Goal: Task Accomplishment & Management: Use online tool/utility

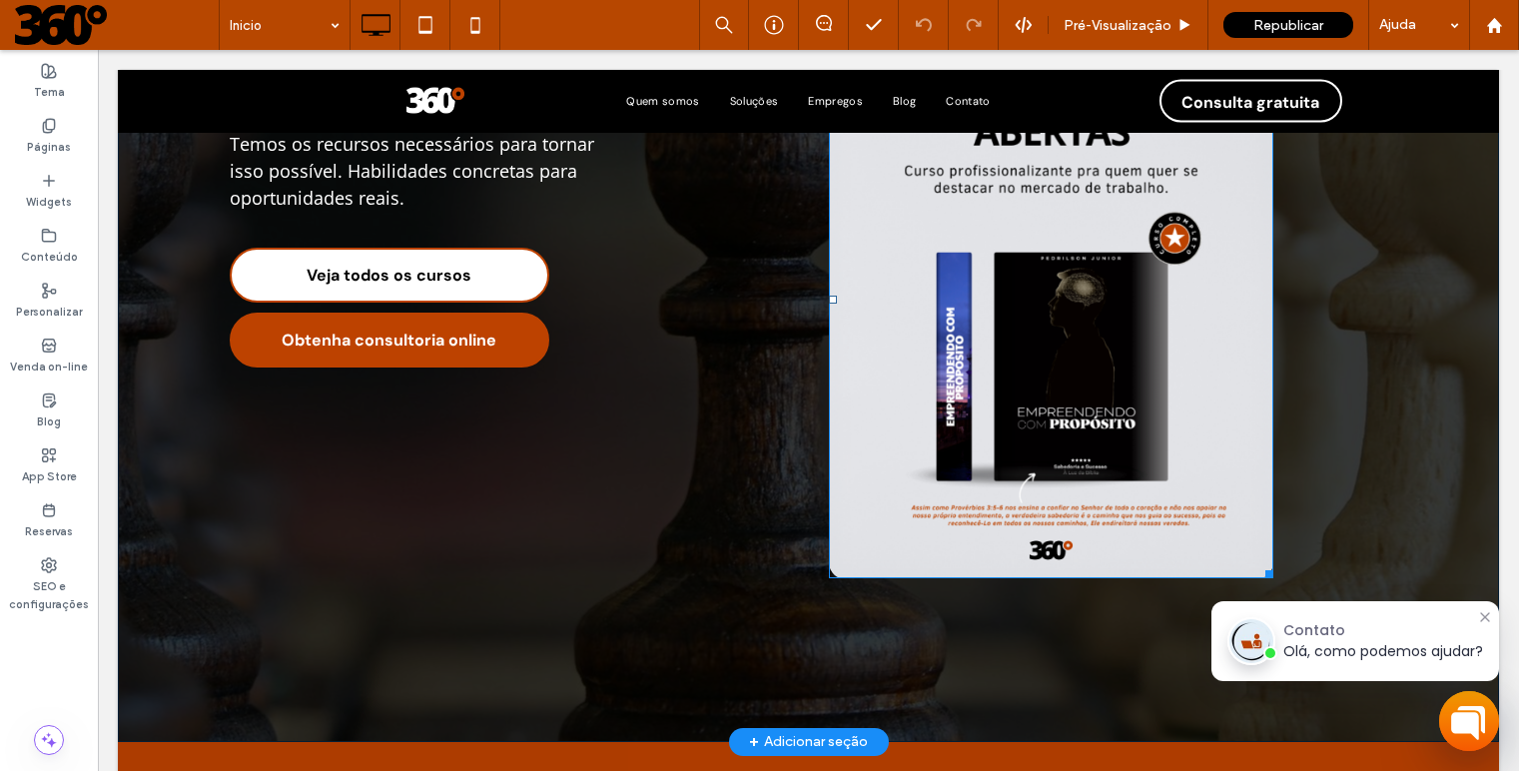
scroll to position [262, 0]
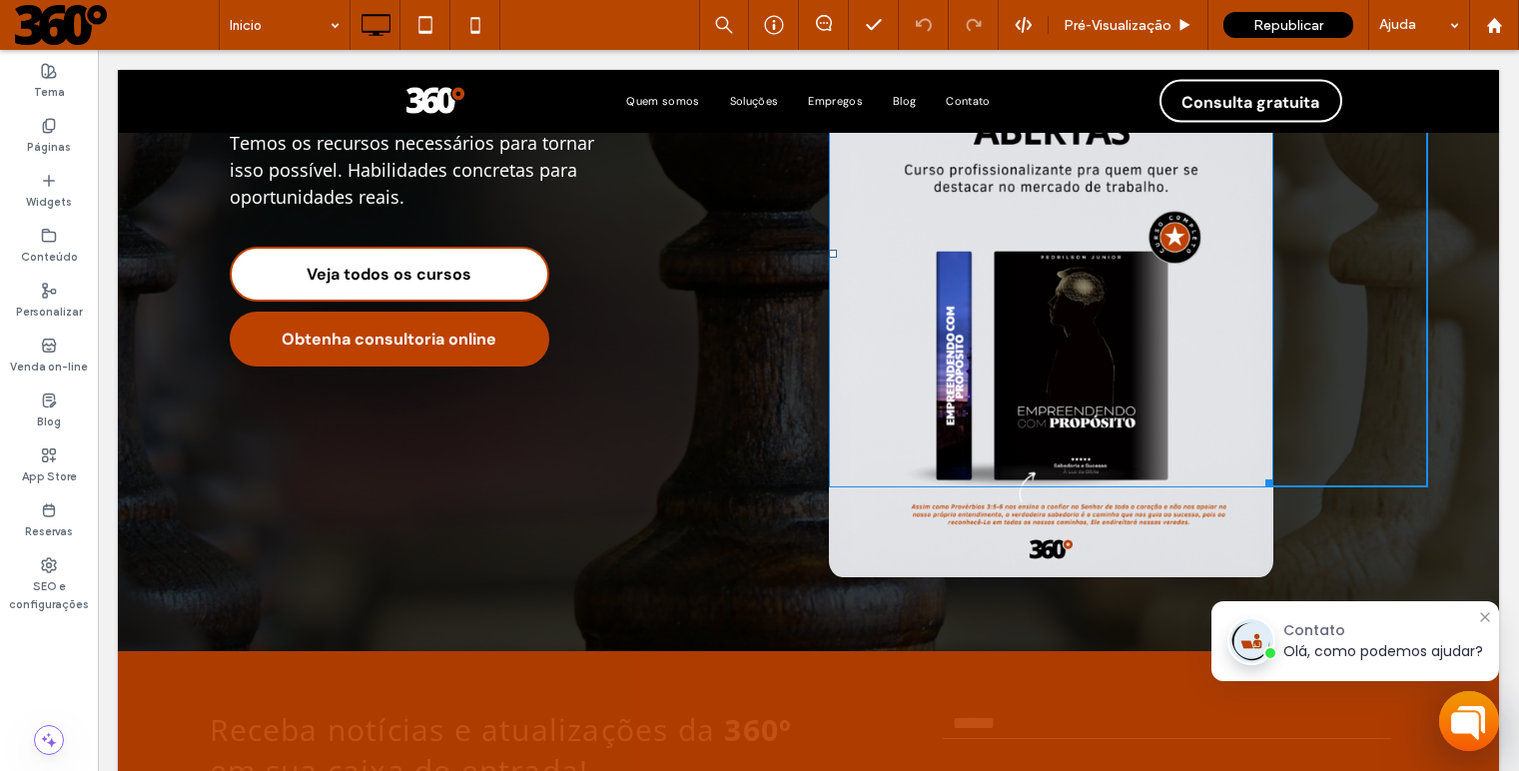
drag, startPoint x: 1259, startPoint y: 571, endPoint x: 1231, endPoint y: 481, distance: 94.1
click at [1200, 481] on div "W:373.438 H:466.797 Click To Paste" at bounding box center [1128, 254] width 599 height 466
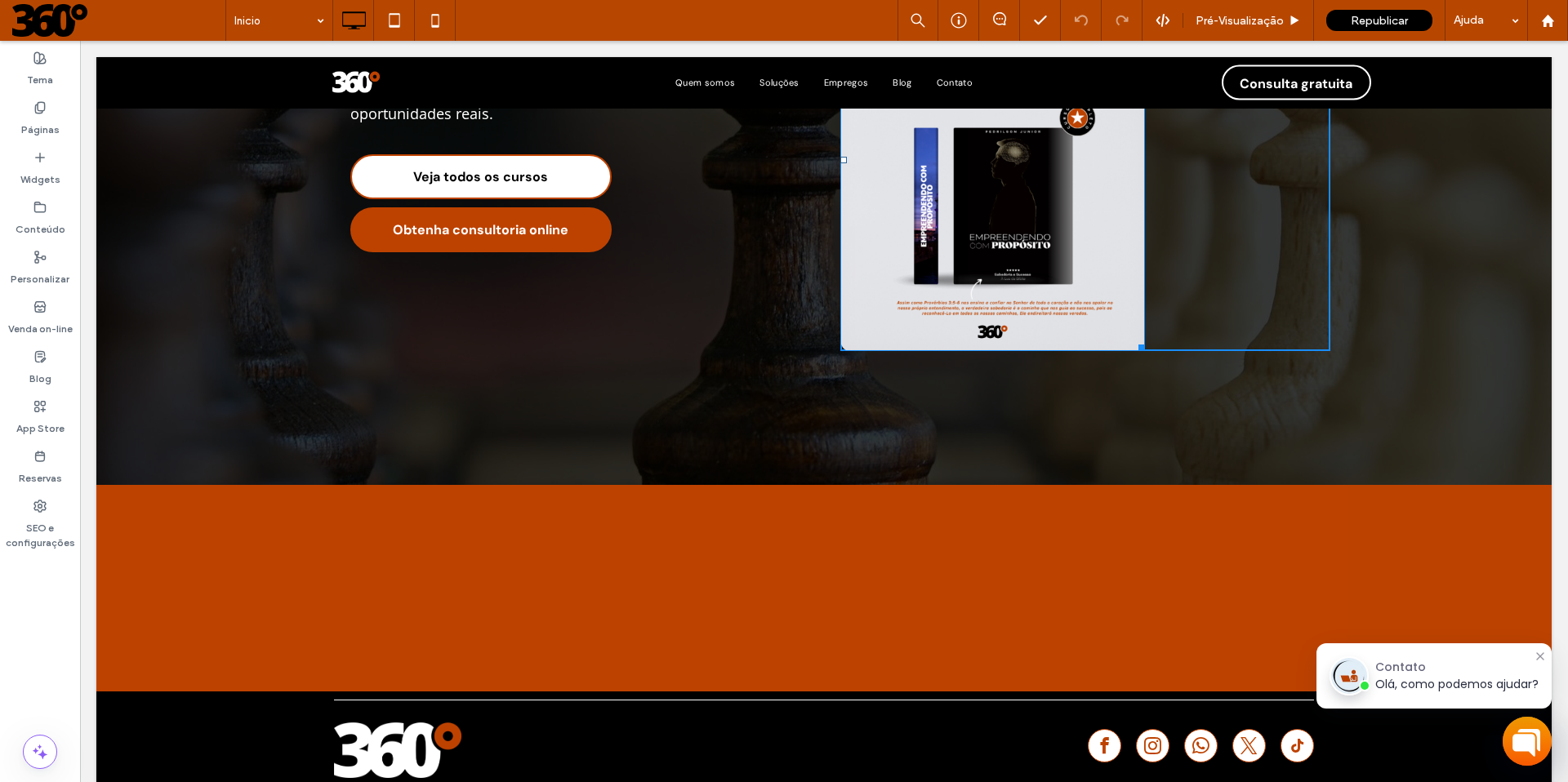
scroll to position [342, 0]
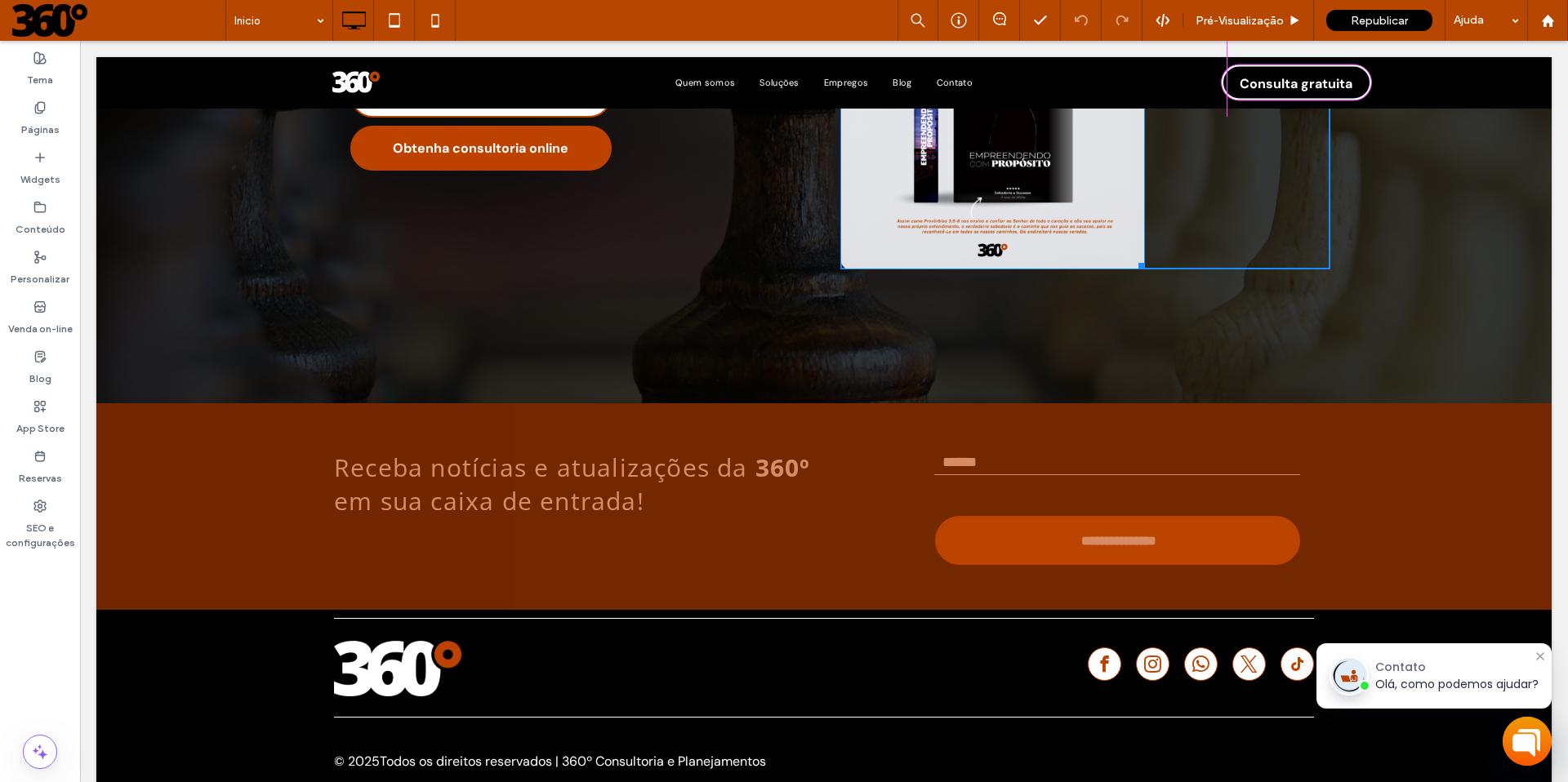
drag, startPoint x: 1134, startPoint y: 610, endPoint x: 1225, endPoint y: 358, distance: 267.9
click at [981, 270] on div "W:461.938 H:577.797 Click To Paste" at bounding box center [1085, 78] width 490 height 381
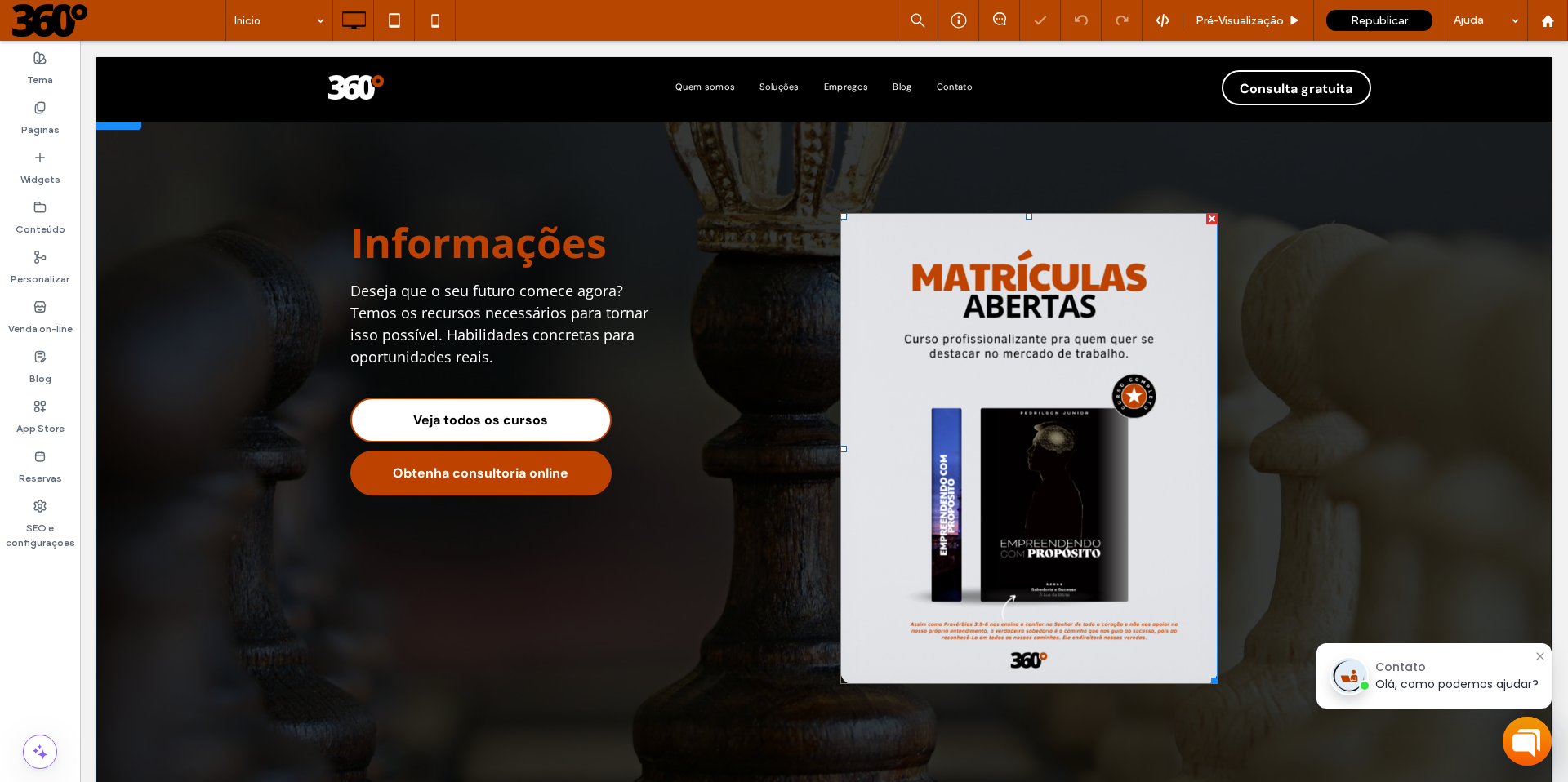
scroll to position [0, 0]
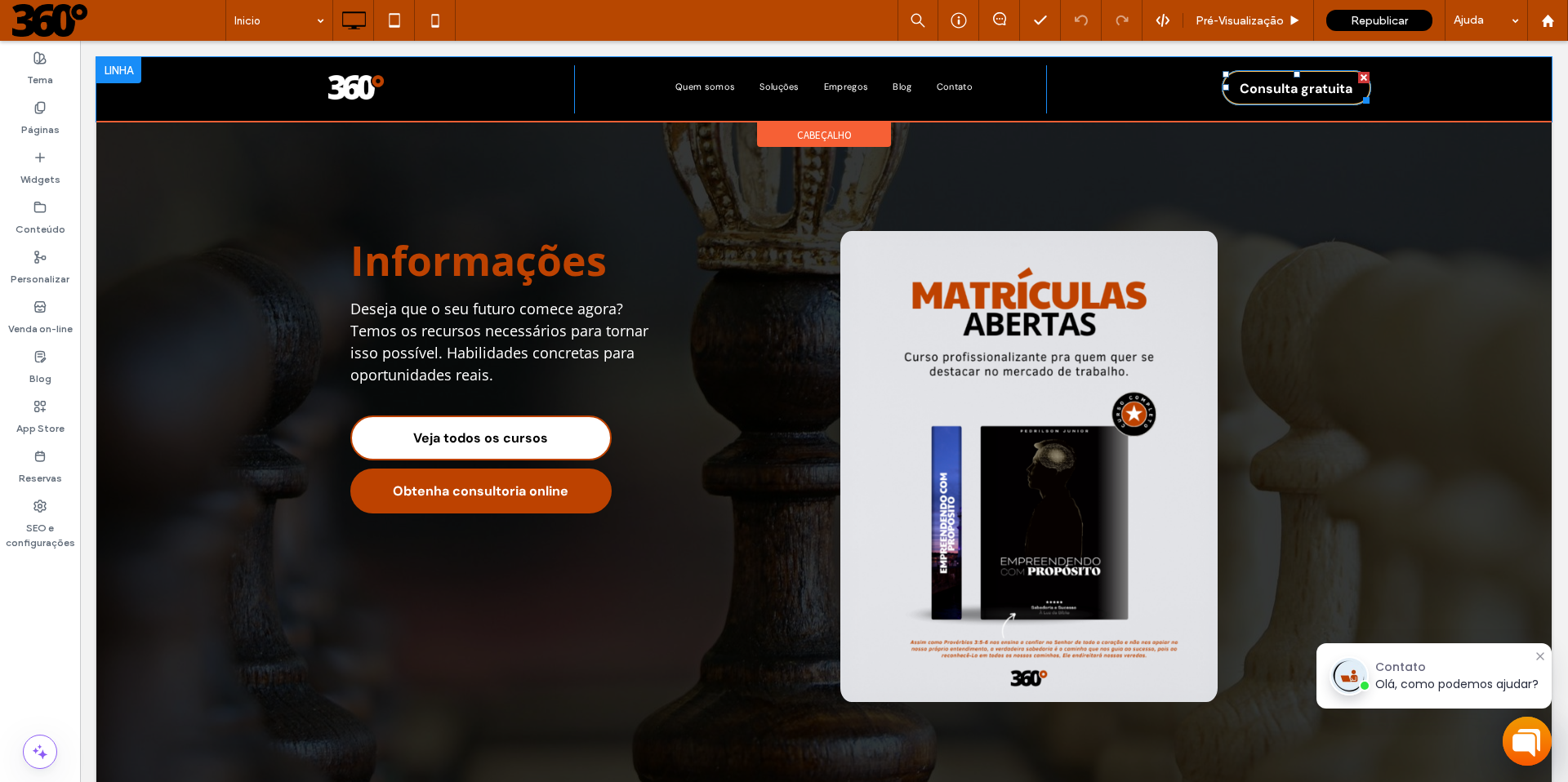
click at [981, 78] on div at bounding box center [1364, 78] width 11 height 11
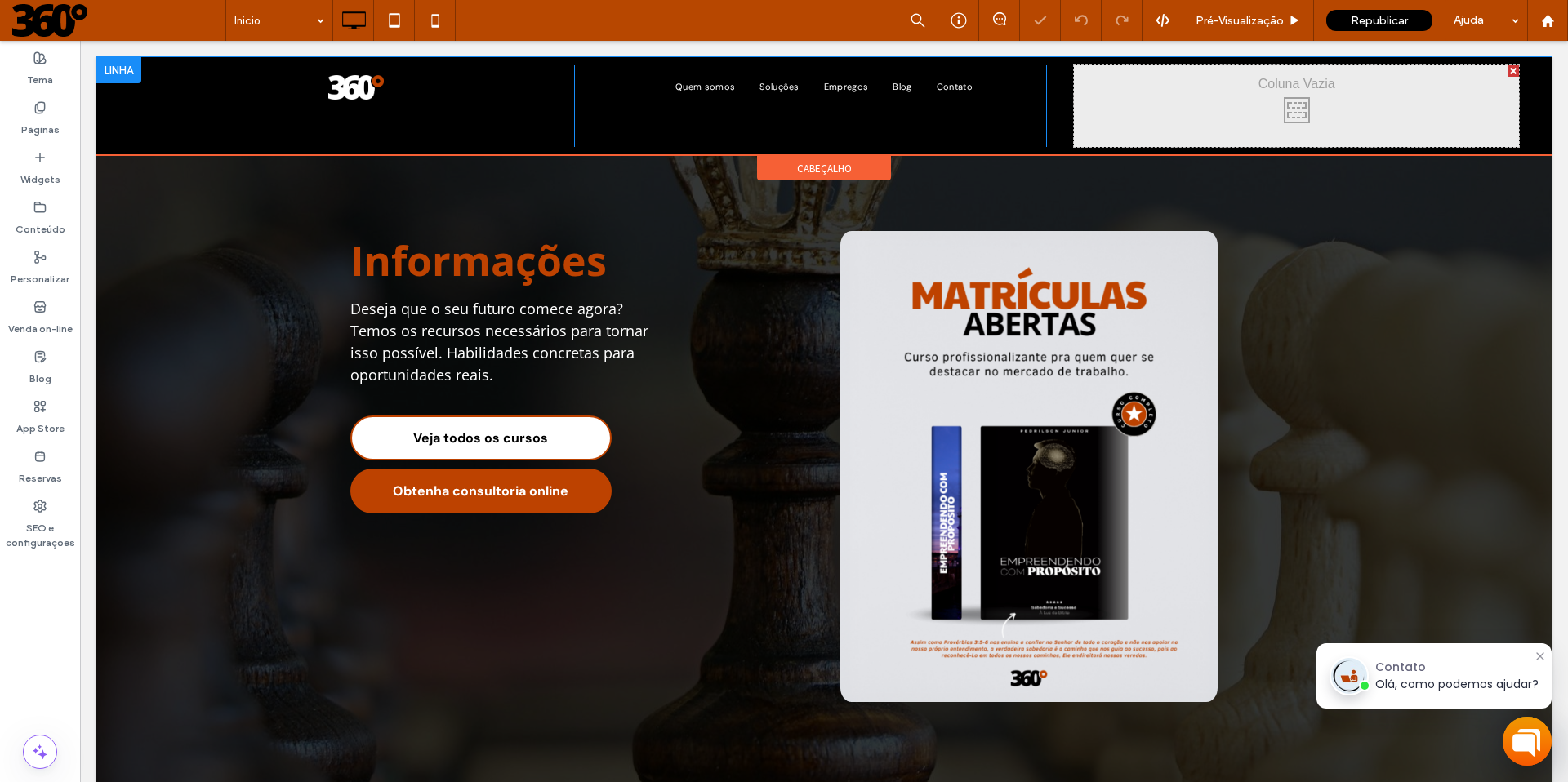
click at [981, 73] on div at bounding box center [1513, 71] width 11 height 11
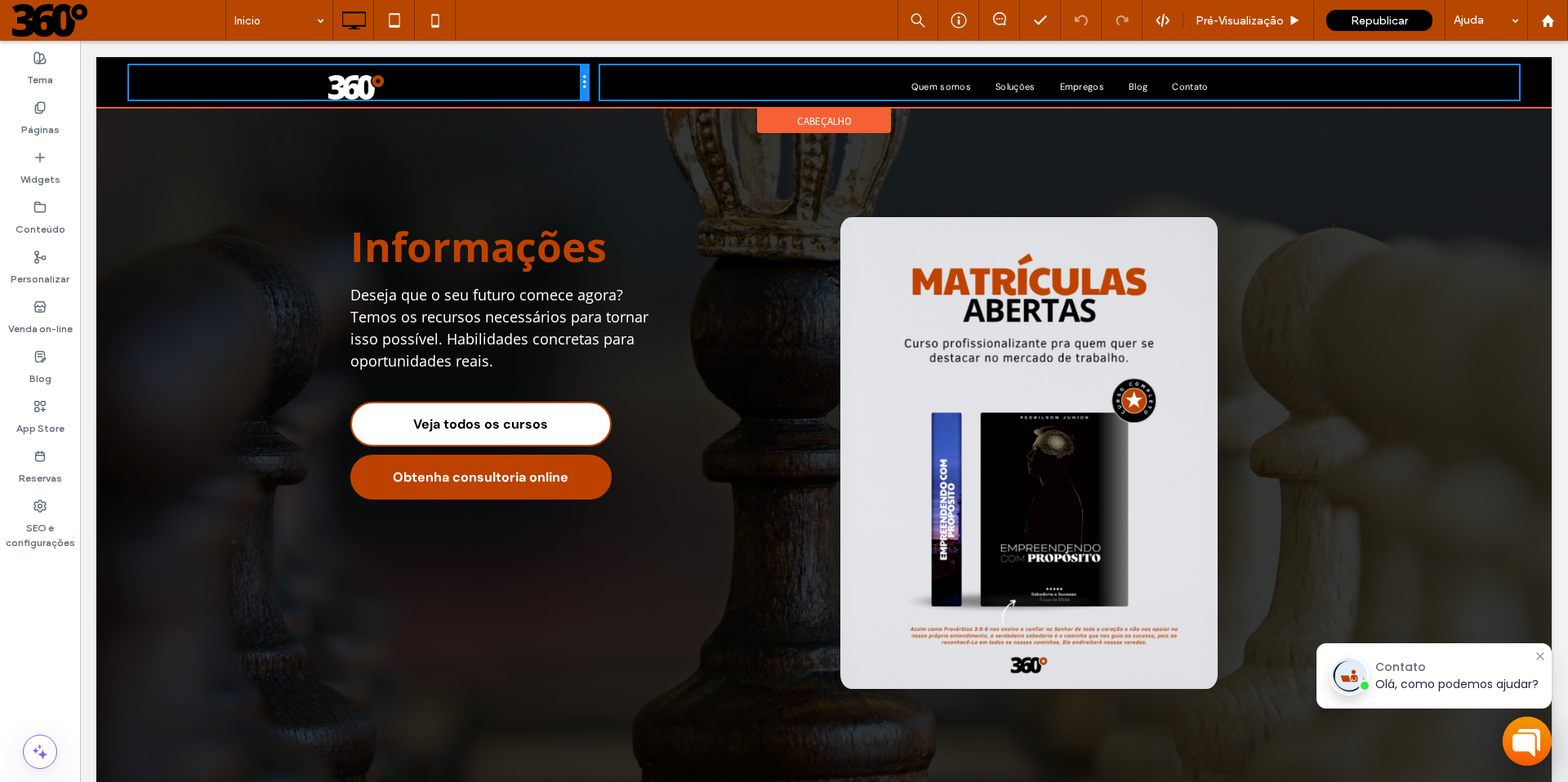
drag, startPoint x: 817, startPoint y: 83, endPoint x: 618, endPoint y: 87, distance: 199.0
click at [618, 87] on div "Click To Paste Quem somos Soluções Empregos Blog Contato Click To Paste" at bounding box center [824, 83] width 1390 height 34
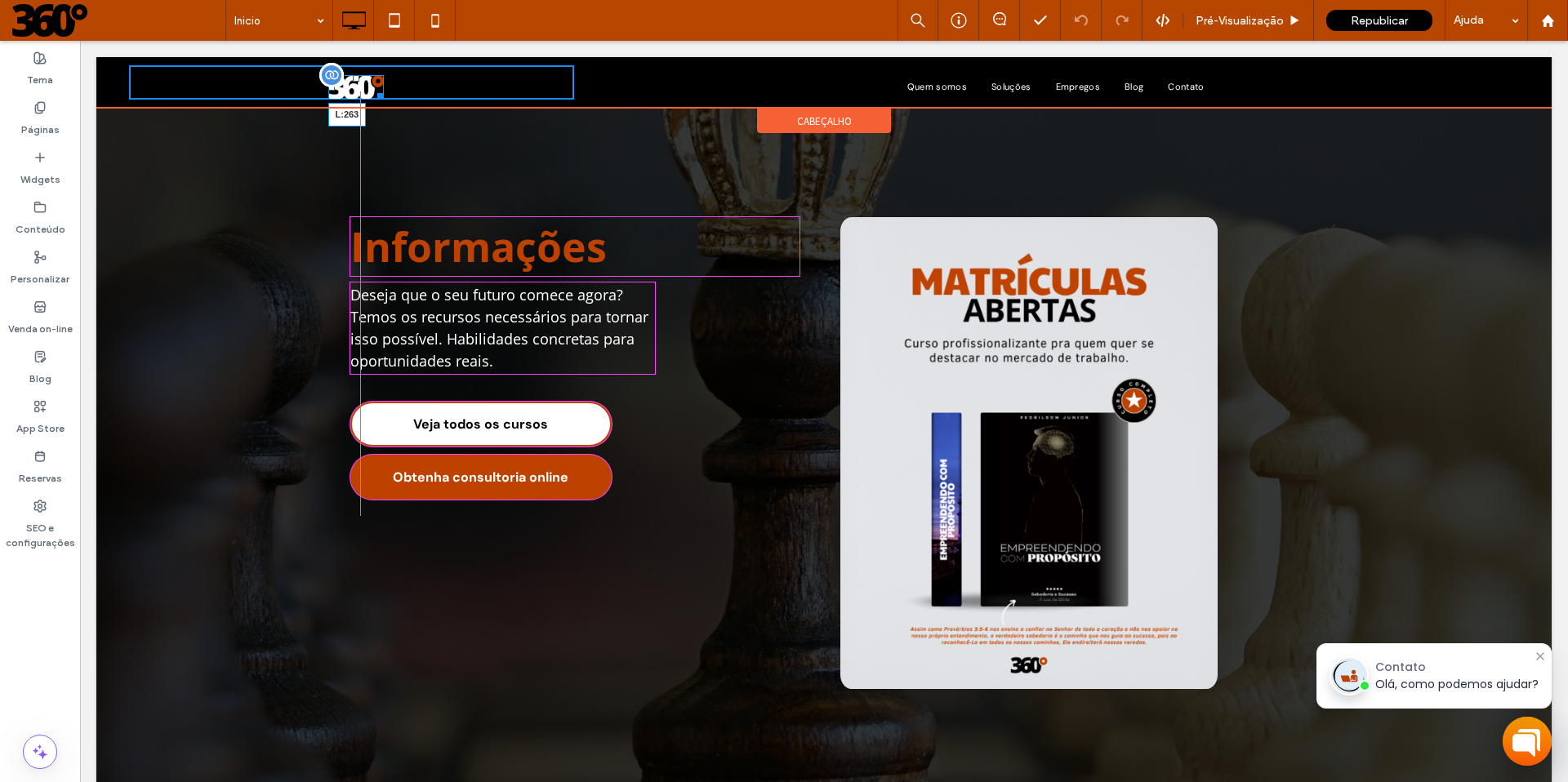
drag, startPoint x: 330, startPoint y: 89, endPoint x: 345, endPoint y: 92, distance: 15.3
click at [345, 92] on div "L:263" at bounding box center [356, 87] width 56 height 25
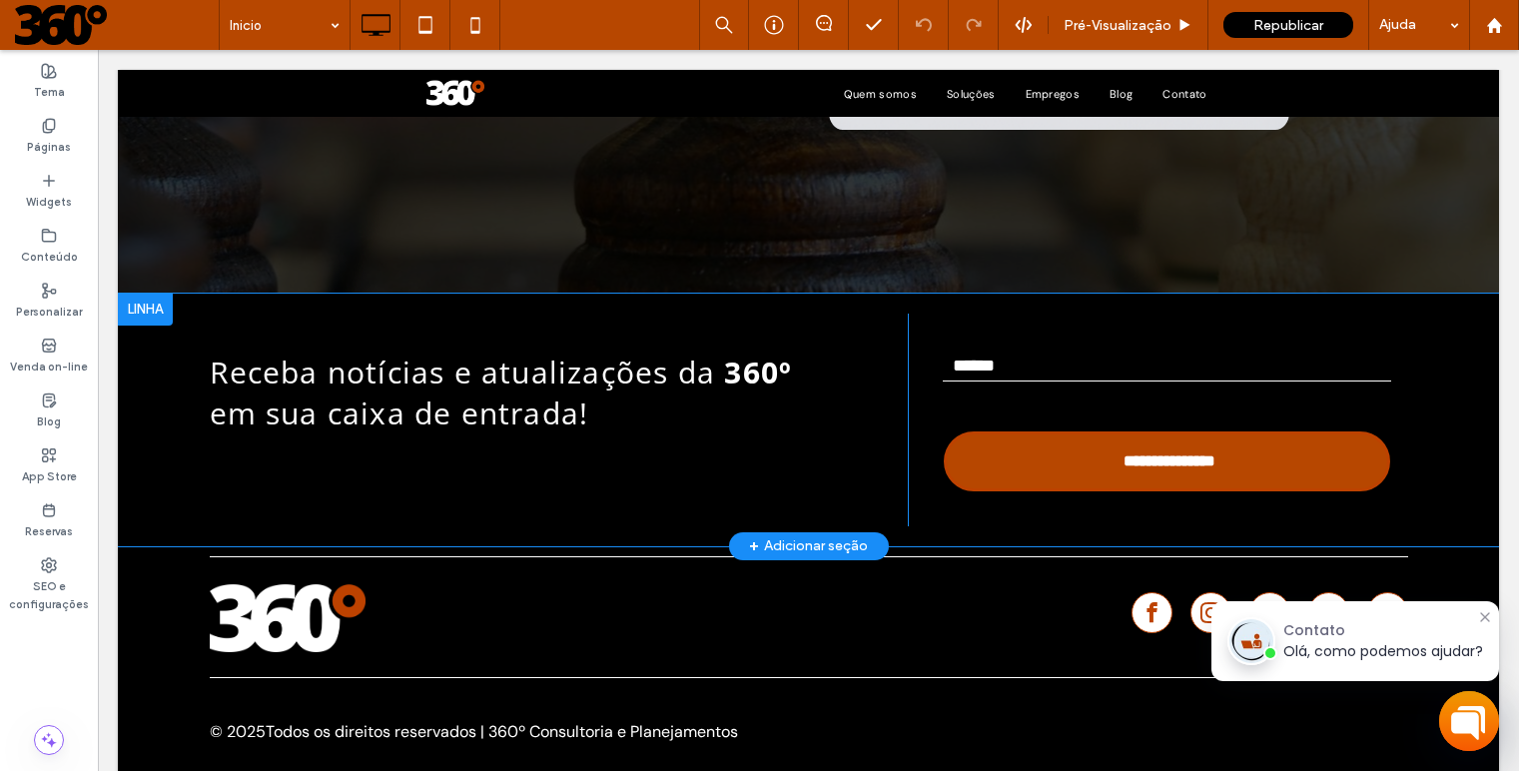
scroll to position [709, 0]
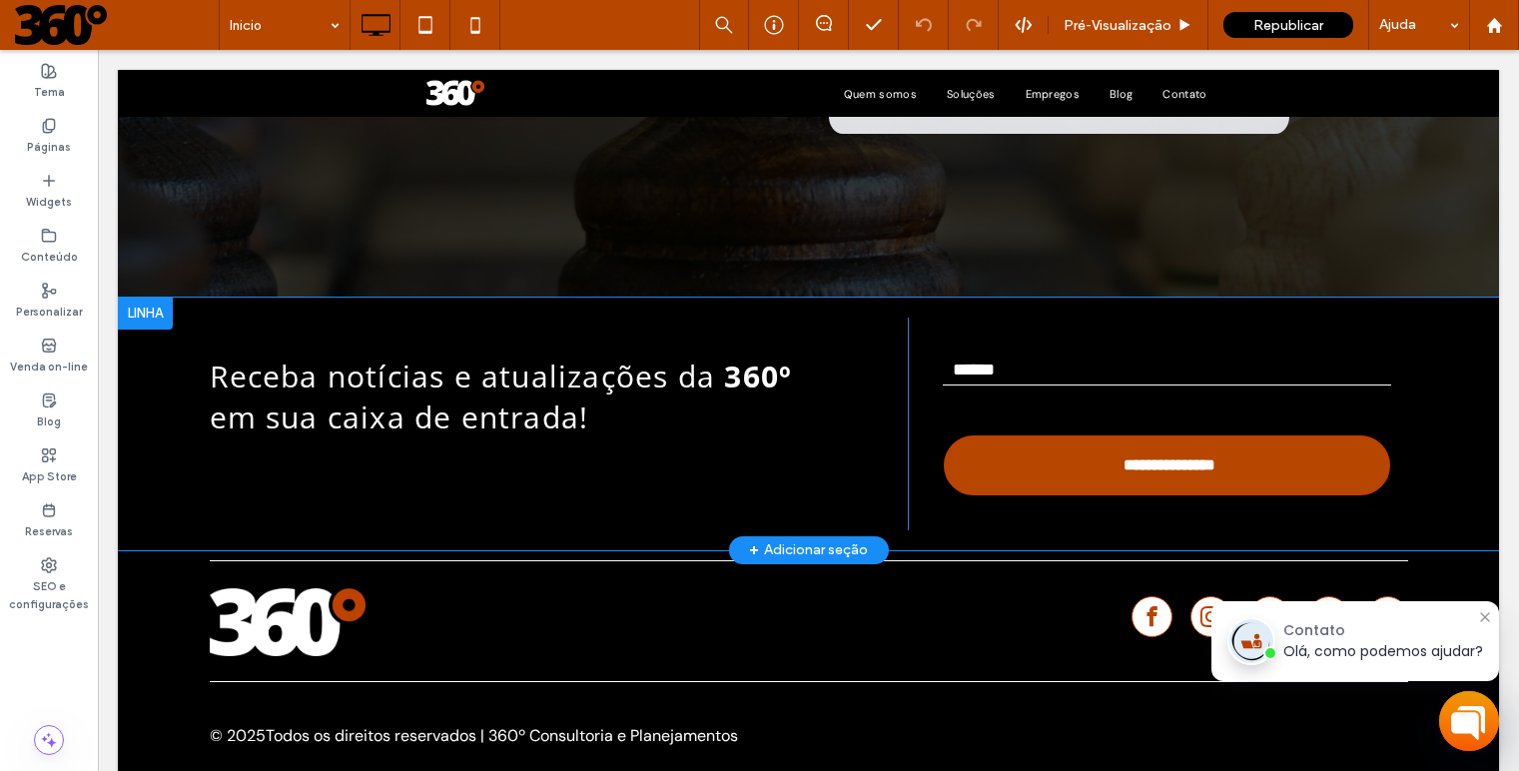
click at [156, 309] on div at bounding box center [145, 314] width 55 height 32
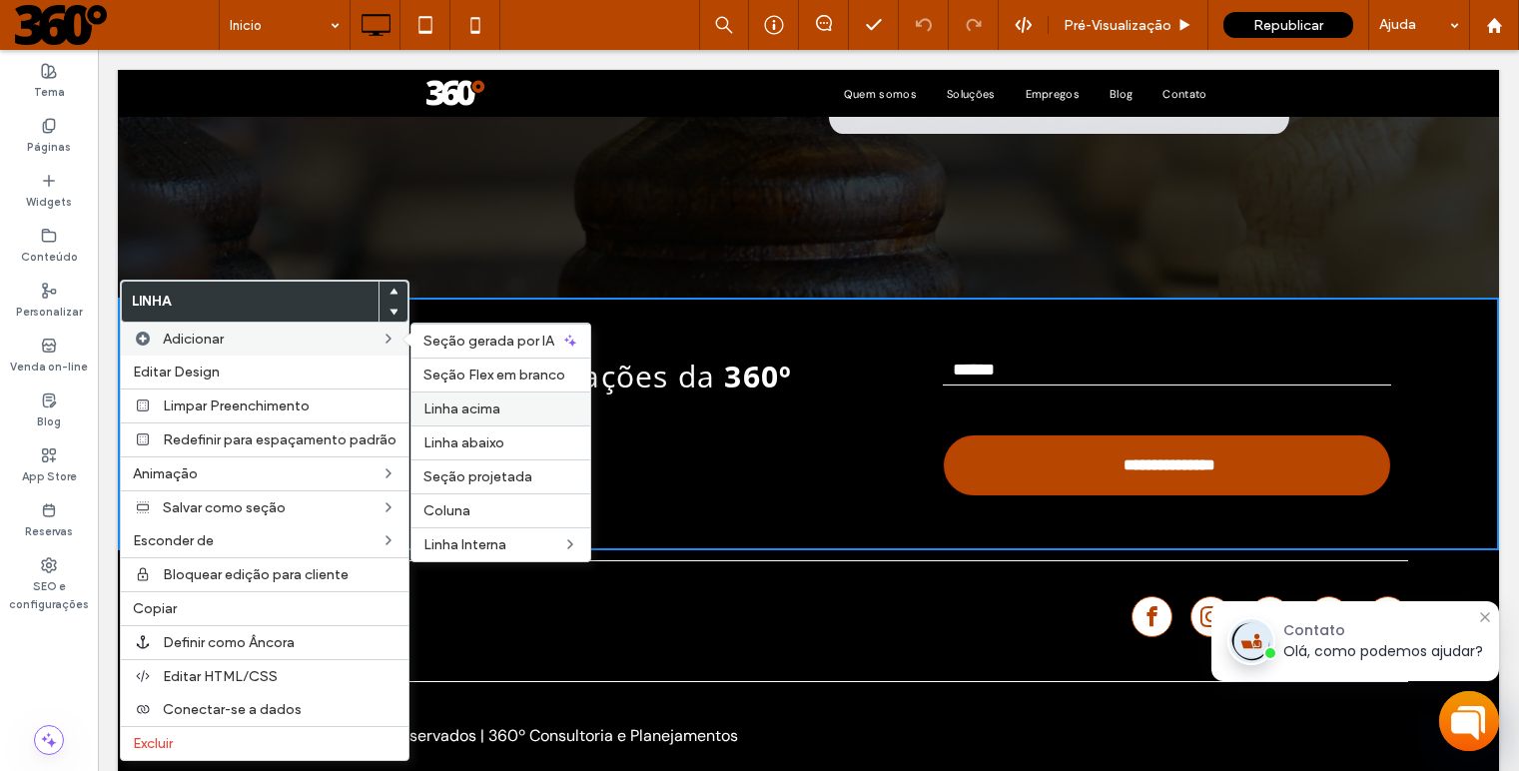
click at [497, 408] on label "Linha acima" at bounding box center [500, 408] width 155 height 17
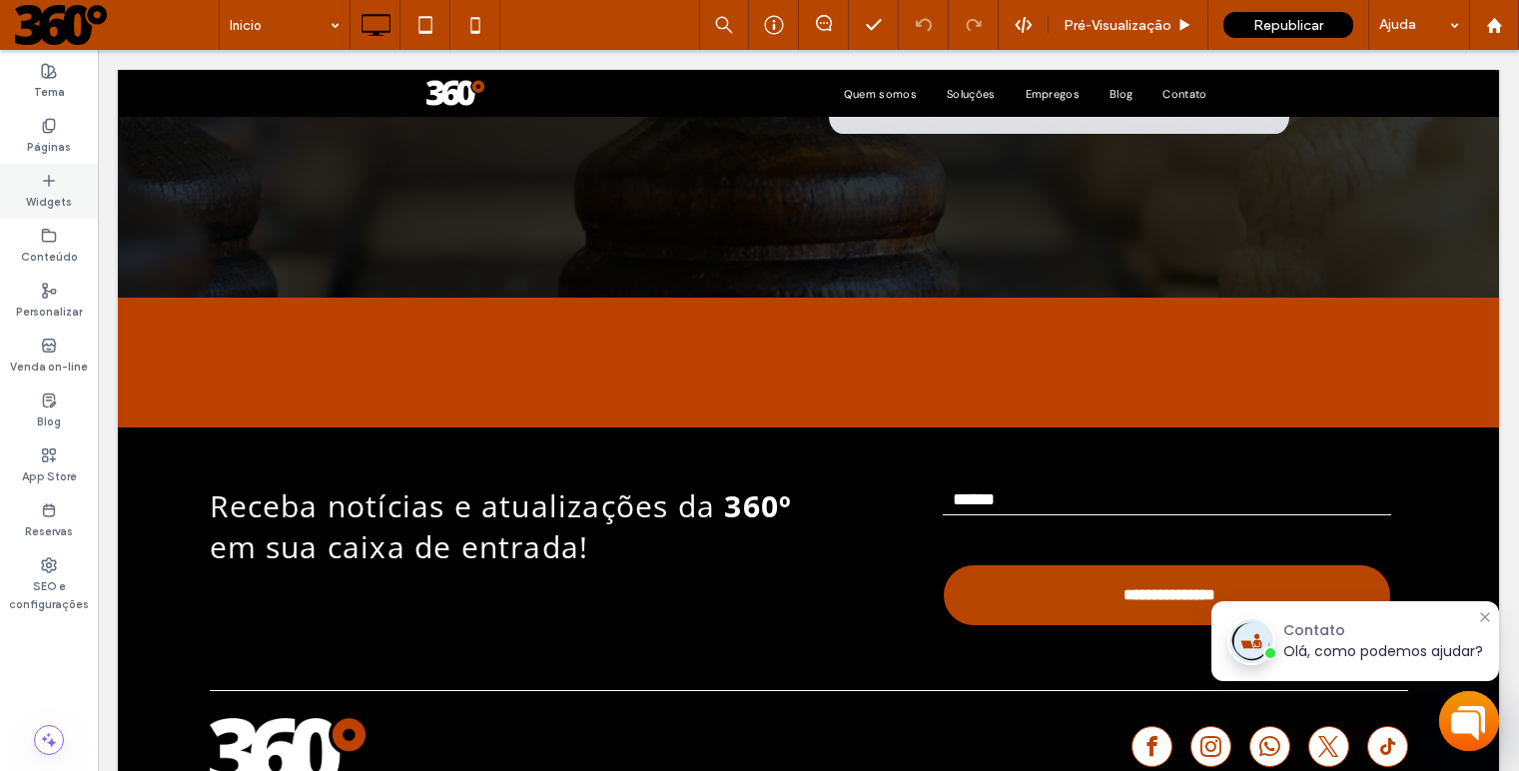
click at [54, 198] on label "Widgets" at bounding box center [49, 200] width 46 height 22
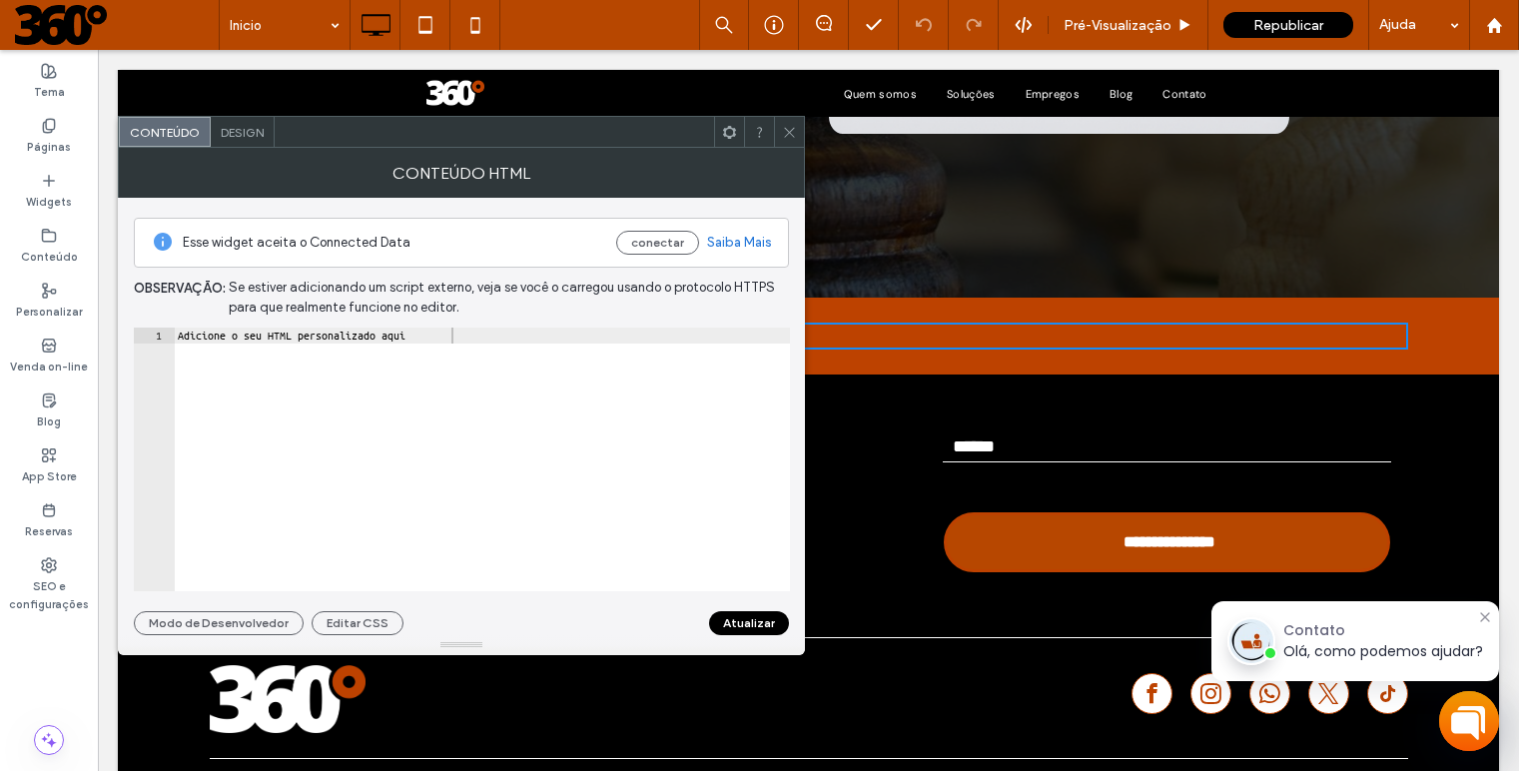
type textarea "**********"
drag, startPoint x: 502, startPoint y: 346, endPoint x: 46, endPoint y: 318, distance: 457.3
click at [46, 318] on body ".wqwq-1{fill:#231f20;} .cls-1q, .cls-2q { fill-rule: evenodd; } .cls-2q { fill:…" at bounding box center [759, 385] width 1519 height 771
paste textarea "Cursor at row 1"
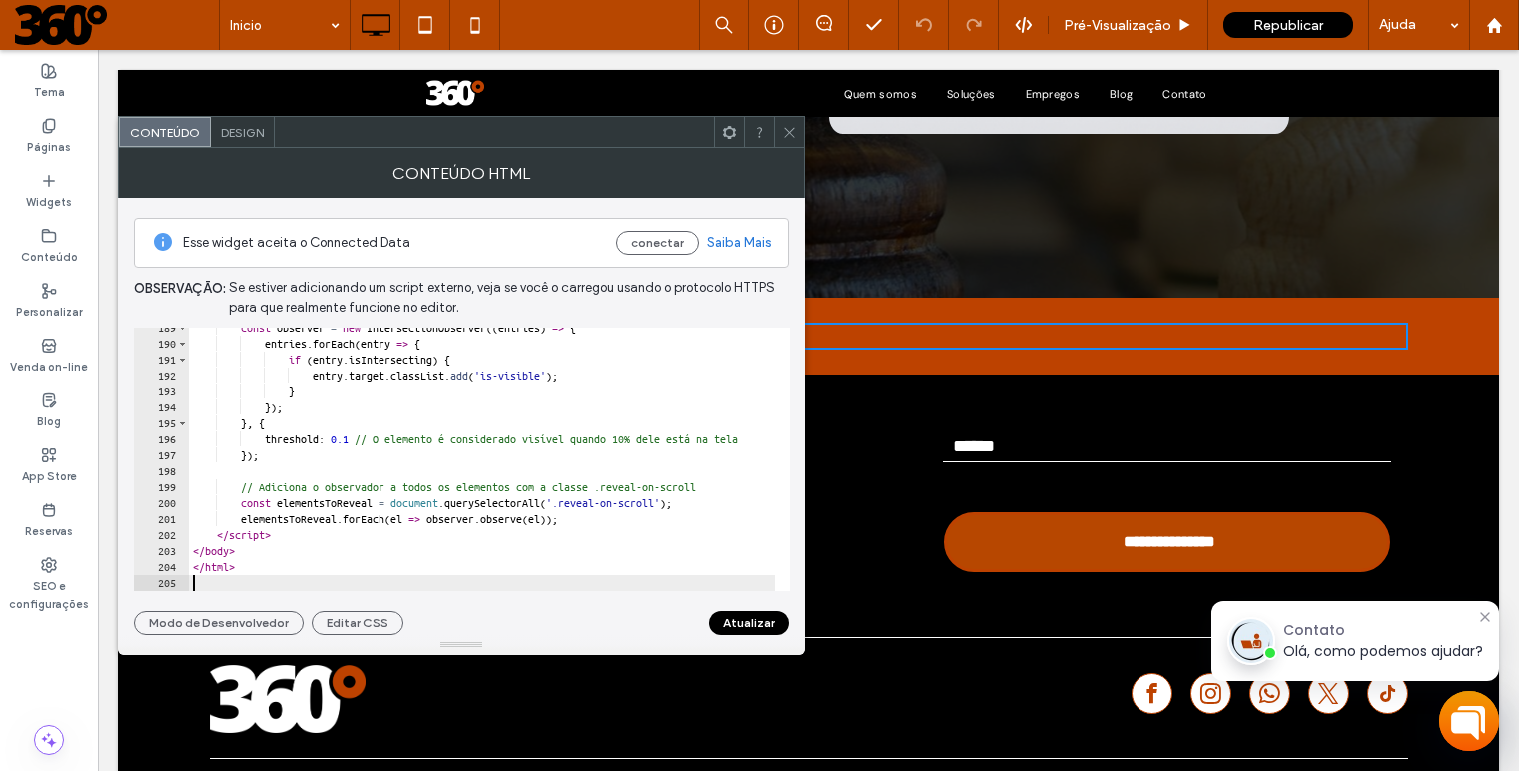
scroll to position [3027, 0]
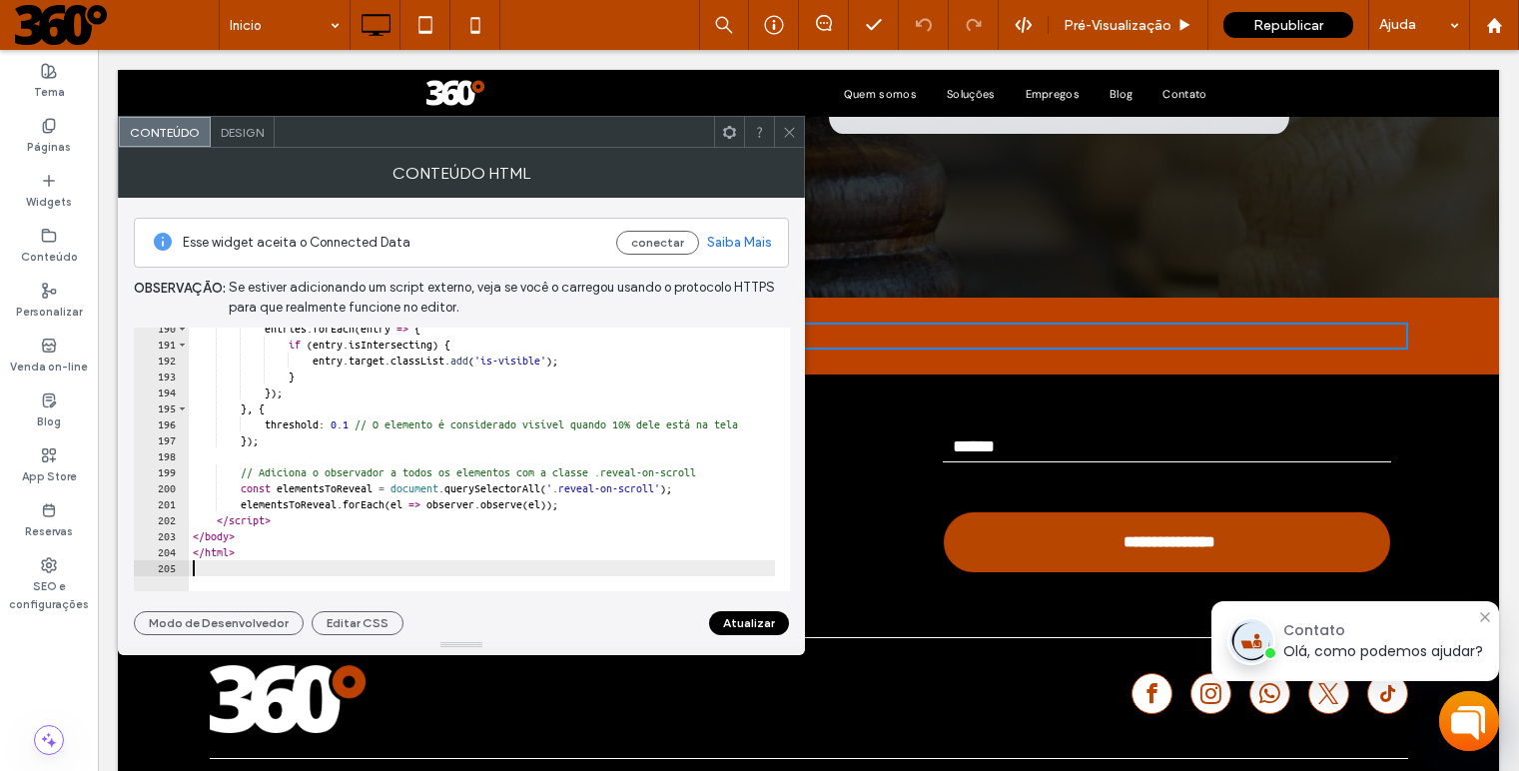
click at [748, 624] on button "Atualizar" at bounding box center [749, 623] width 80 height 24
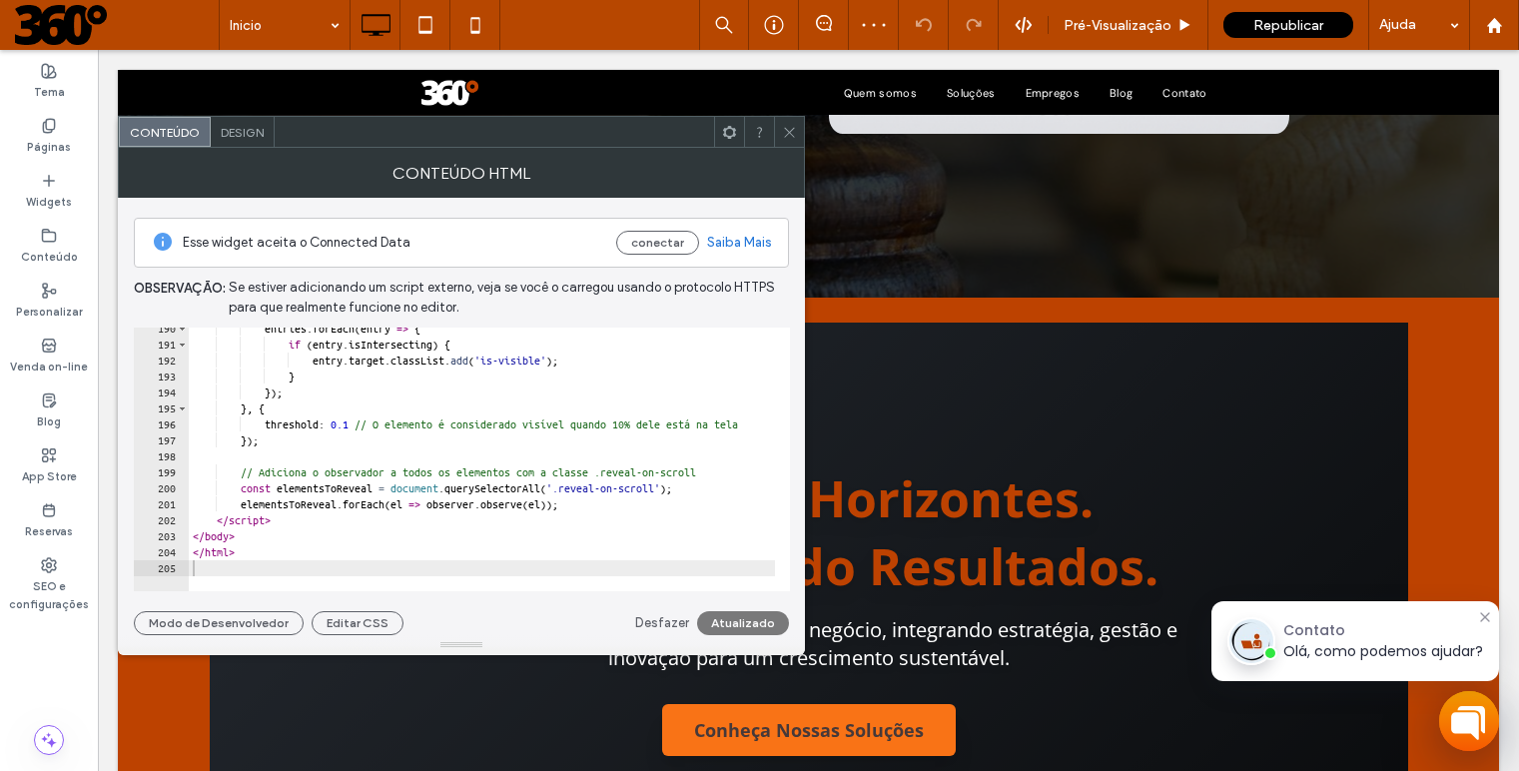
click at [790, 135] on icon at bounding box center [789, 132] width 15 height 15
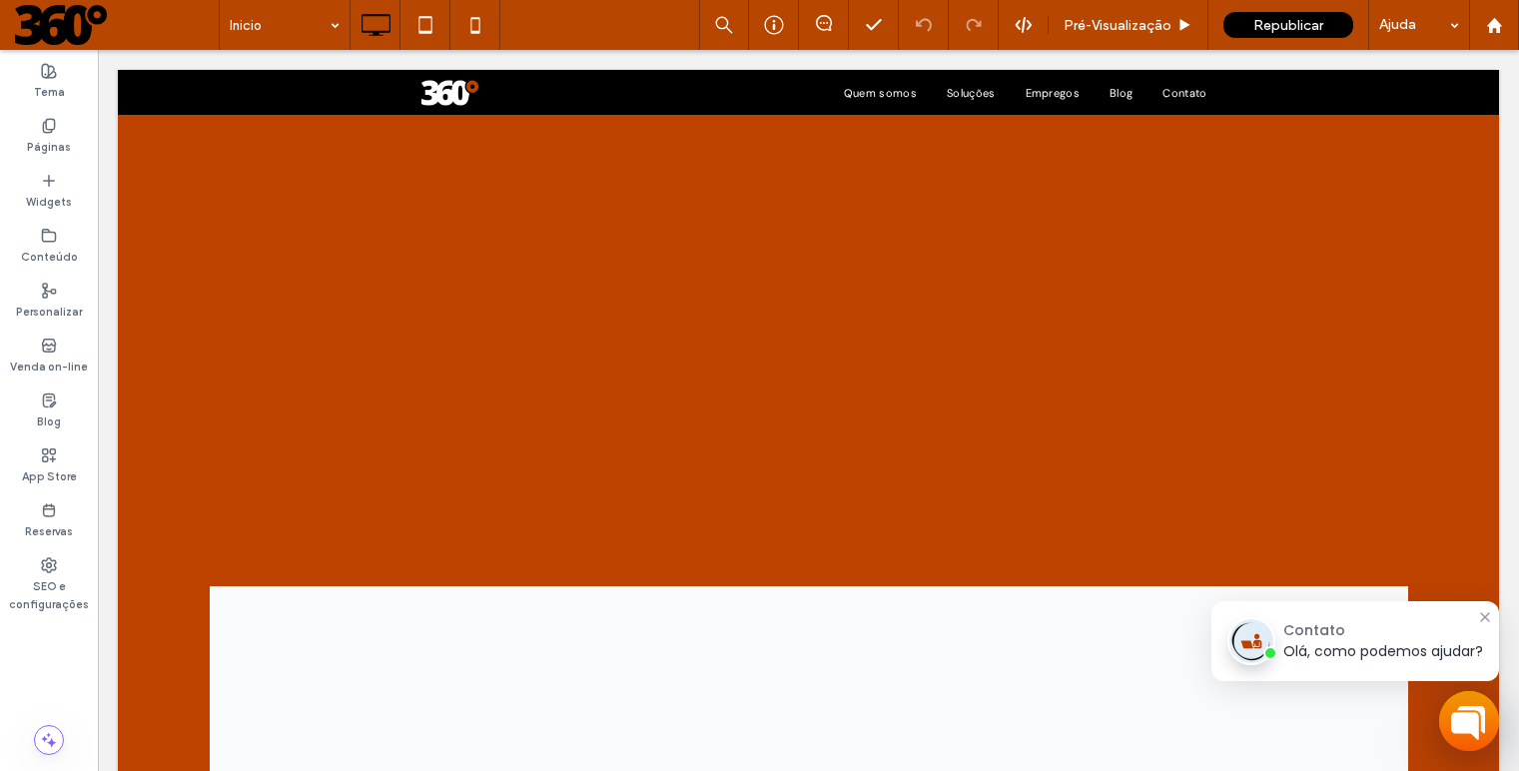
scroll to position [2571, 0]
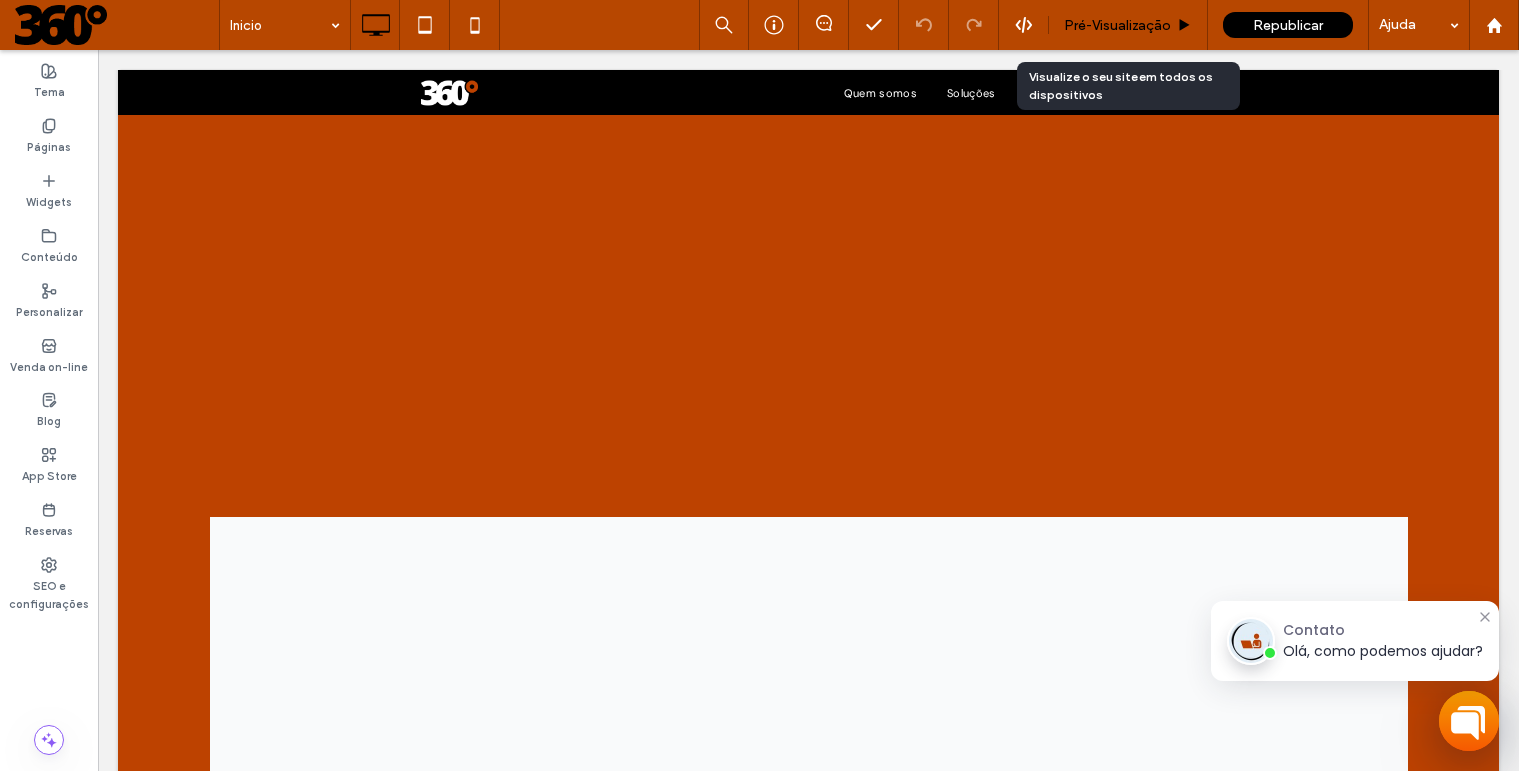
click at [1095, 25] on span "Pré-Visualizaçāo" at bounding box center [1118, 25] width 108 height 17
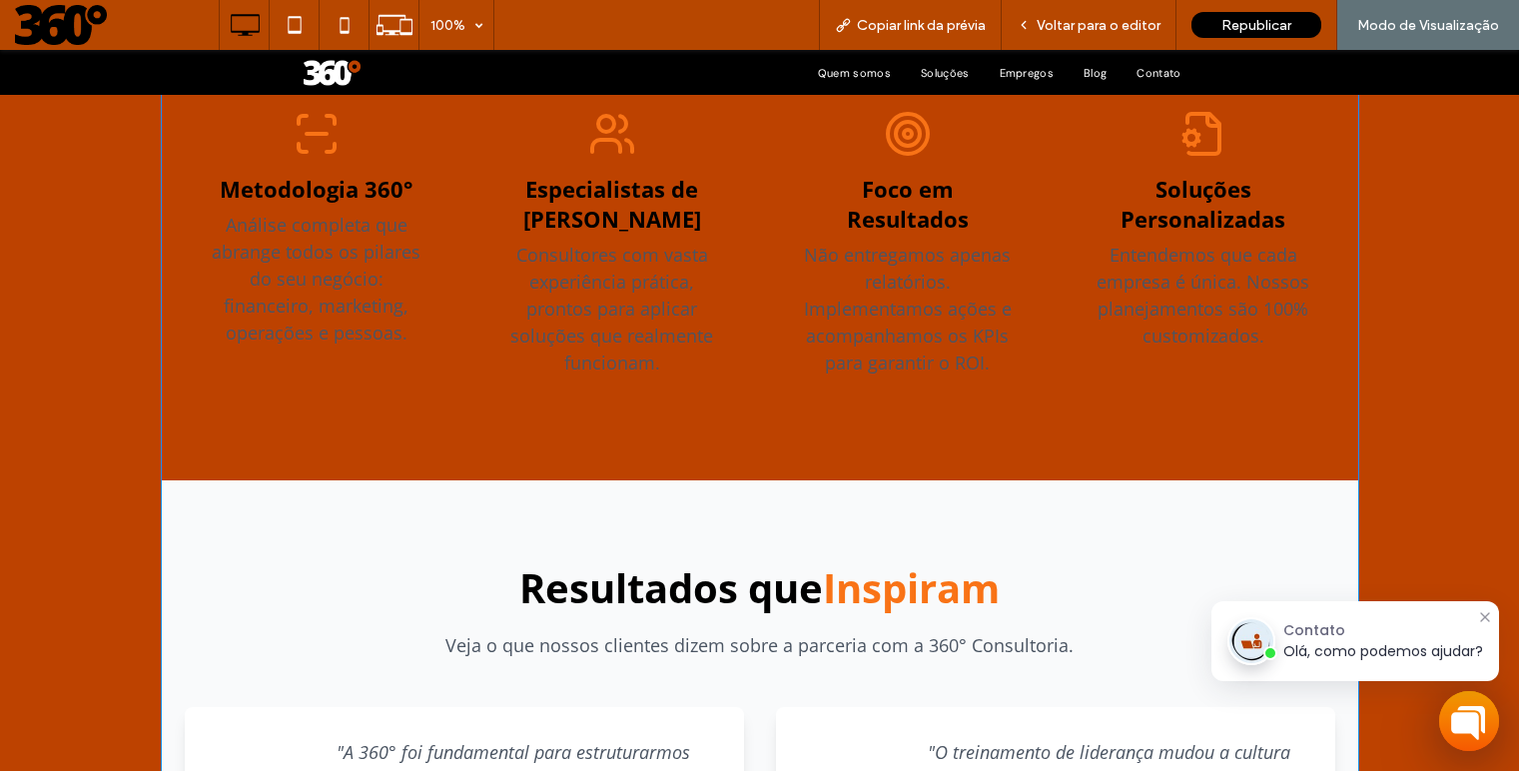
scroll to position [2652, 0]
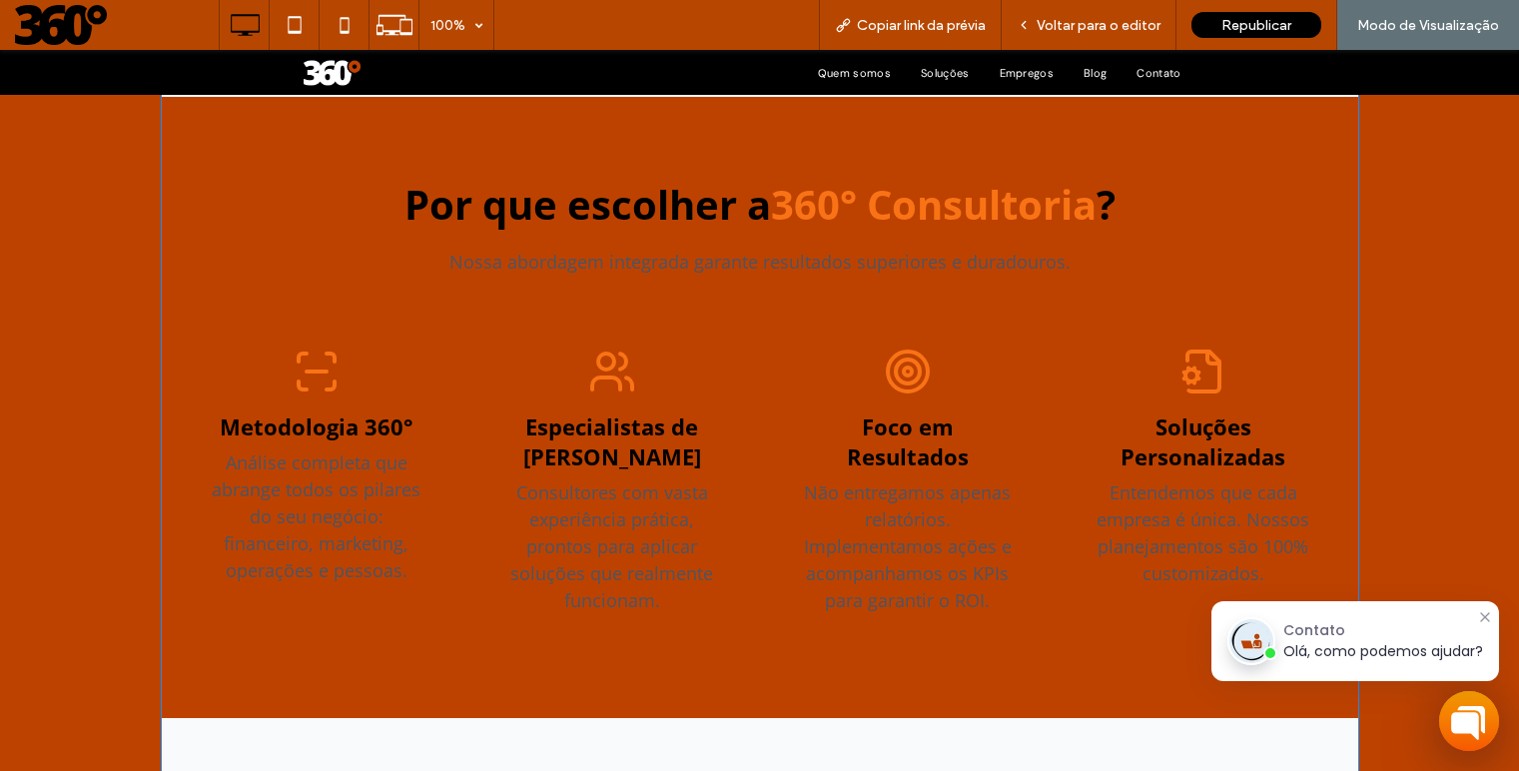
scroll to position [2372, 0]
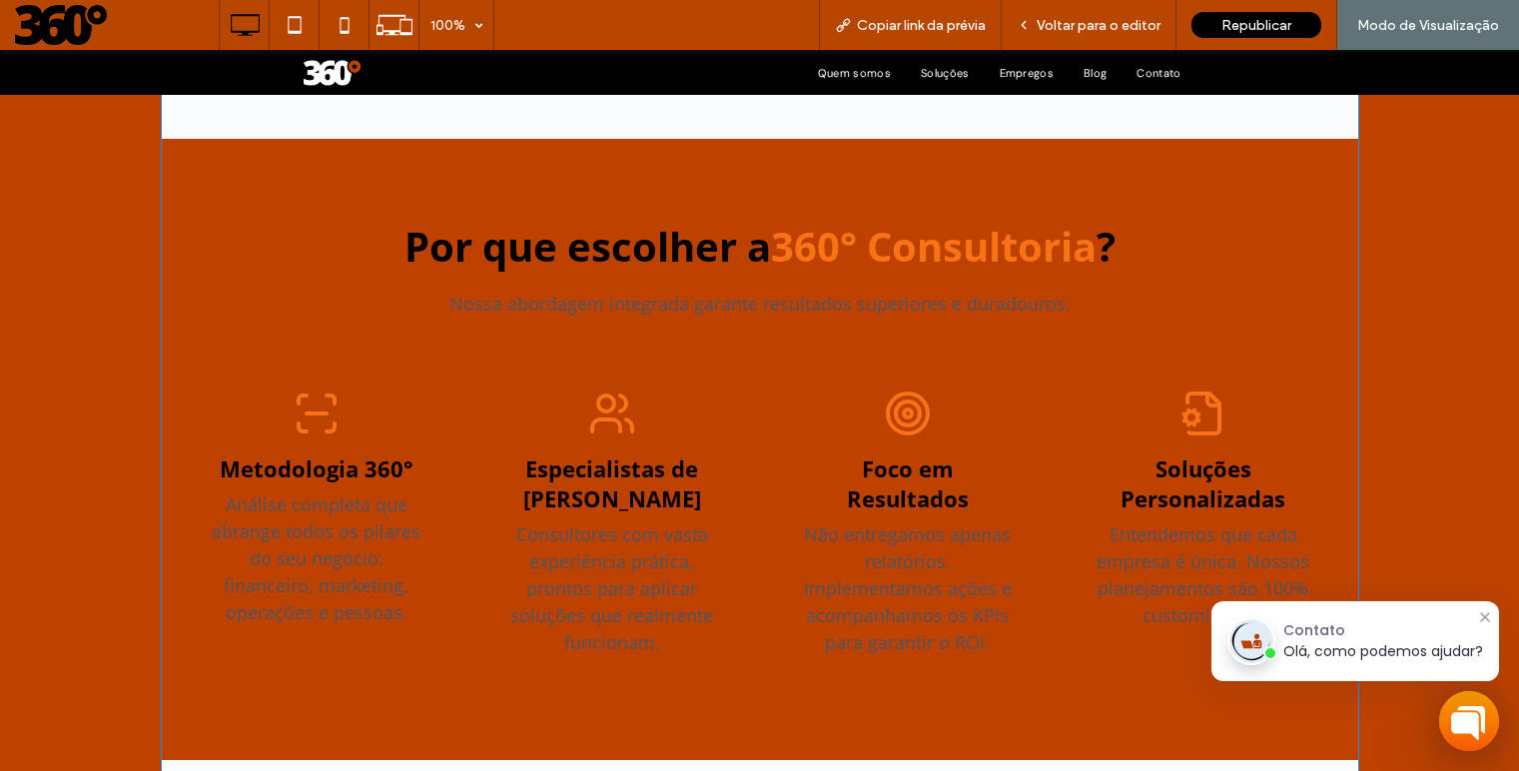
click at [859, 388] on span at bounding box center [760, 160] width 1199 height 3041
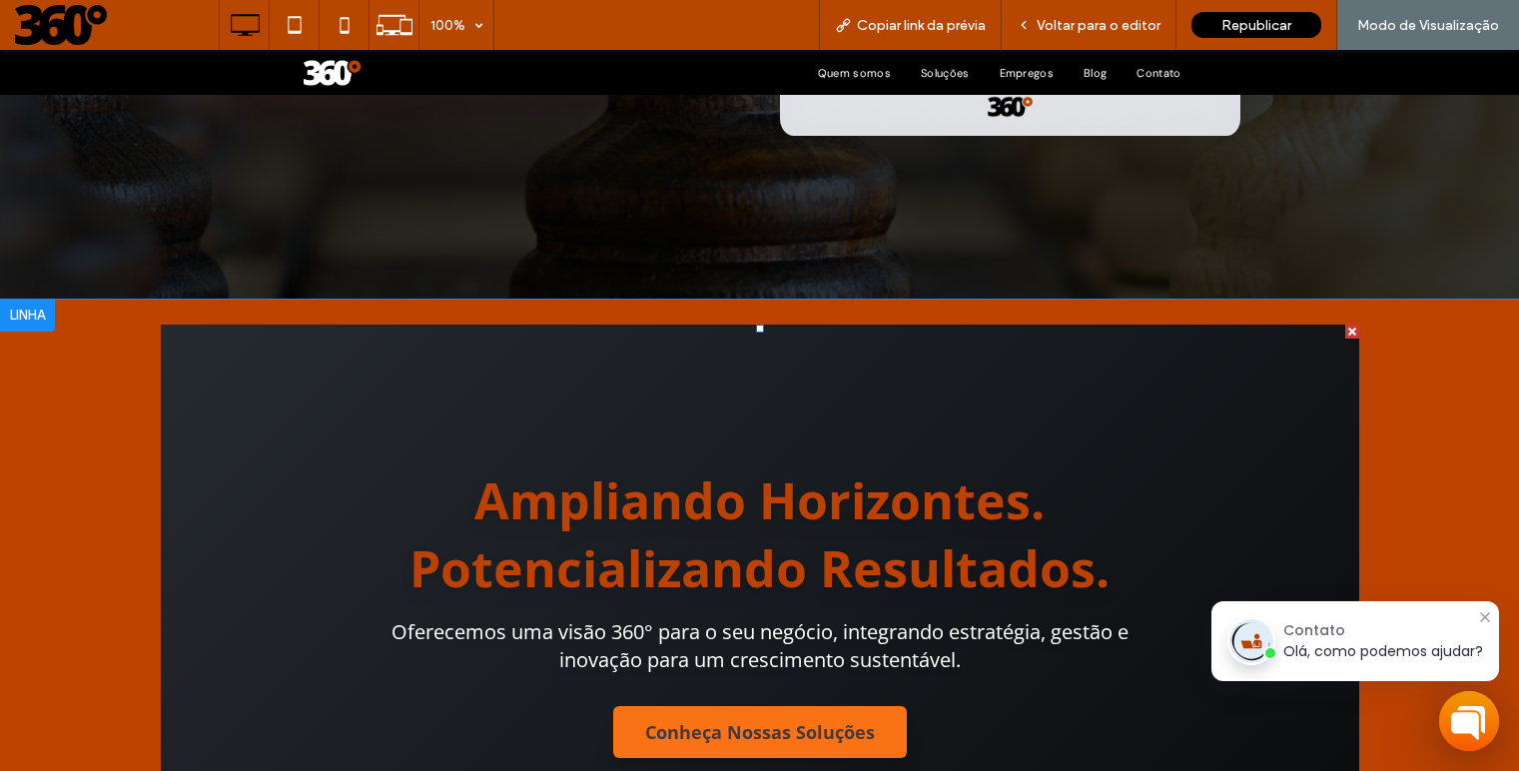
scroll to position [727, 0]
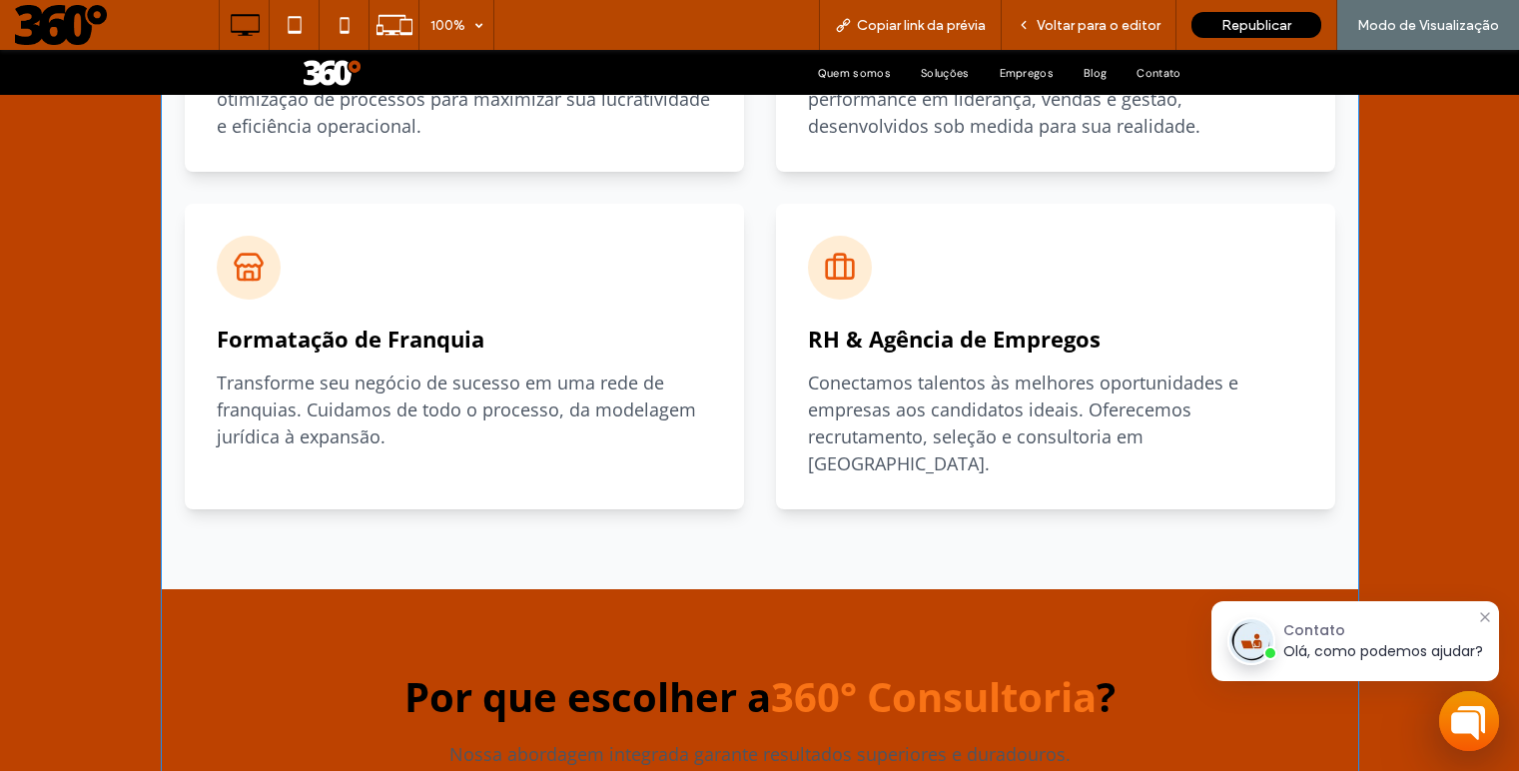
scroll to position [1934, 0]
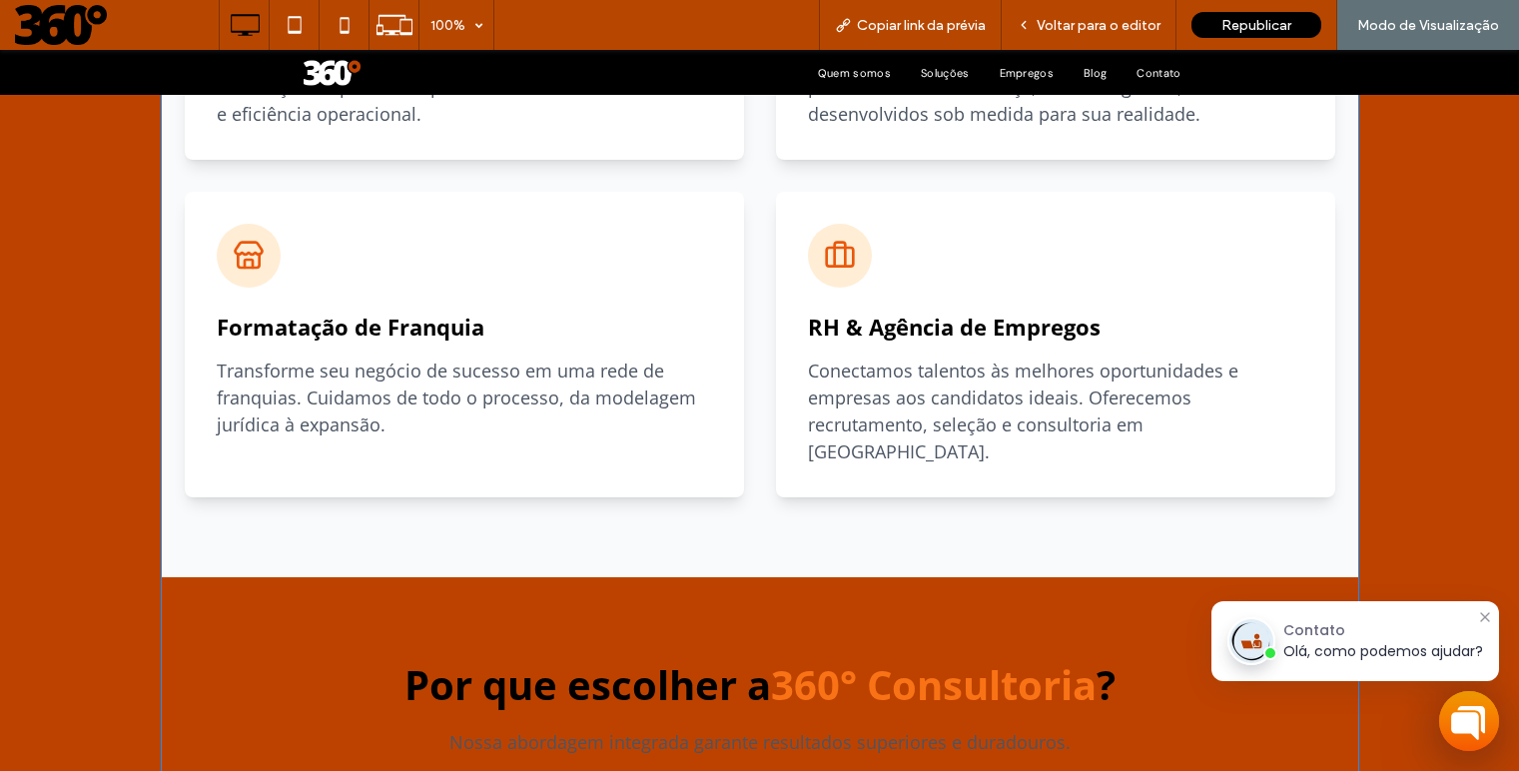
click at [168, 308] on span at bounding box center [760, 598] width 1199 height 3041
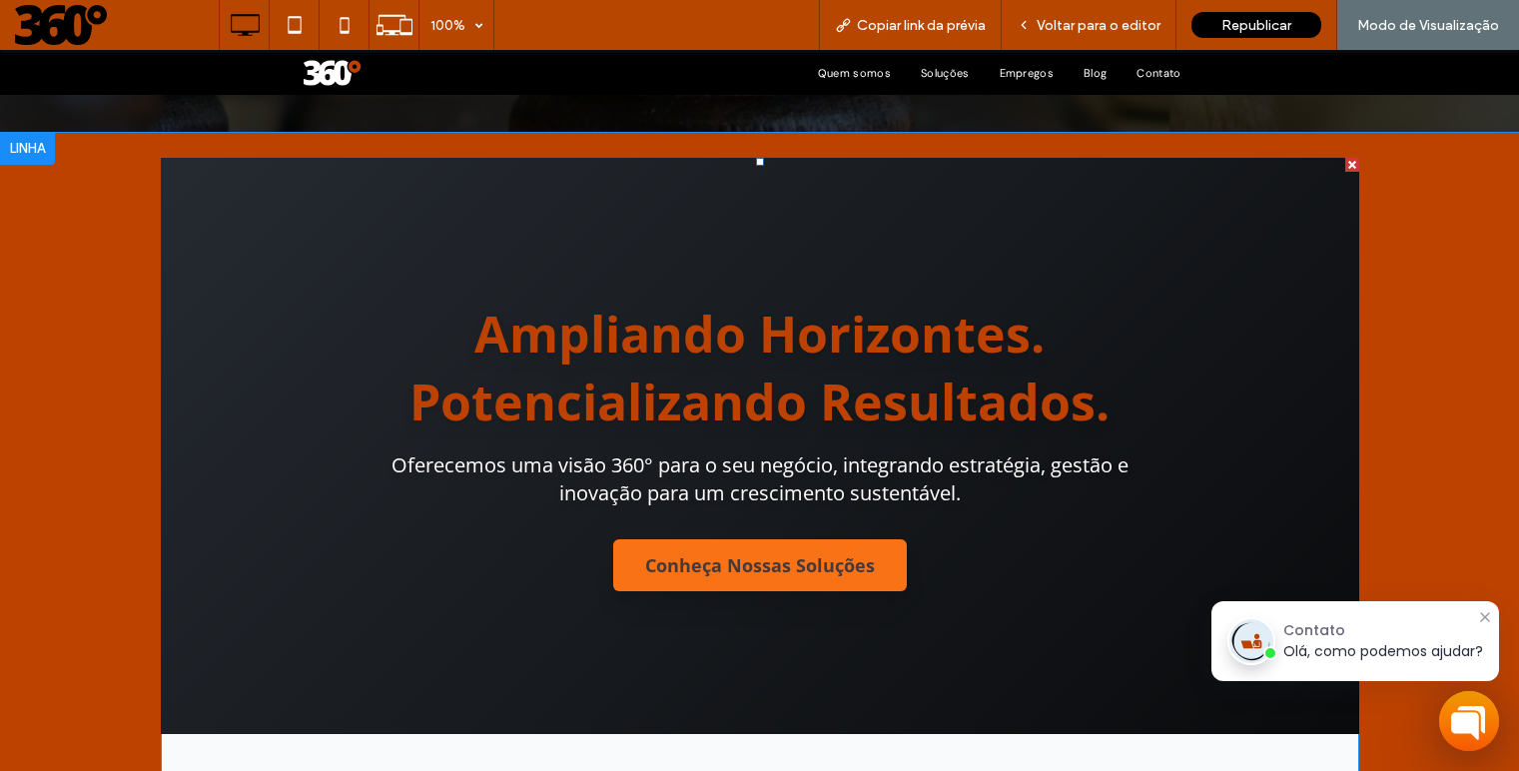
scroll to position [742, 0]
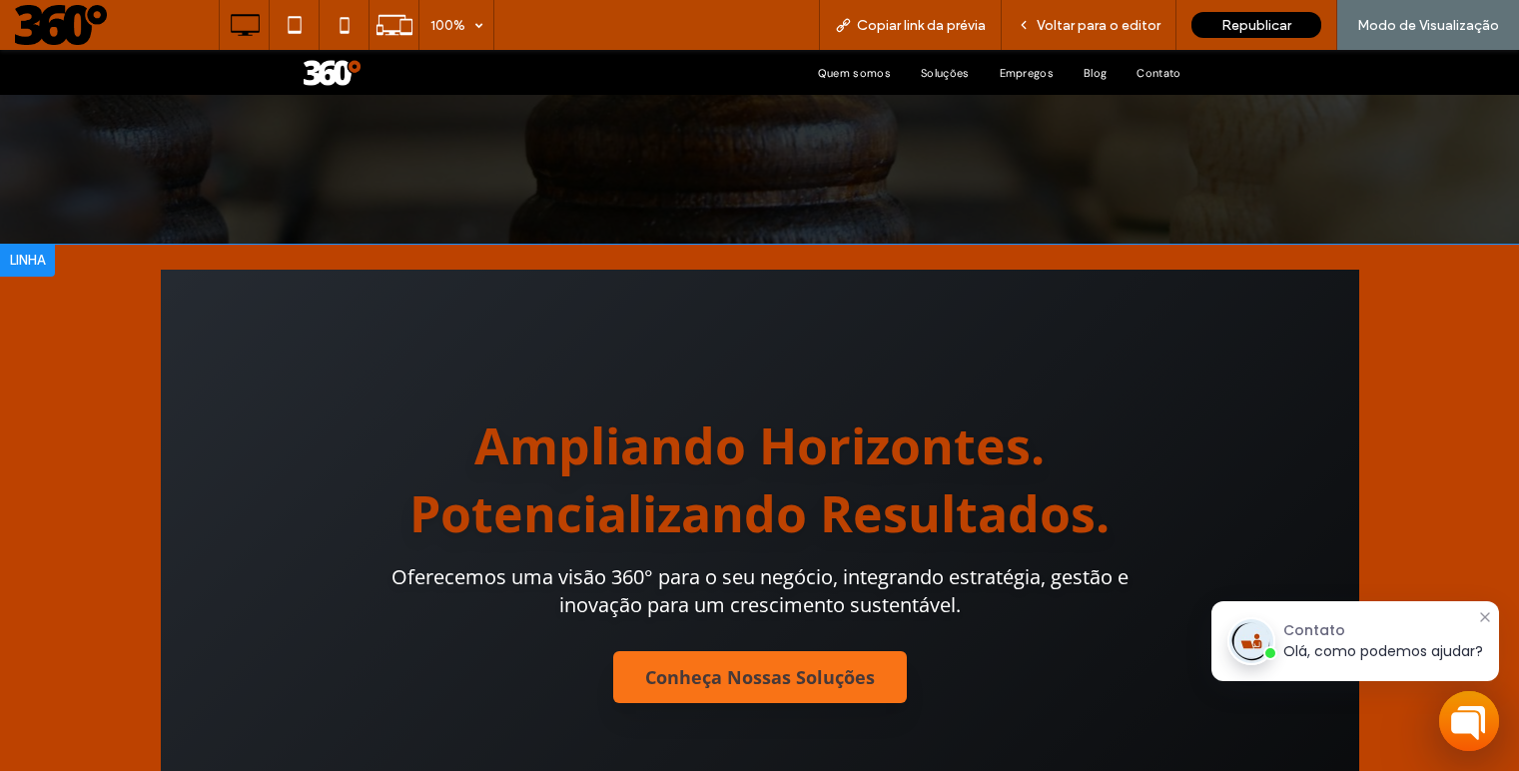
click at [36, 268] on div at bounding box center [27, 261] width 55 height 32
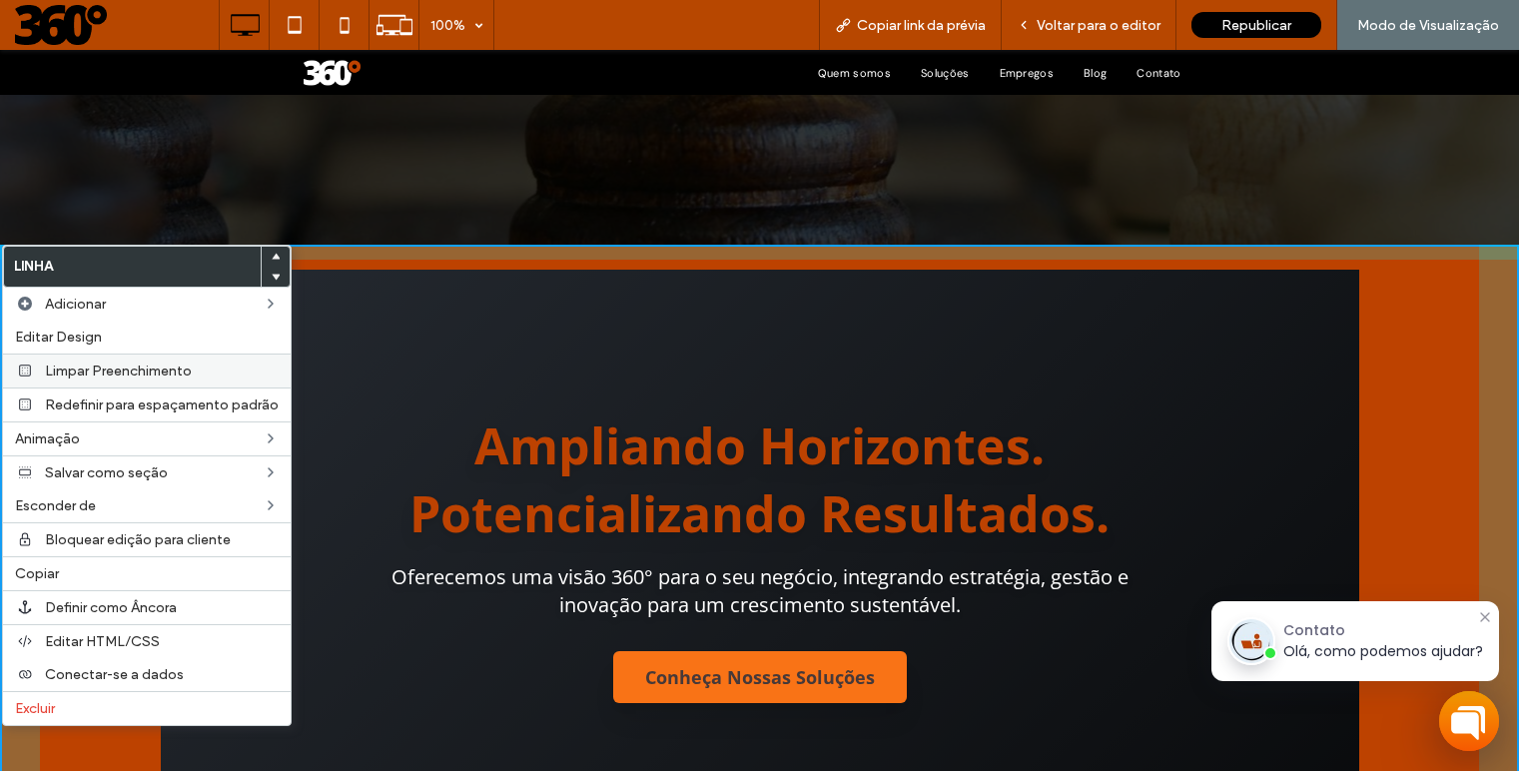
click at [106, 374] on span "Limpar Preenchimento" at bounding box center [118, 371] width 147 height 17
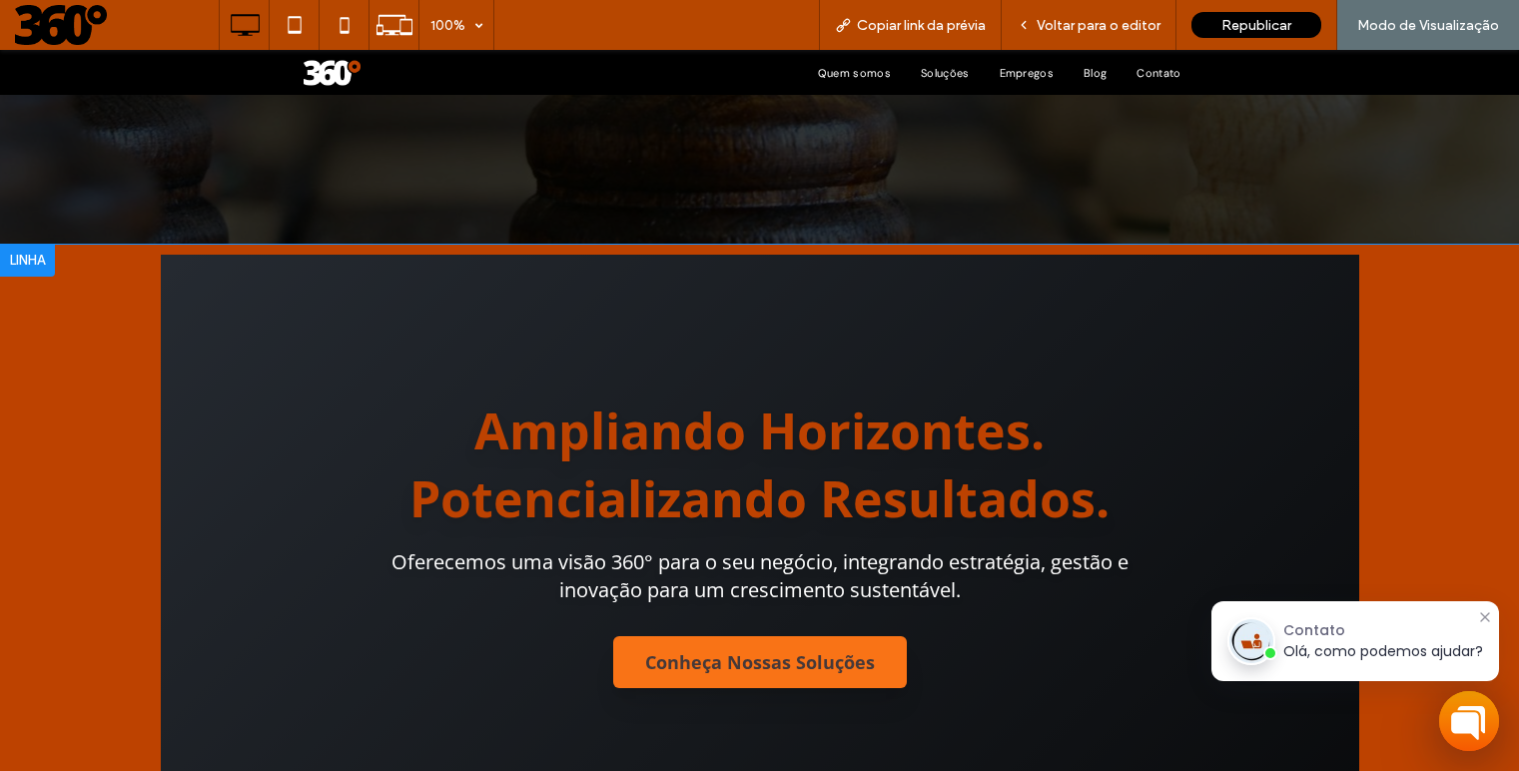
click at [35, 261] on div at bounding box center [27, 261] width 55 height 32
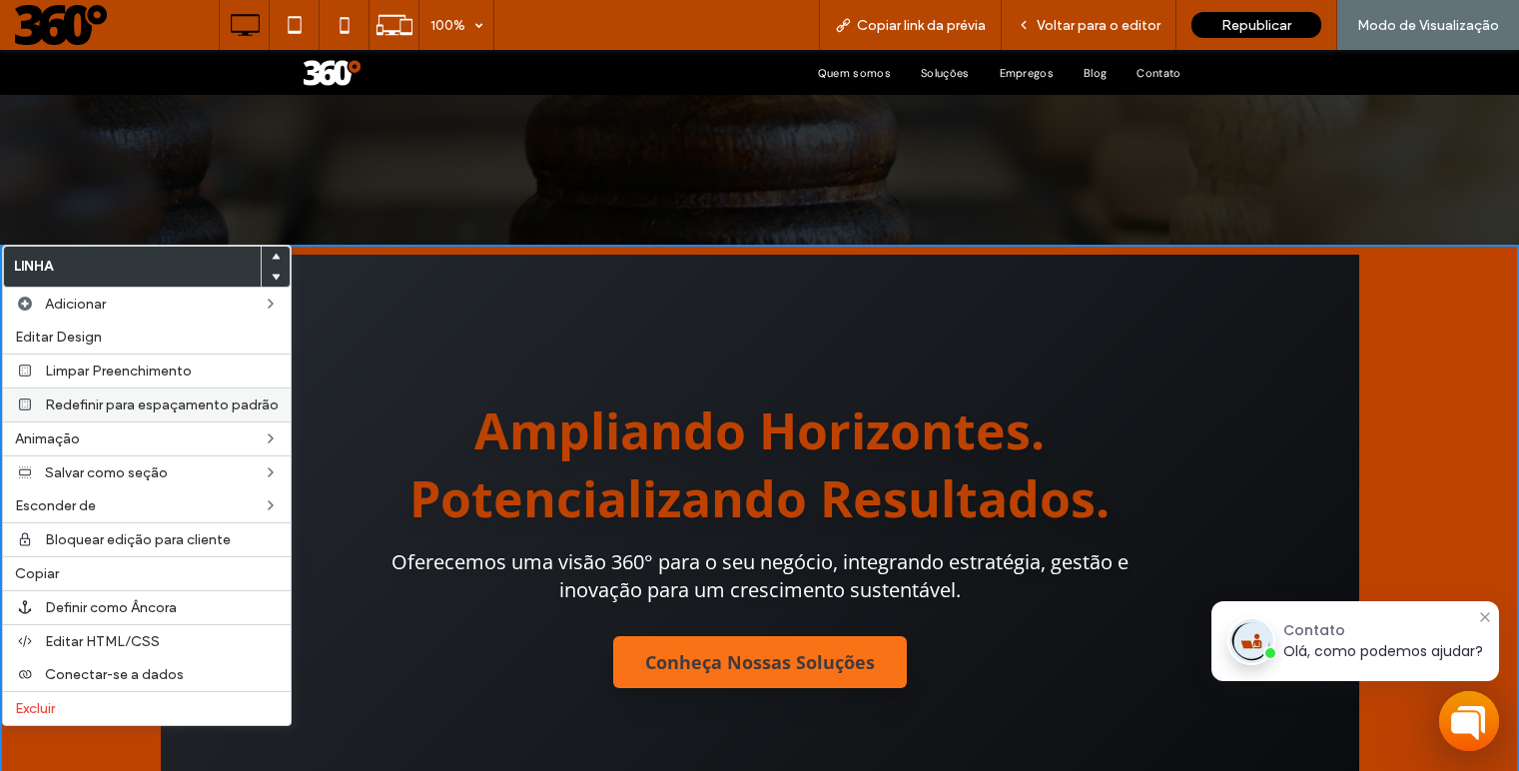
click at [128, 404] on span "Redefinir para espaçamento padrão" at bounding box center [162, 405] width 234 height 17
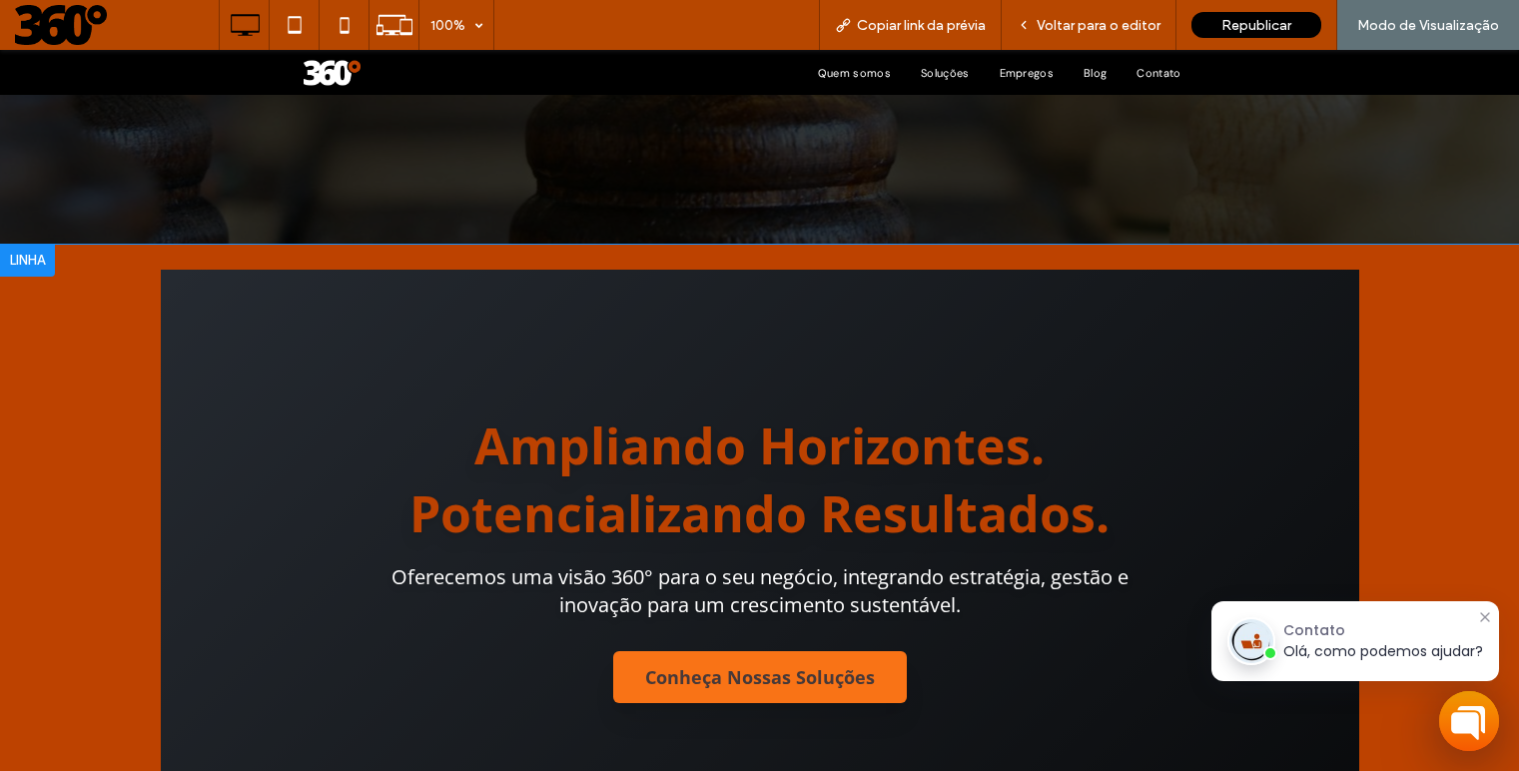
click at [30, 258] on div at bounding box center [27, 261] width 55 height 32
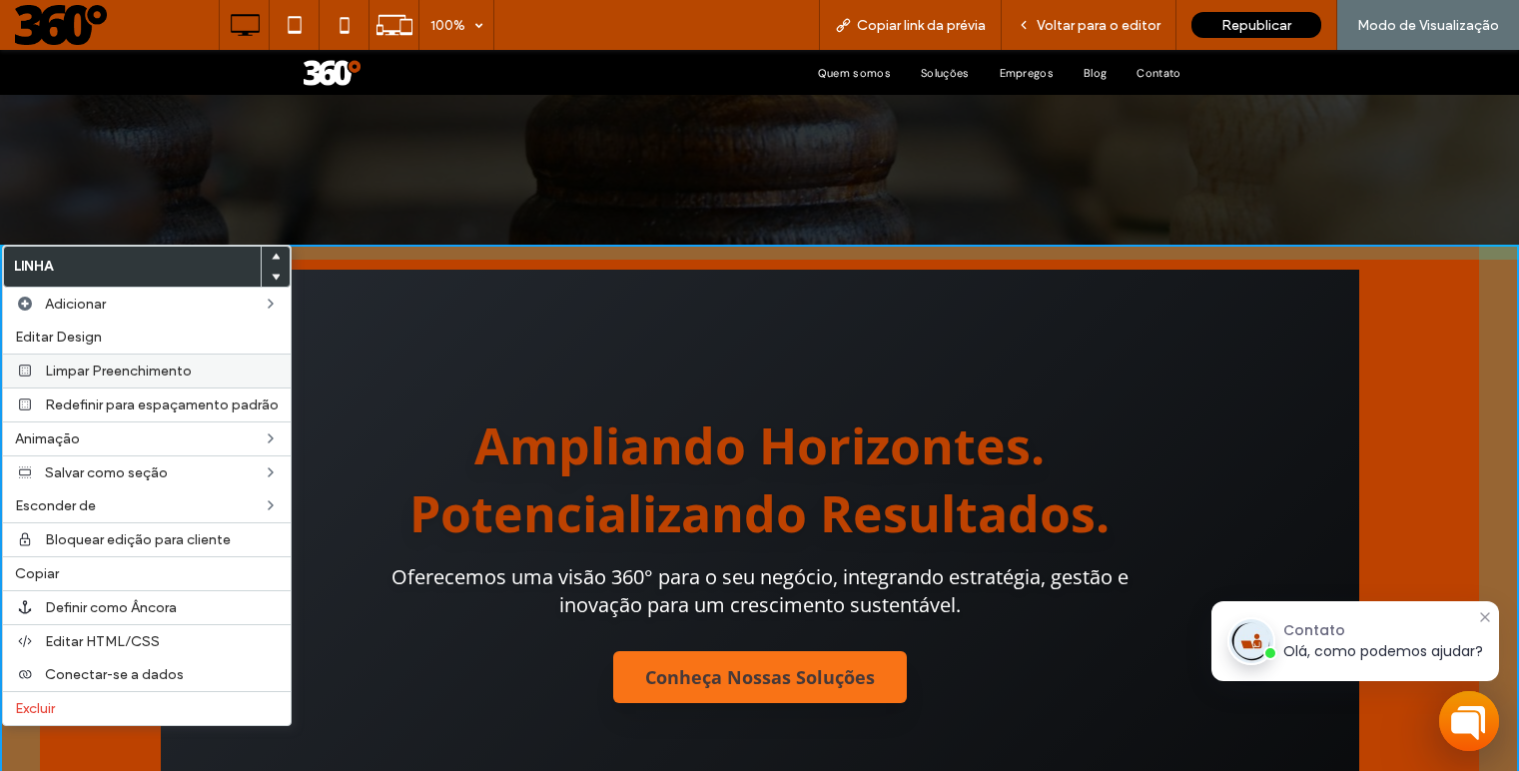
click at [63, 373] on span "Limpar Preenchimento" at bounding box center [118, 371] width 147 height 17
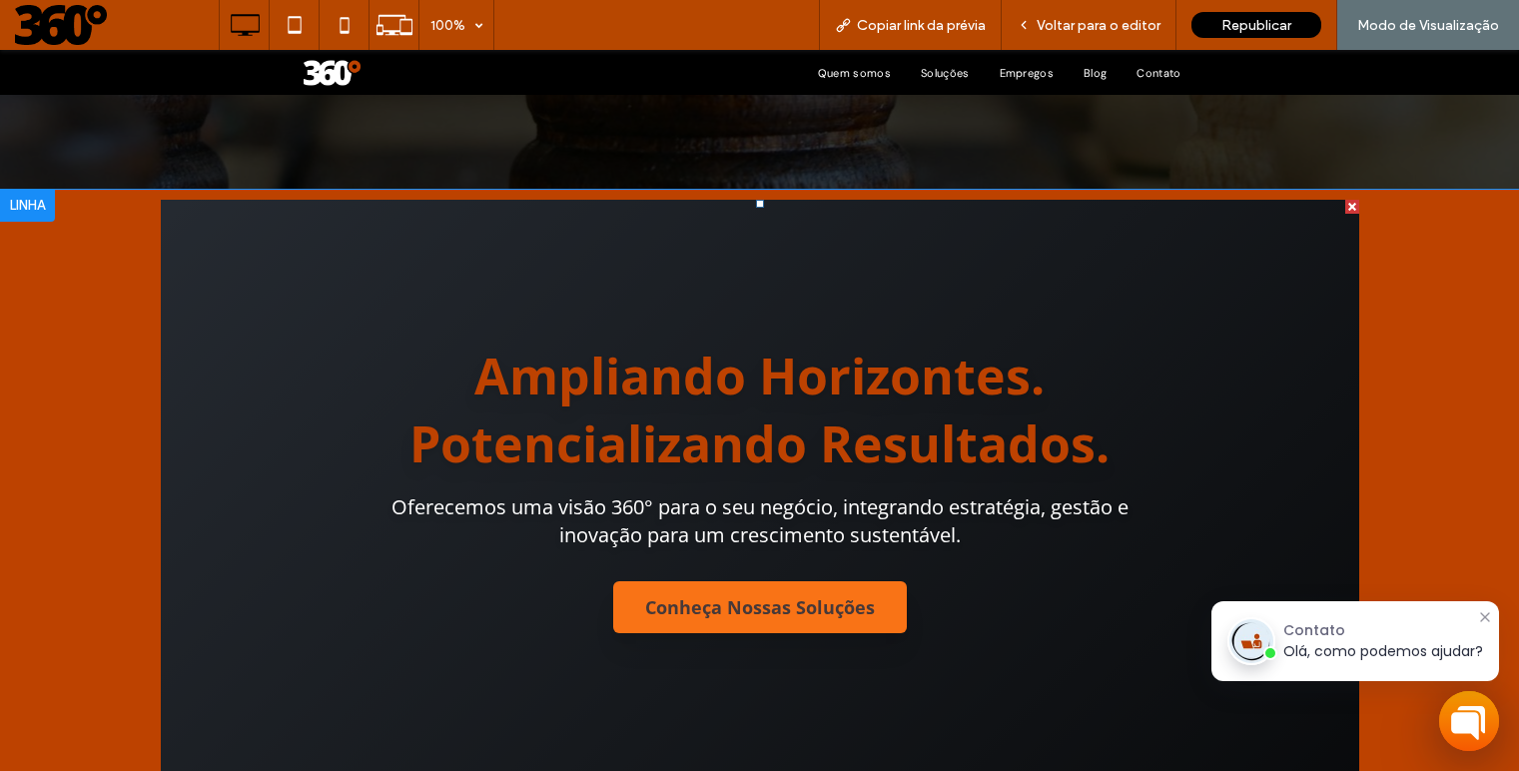
scroll to position [796, 0]
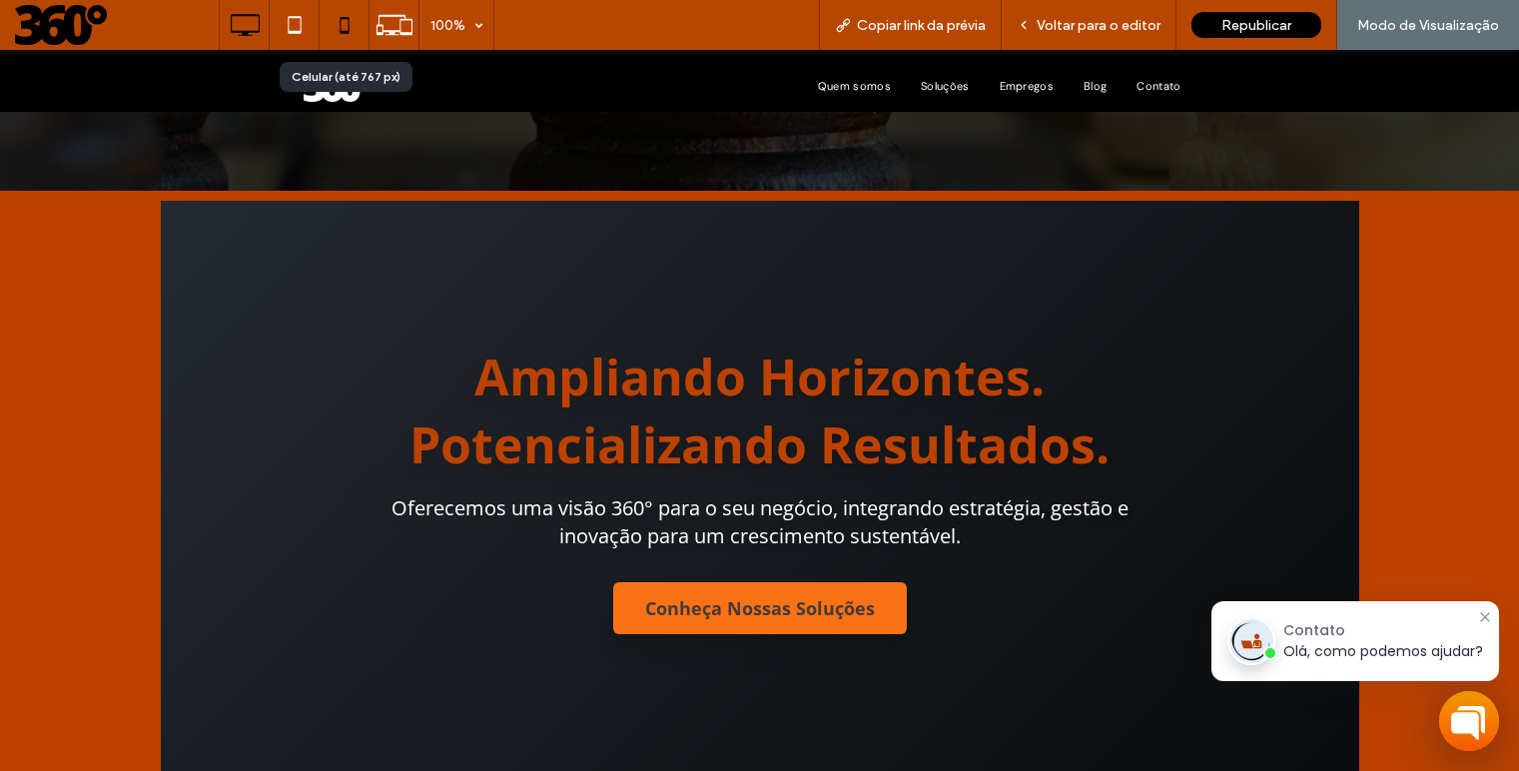
click at [344, 21] on icon at bounding box center [345, 25] width 40 height 40
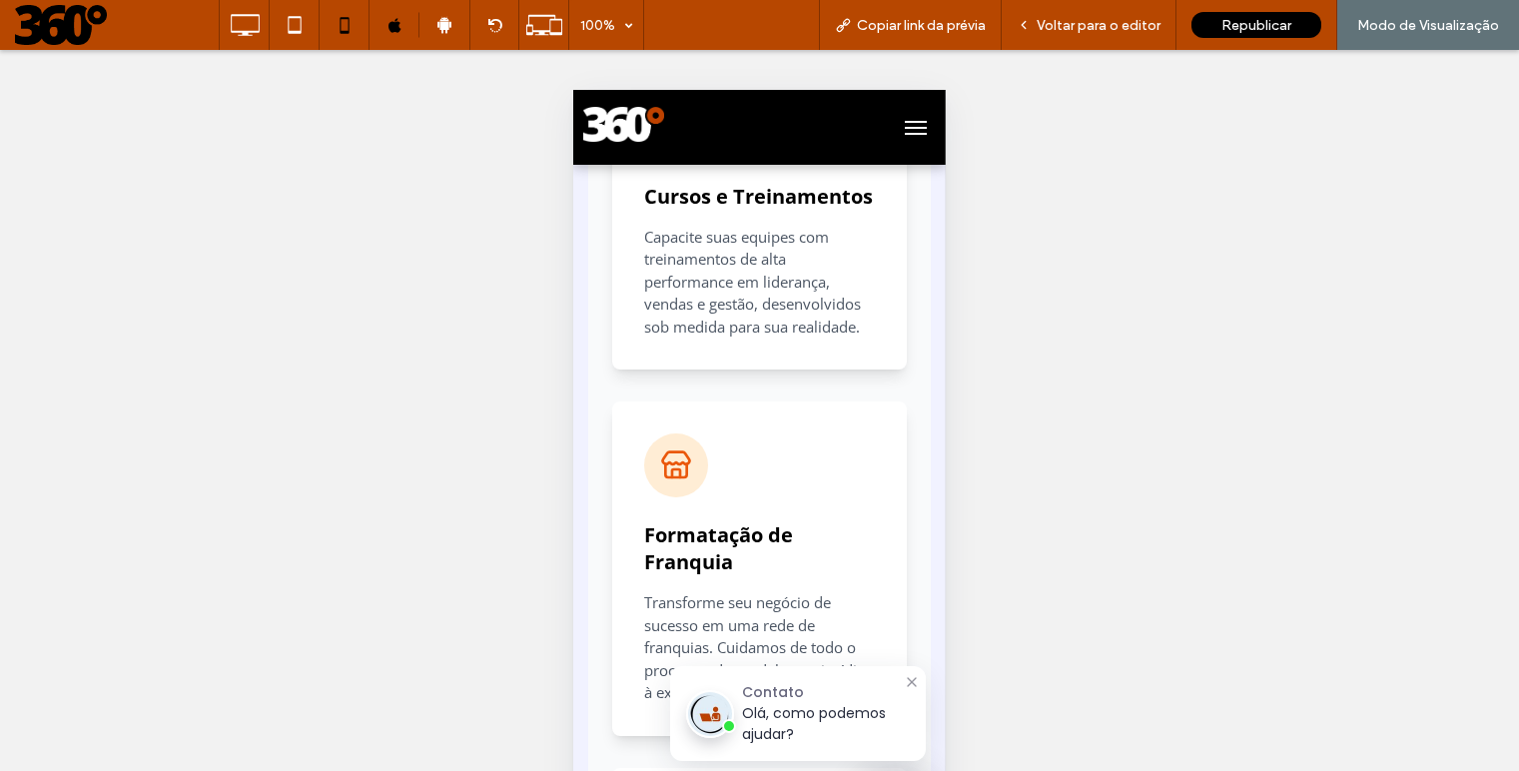
scroll to position [2265, 0]
drag, startPoint x: 617, startPoint y: 427, endPoint x: 775, endPoint y: 496, distance: 172.2
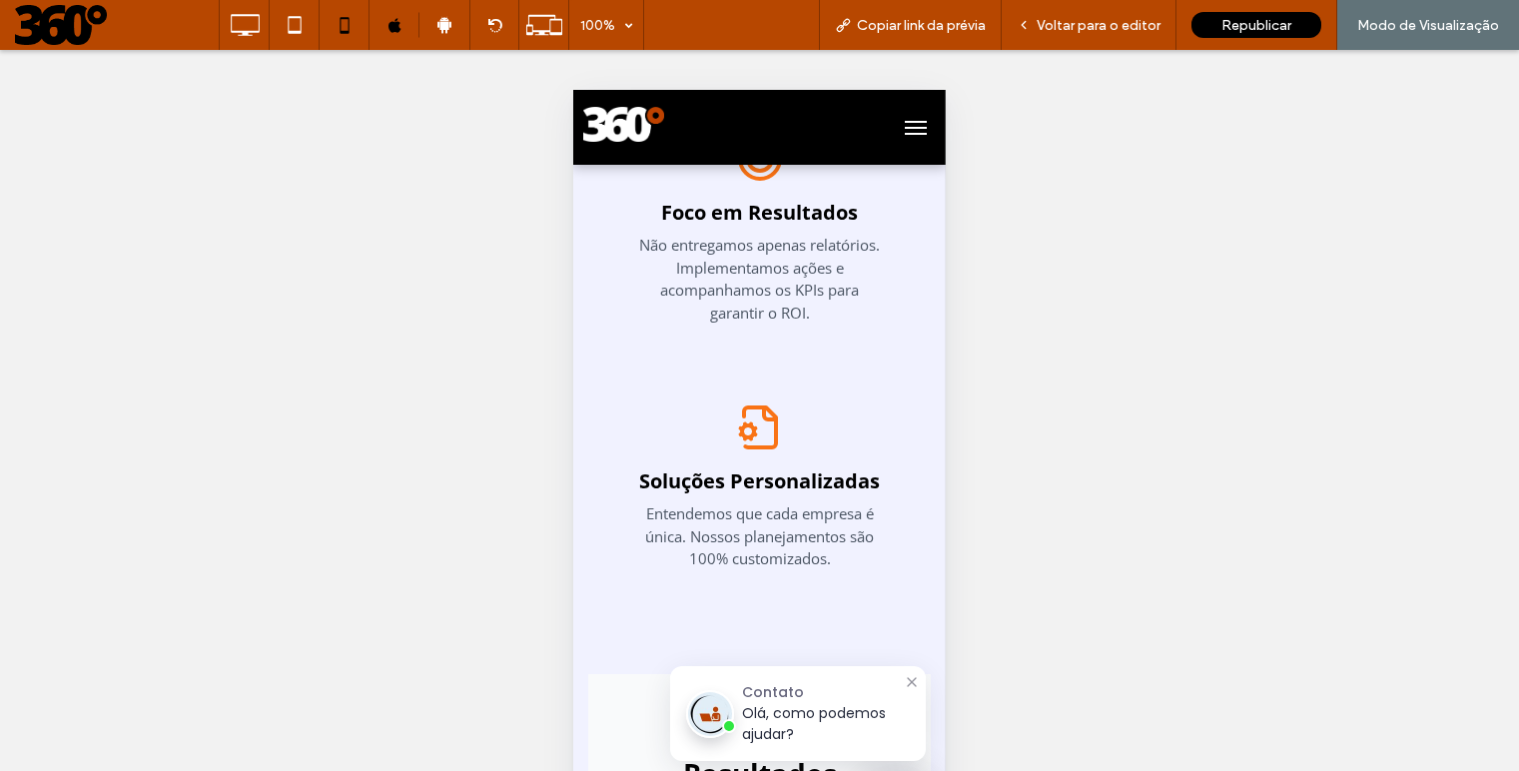
scroll to position [4209, 0]
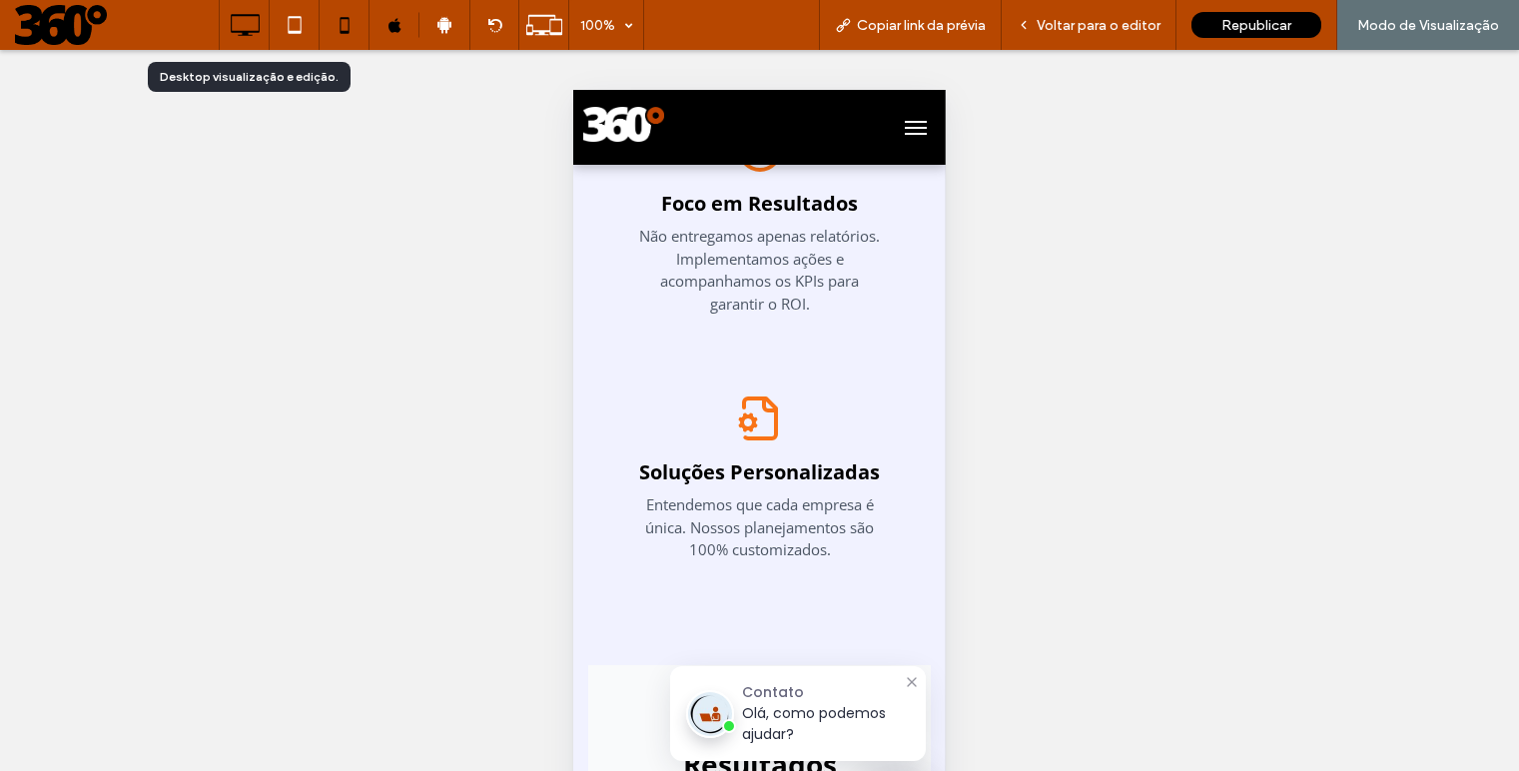
click at [241, 29] on icon at bounding box center [245, 25] width 40 height 40
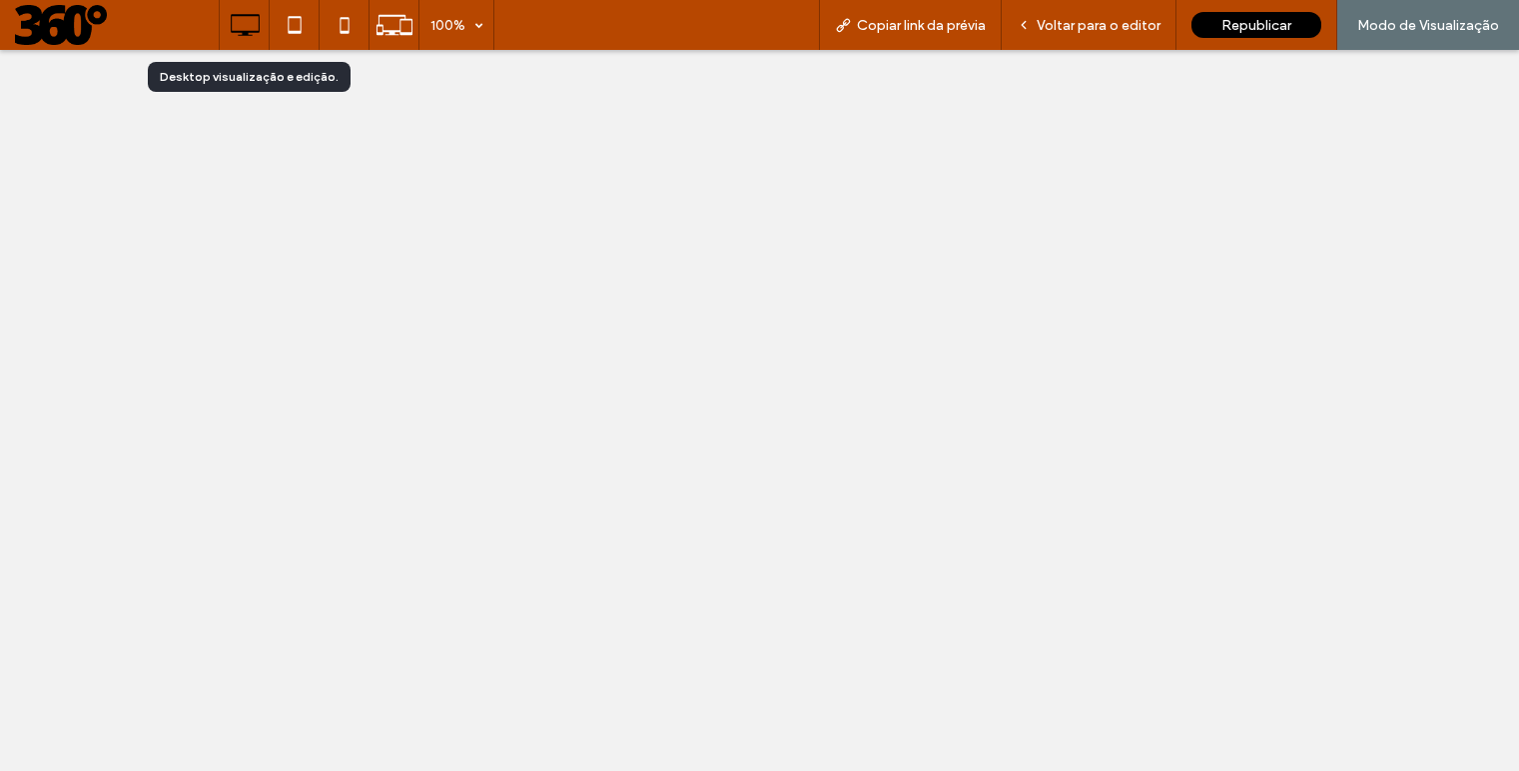
scroll to position [0, 0]
click at [1095, 24] on span "Voltar para o editor" at bounding box center [1099, 25] width 124 height 17
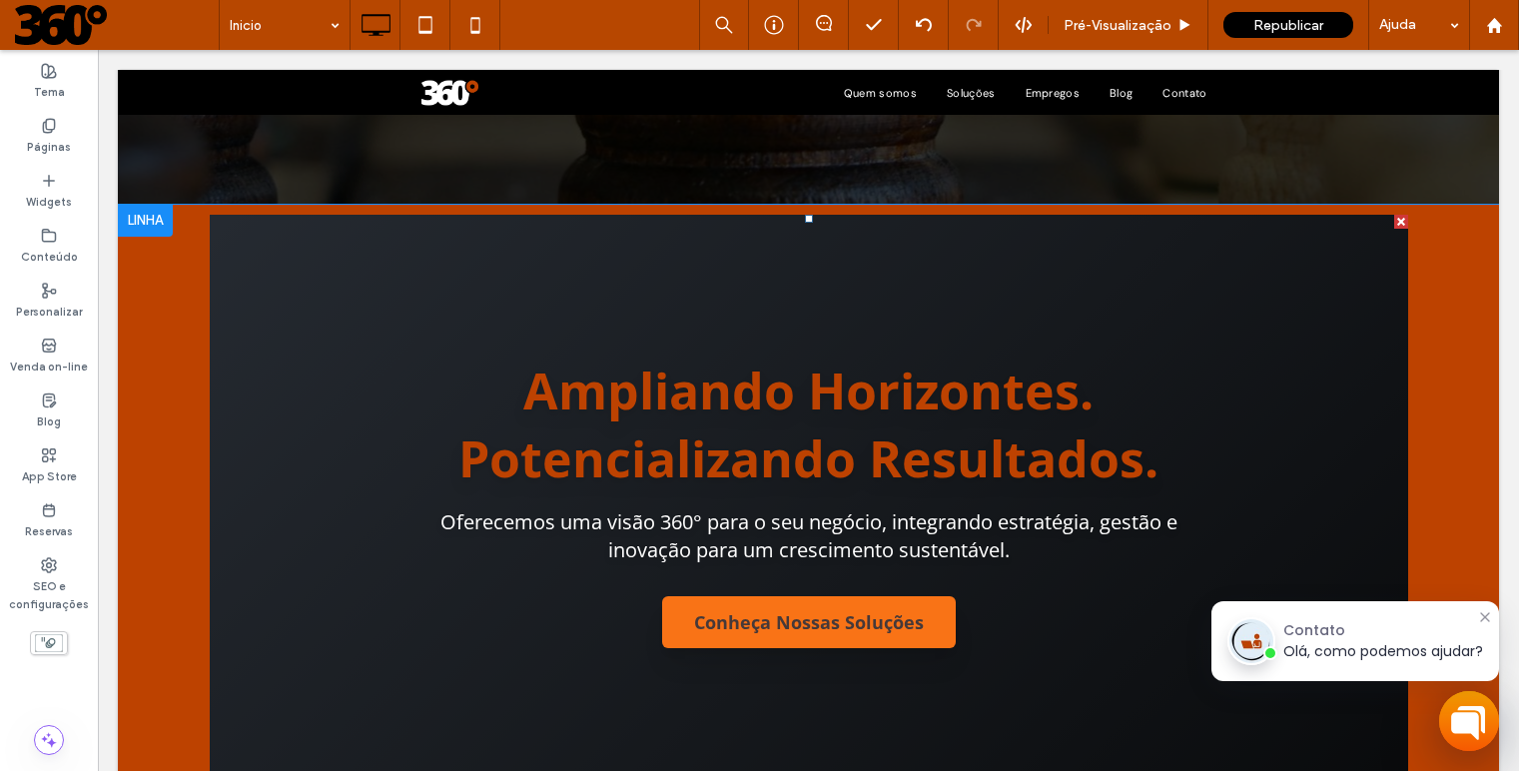
scroll to position [783, 0]
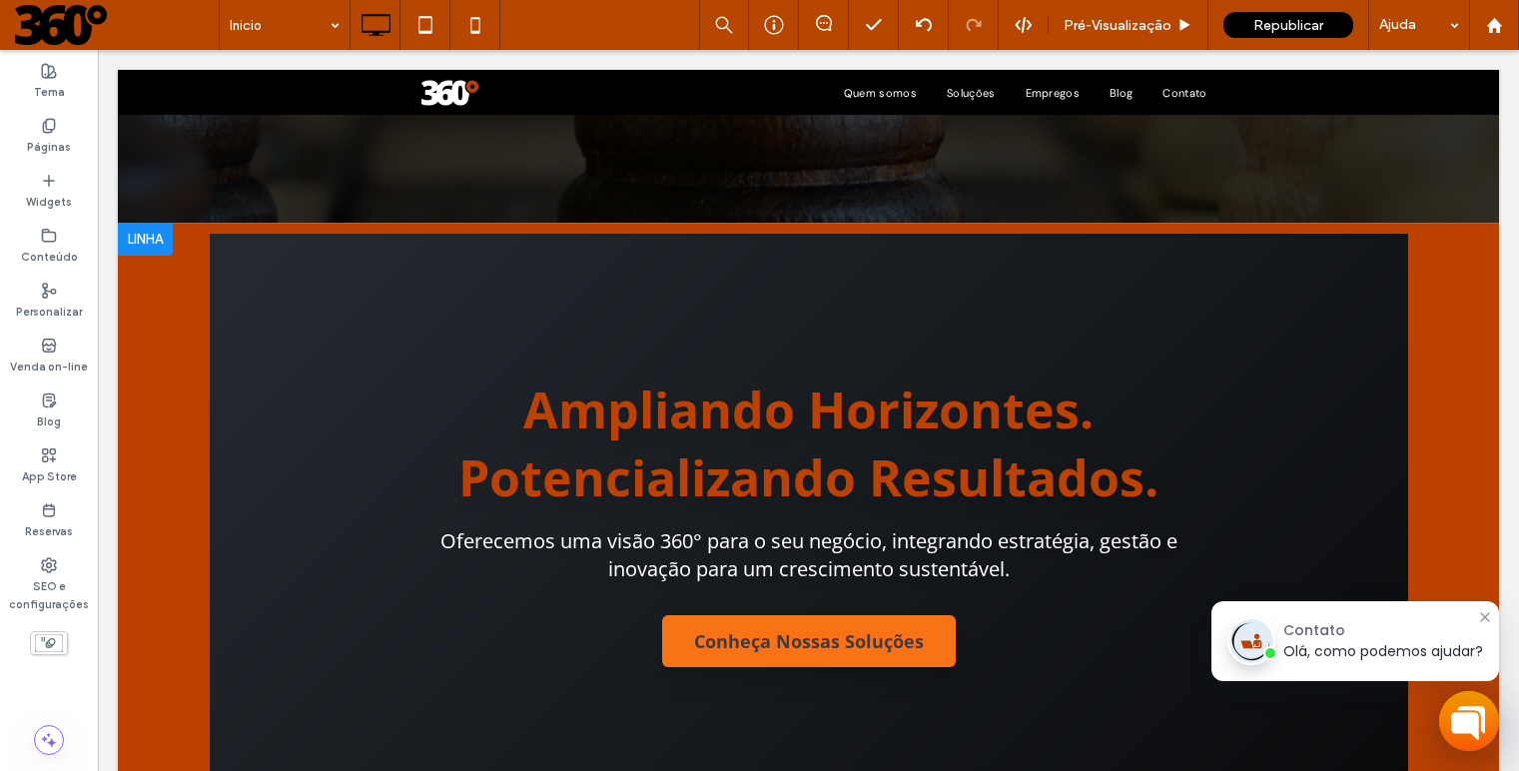
click at [146, 245] on div at bounding box center [145, 240] width 55 height 32
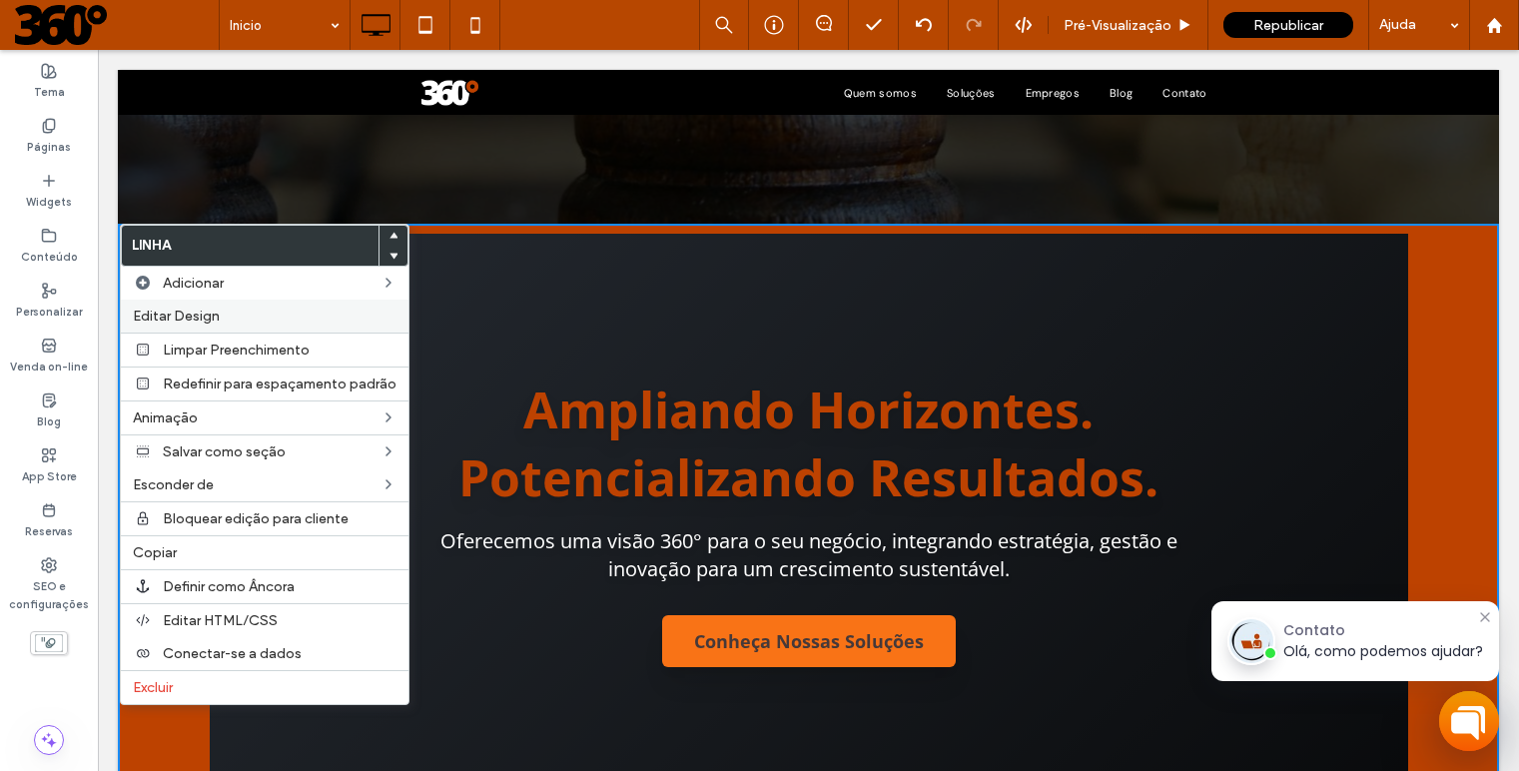
click at [243, 319] on label "Editar Design" at bounding box center [265, 316] width 264 height 17
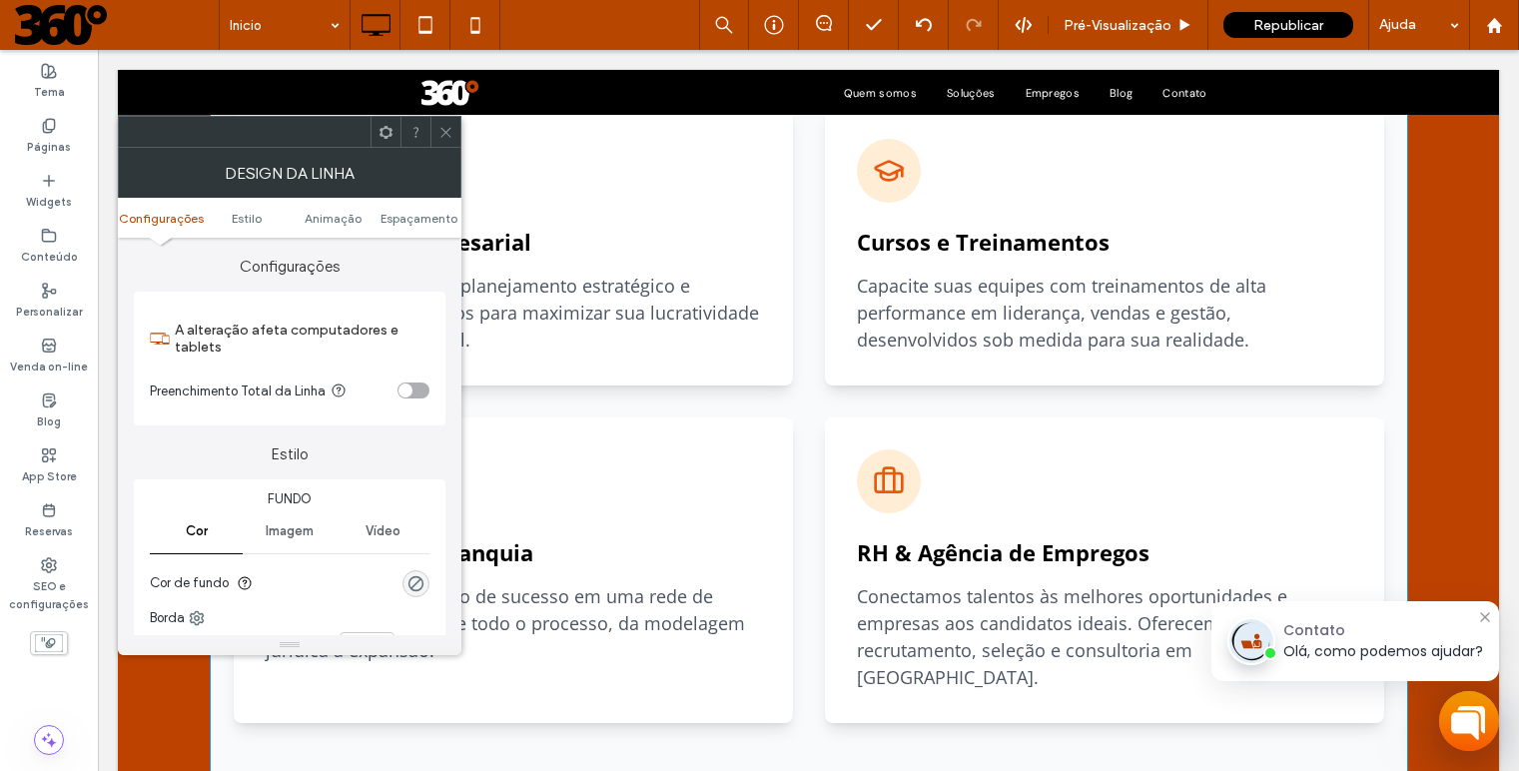
scroll to position [1710, 0]
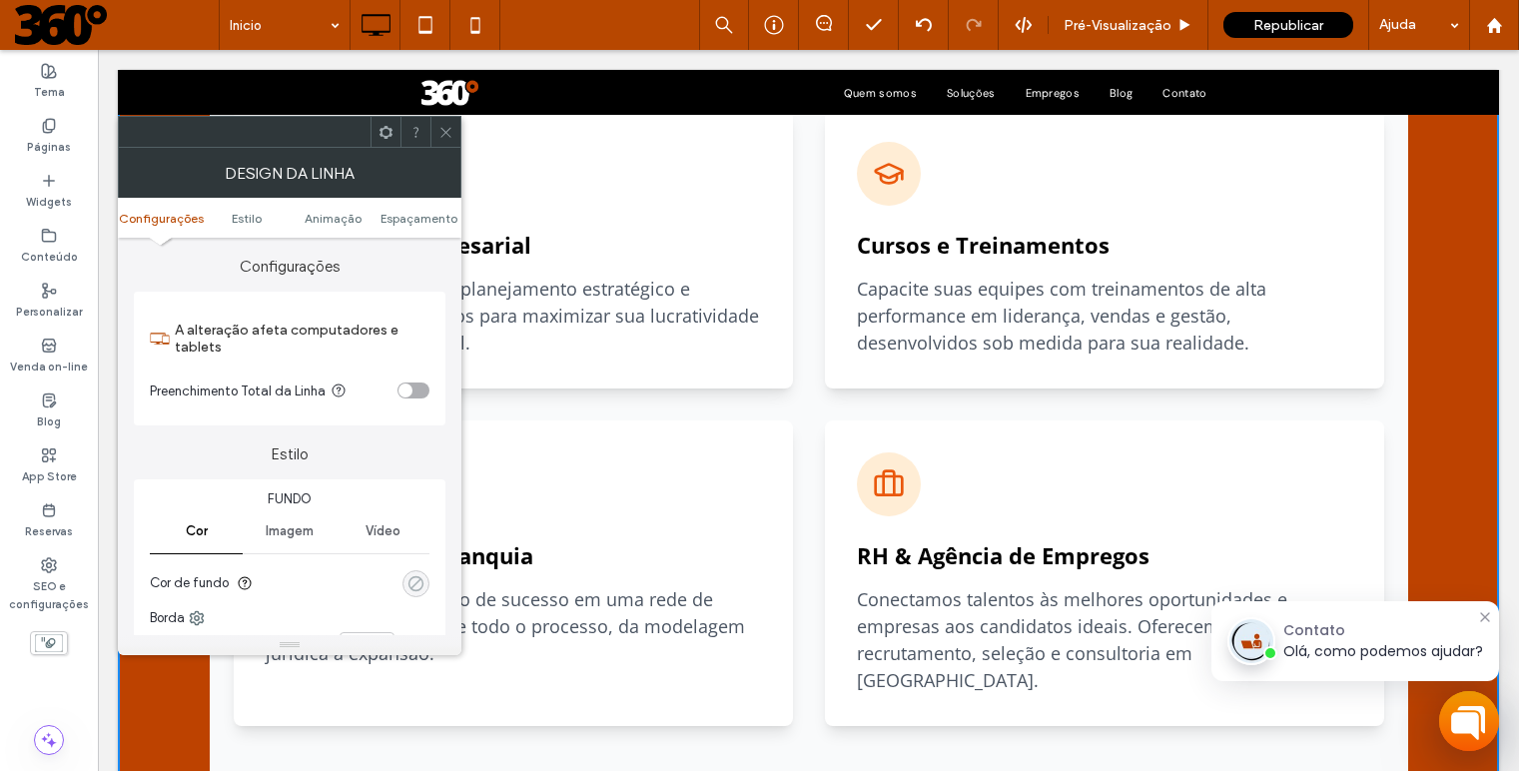
click at [414, 576] on div "rgba(0, 0, 0, 0)" at bounding box center [415, 583] width 17 height 17
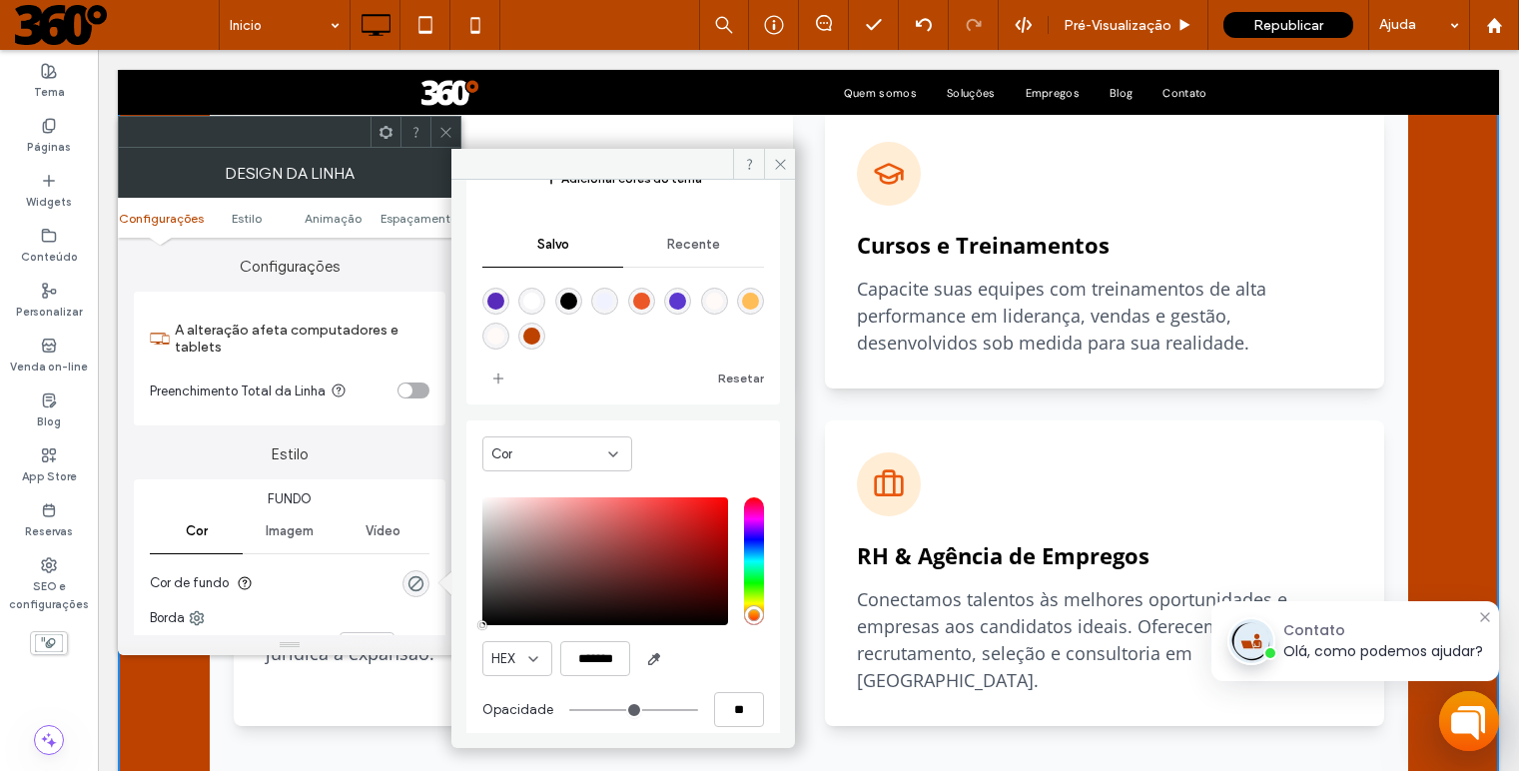
scroll to position [174, 0]
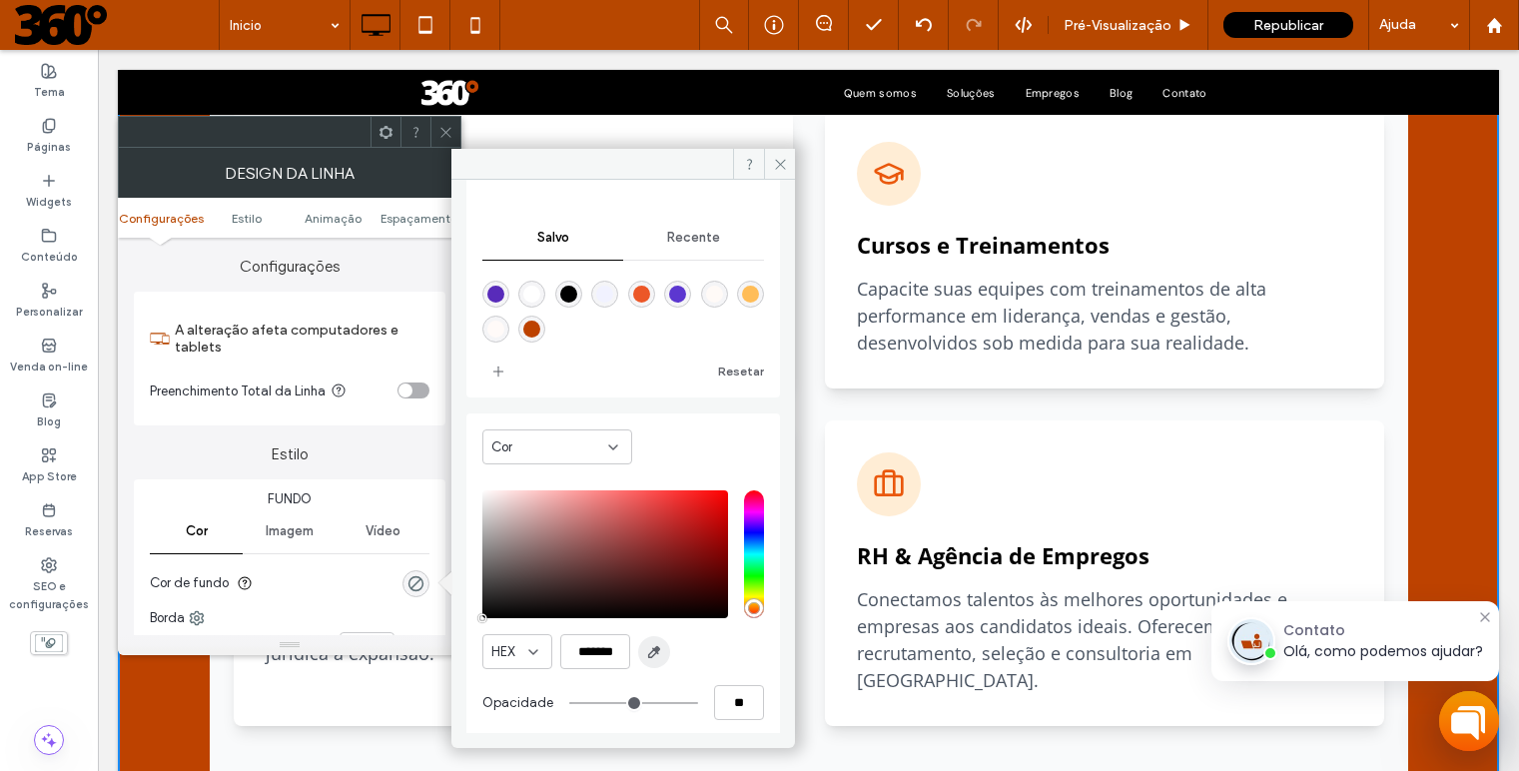
click at [660, 652] on icon "button" at bounding box center [654, 652] width 16 height 16
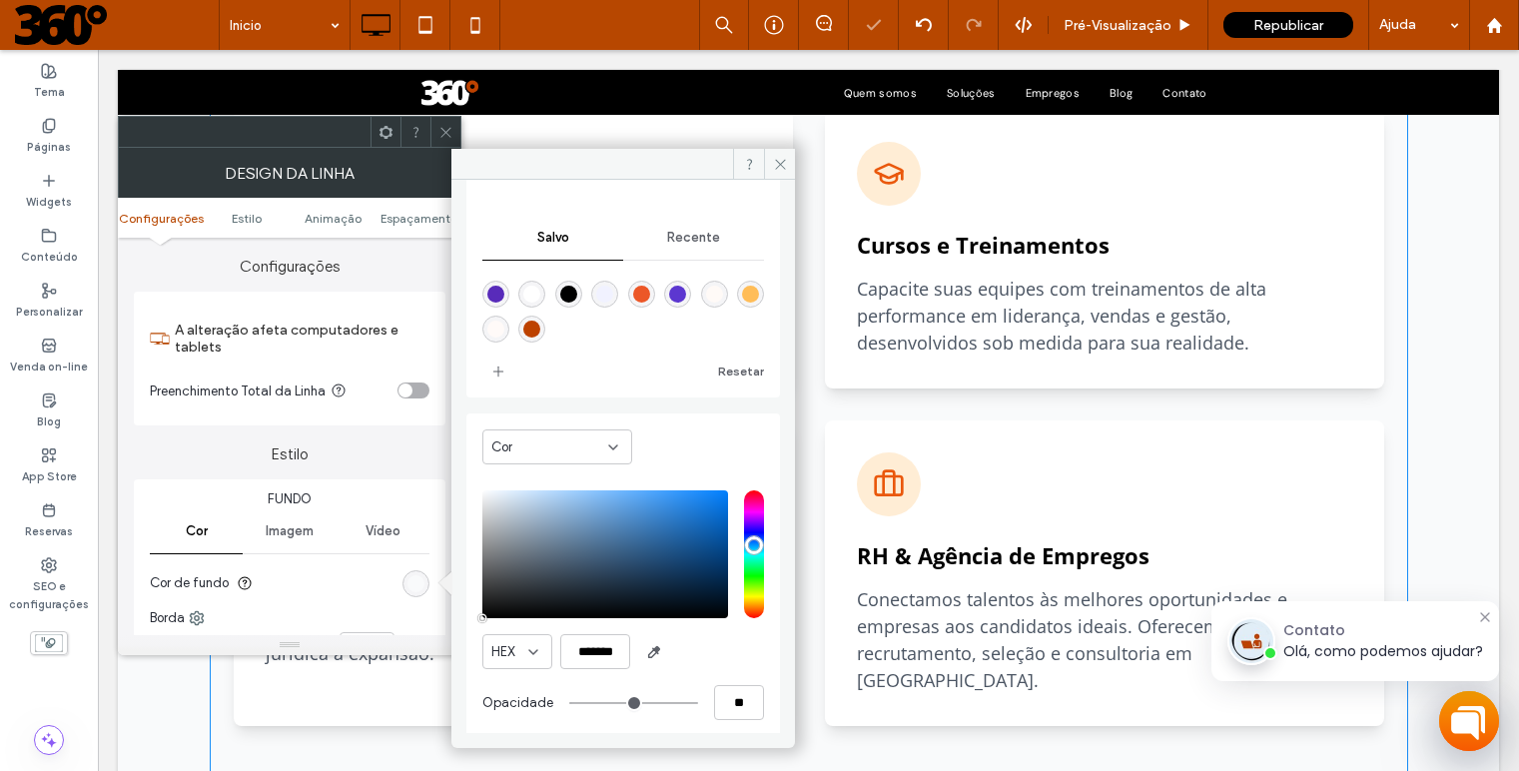
type input "*******"
type input "***"
type input "****"
click at [778, 166] on use at bounding box center [780, 164] width 10 height 10
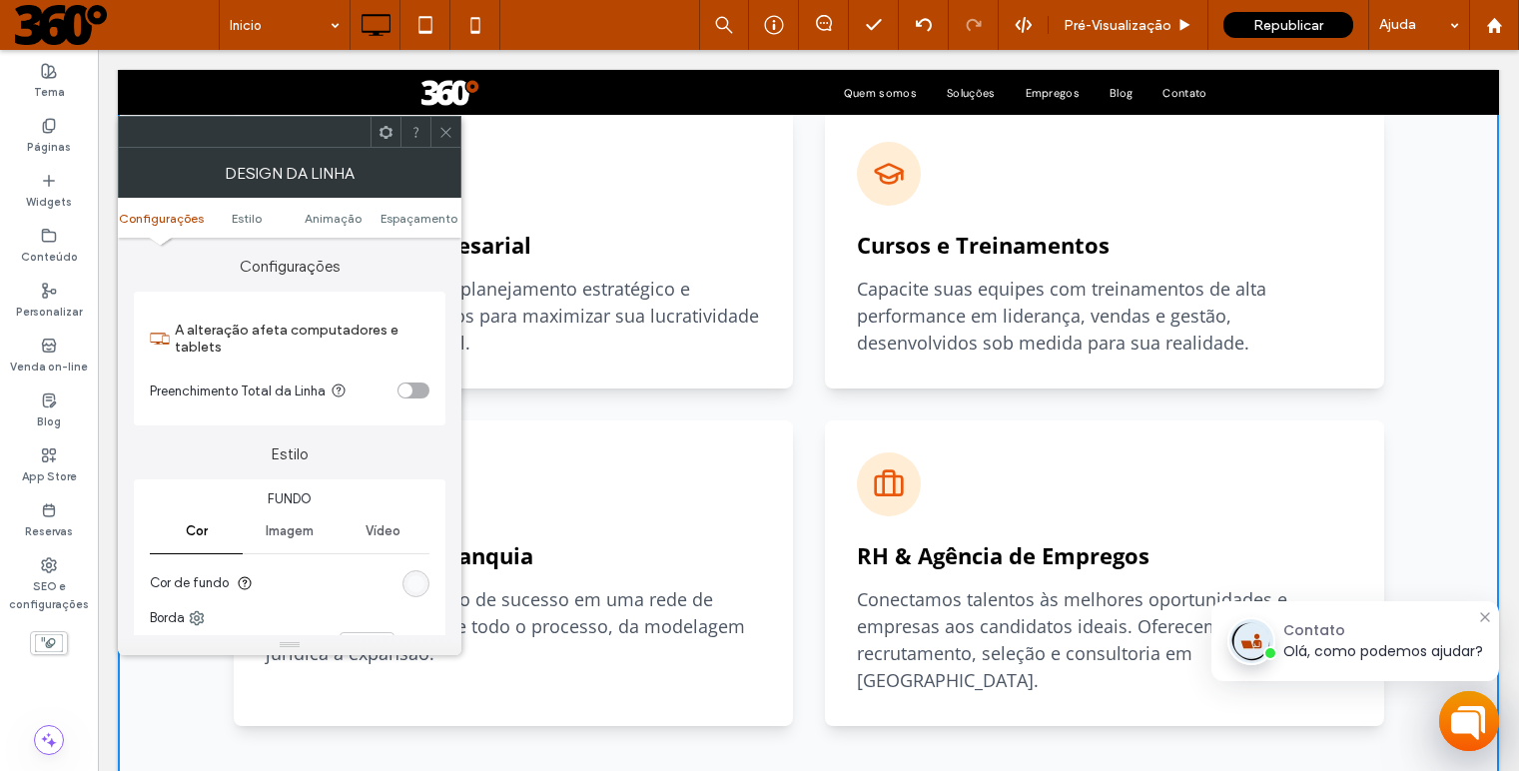
click at [448, 129] on use at bounding box center [445, 132] width 10 height 10
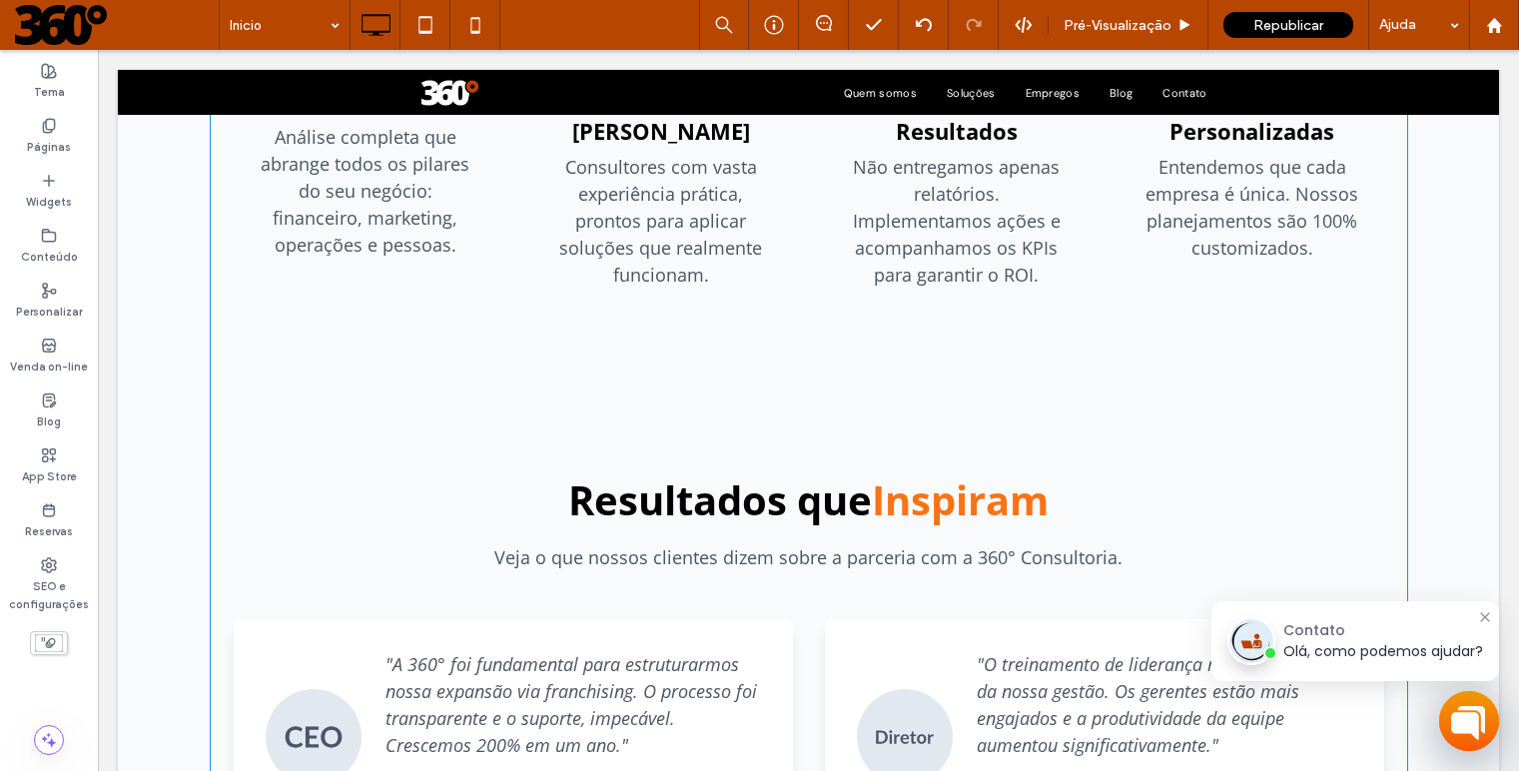
scroll to position [2747, 0]
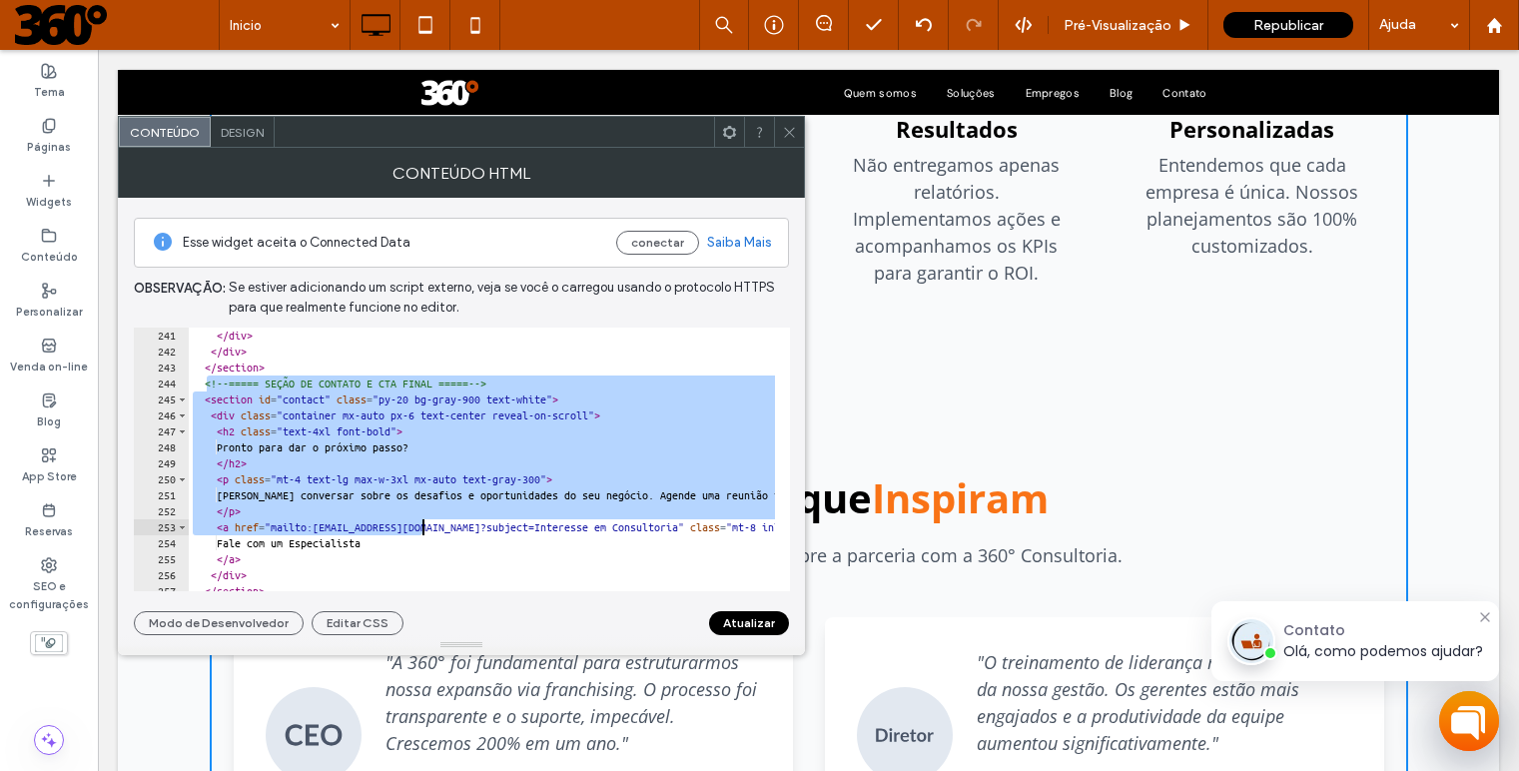
scroll to position [3835, 0]
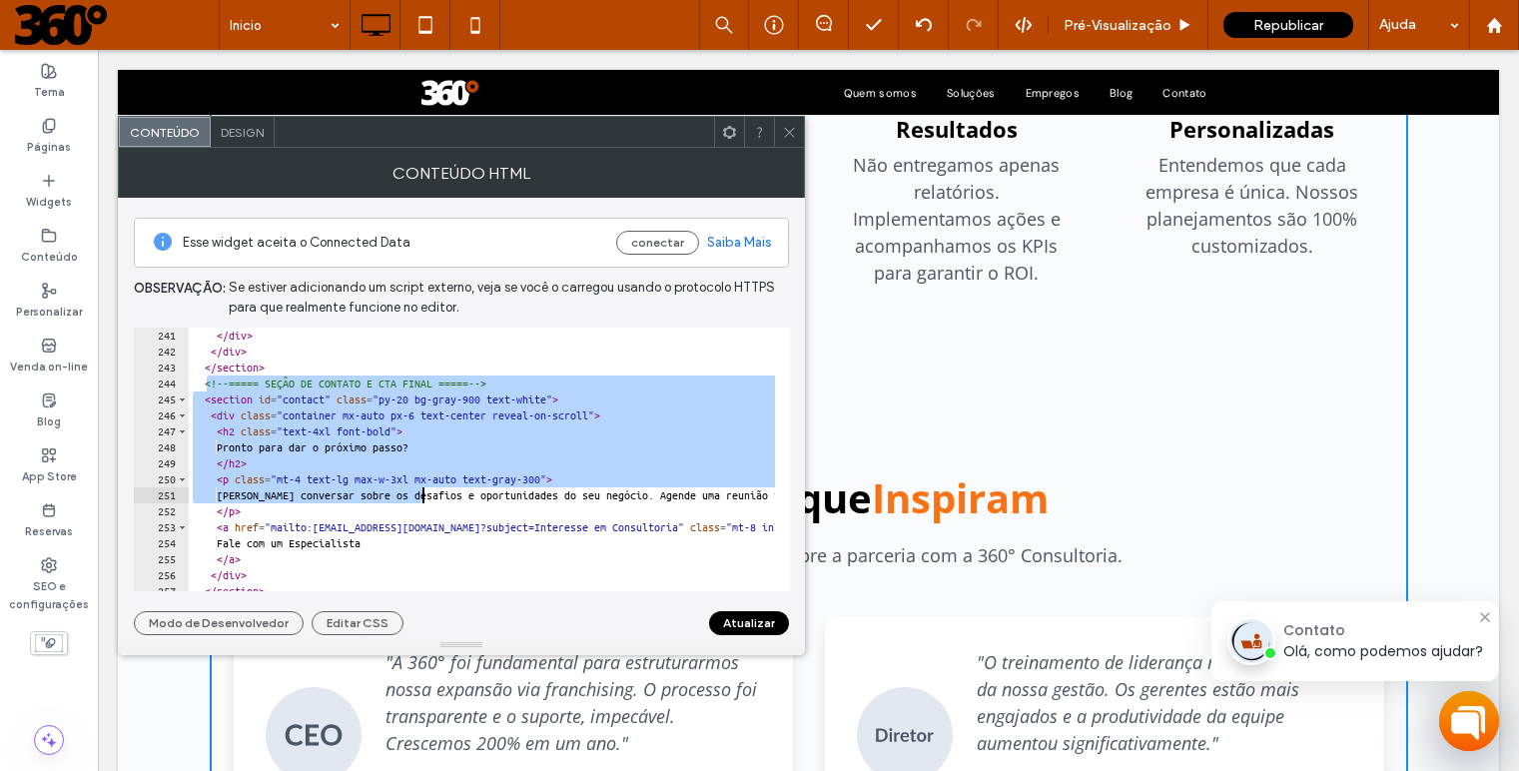
drag, startPoint x: 209, startPoint y: 389, endPoint x: 419, endPoint y: 496, distance: 236.7
click at [419, 496] on div "</ div > </ div > </ section > <!-- ===== SEÇÃO DE CONTATO E CTA FINAL ===== --…" at bounding box center [1016, 468] width 1655 height 281
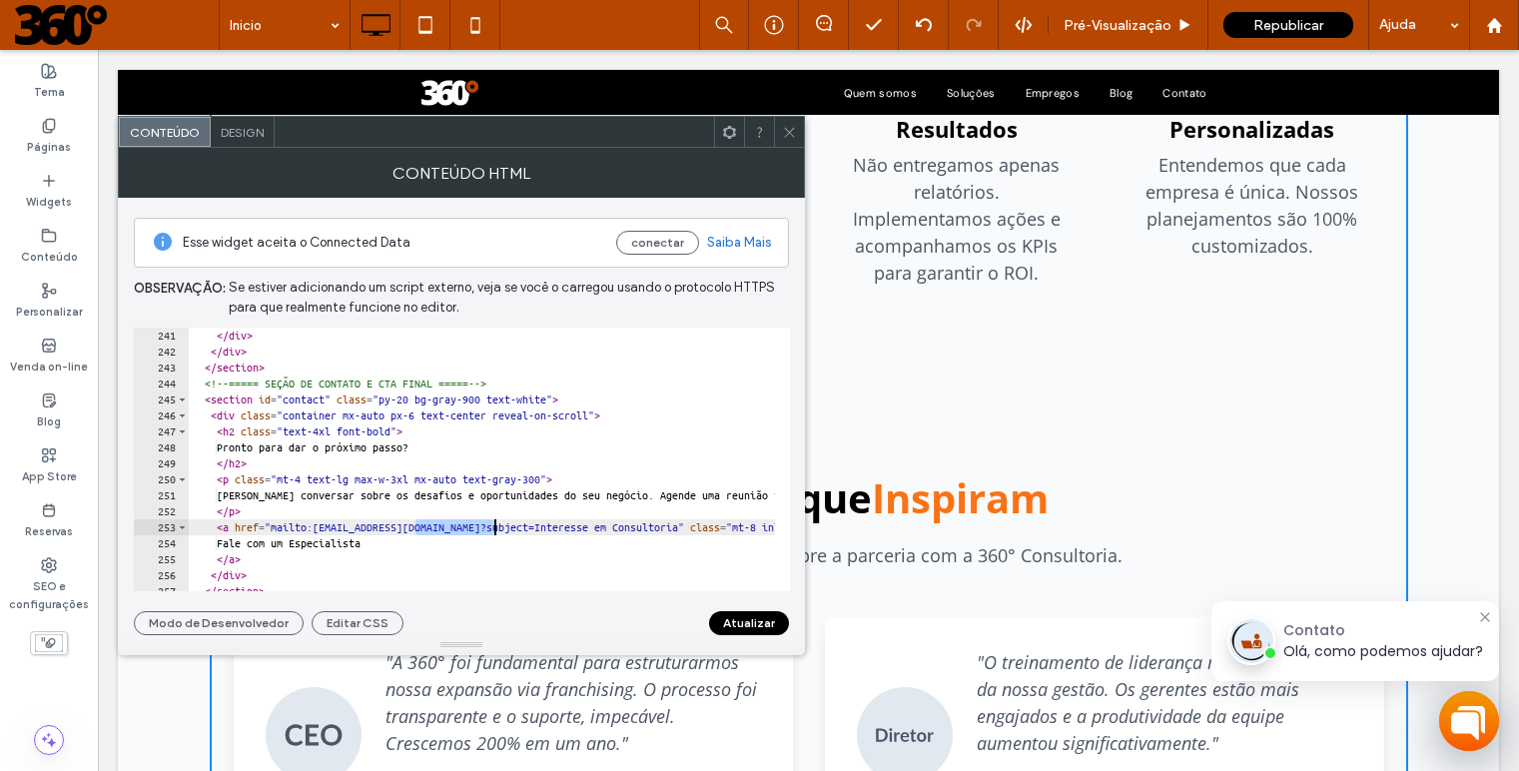
drag, startPoint x: 416, startPoint y: 527, endPoint x: 496, endPoint y: 533, distance: 80.1
click at [496, 533] on div "</ div > </ div > </ section > <!-- ===== SEÇÃO DE CONTATO E CTA FINAL ===== --…" at bounding box center [1016, 468] width 1655 height 281
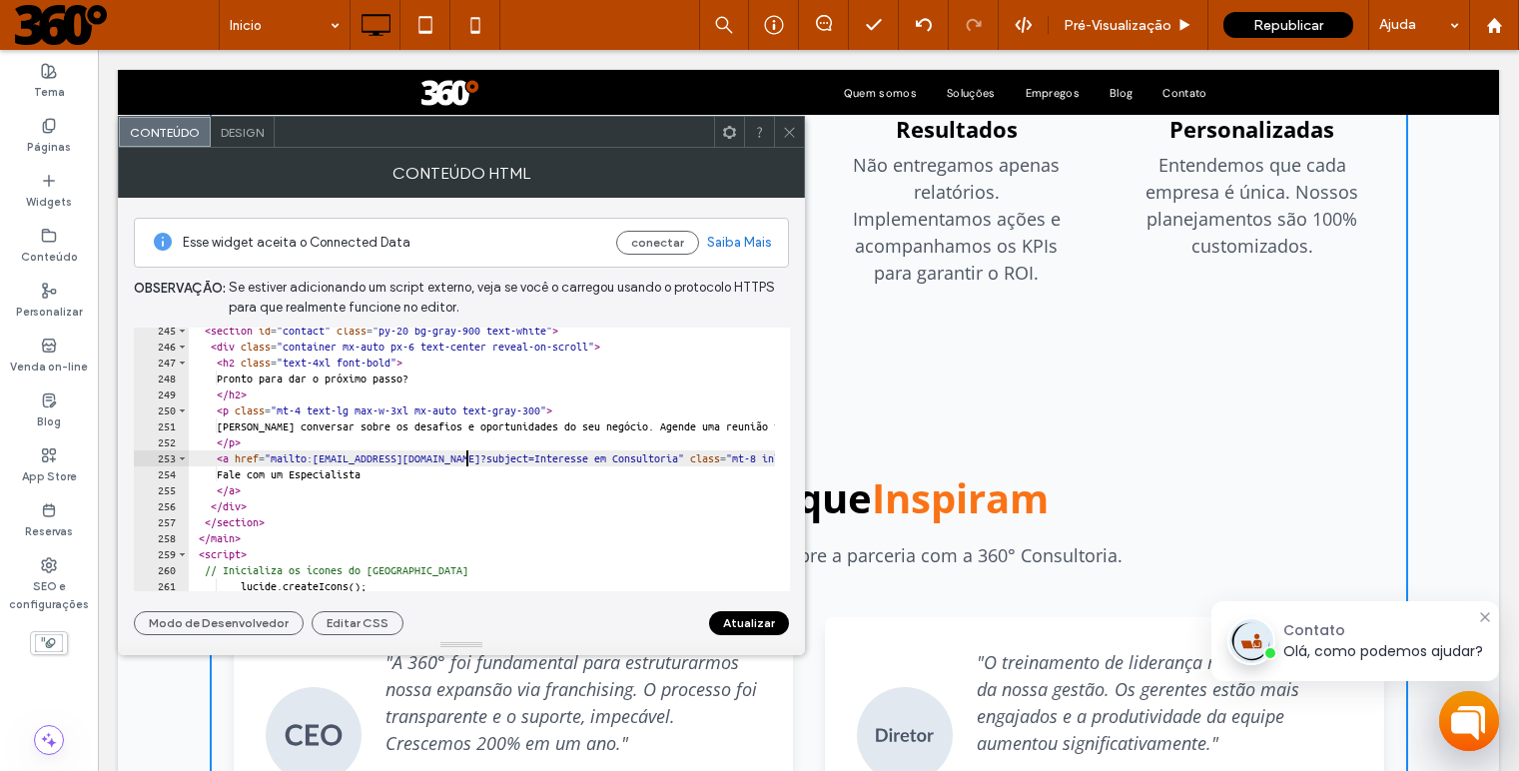
scroll to position [3904, 0]
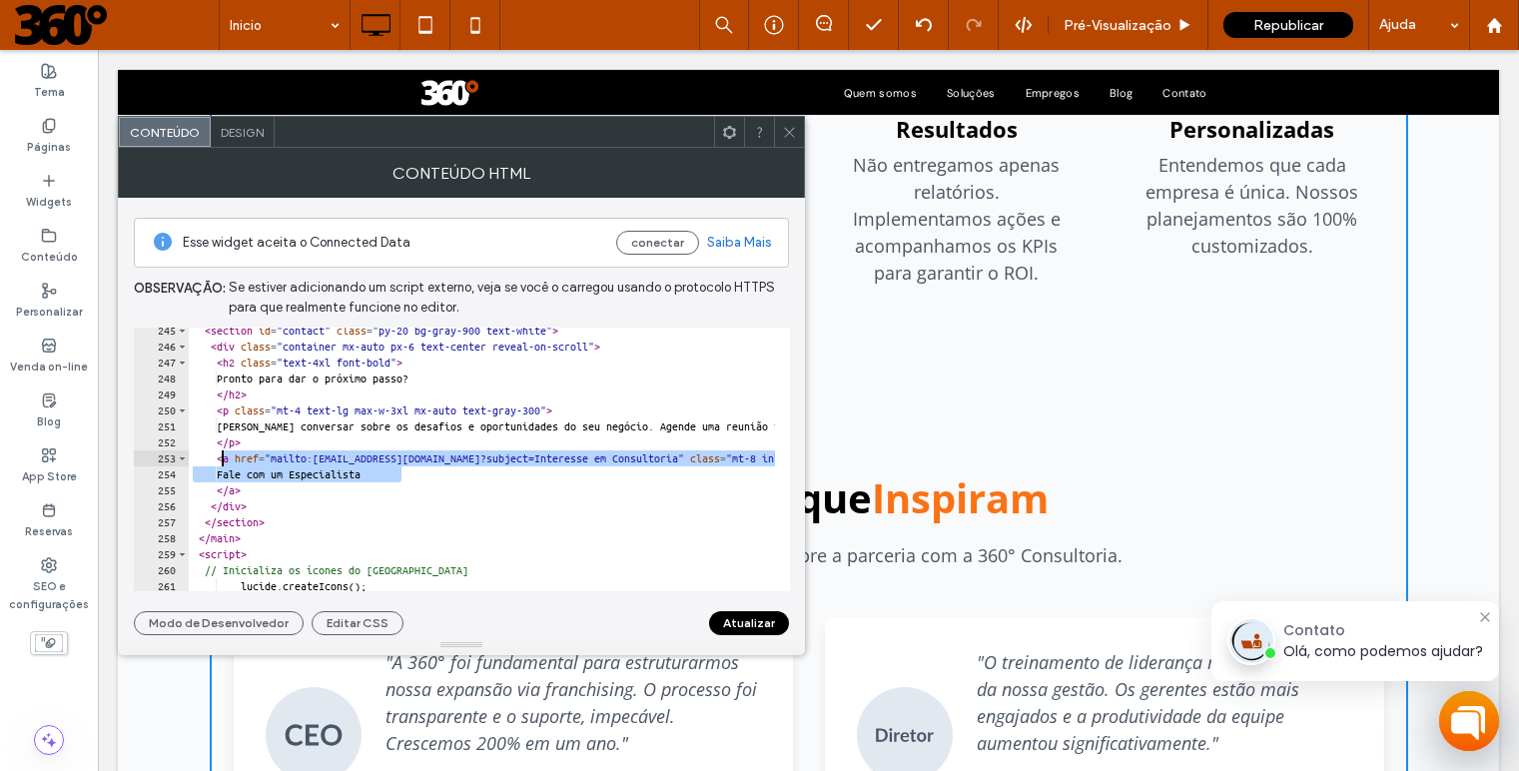
drag, startPoint x: 418, startPoint y: 476, endPoint x: 248, endPoint y: 495, distance: 171.8
click at [218, 462] on div "< section id = "contact" class = "py-20 bg-gray-900 text-white" > < div class =…" at bounding box center [1002, 463] width 1626 height 281
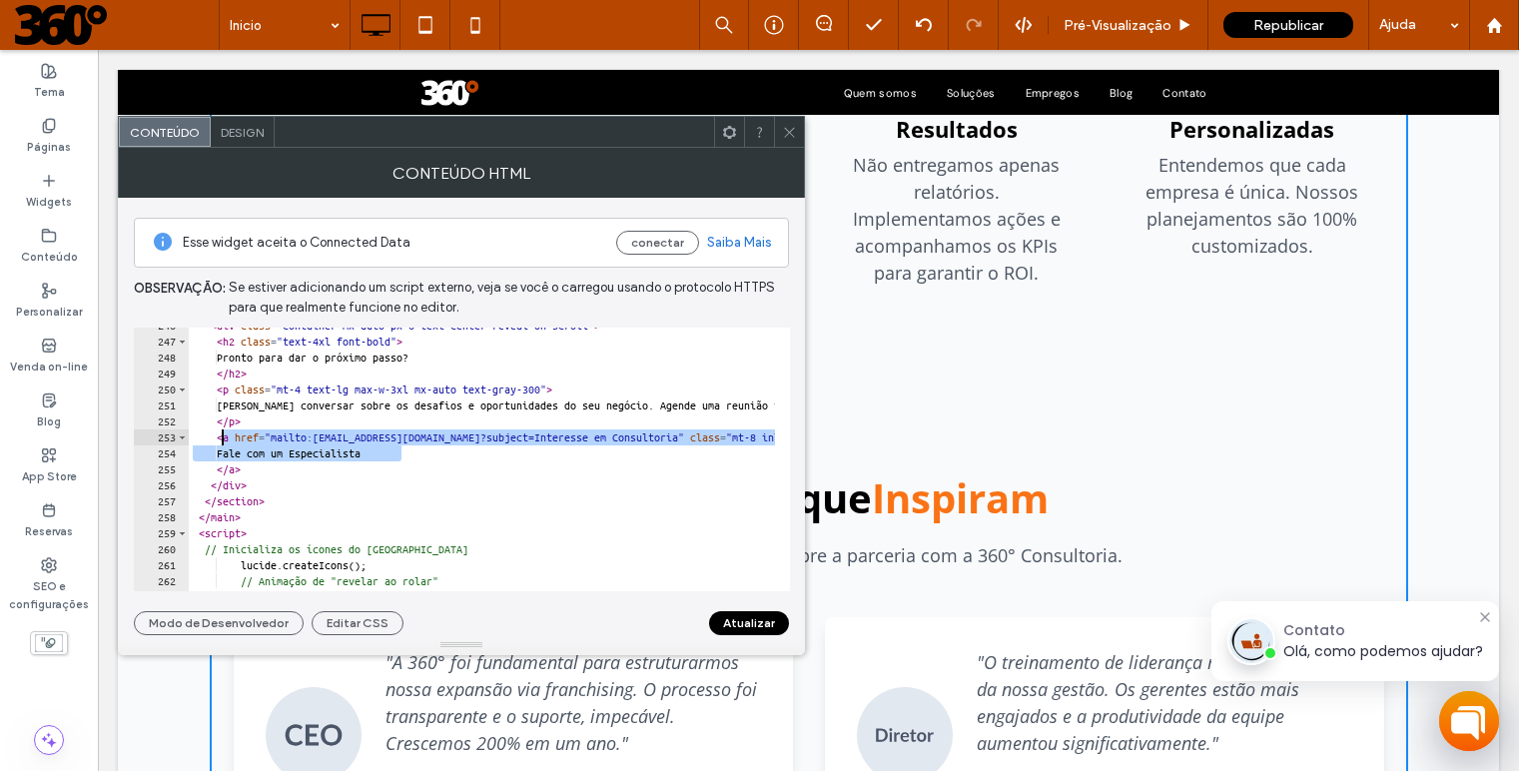
scroll to position [3925, 0]
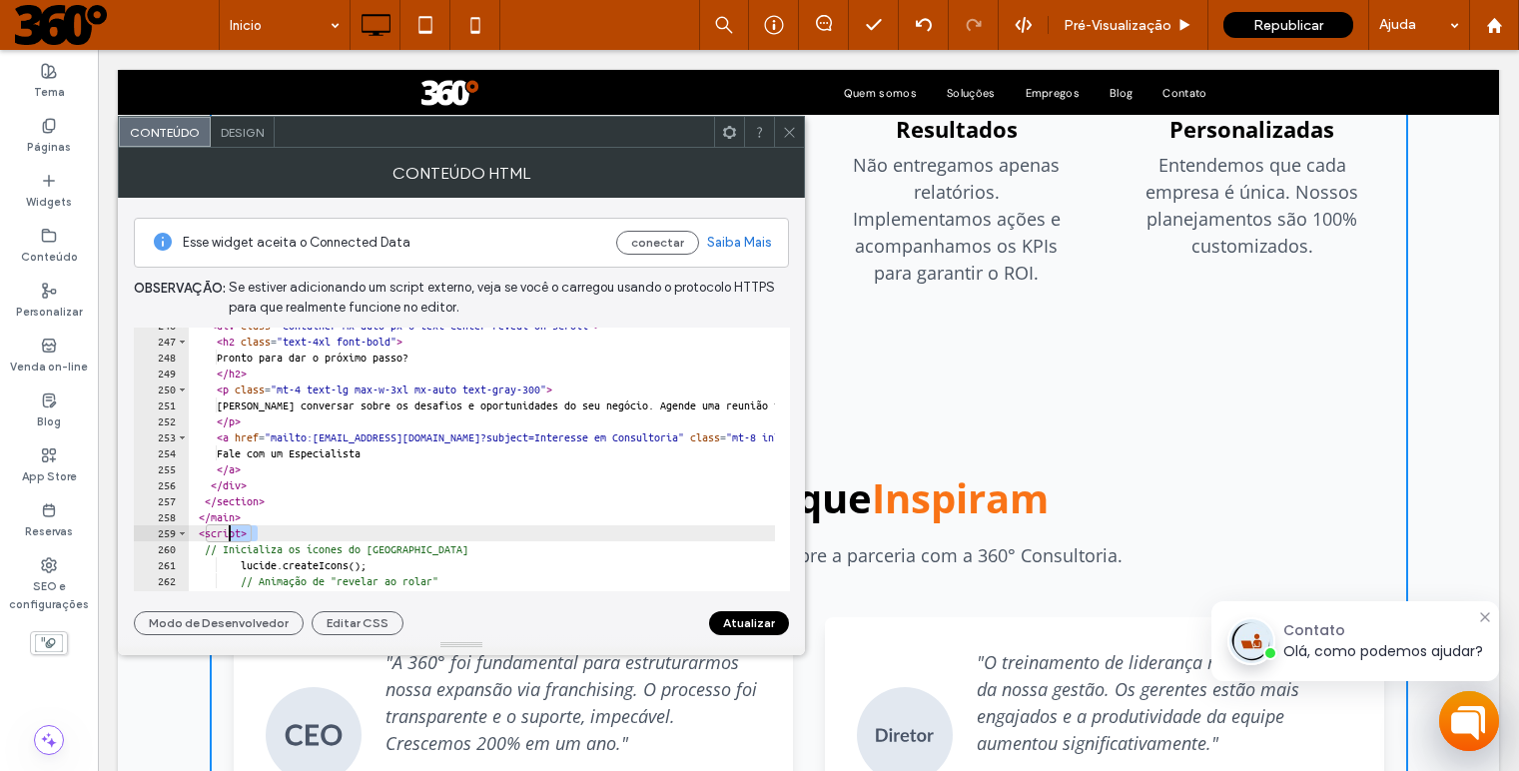
drag, startPoint x: 273, startPoint y: 533, endPoint x: 228, endPoint y: 529, distance: 45.1
click at [228, 529] on div "< div class = "container mx-auto px-6 text-center reveal-on-scroll" > < h2 clas…" at bounding box center [1002, 458] width 1626 height 281
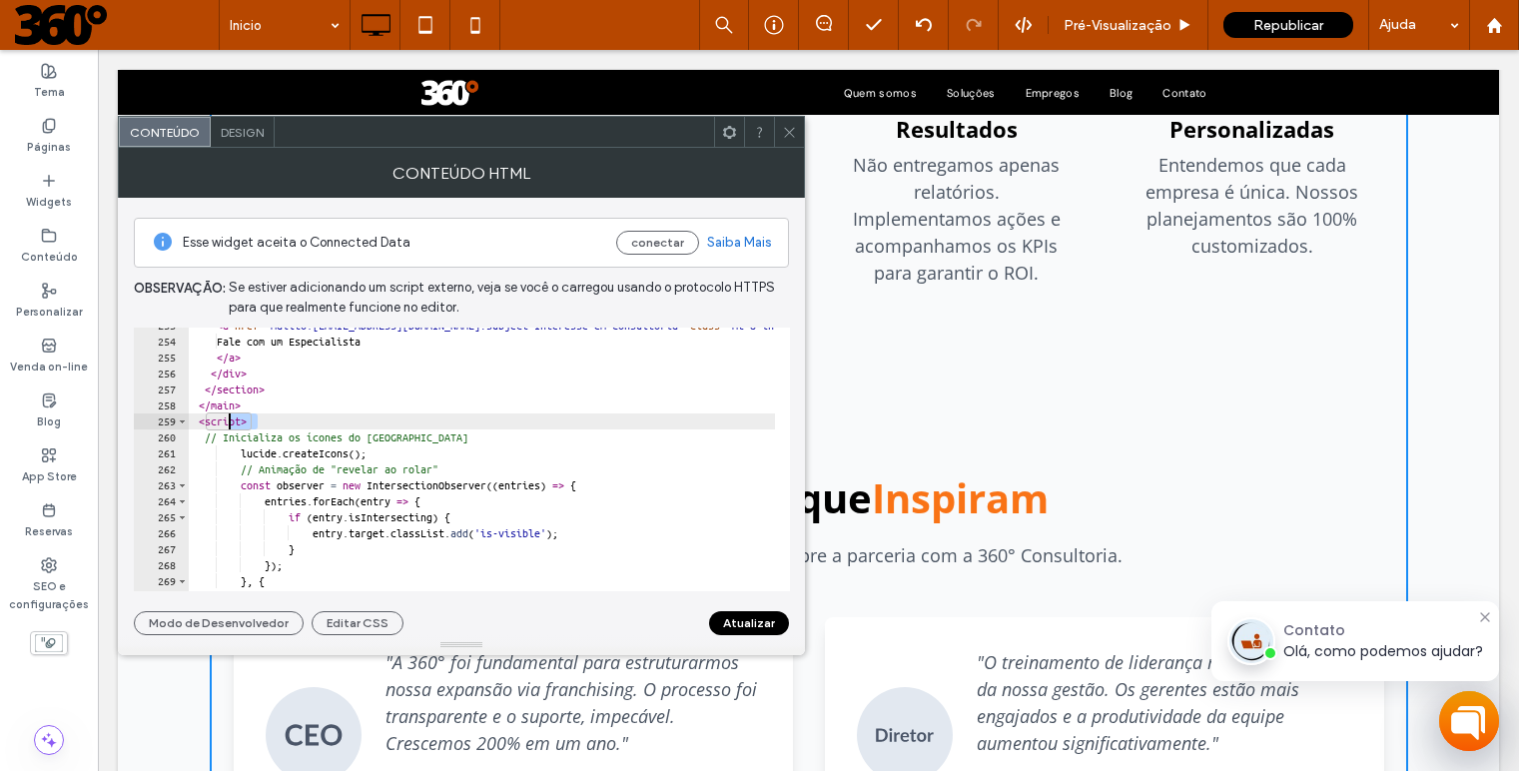
scroll to position [4037, 0]
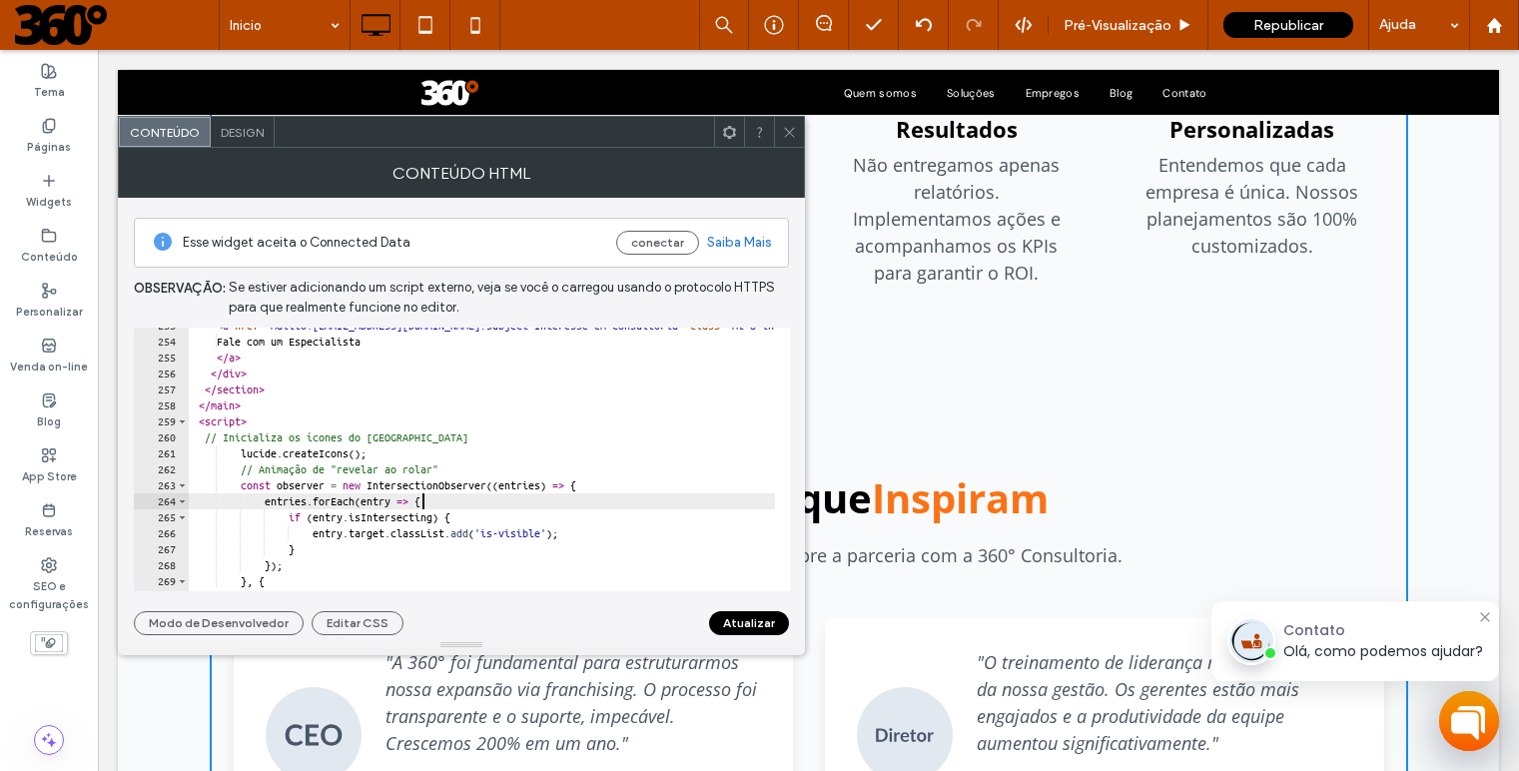
click at [423, 502] on div "< a href = "mailto:contato@360grausbr.com.br?subject=Interesse em Consultoria" …" at bounding box center [1002, 458] width 1626 height 281
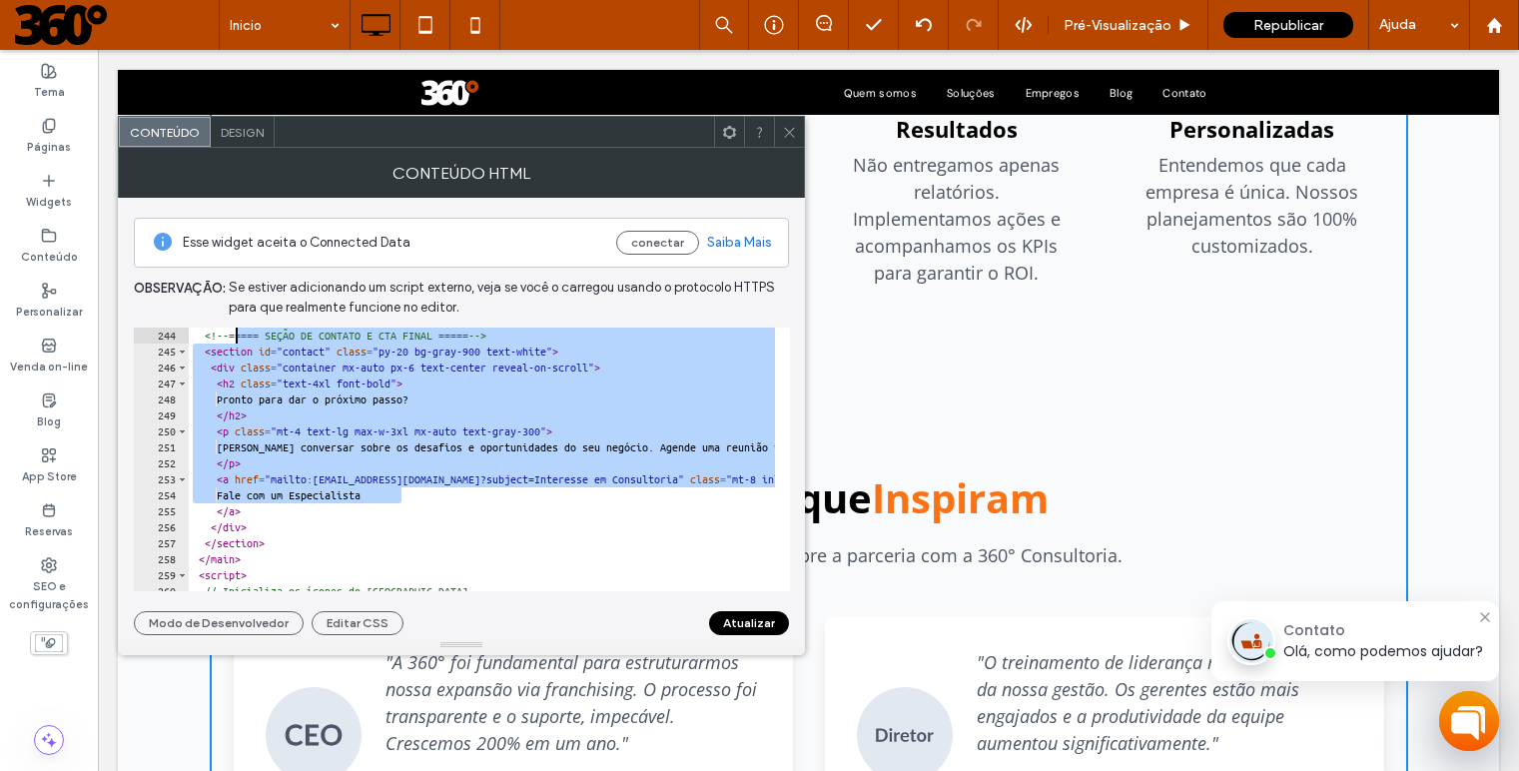
scroll to position [3883, 0]
drag, startPoint x: 411, startPoint y: 489, endPoint x: 206, endPoint y: 340, distance: 254.5
click at [206, 340] on div "<!-- ===== SEÇÃO DE CONTATO E CTA FINAL ===== --> < section id = "contact" clas…" at bounding box center [1002, 468] width 1626 height 281
type textarea "**********"
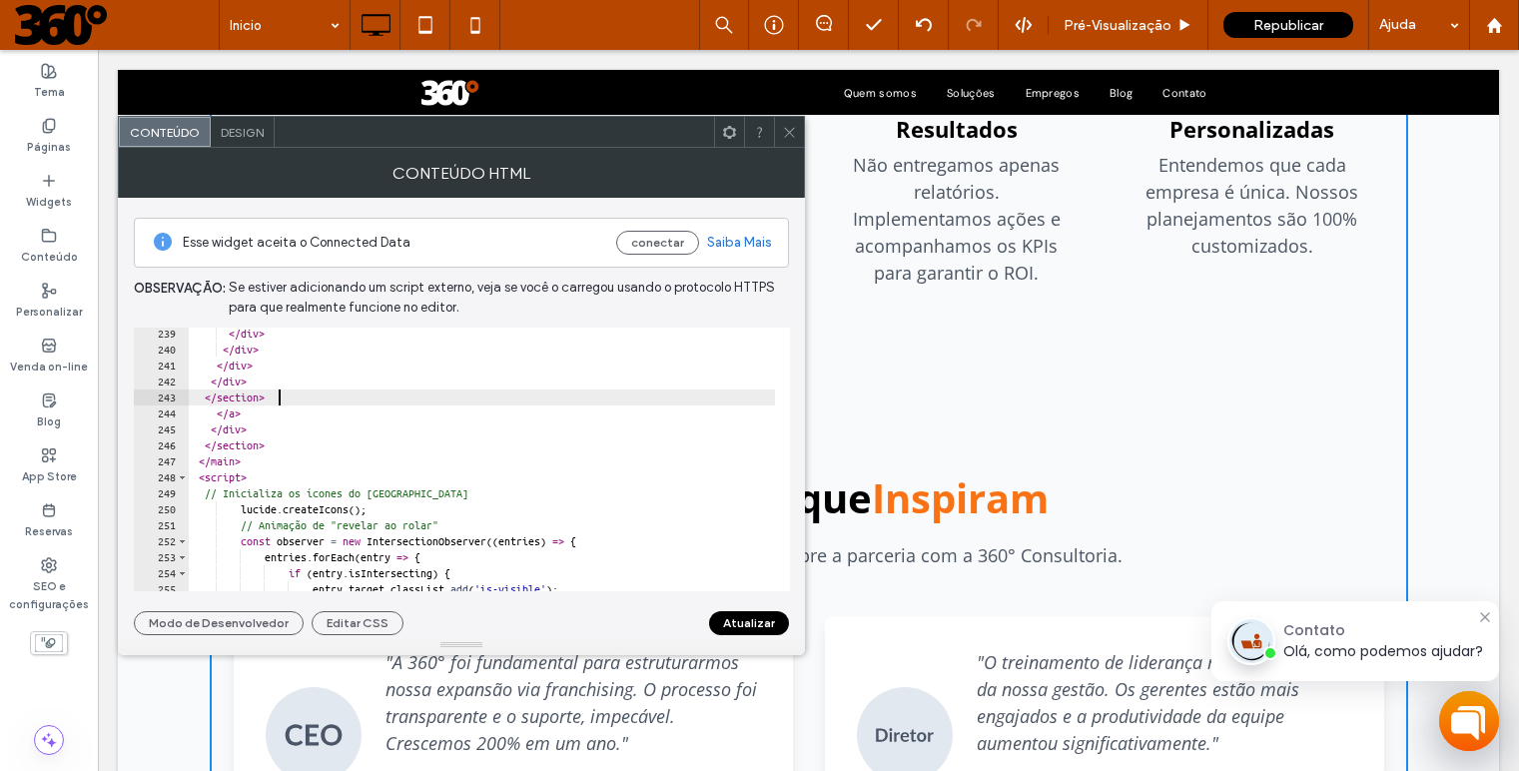
scroll to position [3906, 0]
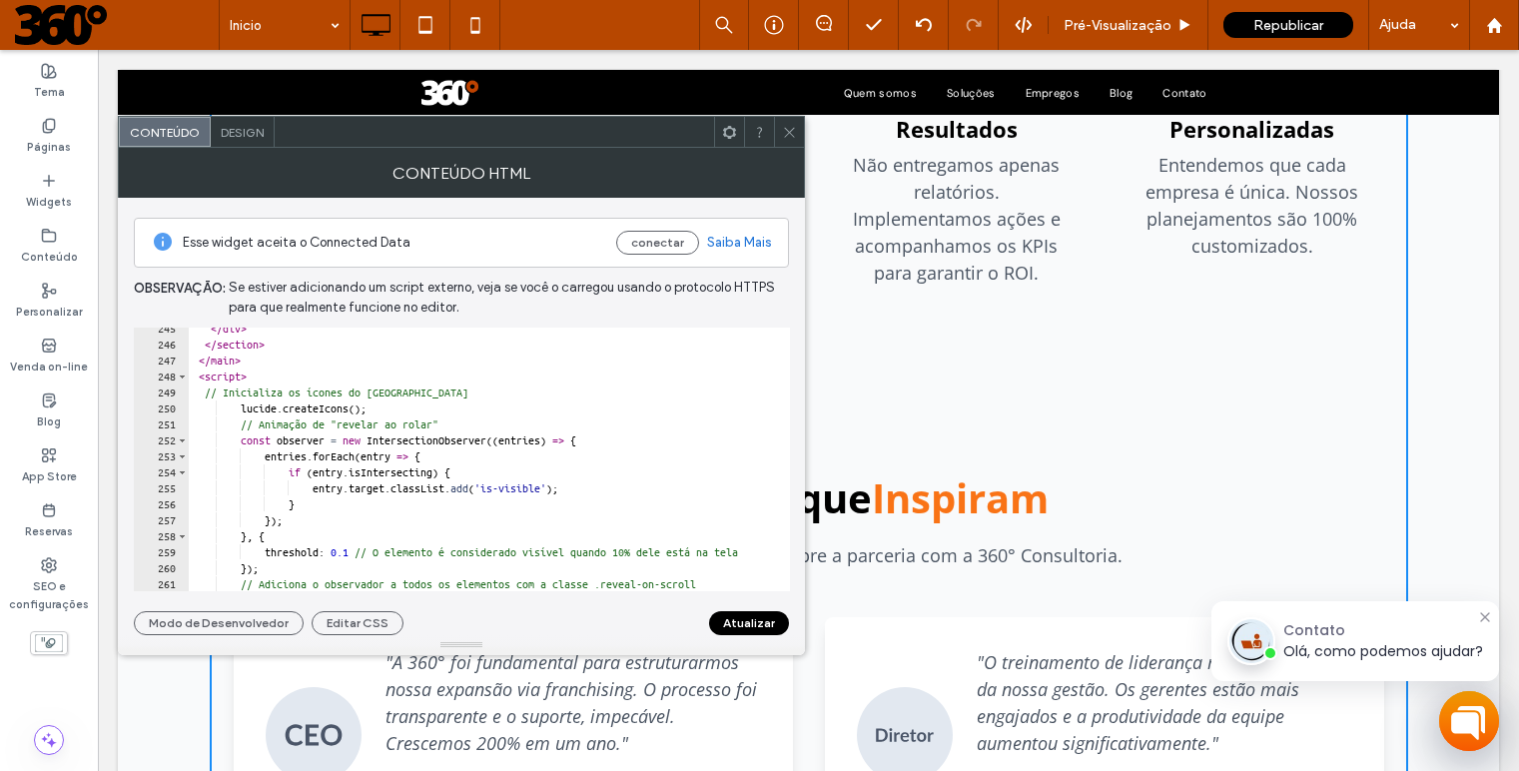
type textarea "**********"
click at [747, 626] on button "Atualizar" at bounding box center [749, 623] width 80 height 24
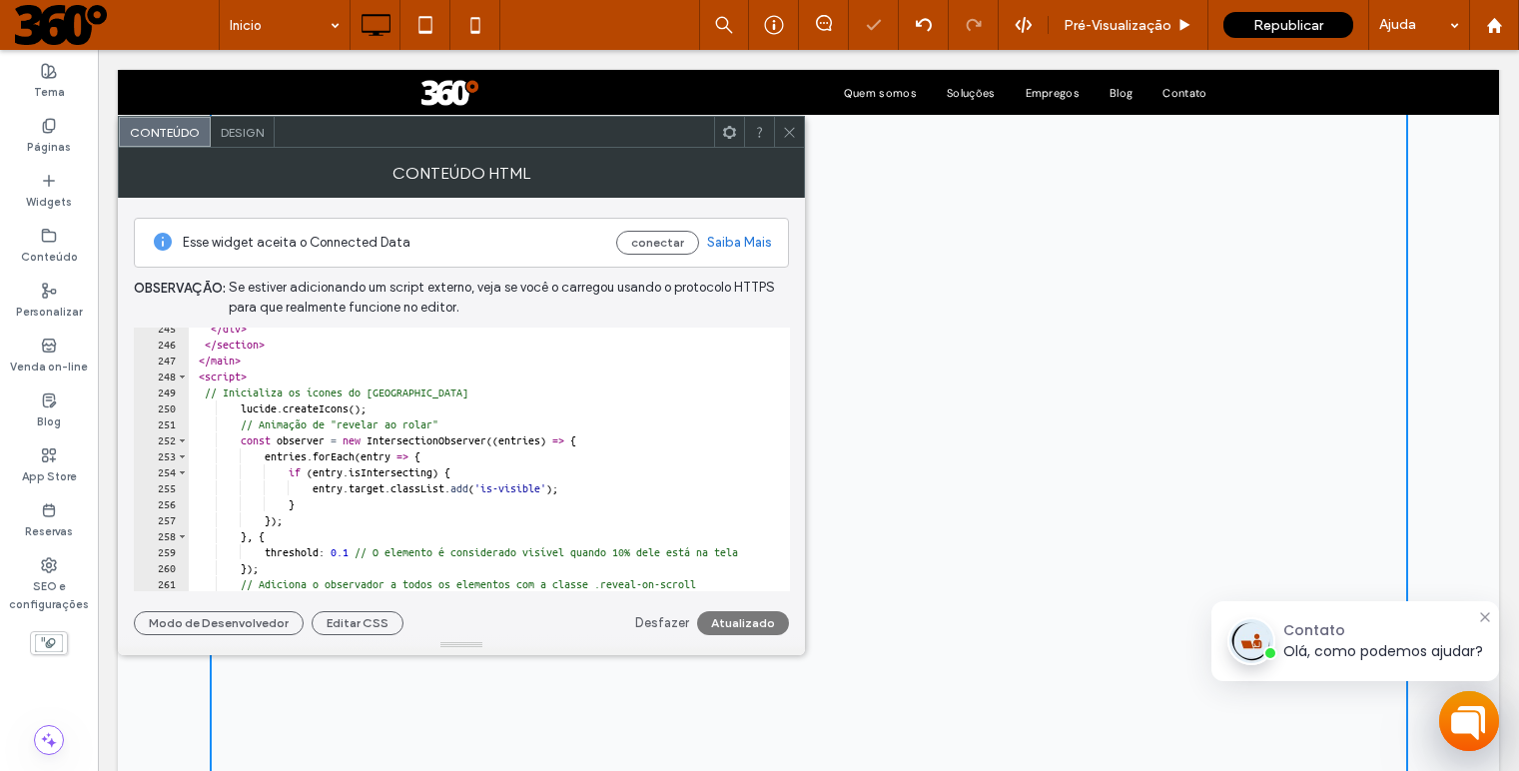
scroll to position [2551, 0]
click at [793, 132] on icon at bounding box center [789, 132] width 15 height 15
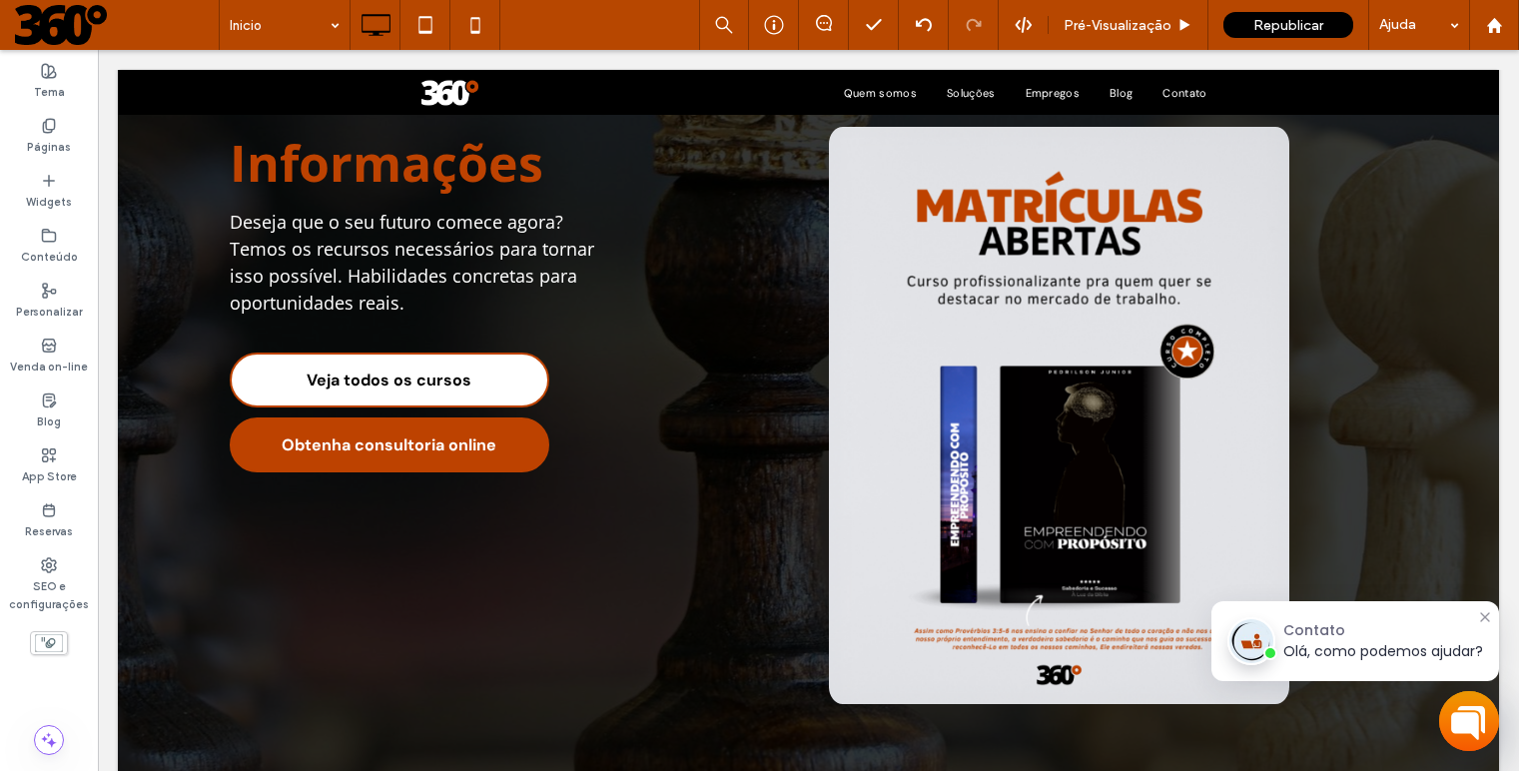
scroll to position [143, 0]
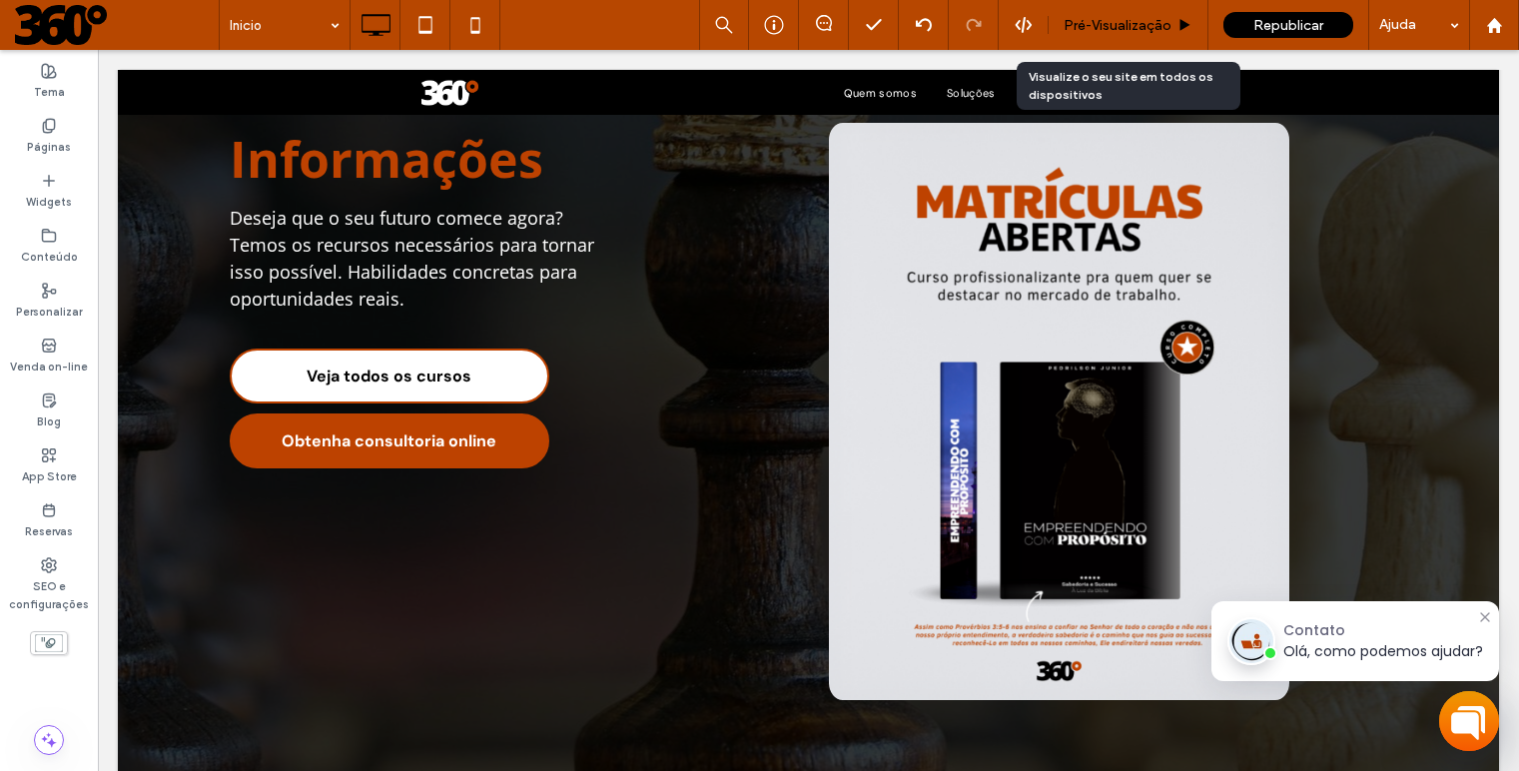
click at [1113, 26] on span "Pré-Visualizaçāo" at bounding box center [1118, 25] width 108 height 17
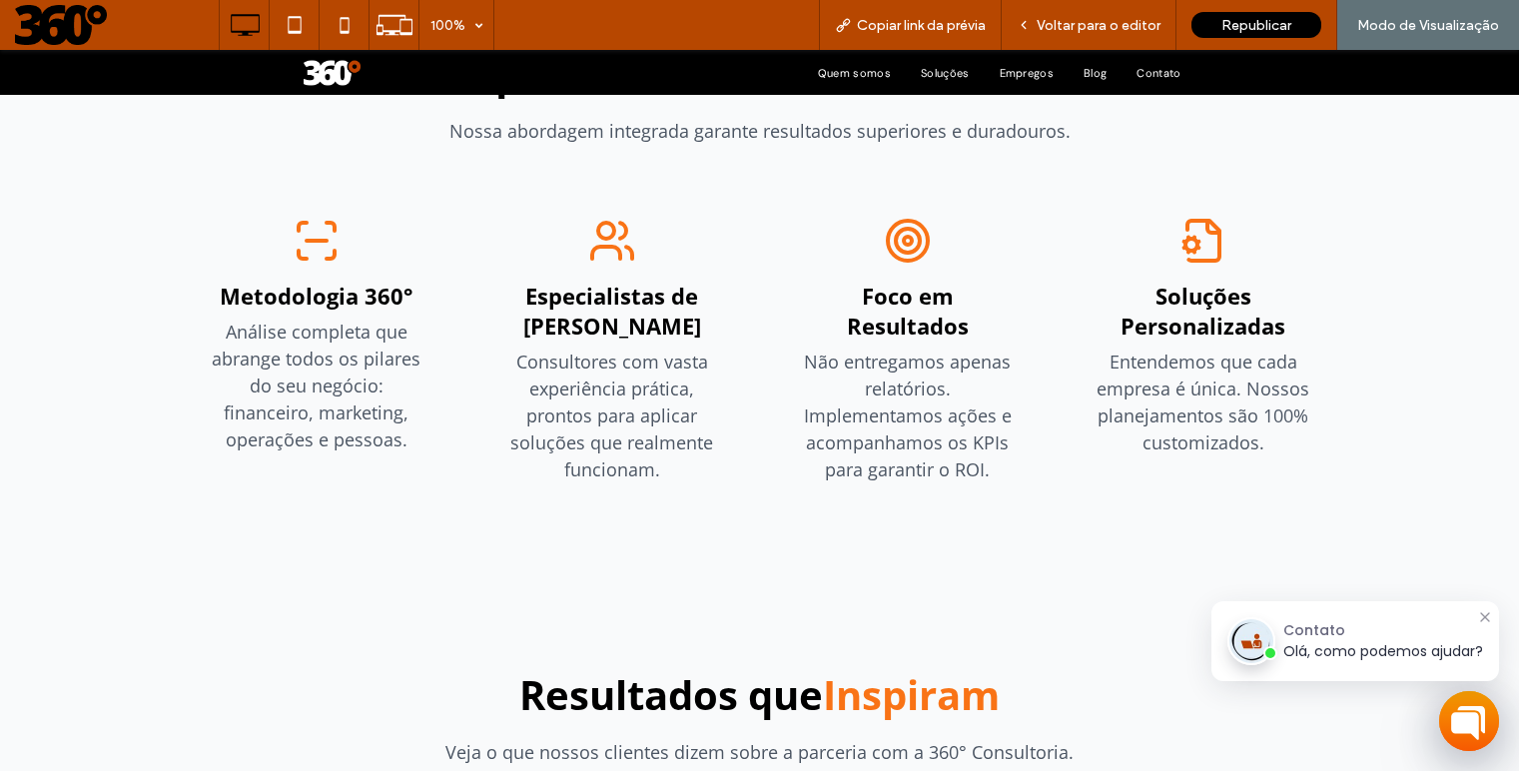
scroll to position [2323, 0]
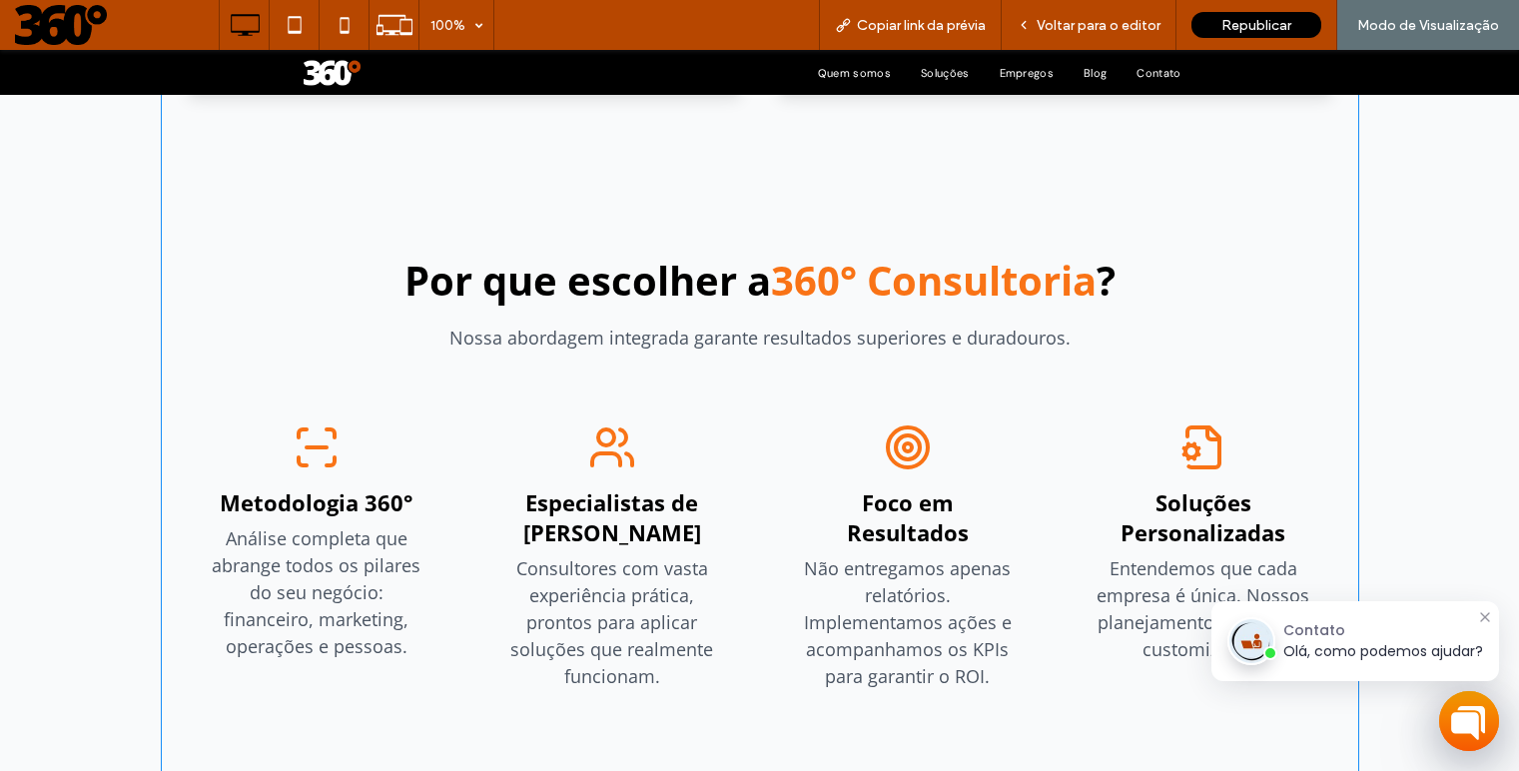
click at [882, 420] on span at bounding box center [760, 5] width 1199 height 2663
click at [763, 377] on span at bounding box center [760, 5] width 1199 height 2663
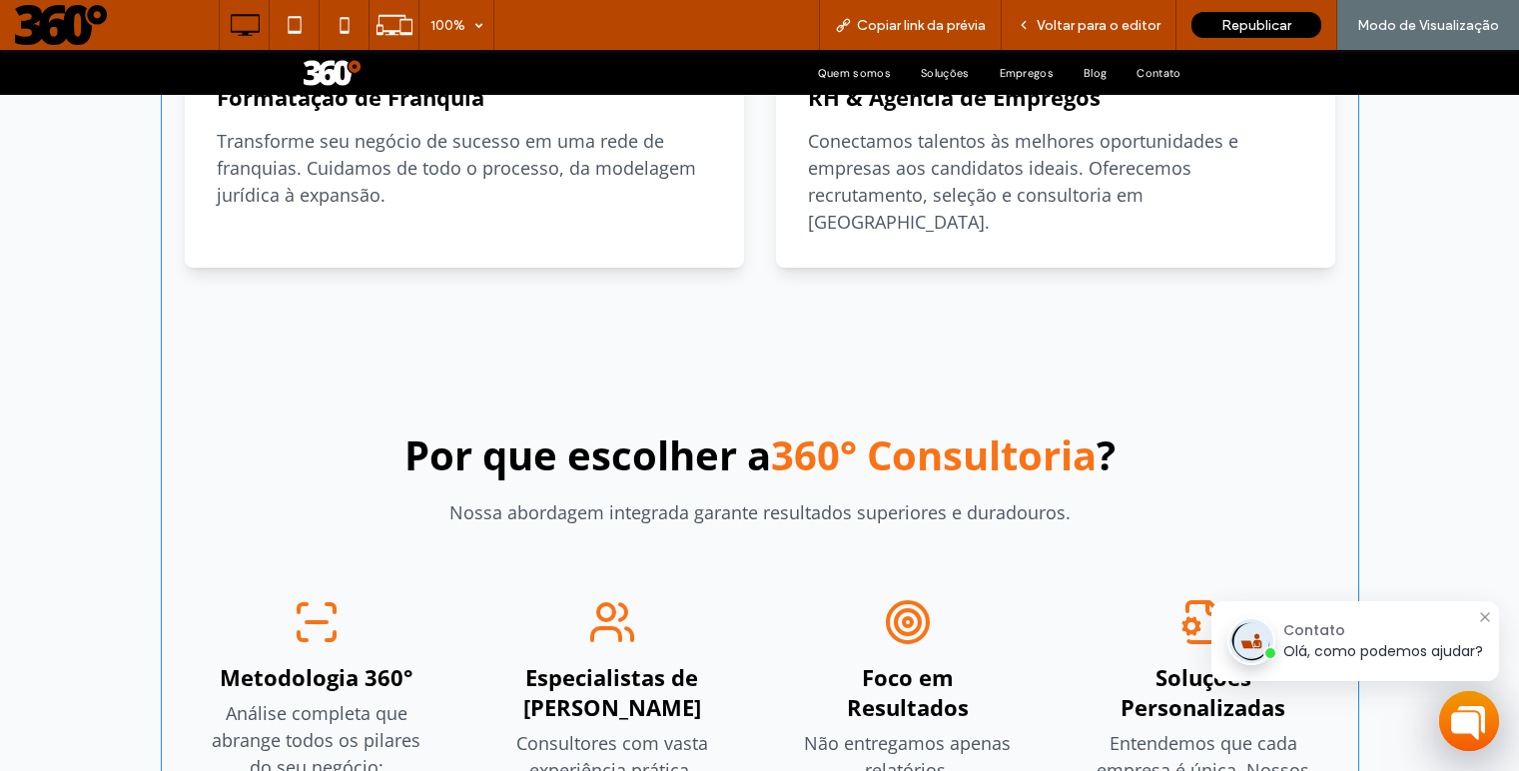
scroll to position [1947, 0]
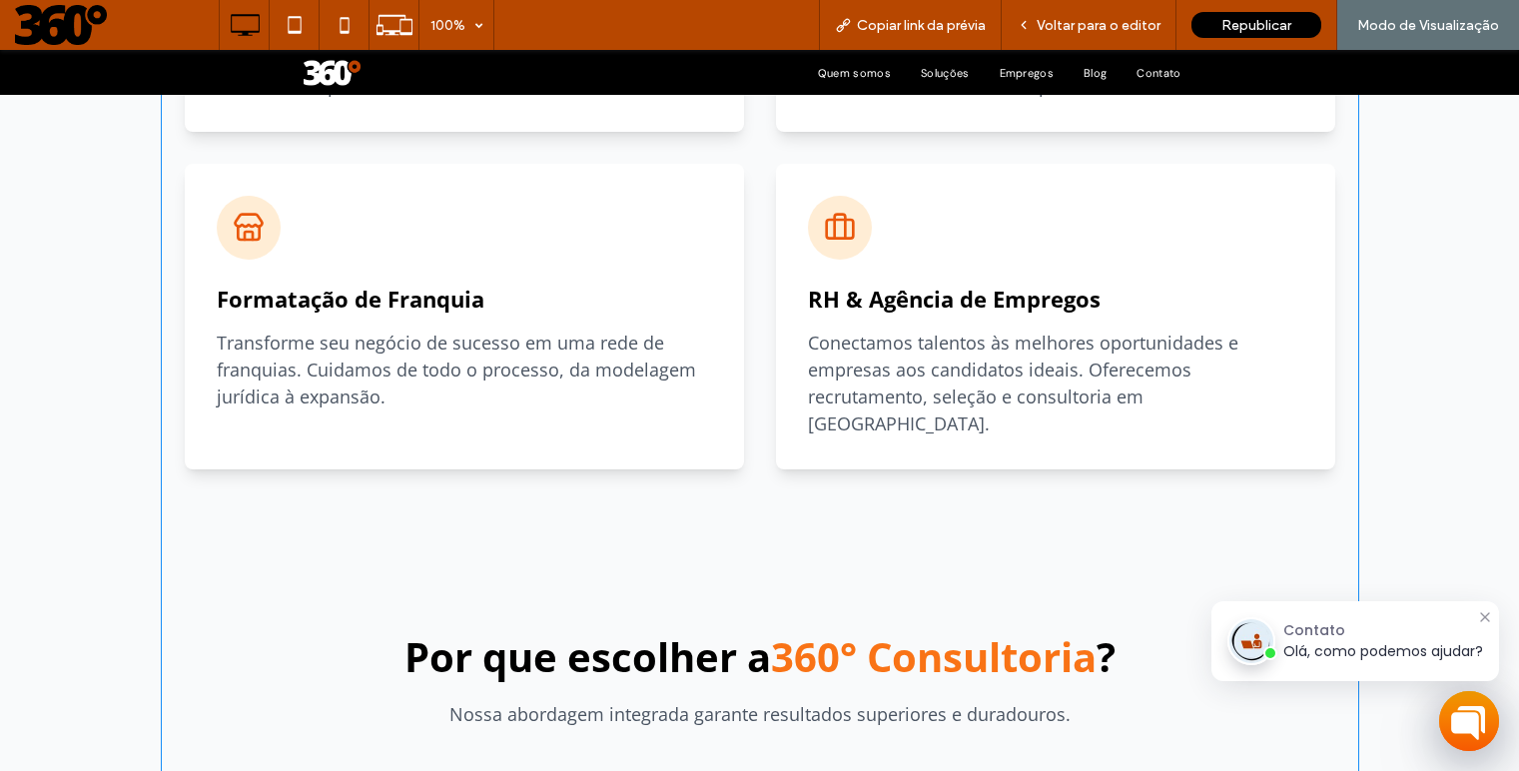
click at [806, 369] on span at bounding box center [760, 381] width 1199 height 2663
click at [804, 305] on span at bounding box center [760, 381] width 1199 height 2663
click at [813, 263] on span at bounding box center [760, 381] width 1199 height 2663
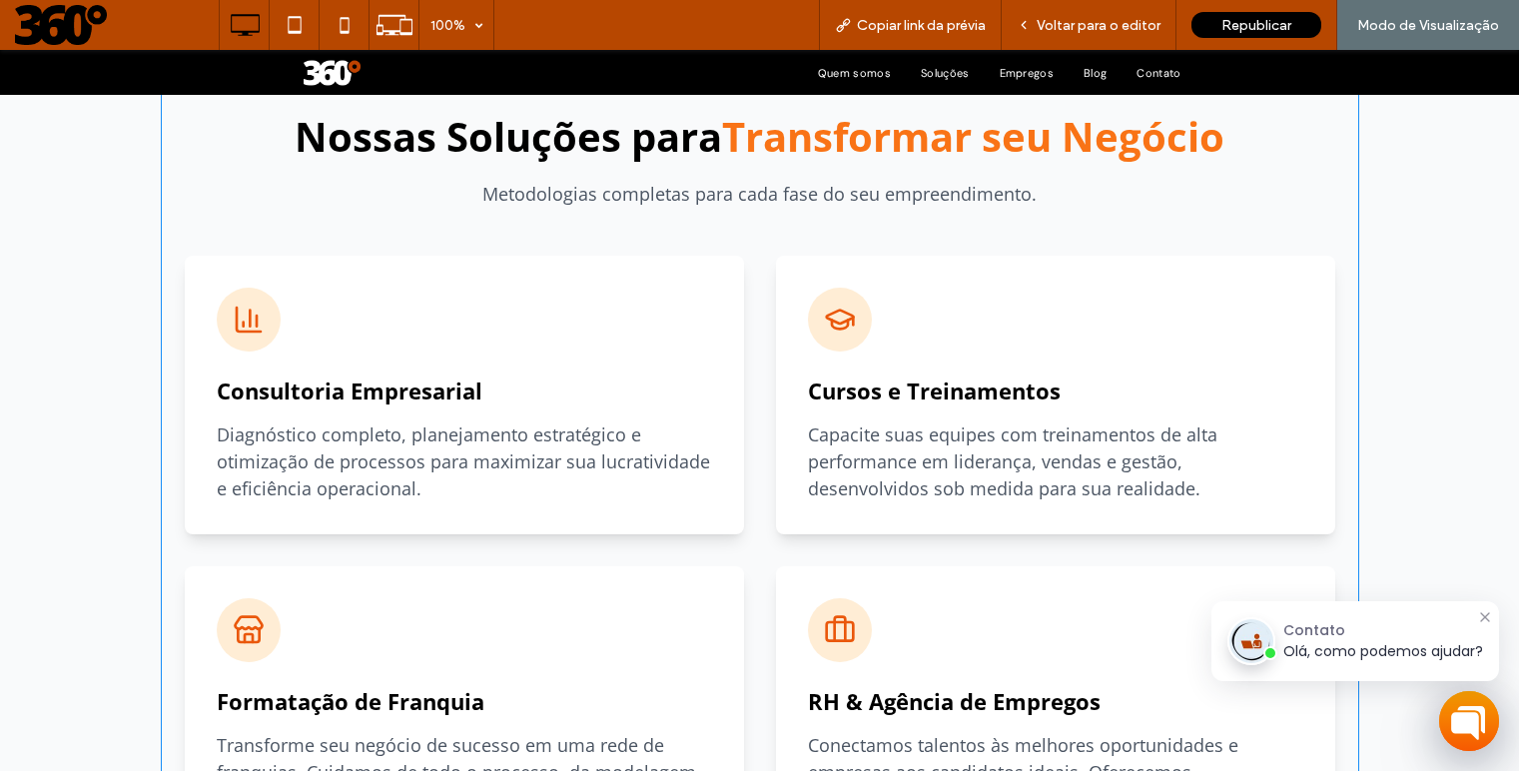
scroll to position [1370, 0]
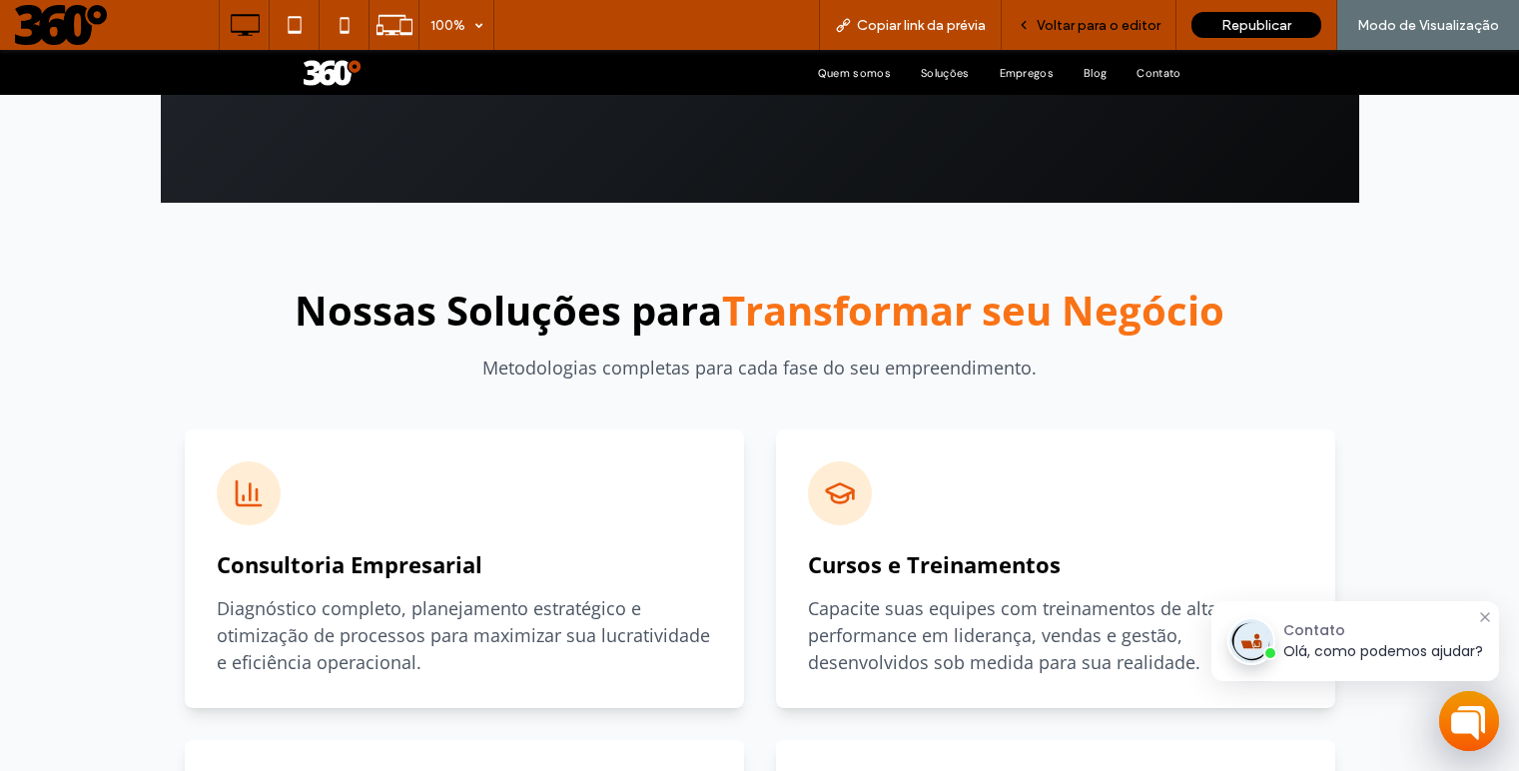
drag, startPoint x: 1114, startPoint y: 26, endPoint x: 1098, endPoint y: 477, distance: 451.7
click at [1114, 26] on span "Voltar para o editor" at bounding box center [1099, 25] width 124 height 17
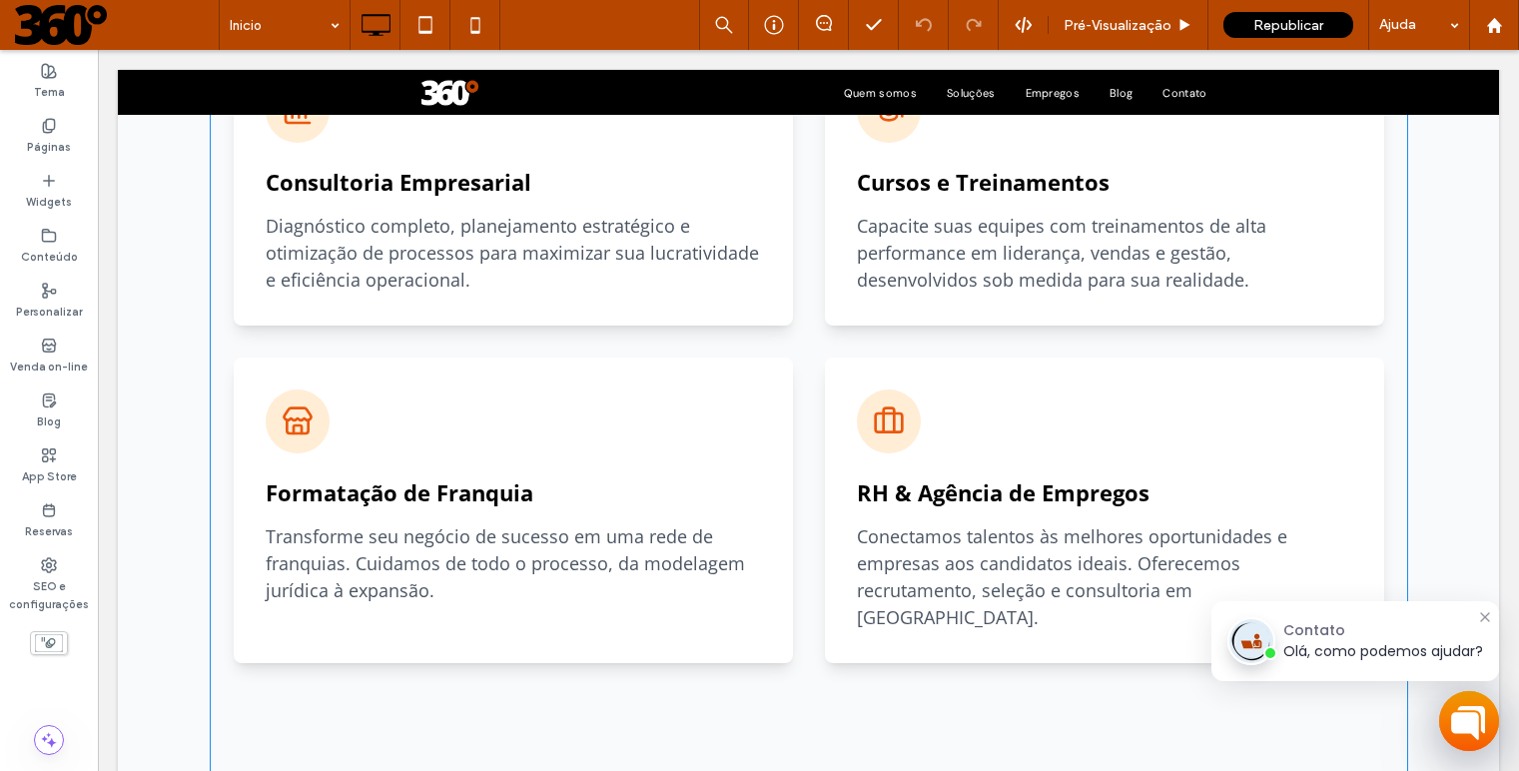
scroll to position [1776, 0]
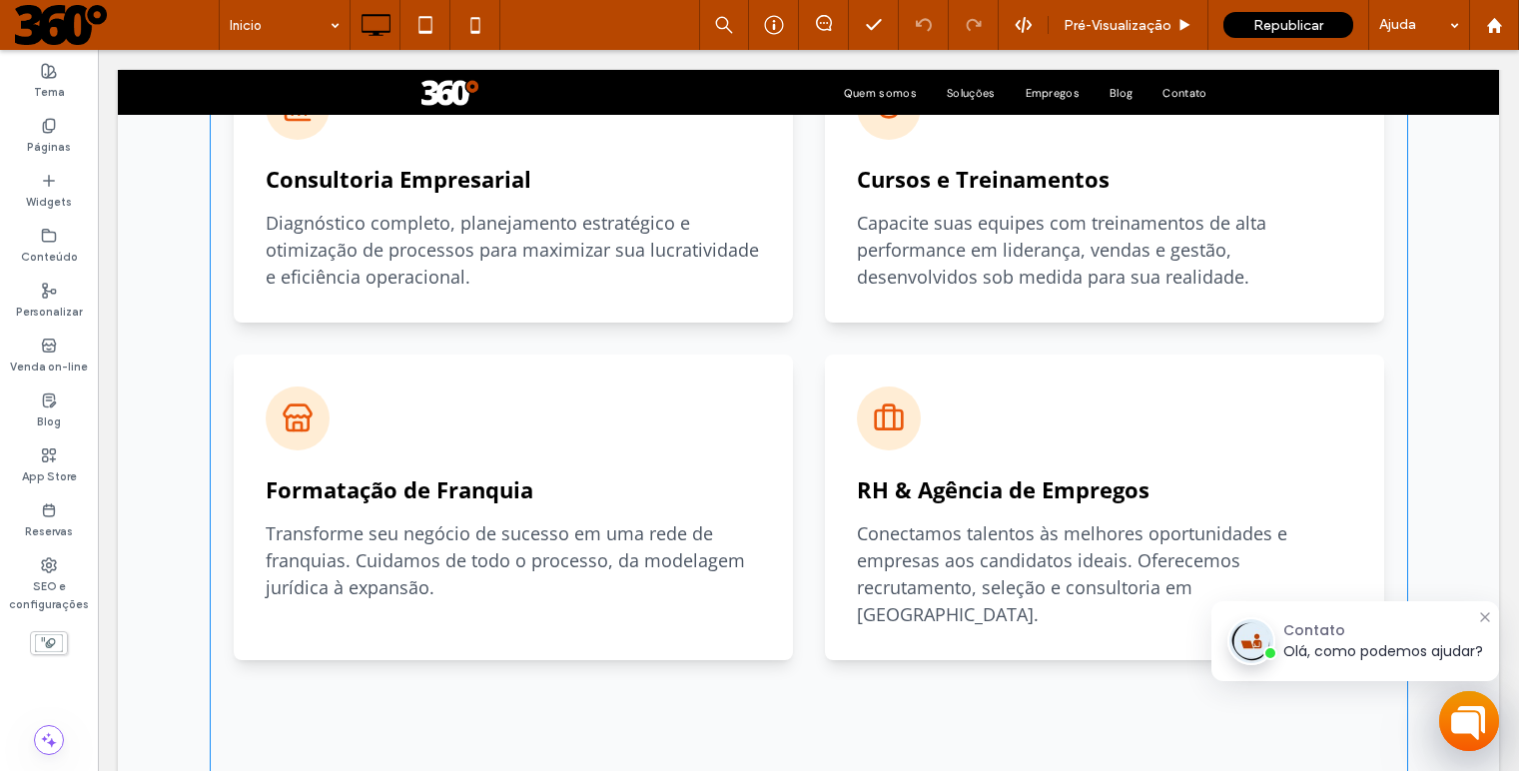
click at [1009, 441] on span at bounding box center [809, 572] width 1199 height 2663
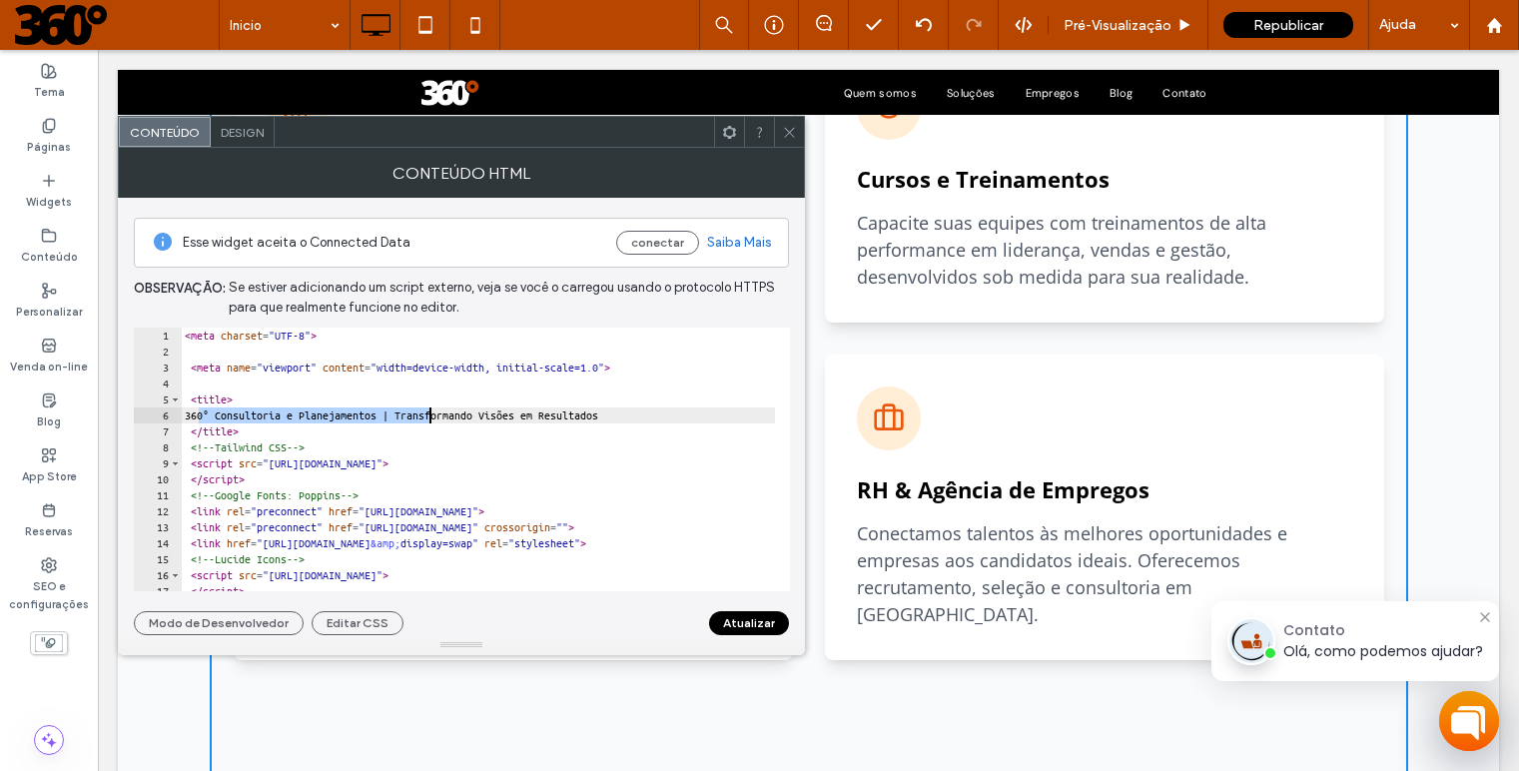
drag, startPoint x: 201, startPoint y: 416, endPoint x: 428, endPoint y: 416, distance: 227.7
click at [428, 416] on div "< meta charset = "UTF-8" > < meta name = "viewport" content = "width=device-wid…" at bounding box center [789, 468] width 1216 height 281
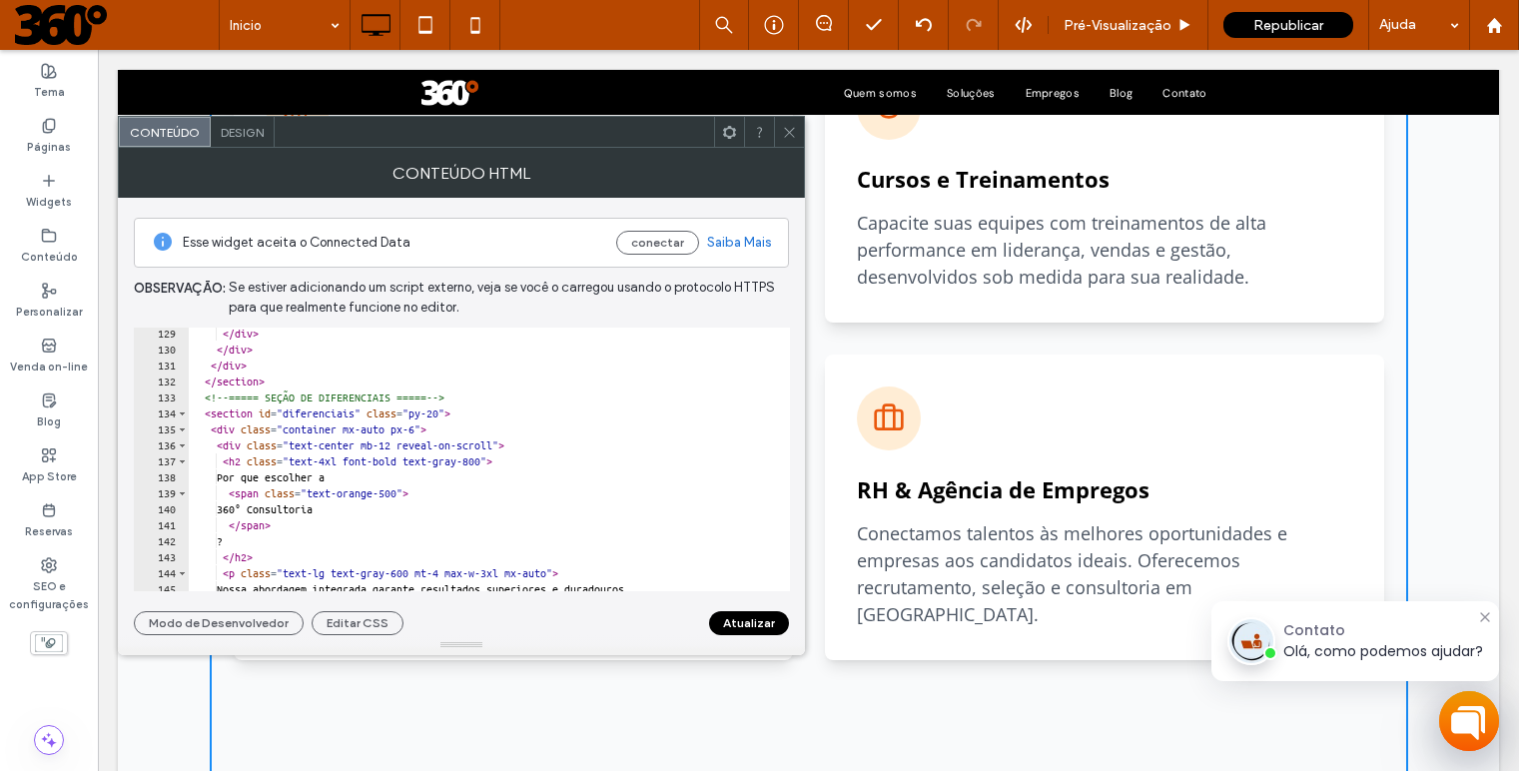
scroll to position [2047, 0]
click at [476, 513] on div "</ div > </ div > </ div > </ section > <!-- ===== SEÇÃO DE DIFERENCIAIS ===== …" at bounding box center [797, 466] width 1216 height 281
drag, startPoint x: 377, startPoint y: 512, endPoint x: 247, endPoint y: 515, distance: 129.9
click at [245, 515] on div "</ div > </ div > </ div > </ section > <!-- ===== SEÇÃO DE DIFERENCIAIS ===== …" at bounding box center [797, 466] width 1216 height 281
click at [380, 516] on div "</ div > </ div > </ div > </ section > <!-- ===== SEÇÃO DE DIFERENCIAIS ===== …" at bounding box center [797, 466] width 1216 height 281
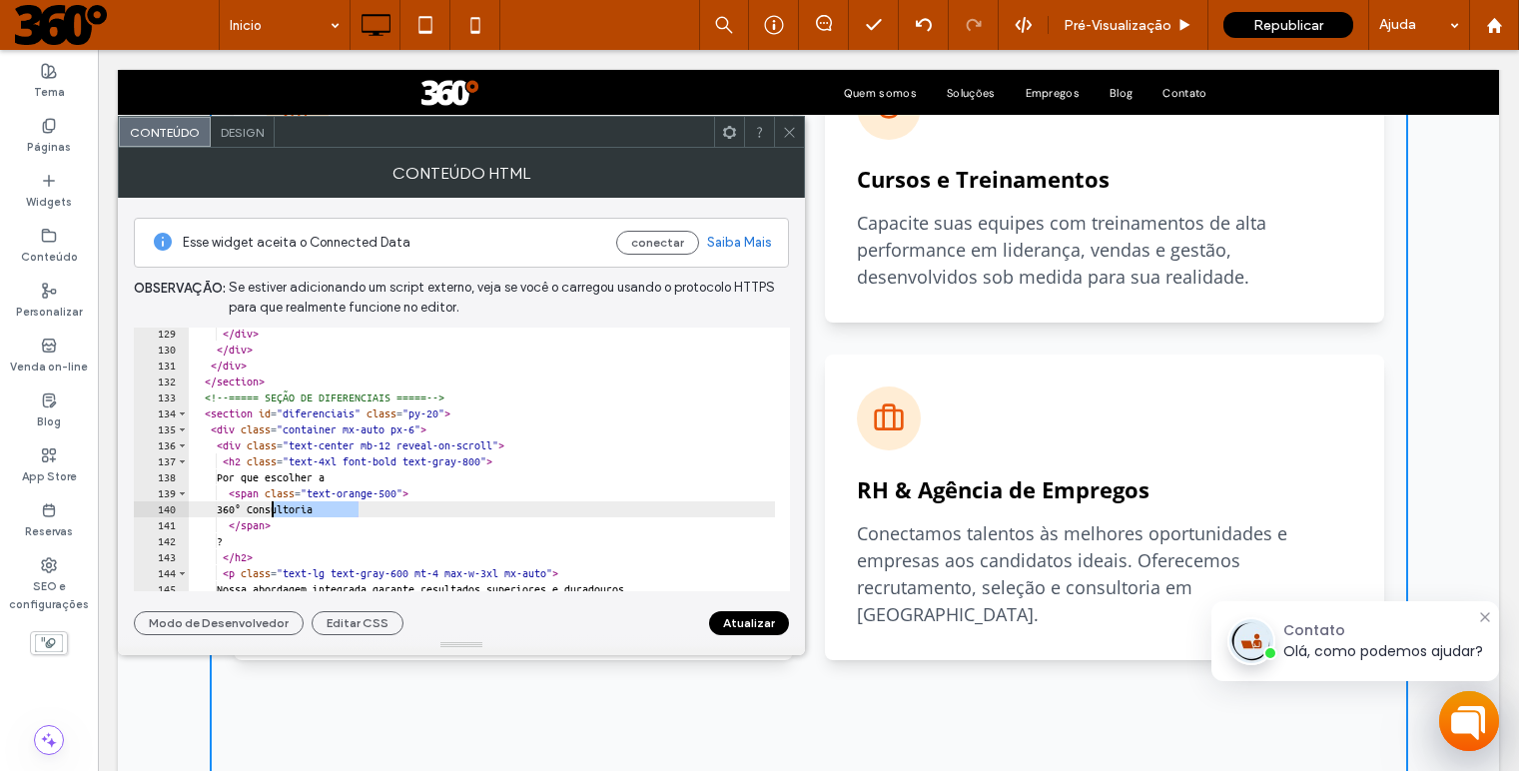
drag, startPoint x: 369, startPoint y: 512, endPoint x: 272, endPoint y: 510, distance: 96.9
click at [272, 510] on div "</ div > </ div > </ div > </ section > <!-- ===== SEÇÃO DE DIFERENCIAIS ===== …" at bounding box center [797, 466] width 1216 height 281
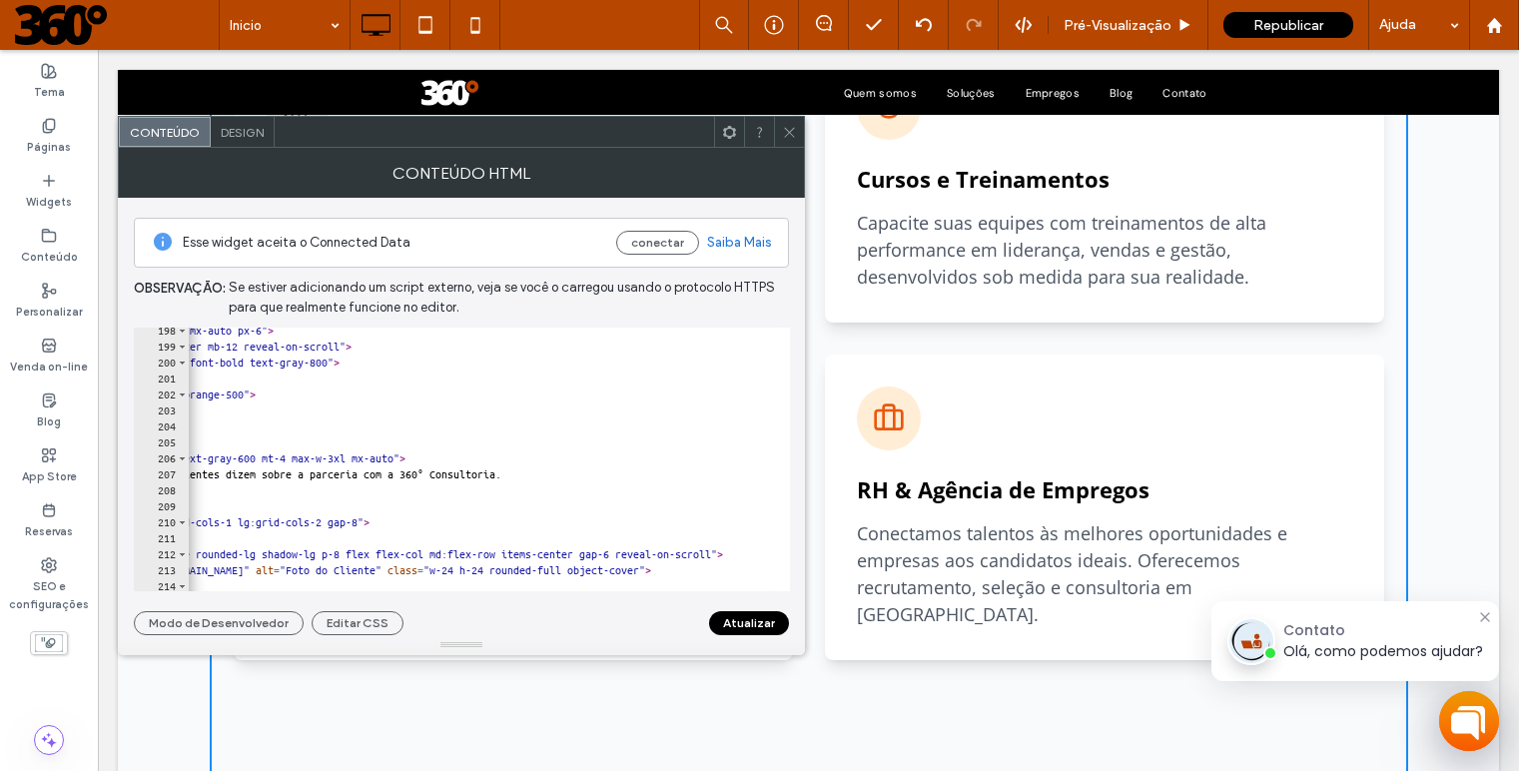
scroll to position [0, 178]
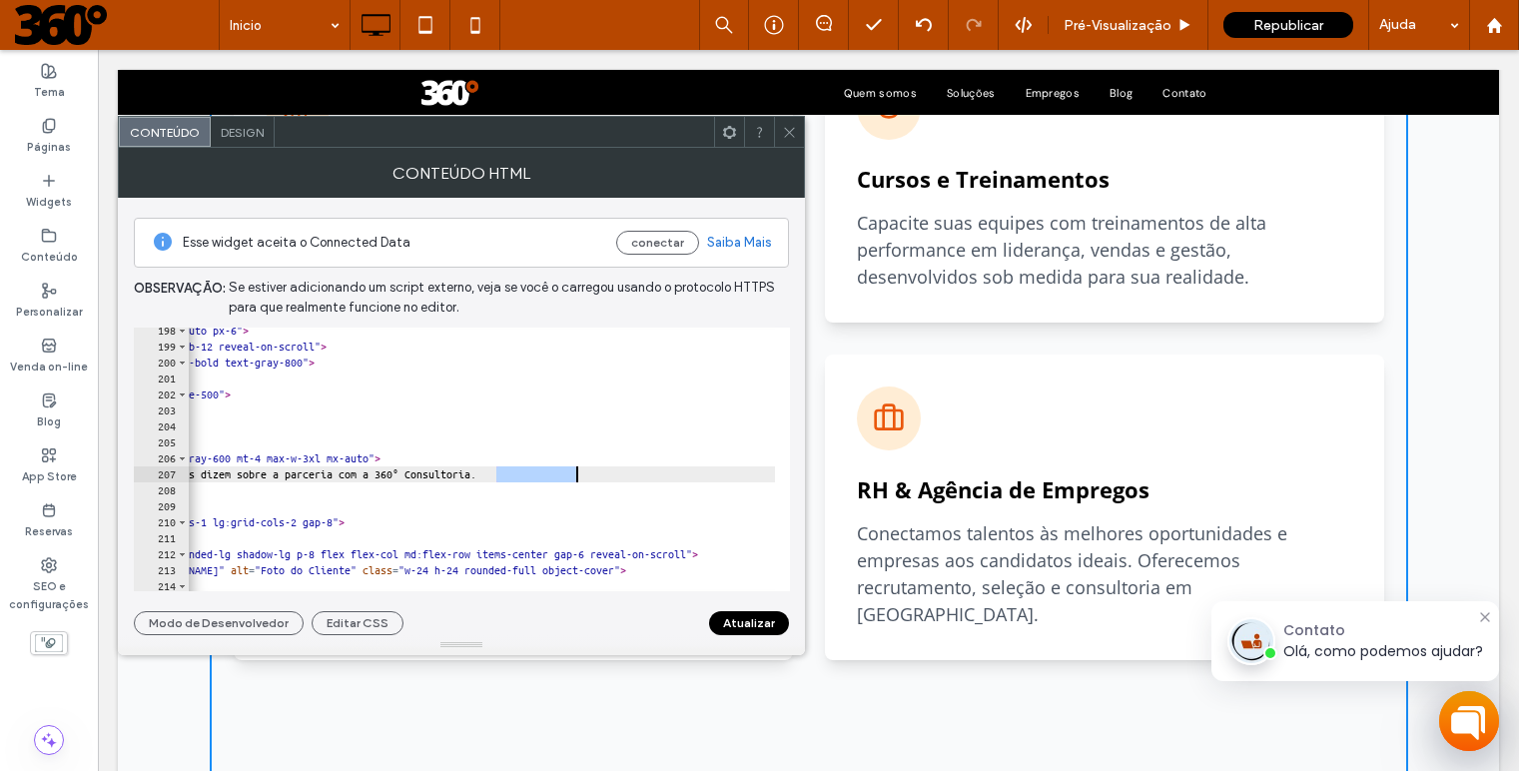
drag, startPoint x: 498, startPoint y: 477, endPoint x: 573, endPoint y: 476, distance: 74.9
click at [573, 476] on div "< div class = "container mx-auto px-6" > < div class = "text-center mb-12 revea…" at bounding box center [619, 463] width 1216 height 281
type textarea "**********"
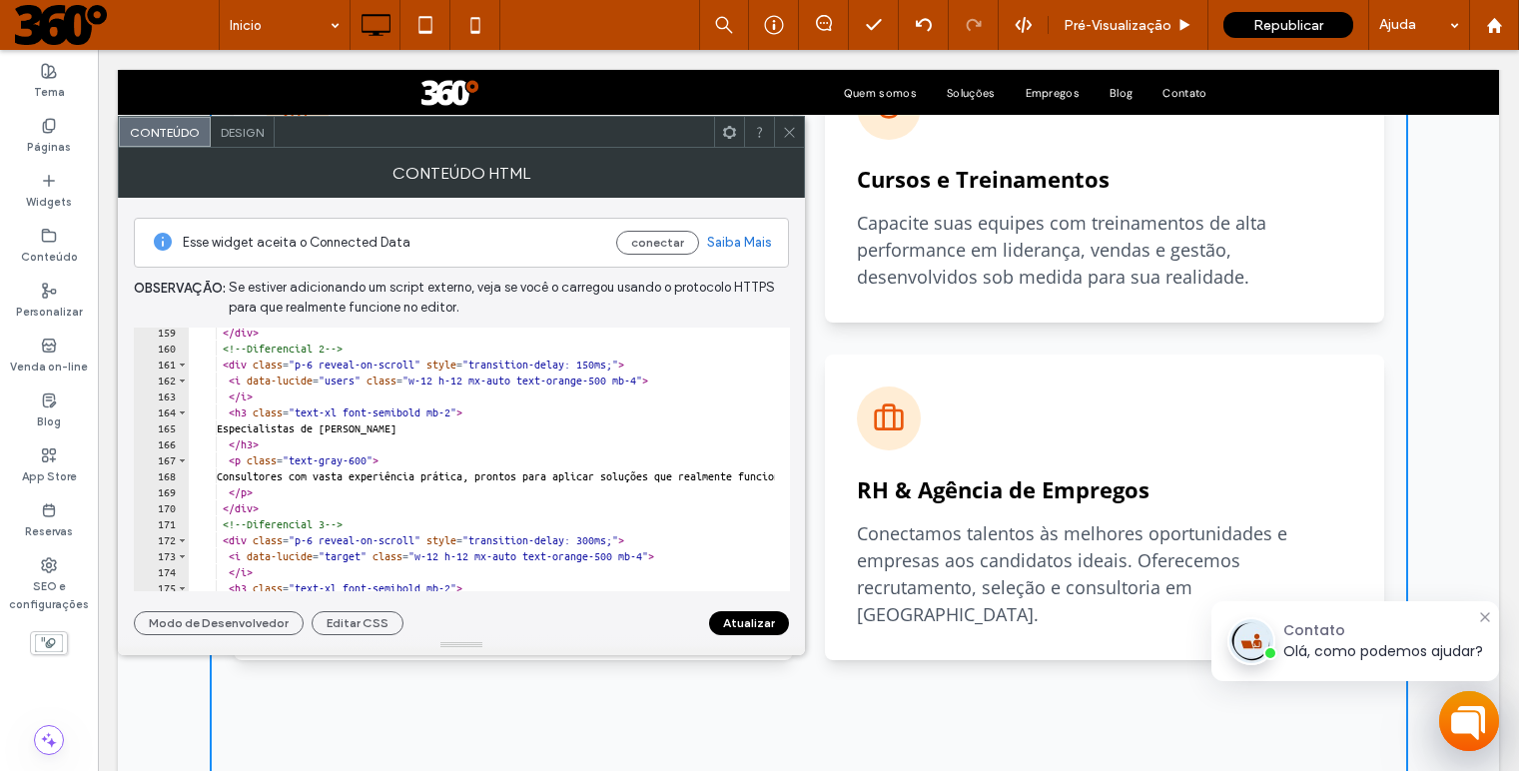
scroll to position [2528, 0]
click at [766, 623] on button "Atualizar" at bounding box center [749, 623] width 80 height 24
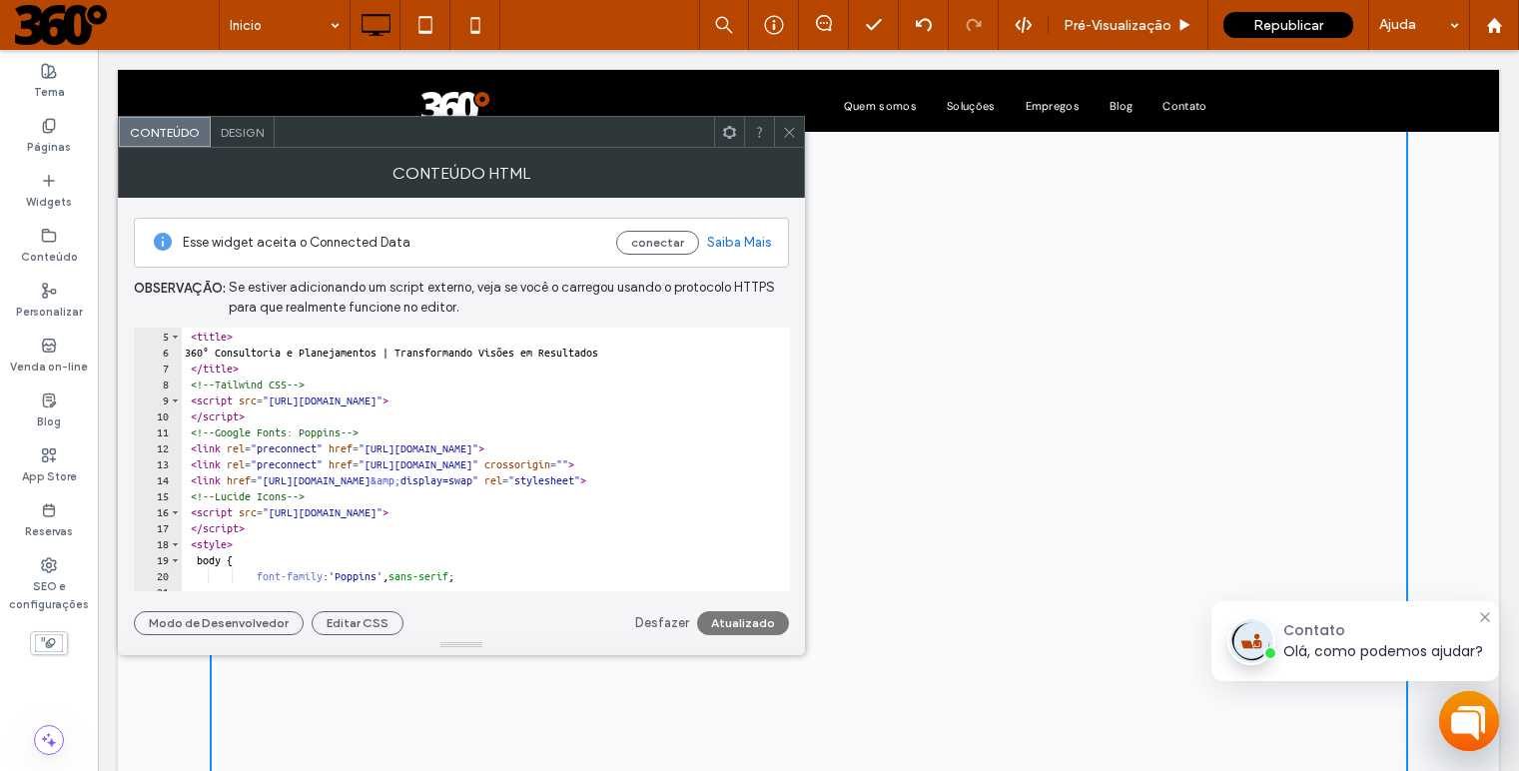
scroll to position [0, 0]
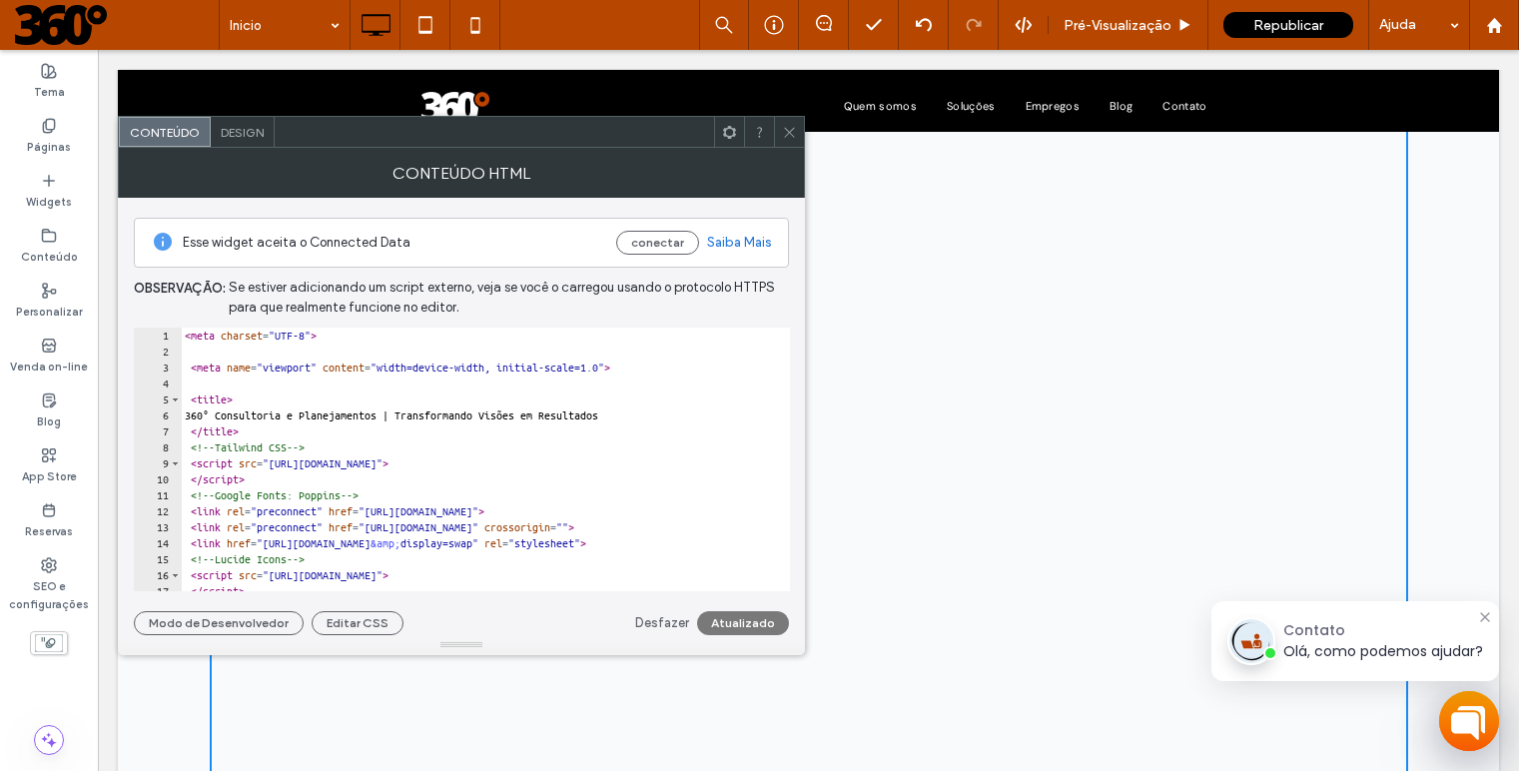
click at [792, 134] on icon at bounding box center [789, 132] width 15 height 15
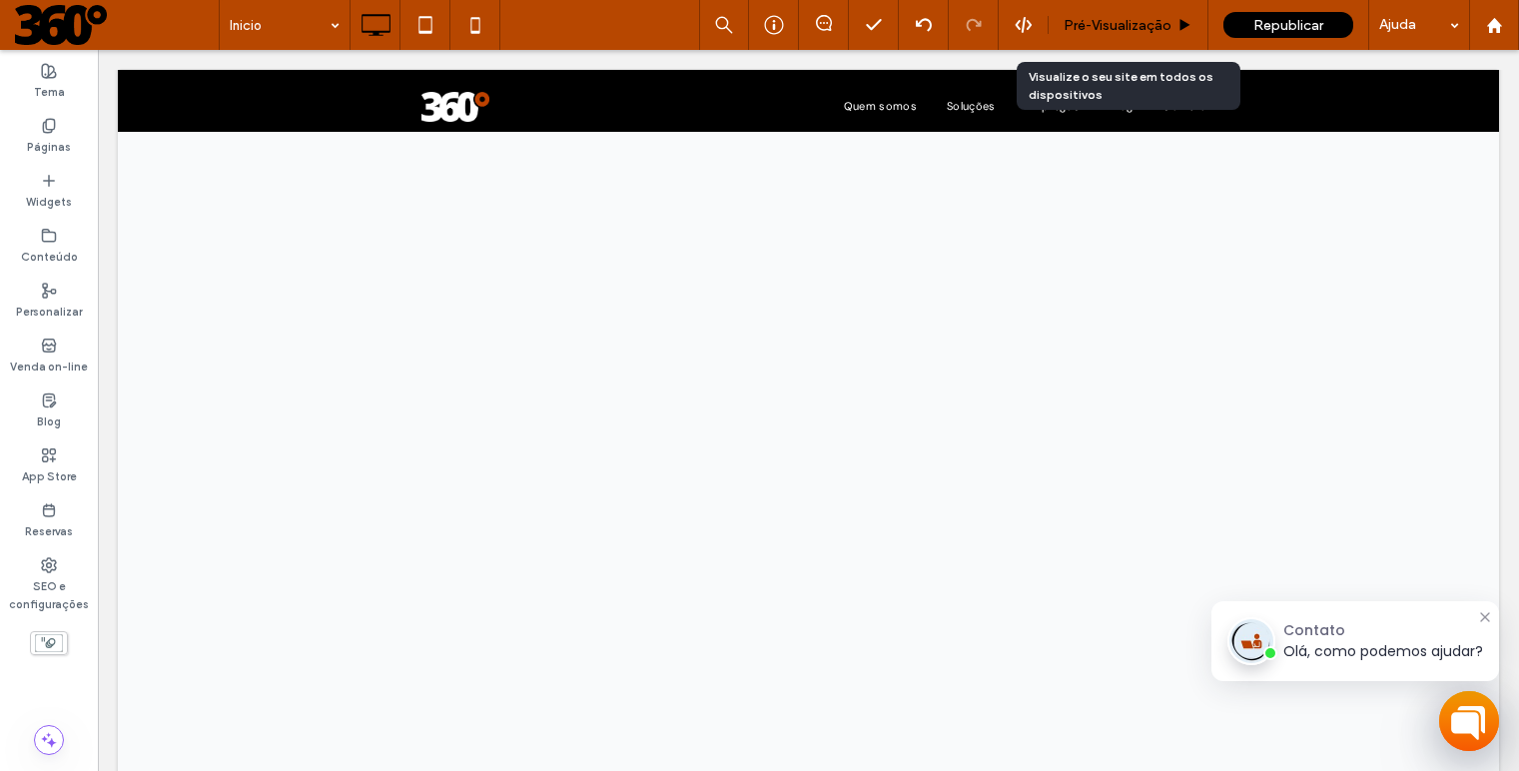
click at [1132, 23] on span "Pré-Visualizaçāo" at bounding box center [1118, 25] width 108 height 17
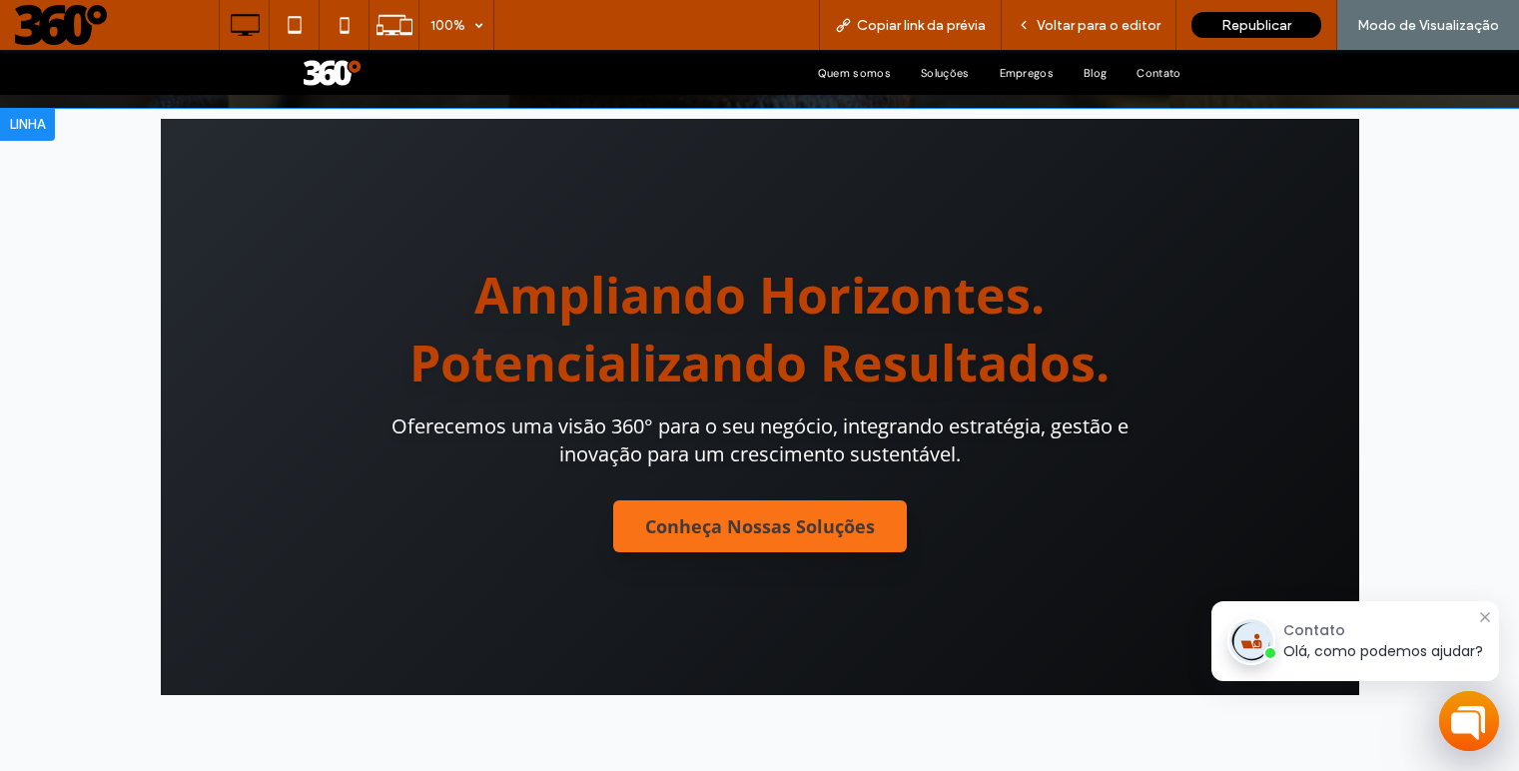
scroll to position [879, 0]
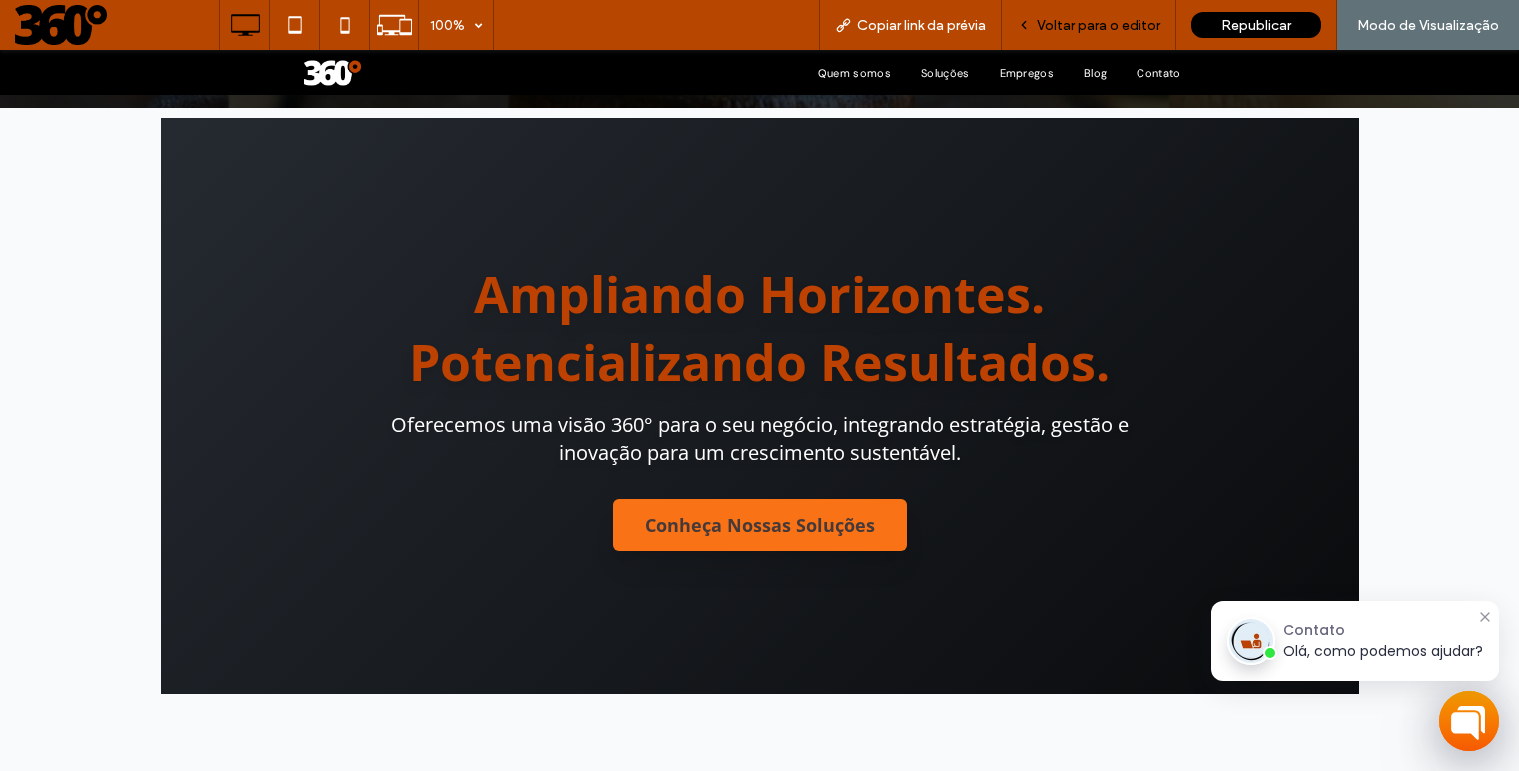
click at [1104, 28] on span "Voltar para o editor" at bounding box center [1099, 25] width 124 height 17
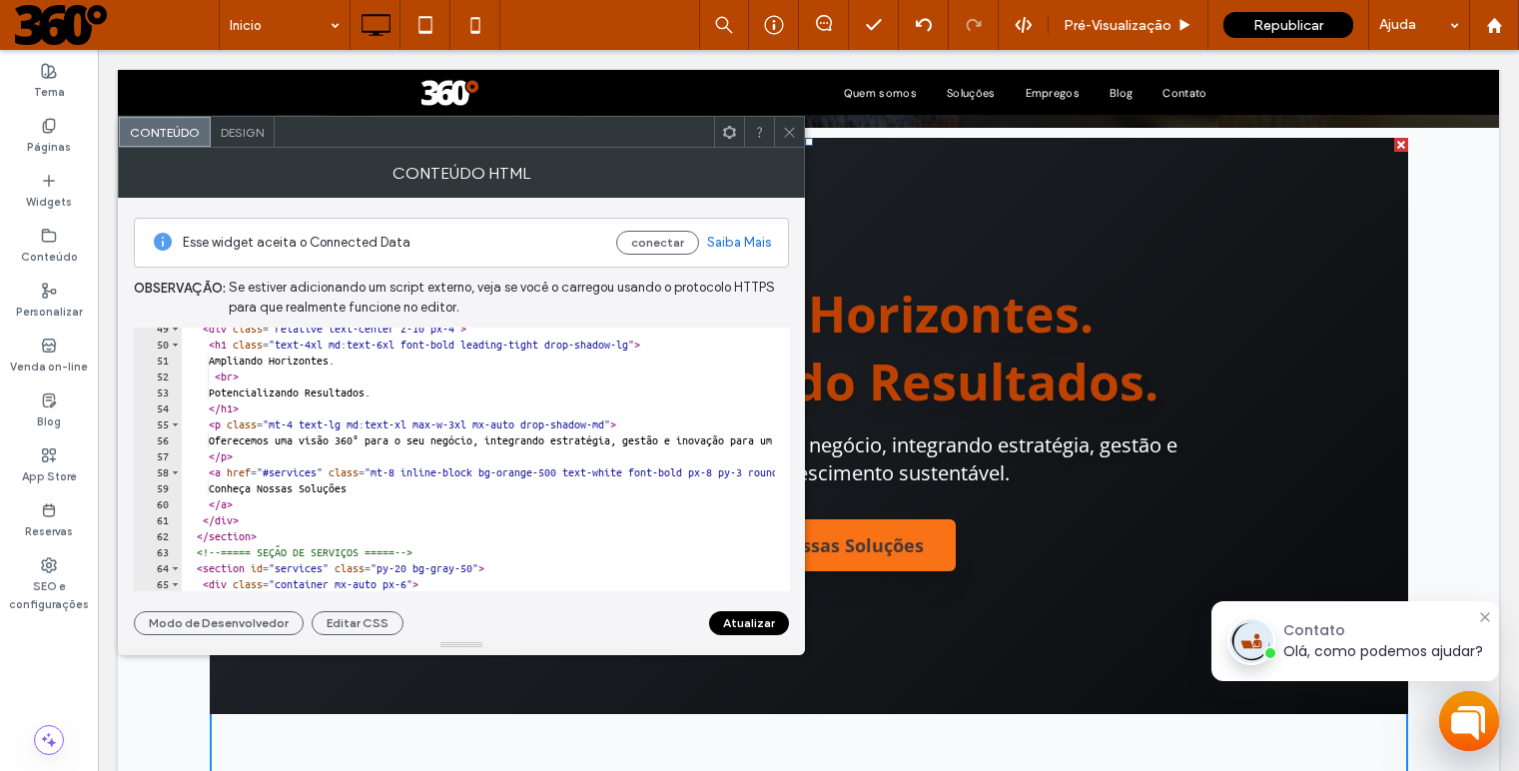
scroll to position [790, 0]
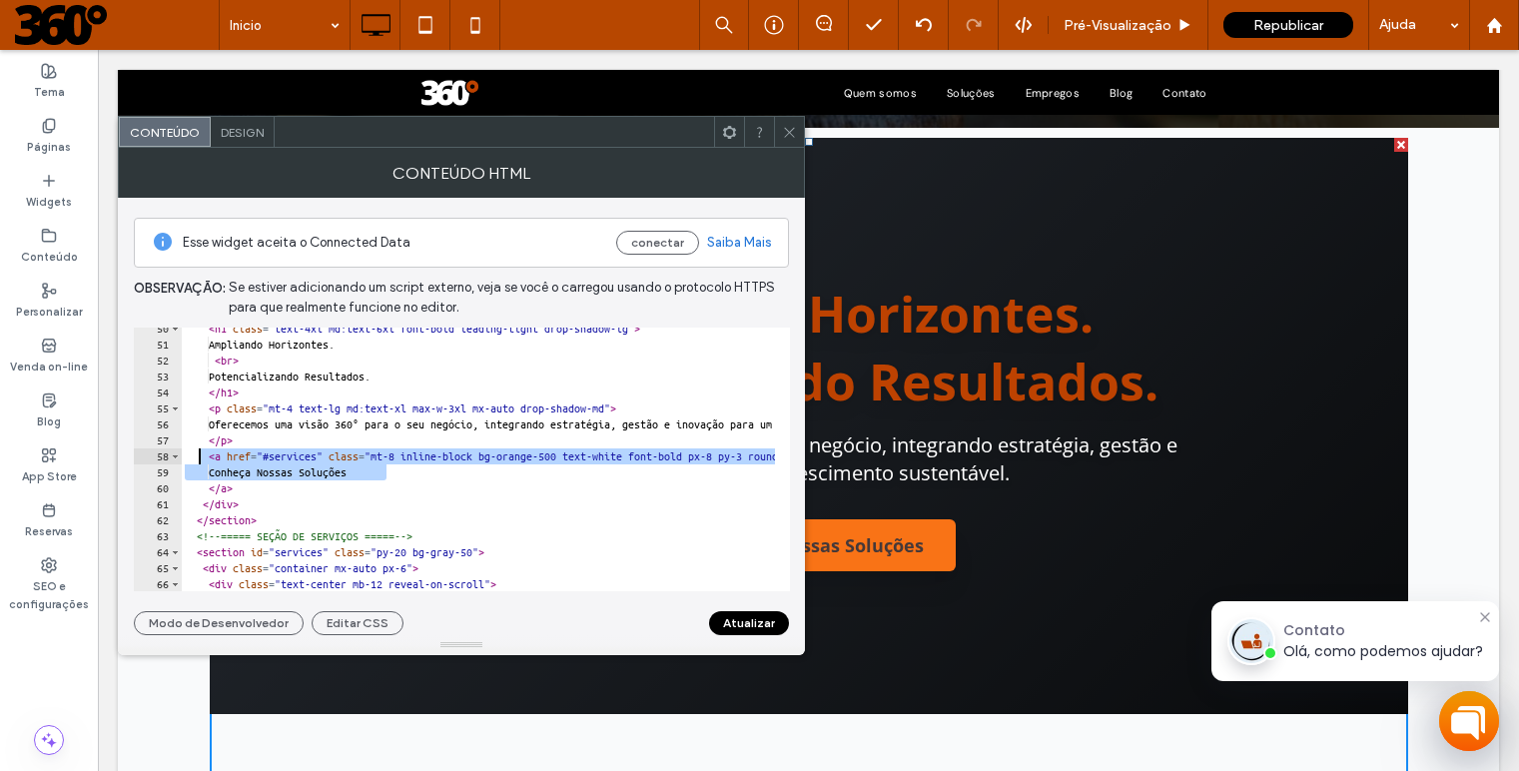
drag, startPoint x: 419, startPoint y: 479, endPoint x: 202, endPoint y: 459, distance: 218.6
click at [202, 459] on div "< h1 class = "text-4xl md:text-6xl font-bold leading-tight drop-shadow-lg" > Am…" at bounding box center [789, 461] width 1216 height 281
type textarea "**********"
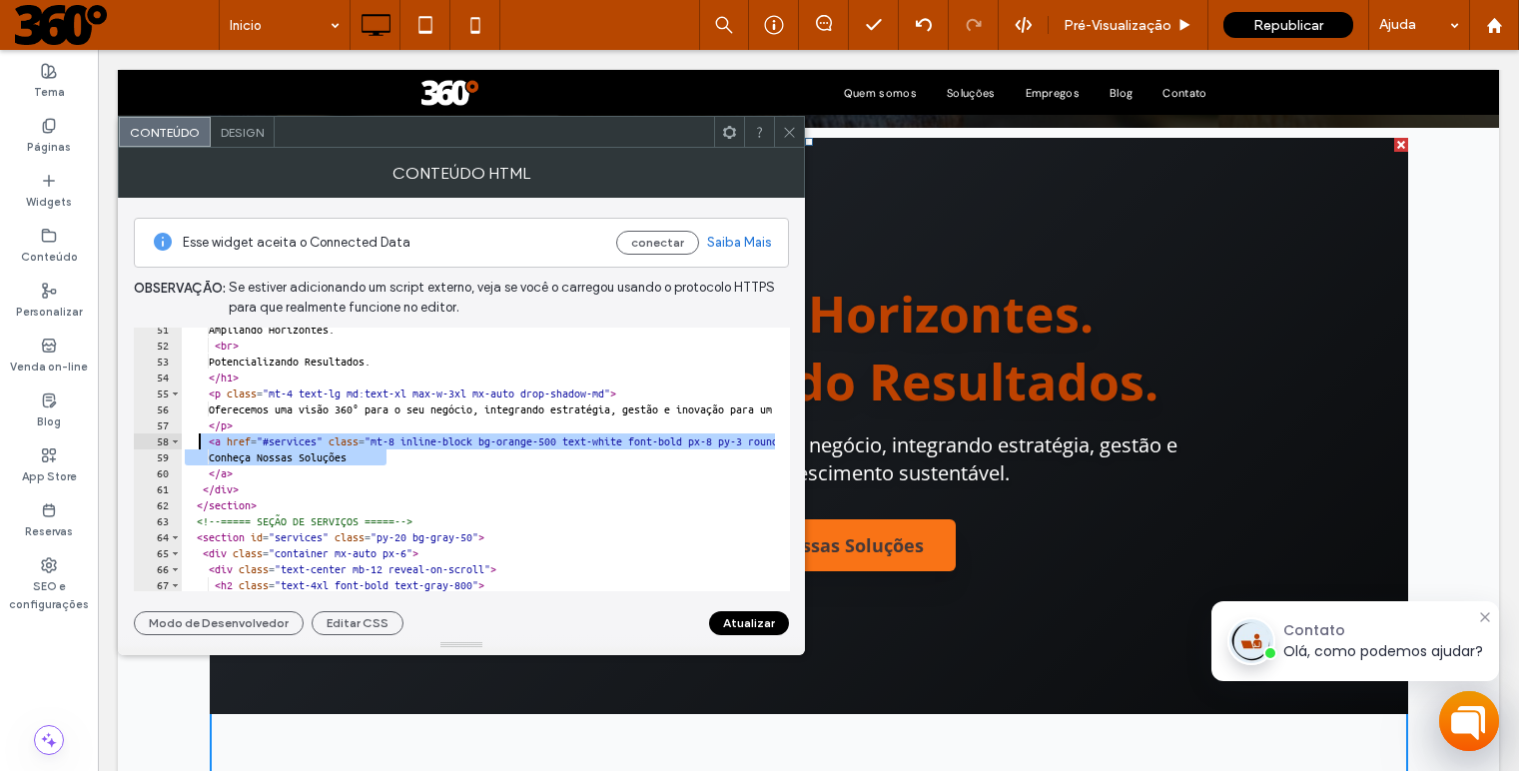
scroll to position [722, 0]
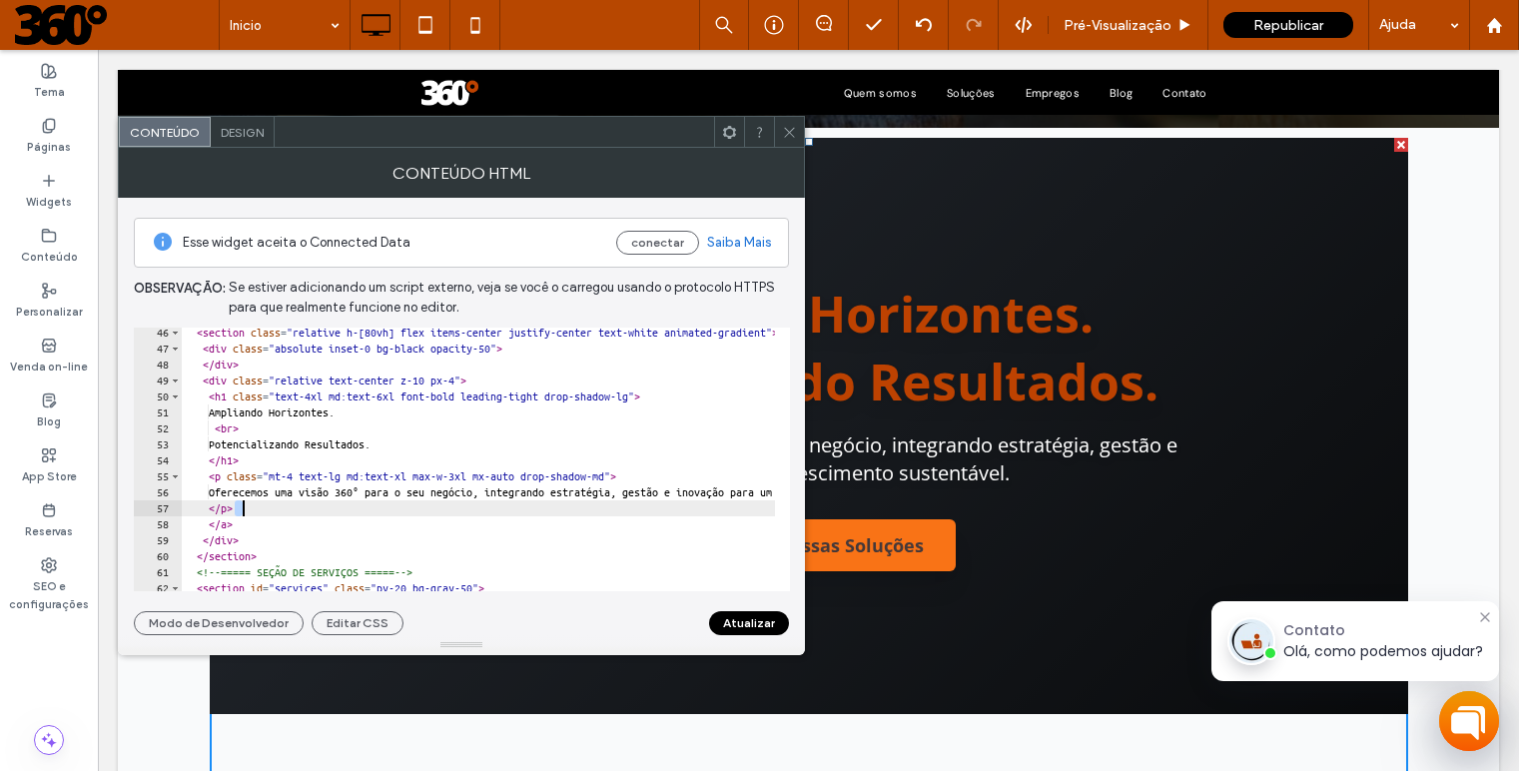
click at [473, 538] on div "< section class = "relative h-[80vh] flex items-center justify-center text-whit…" at bounding box center [789, 465] width 1216 height 281
type textarea "******"
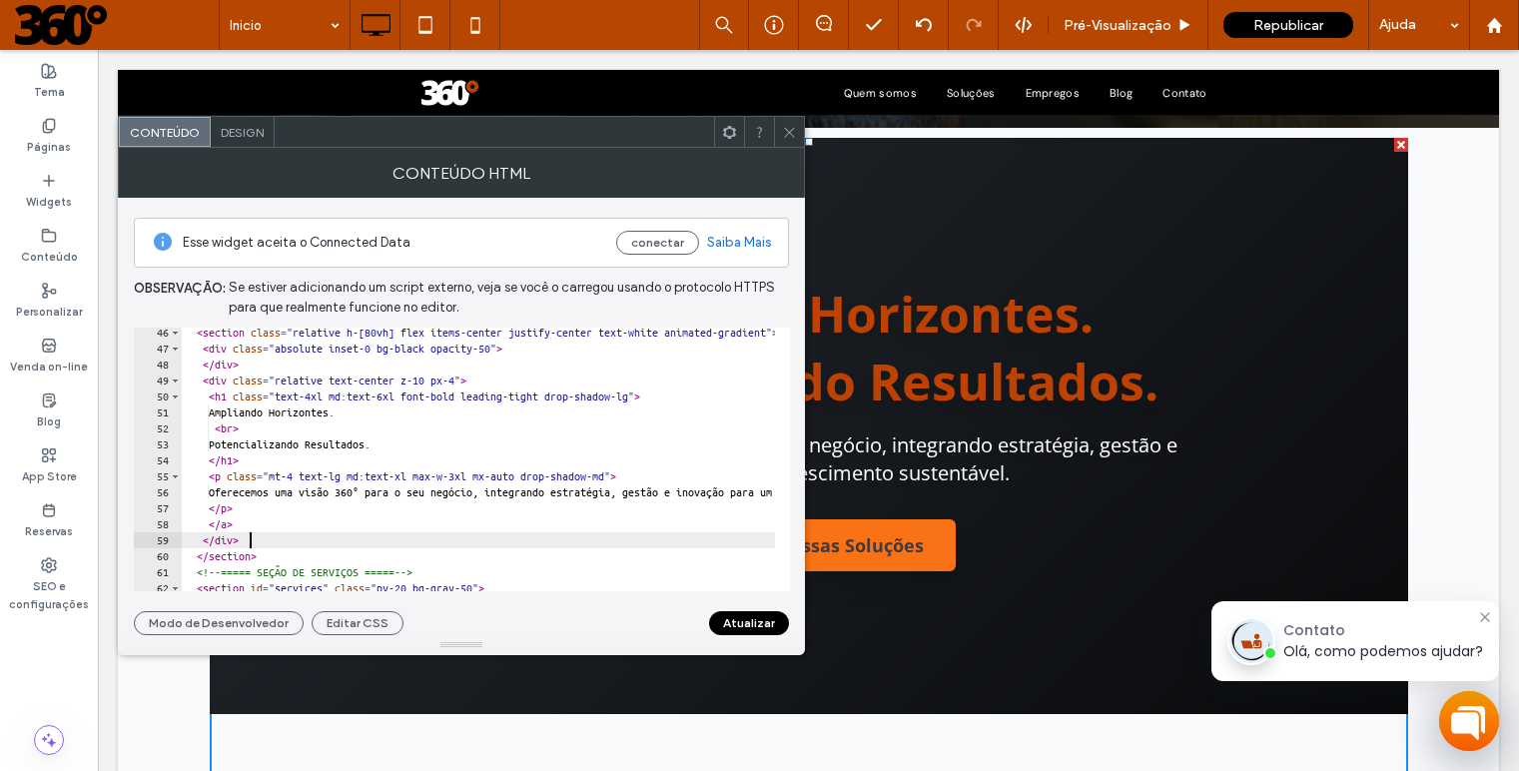
click at [767, 625] on button "Atualizar" at bounding box center [749, 623] width 80 height 24
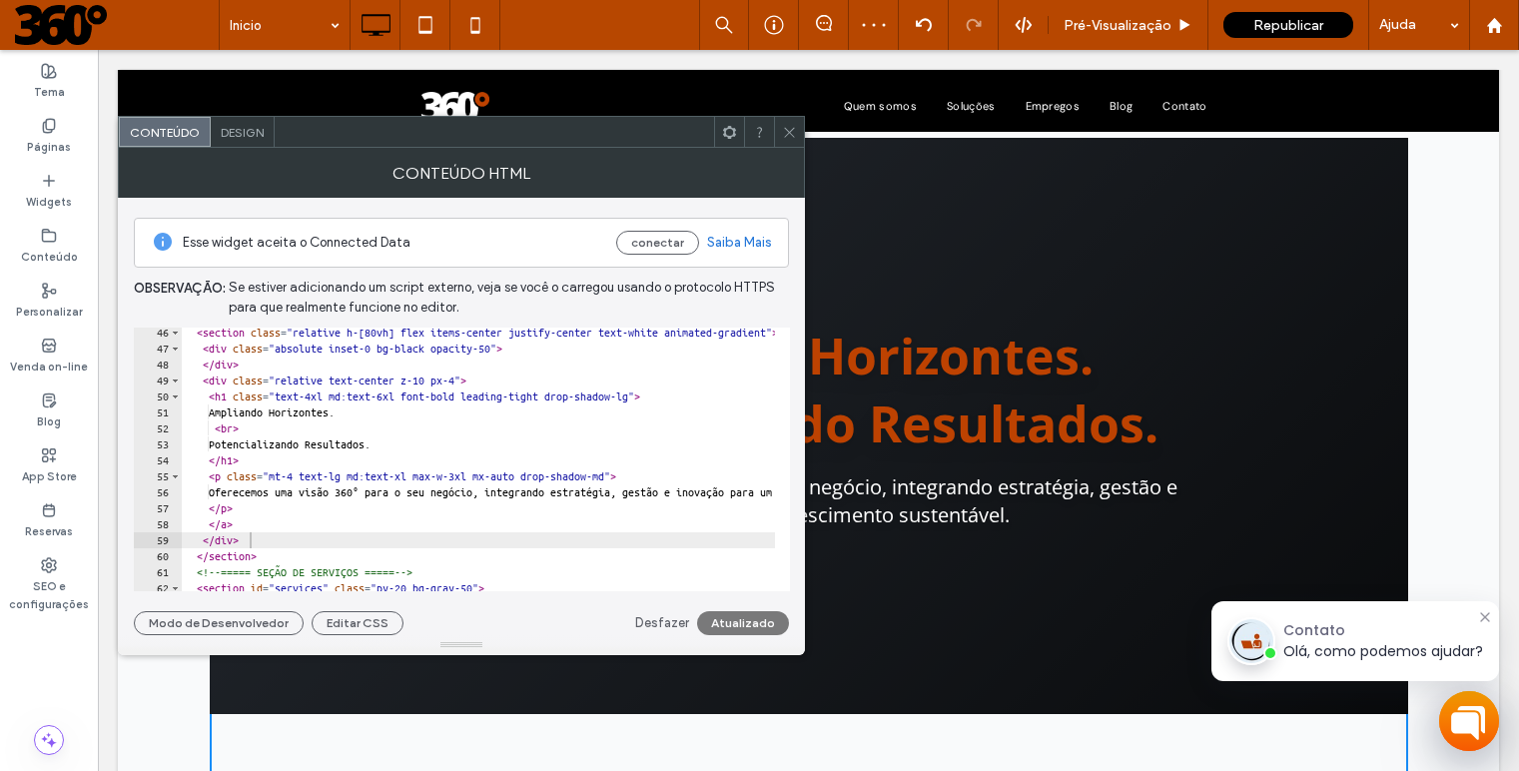
click at [798, 141] on div at bounding box center [789, 132] width 30 height 30
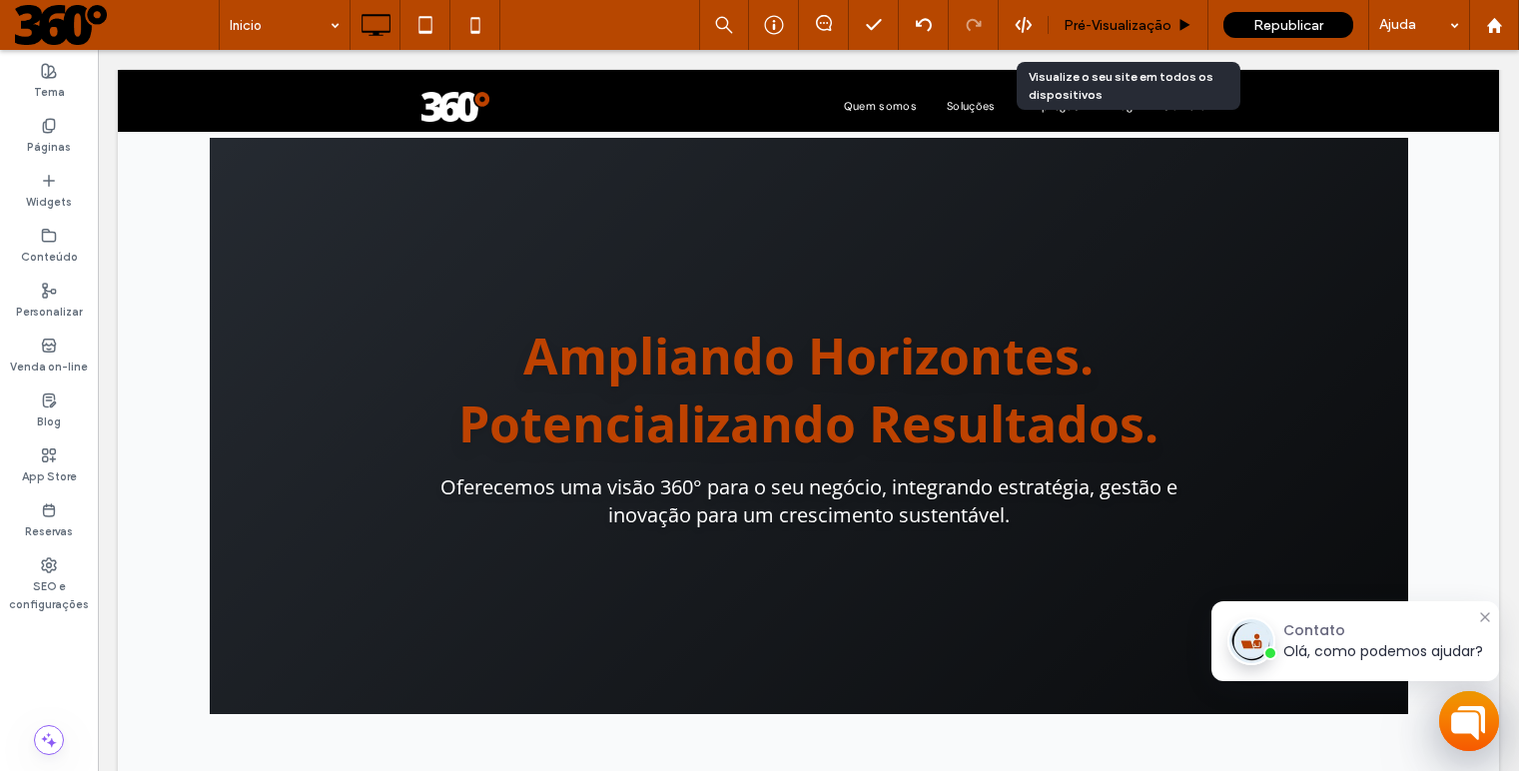
click at [1150, 25] on span "Pré-Visualizaçāo" at bounding box center [1118, 25] width 108 height 17
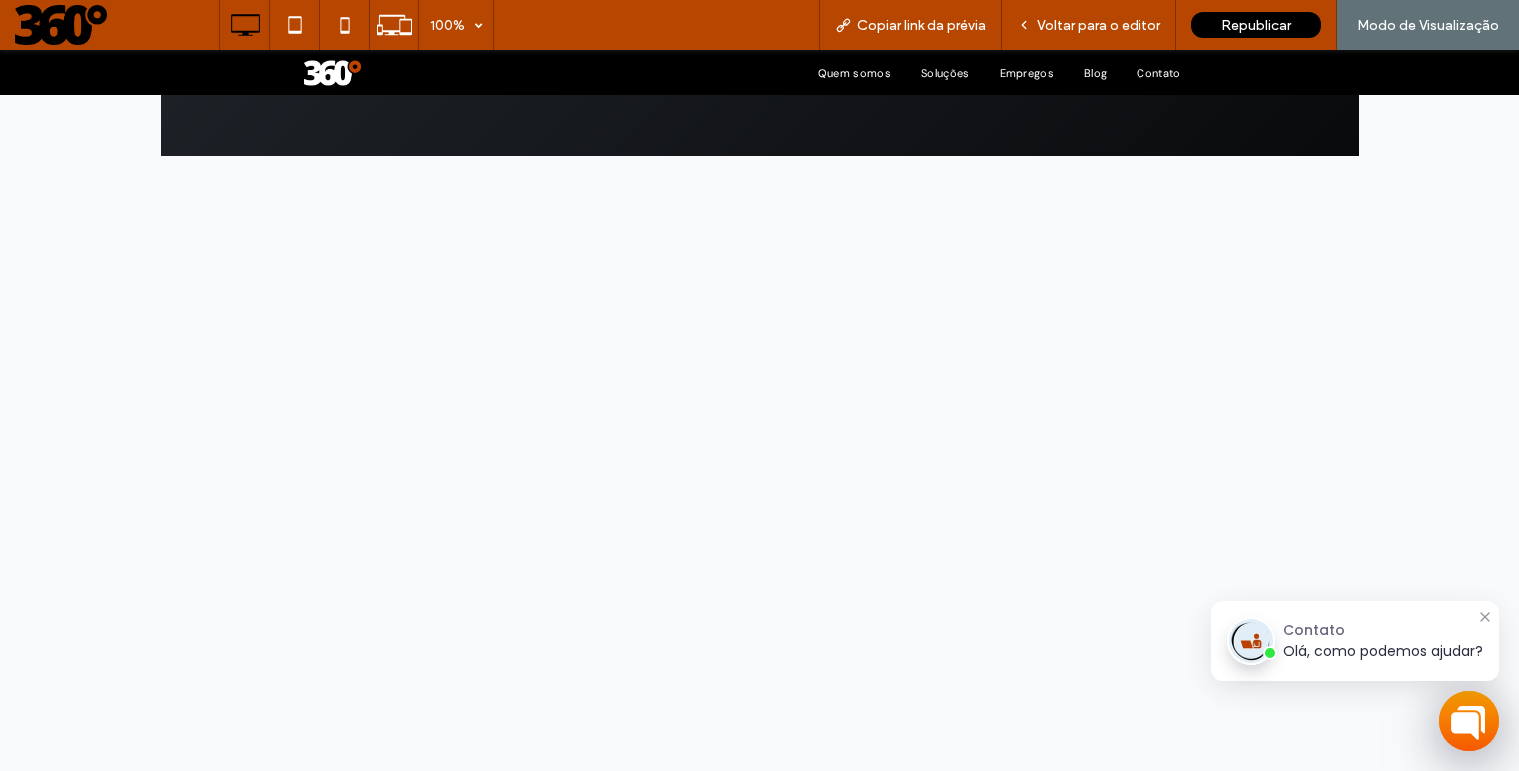
scroll to position [966, 0]
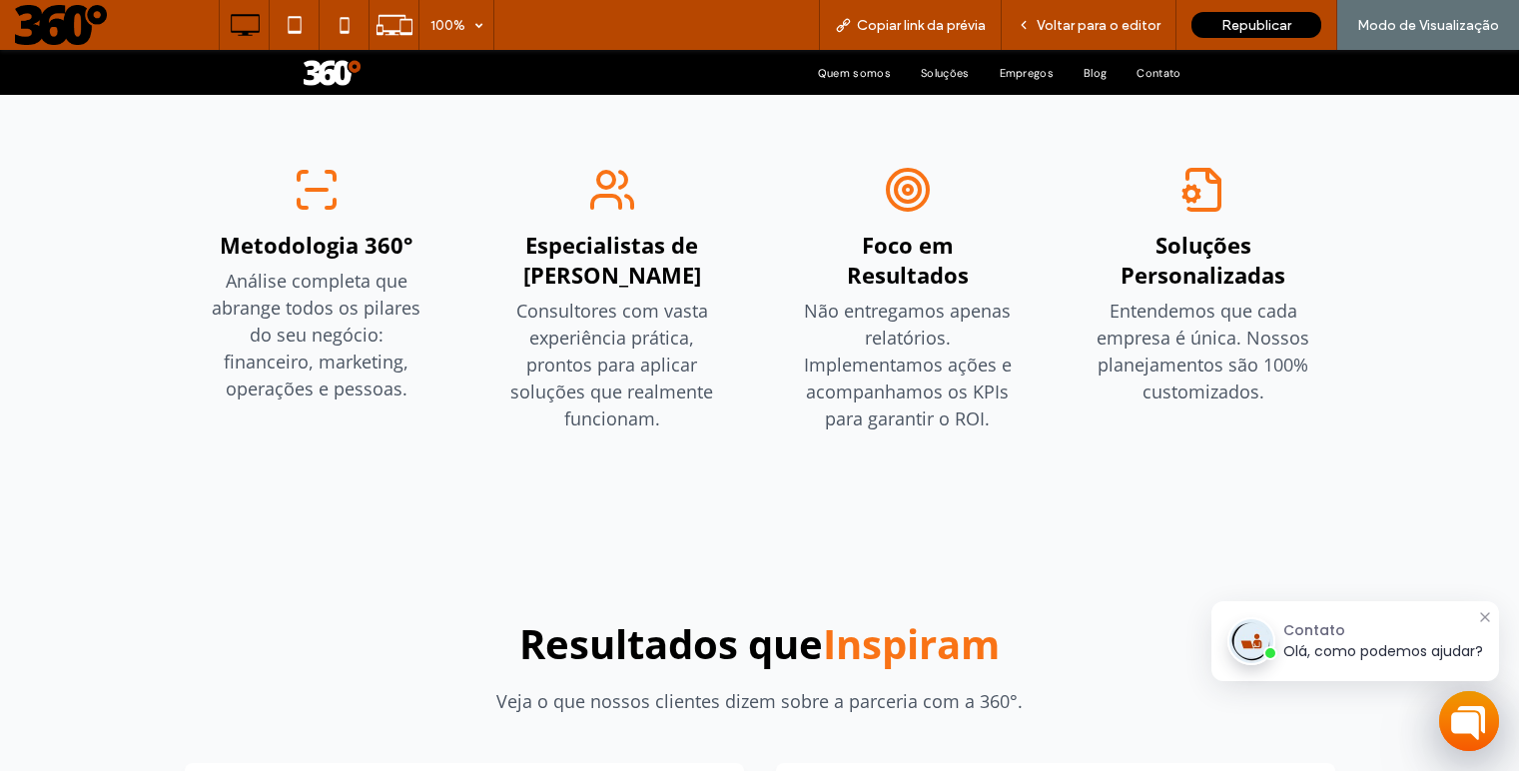
scroll to position [2592, 0]
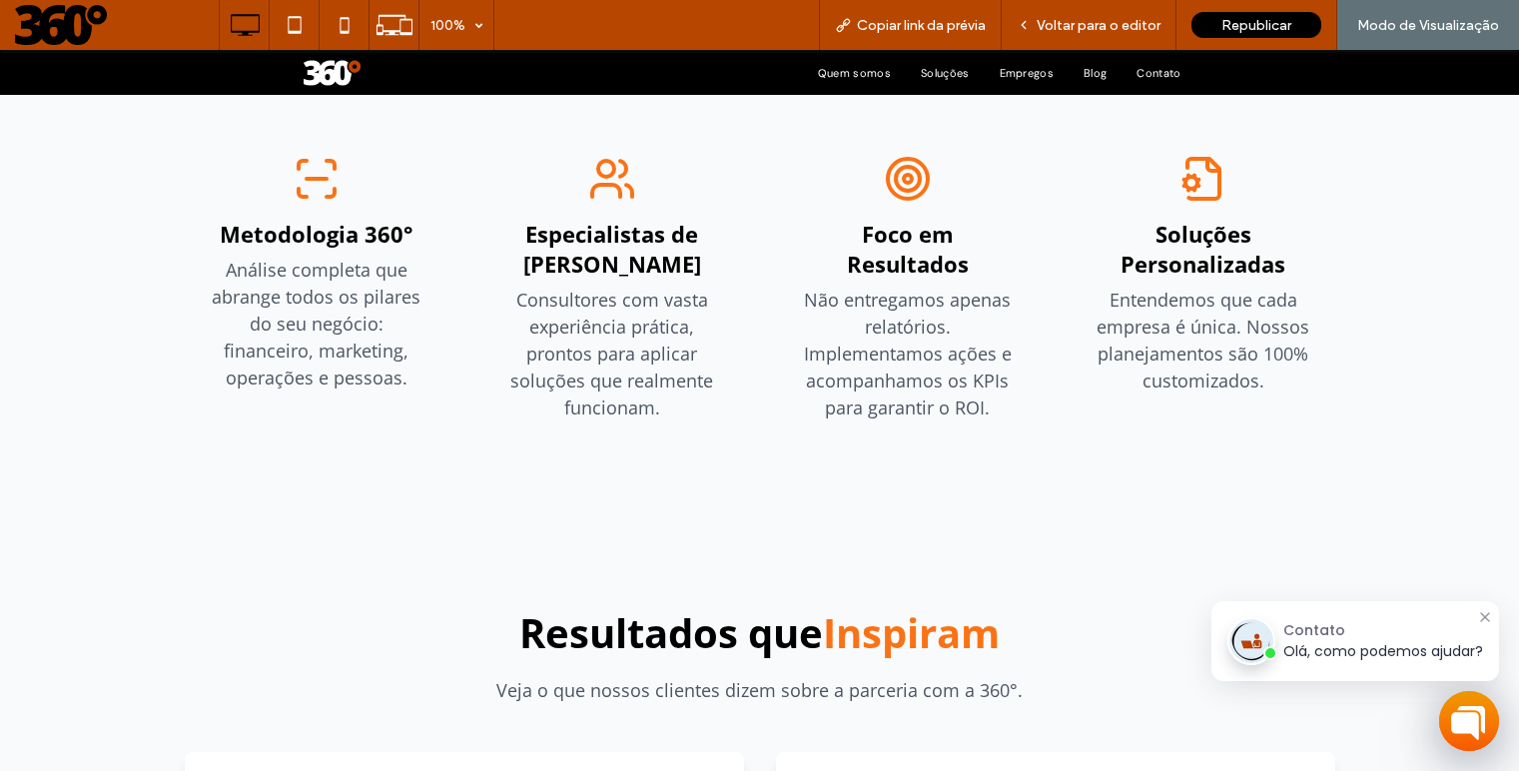
click at [1097, 30] on span "Voltar para o editor" at bounding box center [1099, 25] width 124 height 17
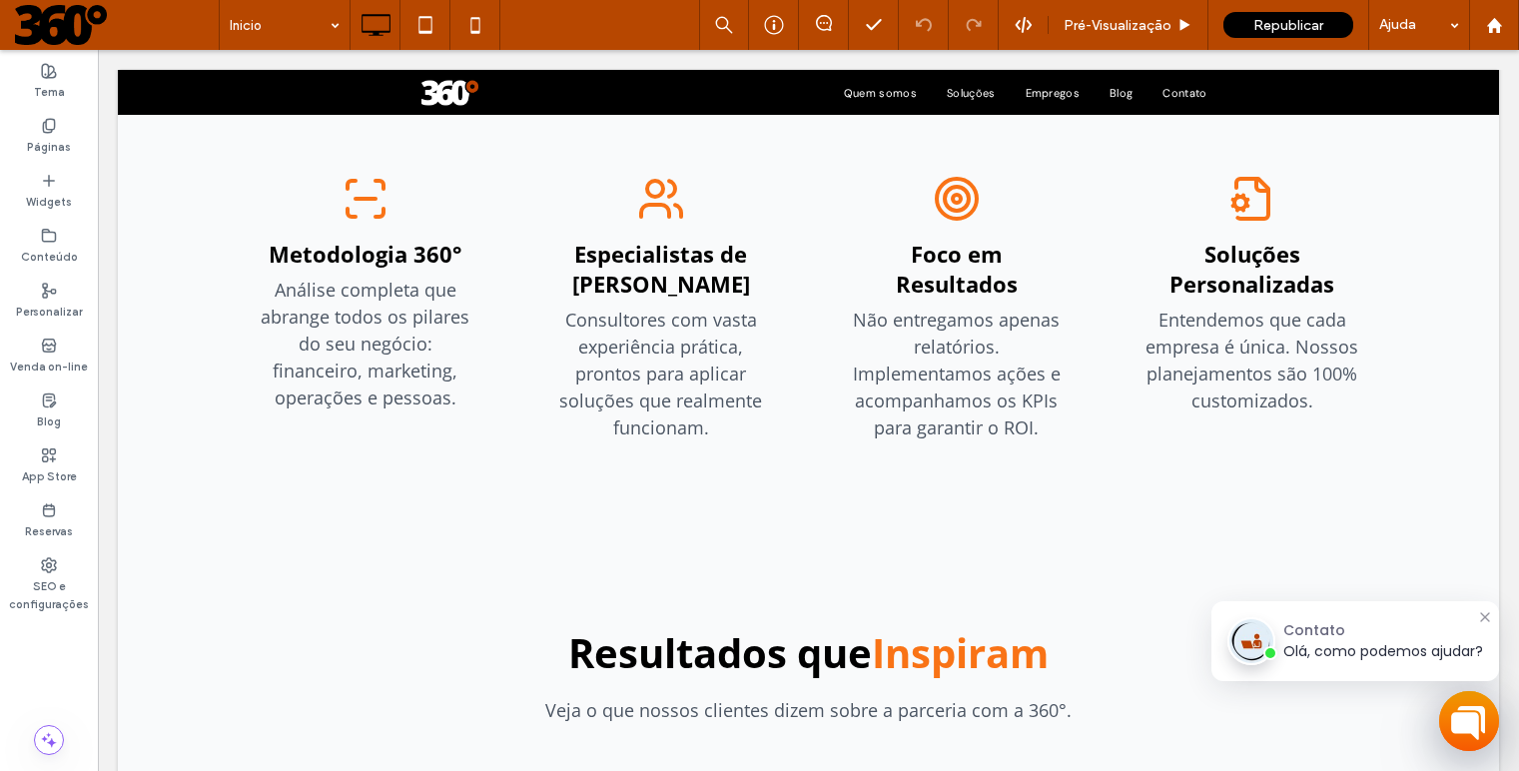
type input "*********"
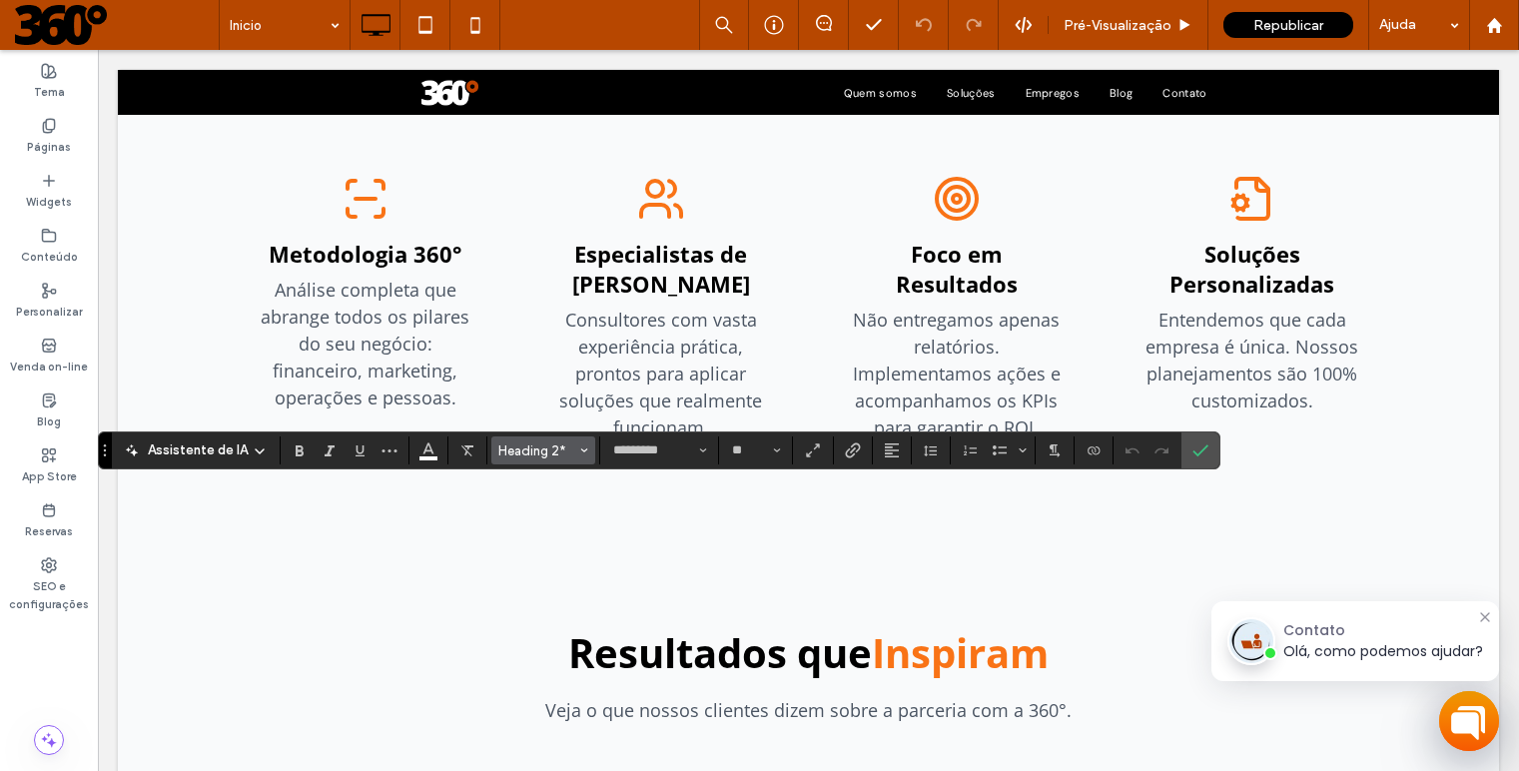
click at [547, 453] on span "Heading 2*" at bounding box center [537, 450] width 78 height 15
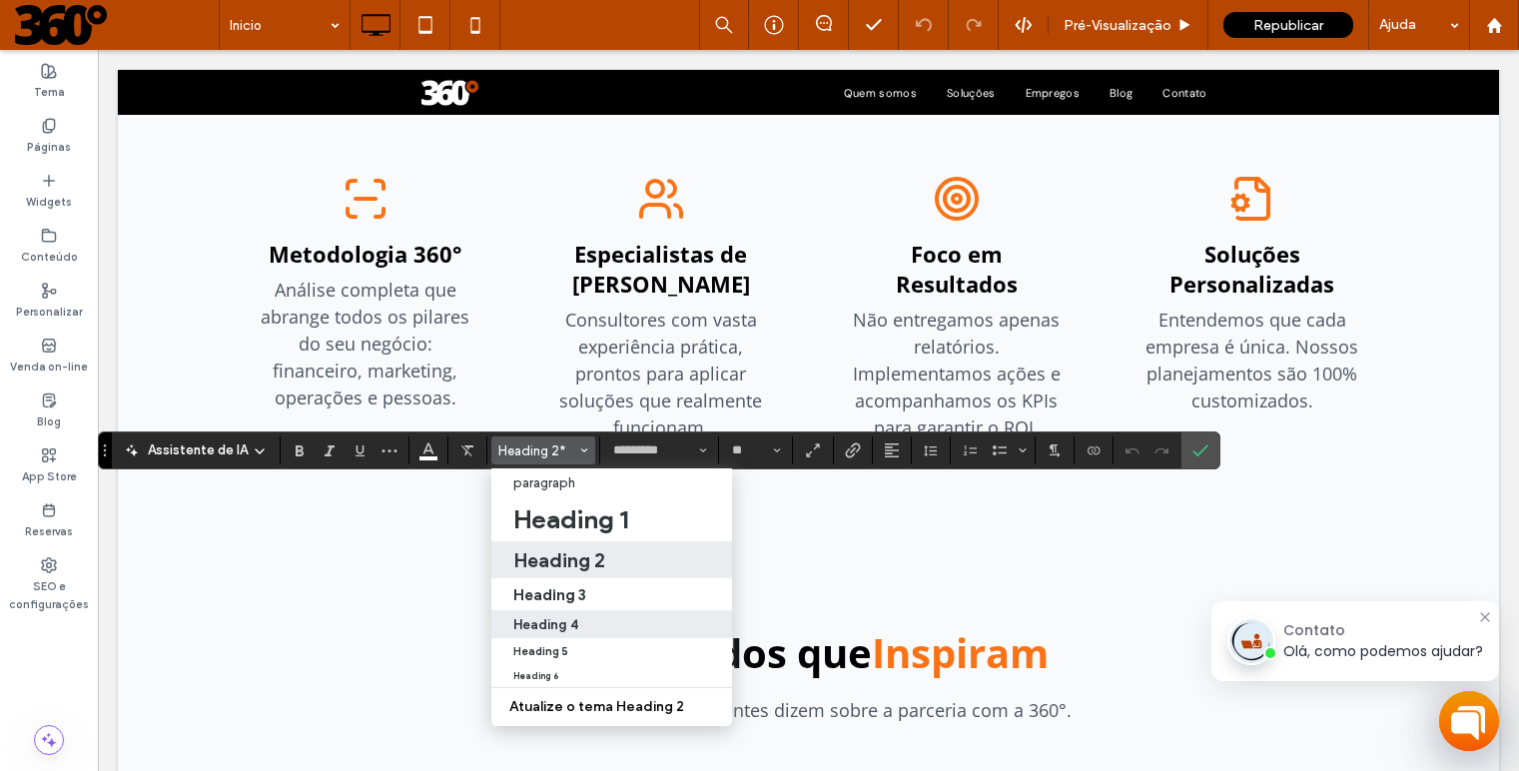
click at [547, 617] on div "Heading 4" at bounding box center [611, 624] width 197 height 15
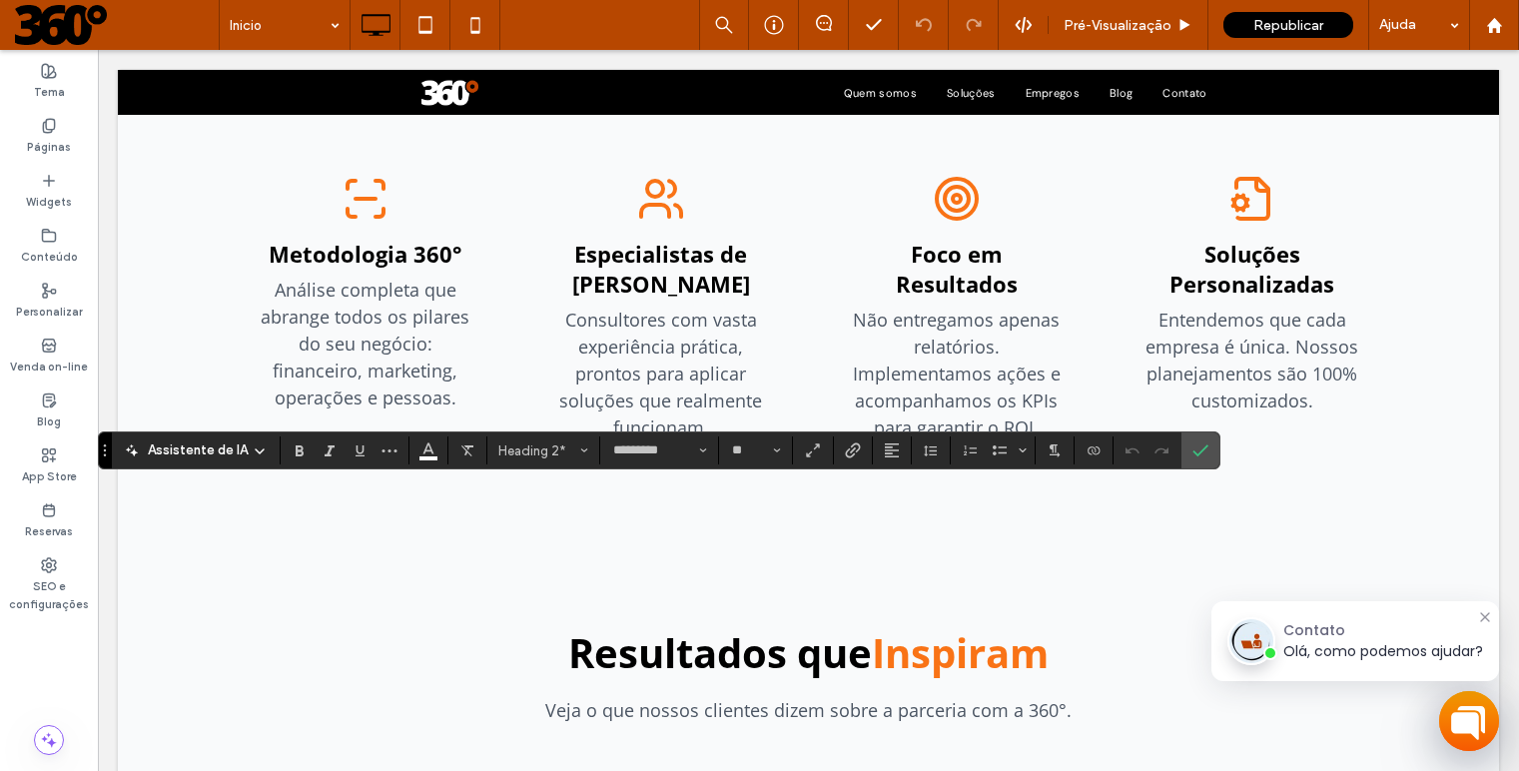
type input "**"
click at [433, 448] on button "Cor" at bounding box center [428, 450] width 30 height 28
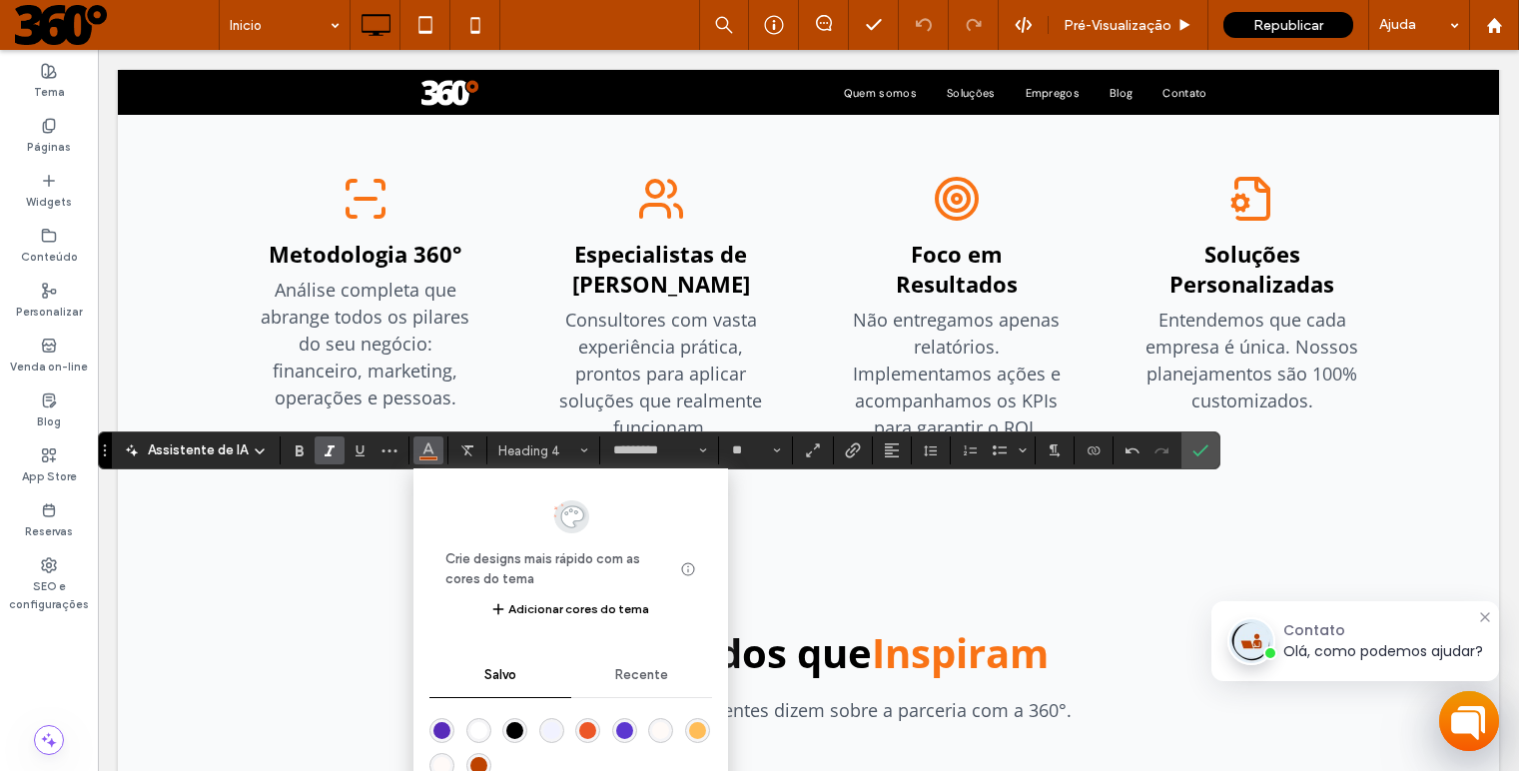
click at [475, 736] on div "rgba(255,255,255,1)" at bounding box center [478, 730] width 17 height 17
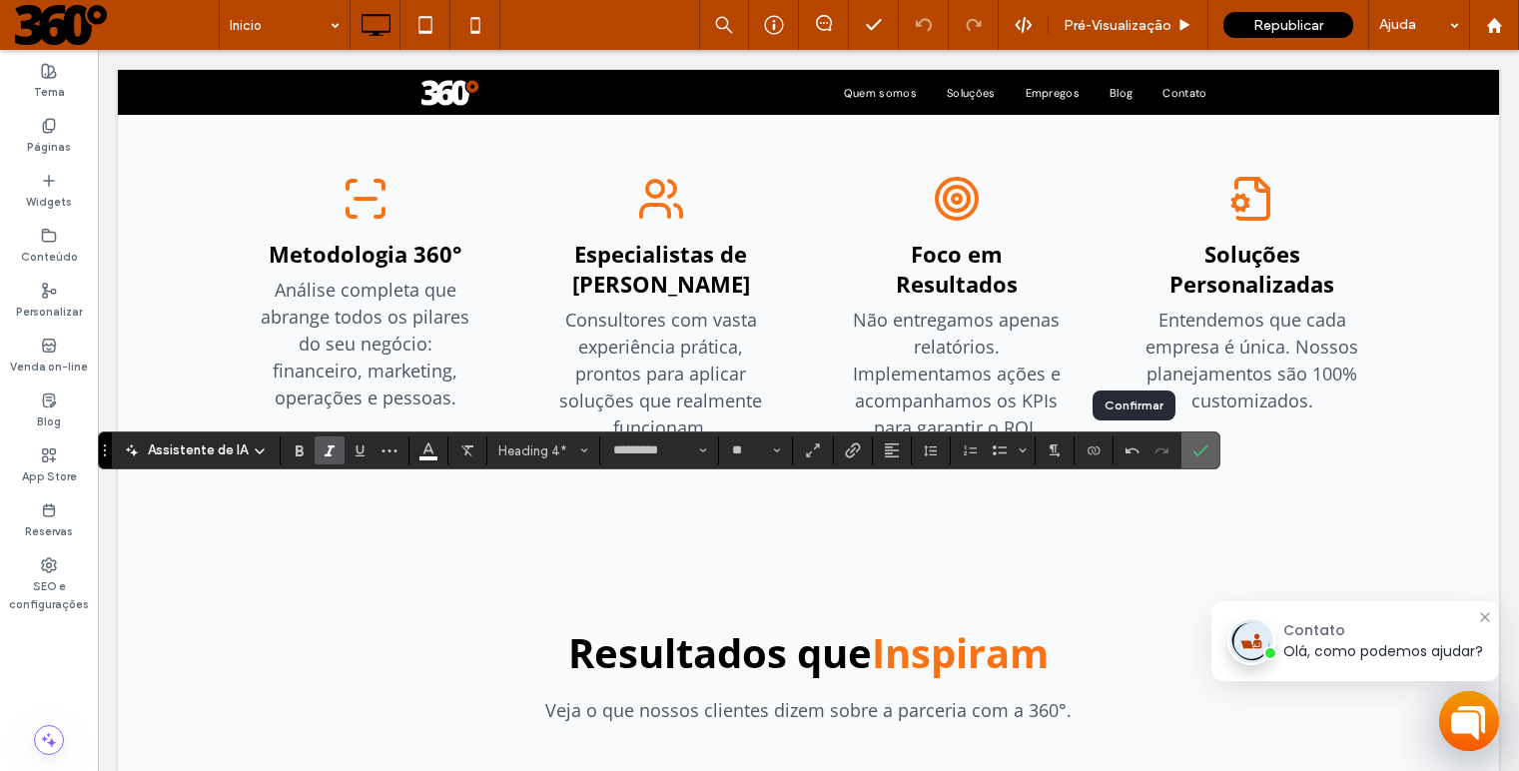
click at [1186, 454] on label "Confirmar" at bounding box center [1201, 450] width 30 height 36
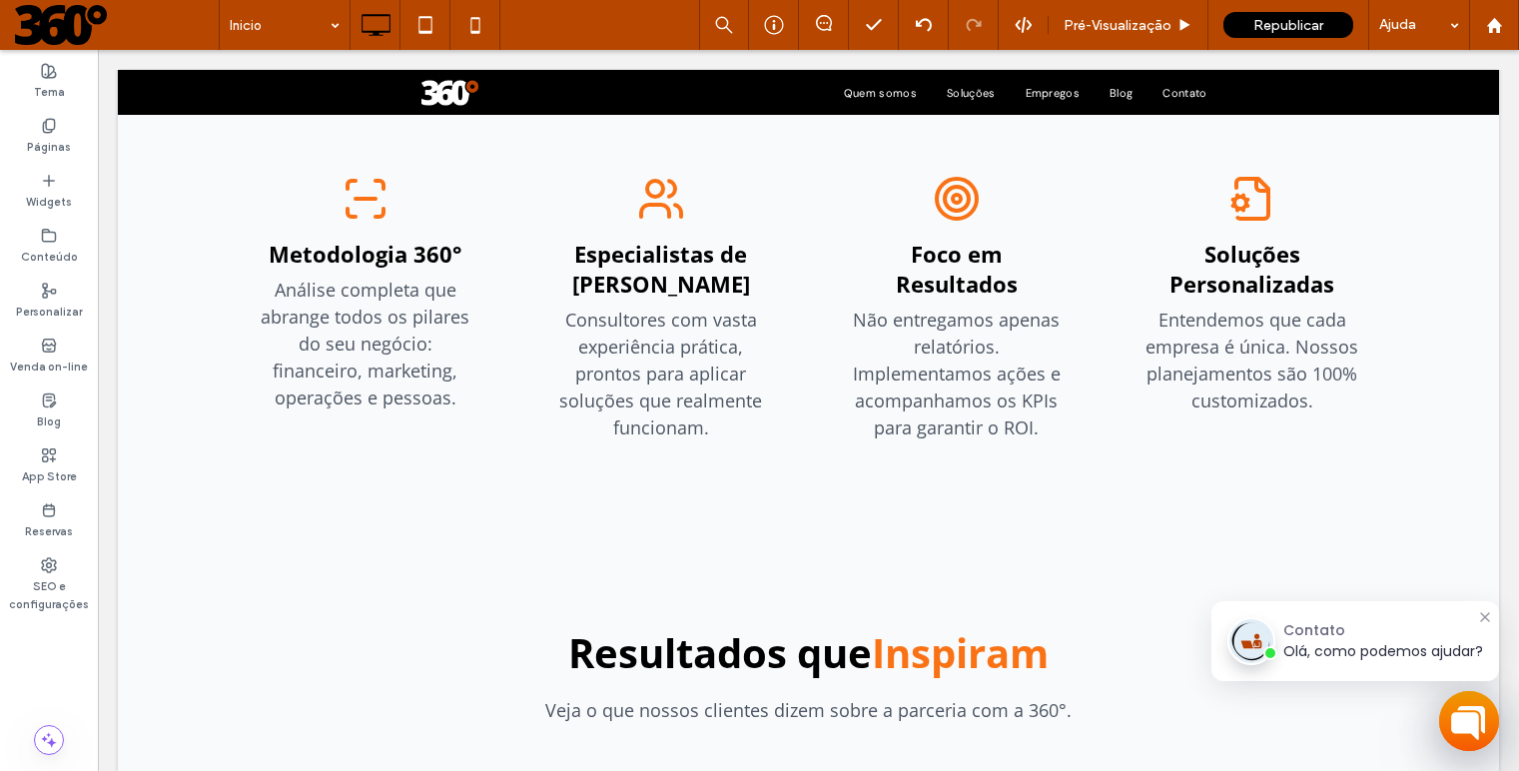
click at [1477, 616] on div at bounding box center [1485, 617] width 16 height 16
drag, startPoint x: 1398, startPoint y: 656, endPoint x: 1515, endPoint y: 696, distance: 123.5
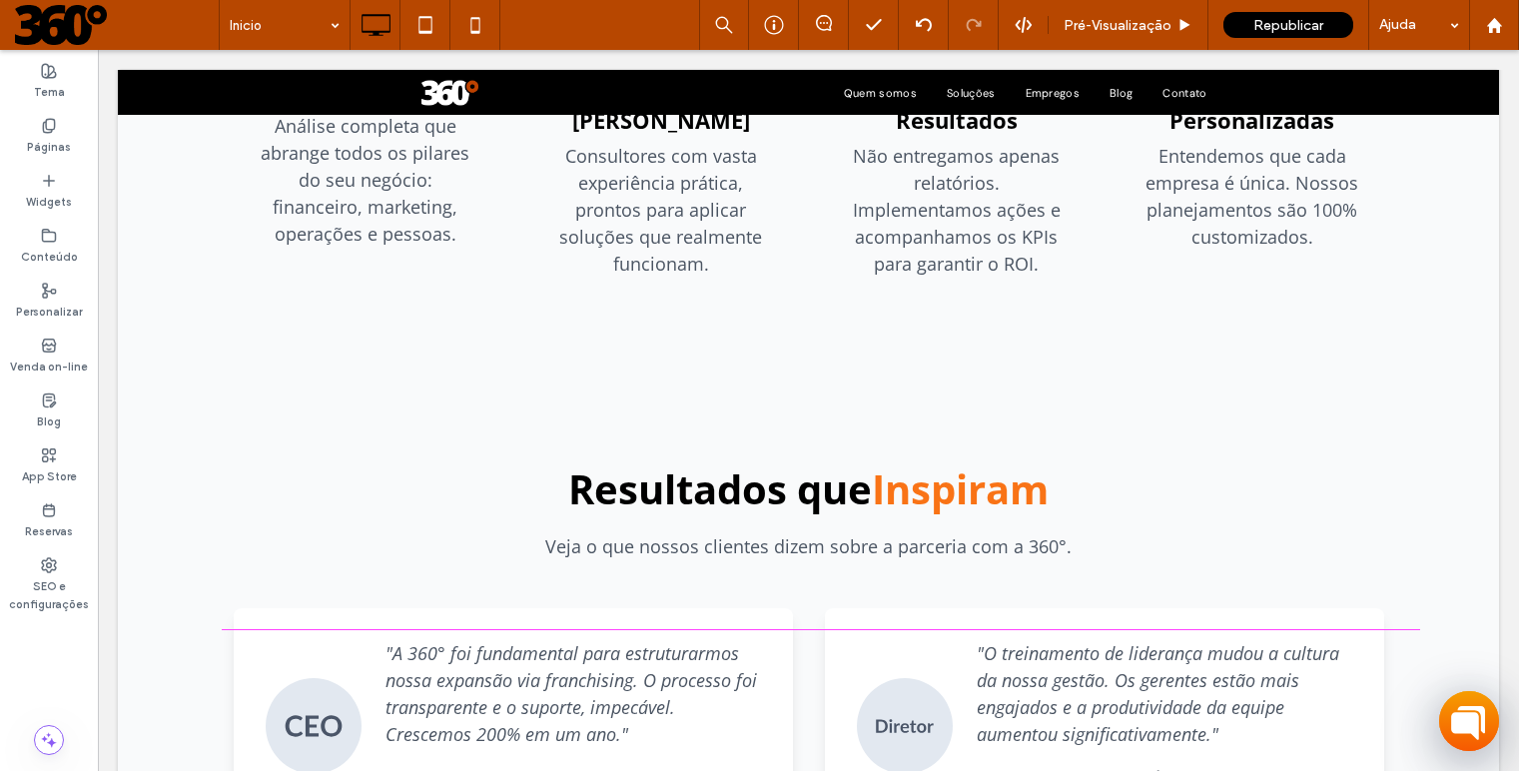
scroll to position [2755, 0]
drag, startPoint x: 348, startPoint y: 619, endPoint x: 315, endPoint y: 596, distance: 40.2
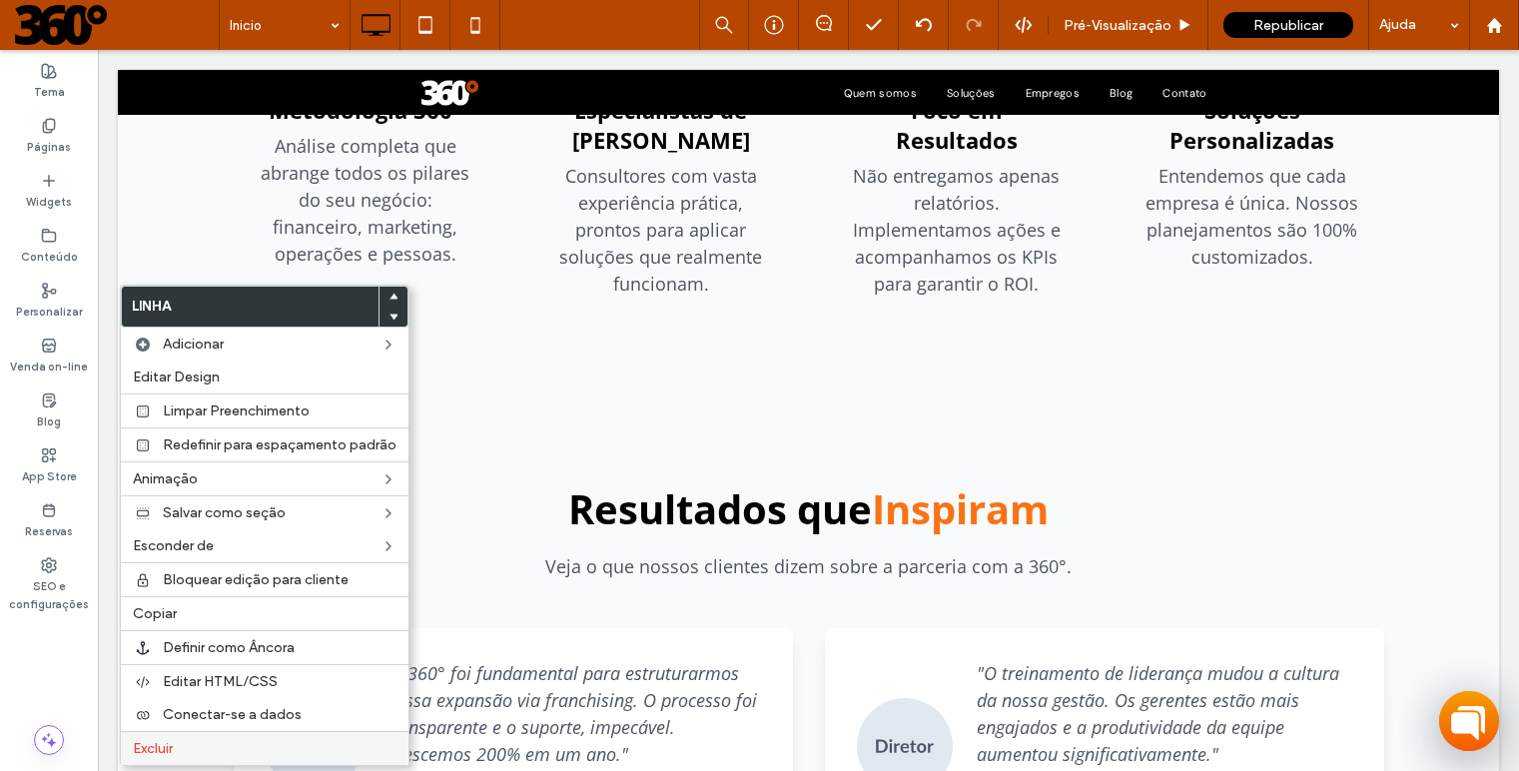
click at [166, 745] on span "Excluir" at bounding box center [153, 748] width 40 height 17
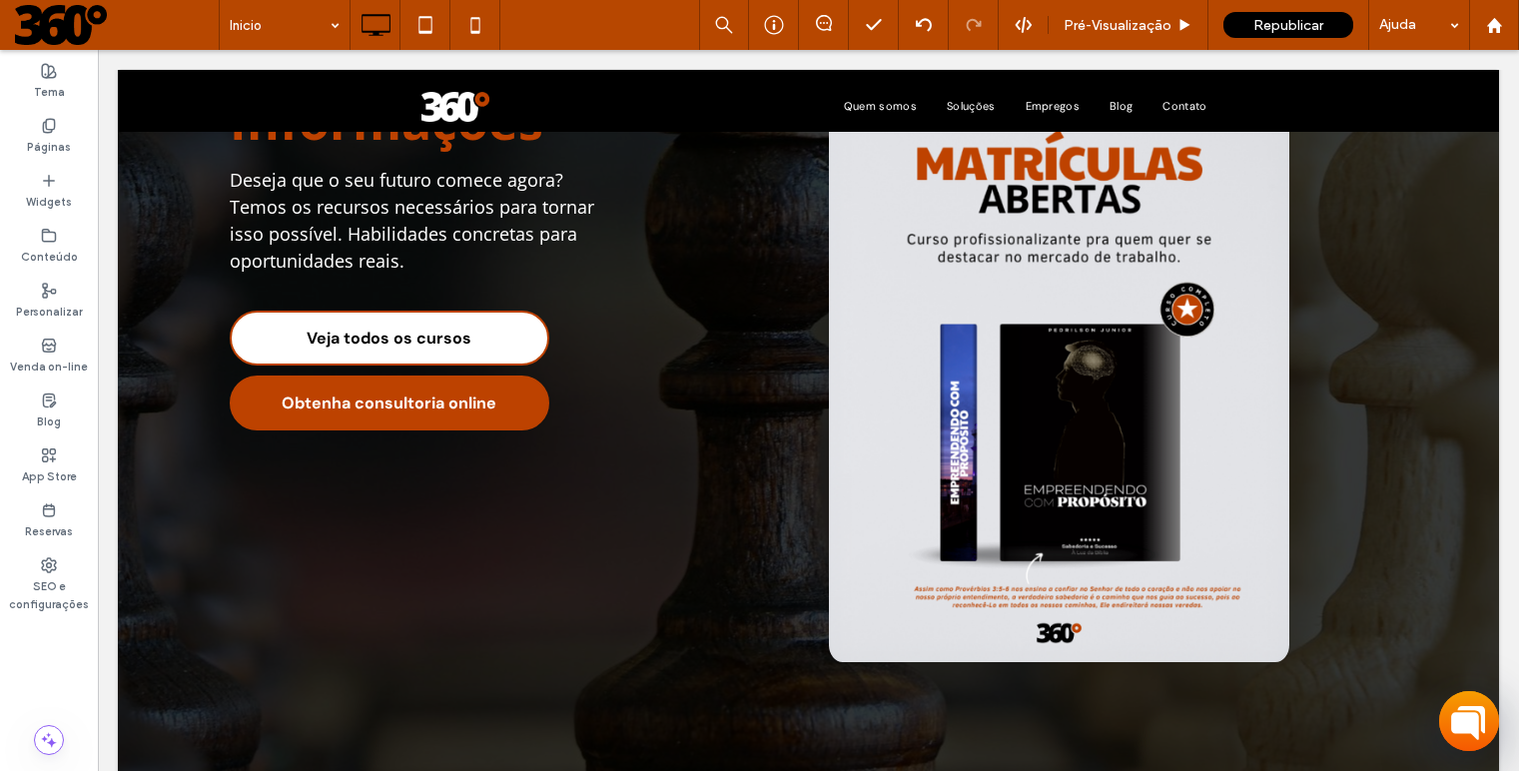
scroll to position [0, 0]
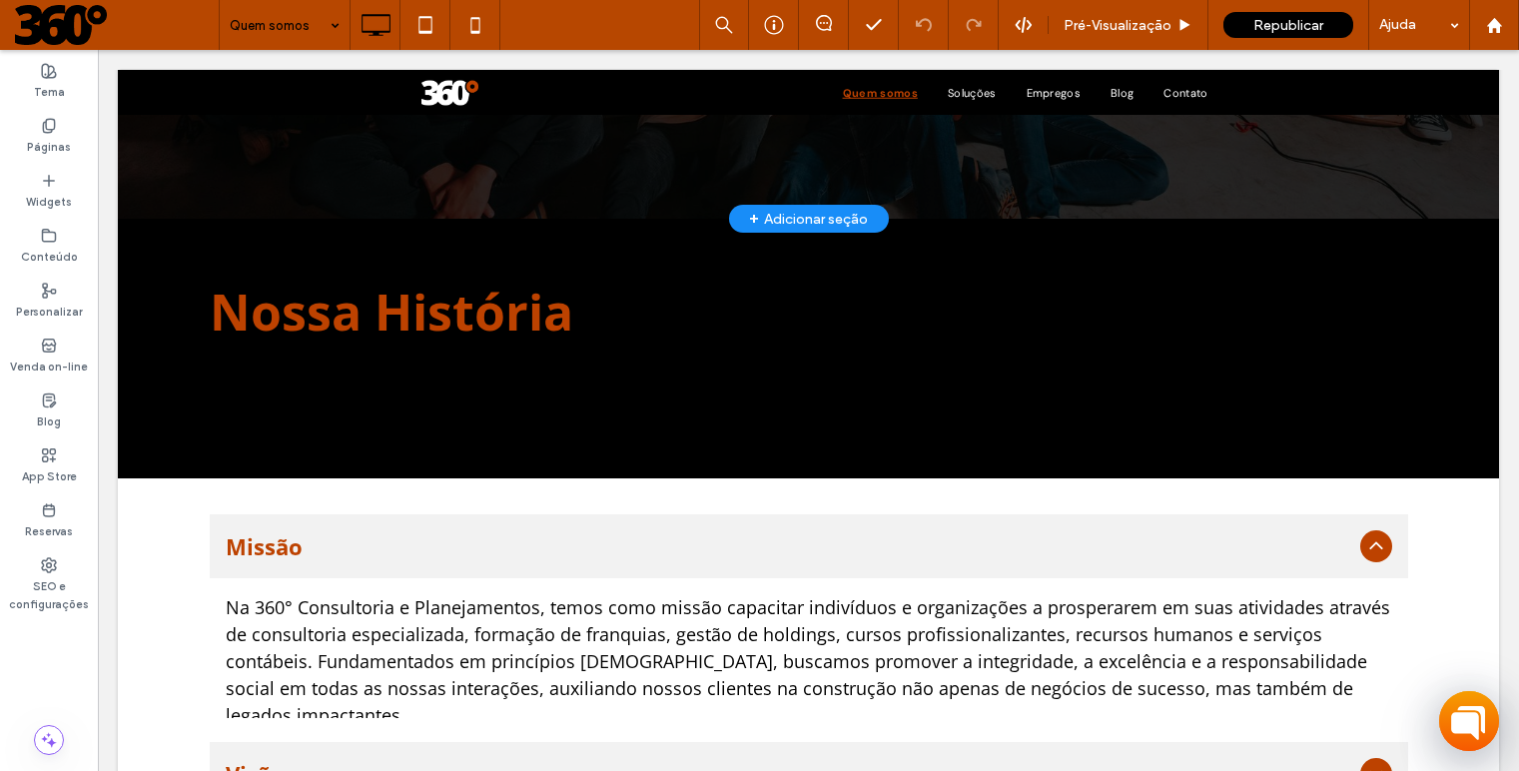
scroll to position [642, 0]
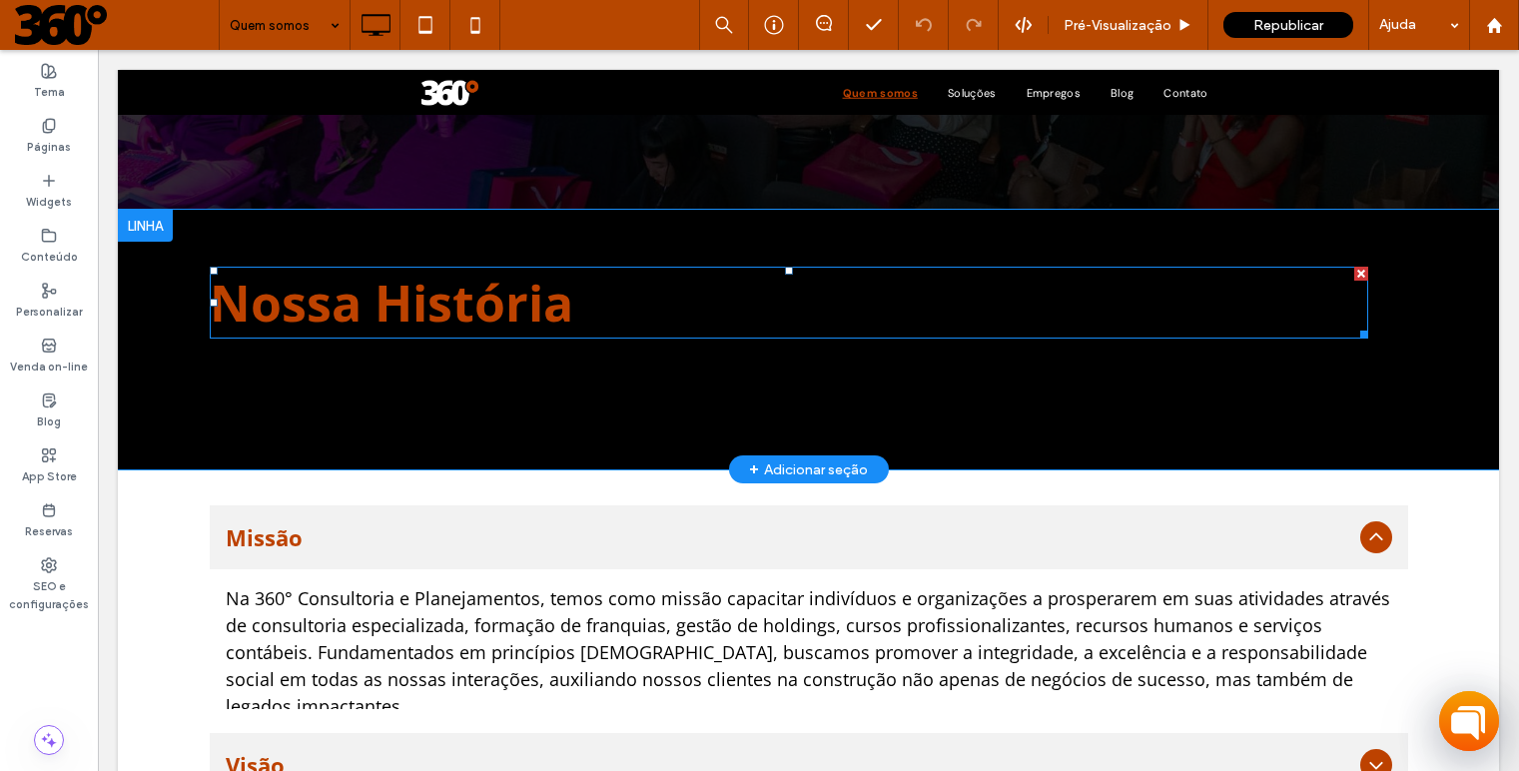
click at [1355, 274] on div at bounding box center [1361, 274] width 14 height 14
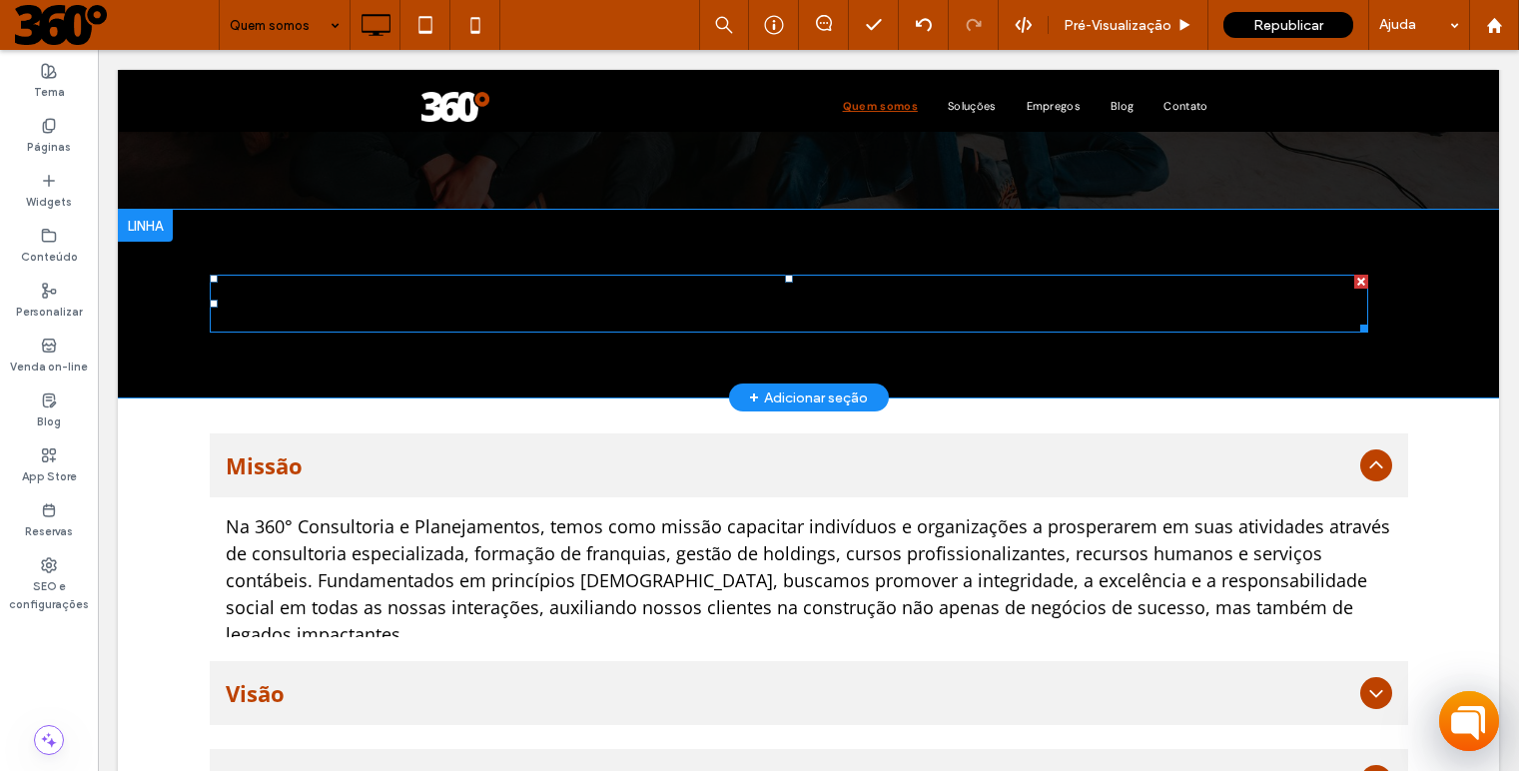
click at [1355, 283] on div at bounding box center [1361, 282] width 14 height 14
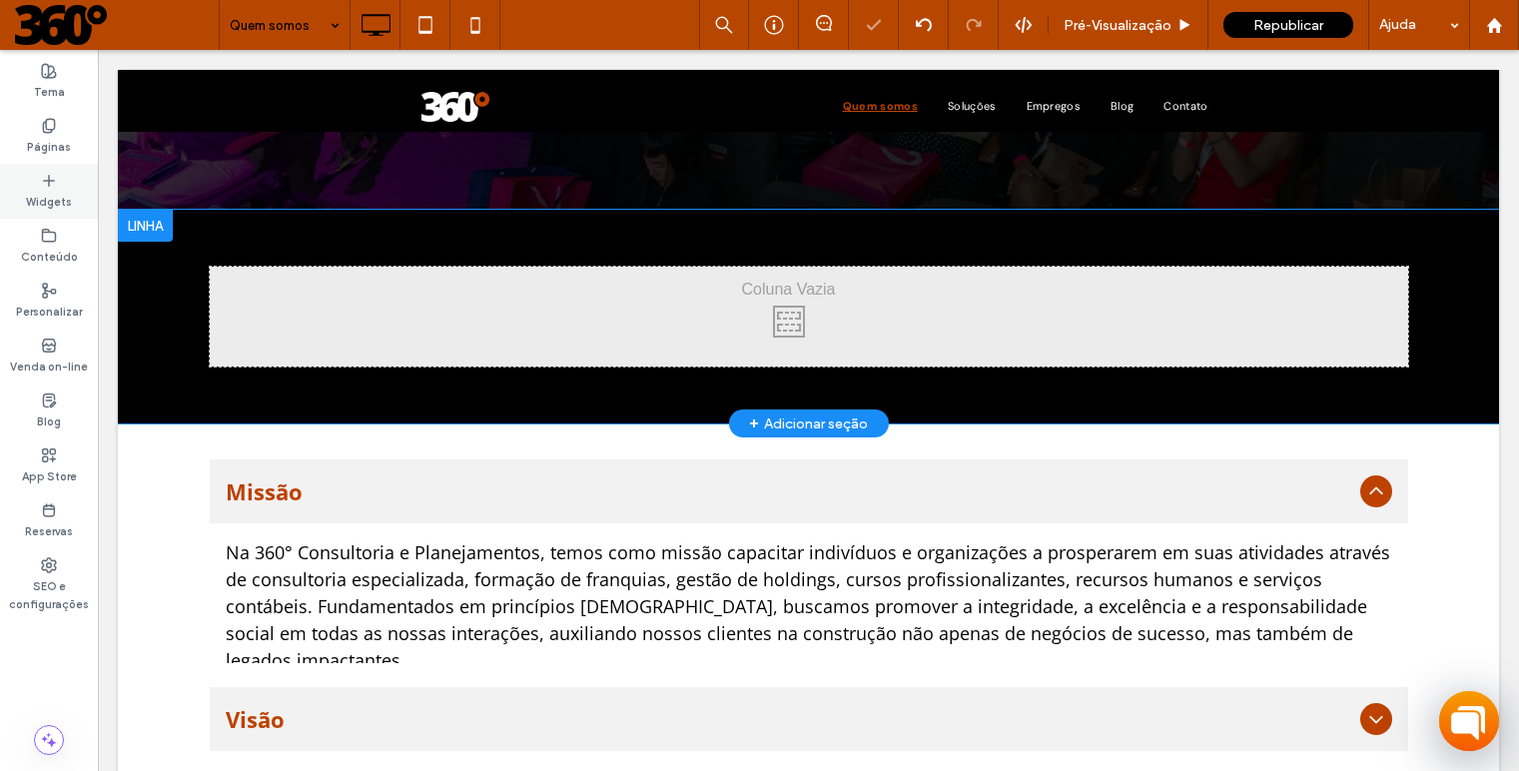
click at [58, 201] on label "Widgets" at bounding box center [49, 200] width 46 height 22
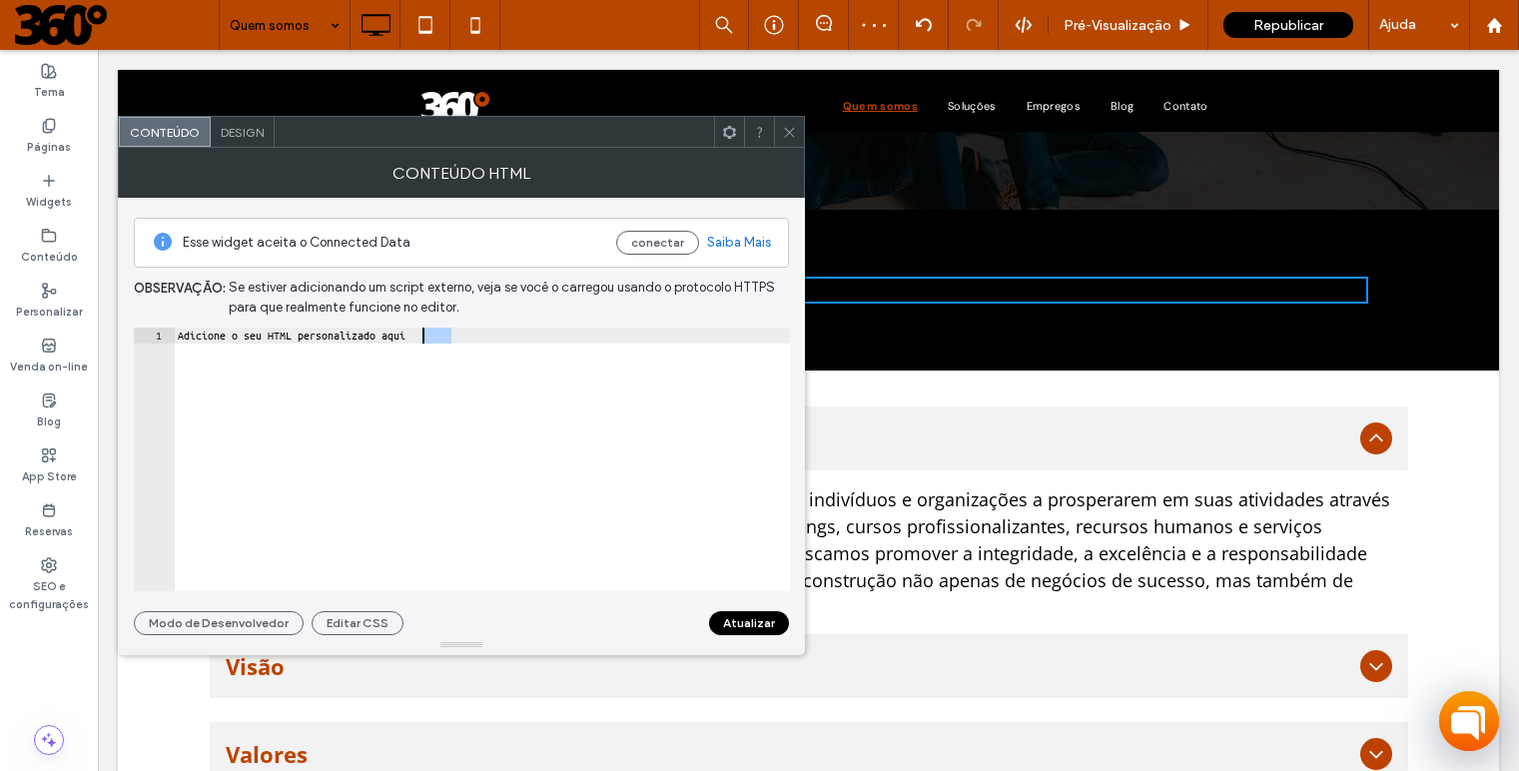
type textarea "**********"
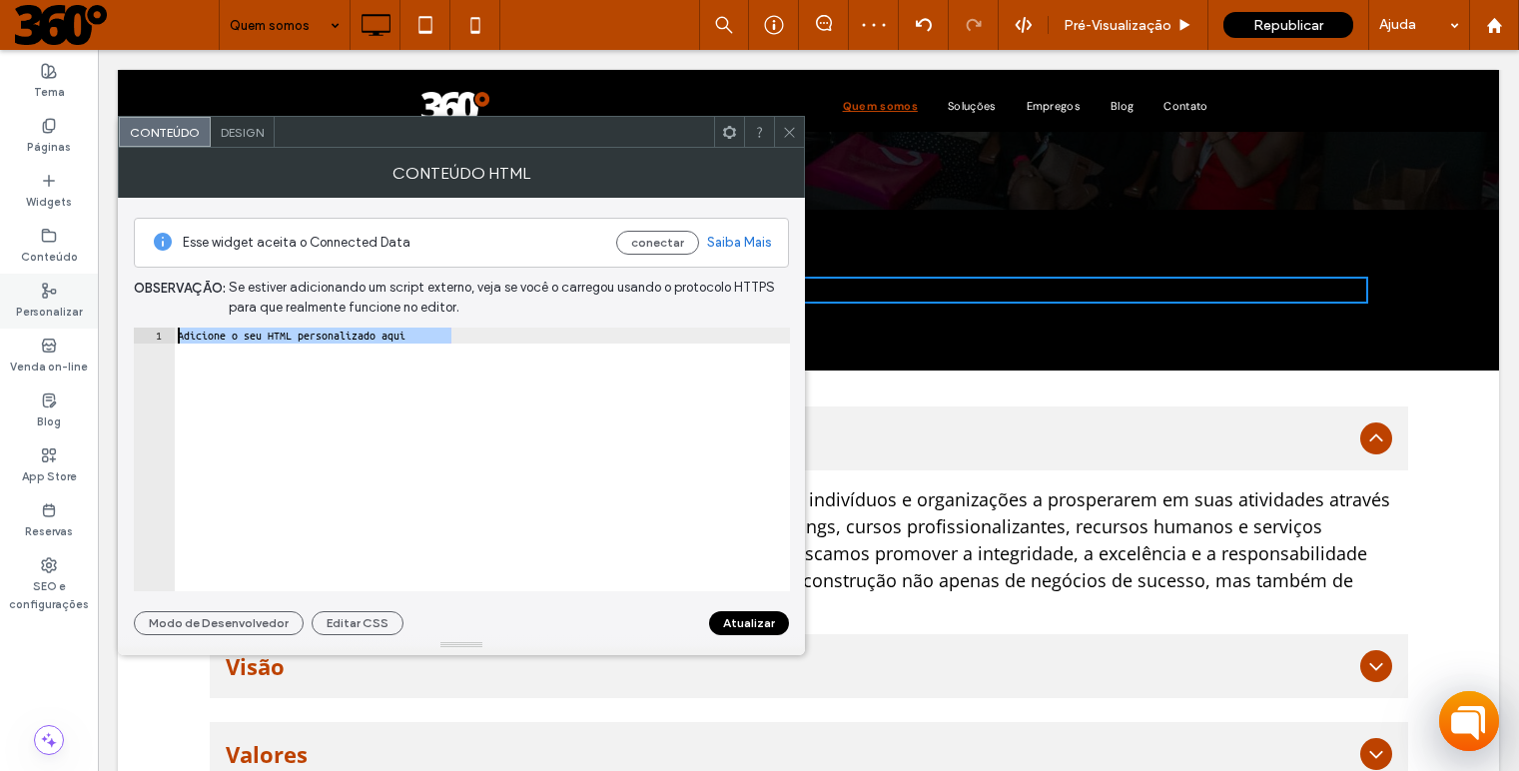
drag, startPoint x: 462, startPoint y: 341, endPoint x: 43, endPoint y: 326, distance: 419.7
click at [43, 326] on body ".wqwq-1{fill:#231f20;} .cls-1q, .cls-2q { fill-rule: evenodd; } .cls-2q { fill:…" at bounding box center [759, 385] width 1519 height 771
paste textarea "Cursor at row 1"
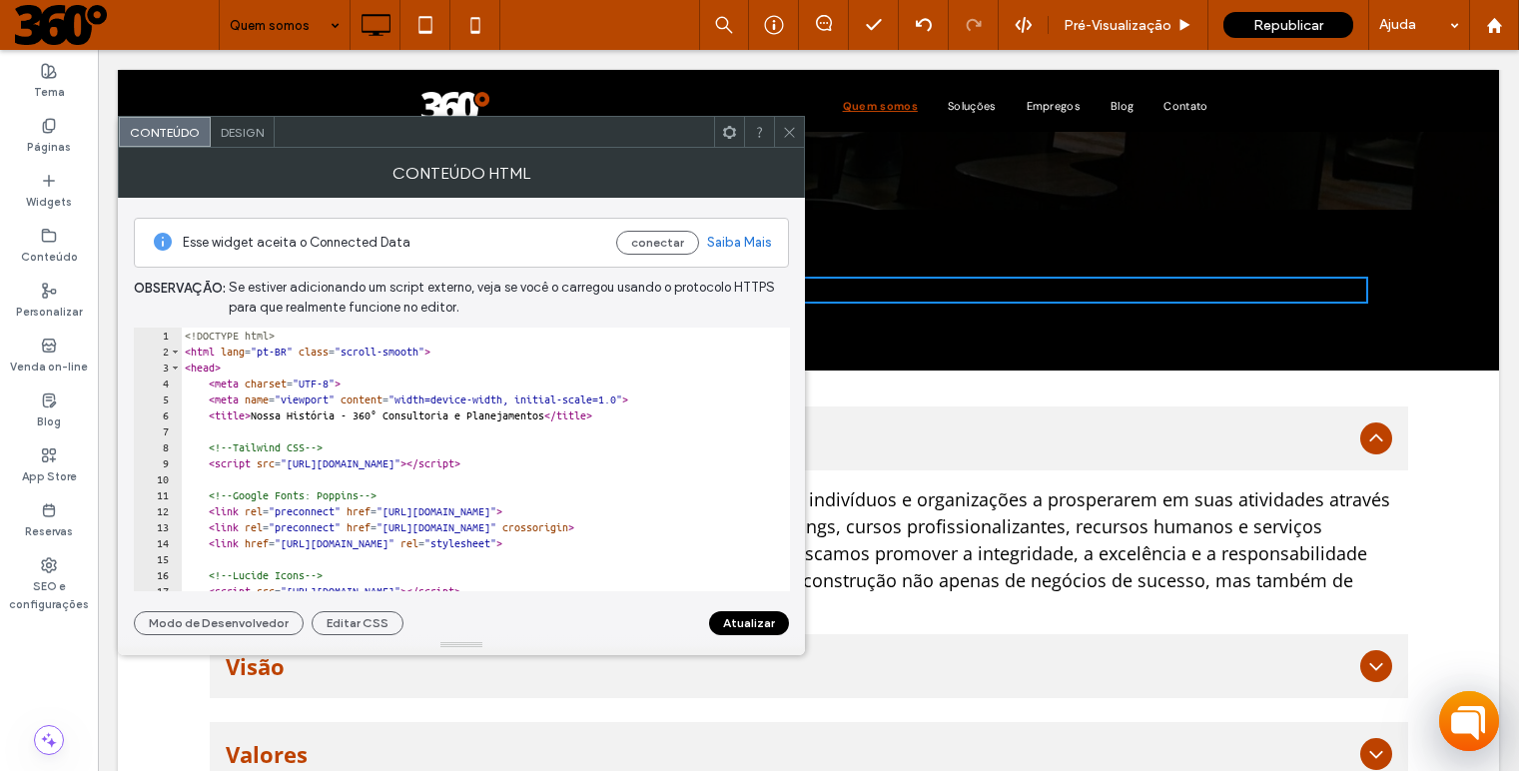
scroll to position [0, 0]
click at [764, 622] on button "Atualizar" at bounding box center [749, 623] width 80 height 24
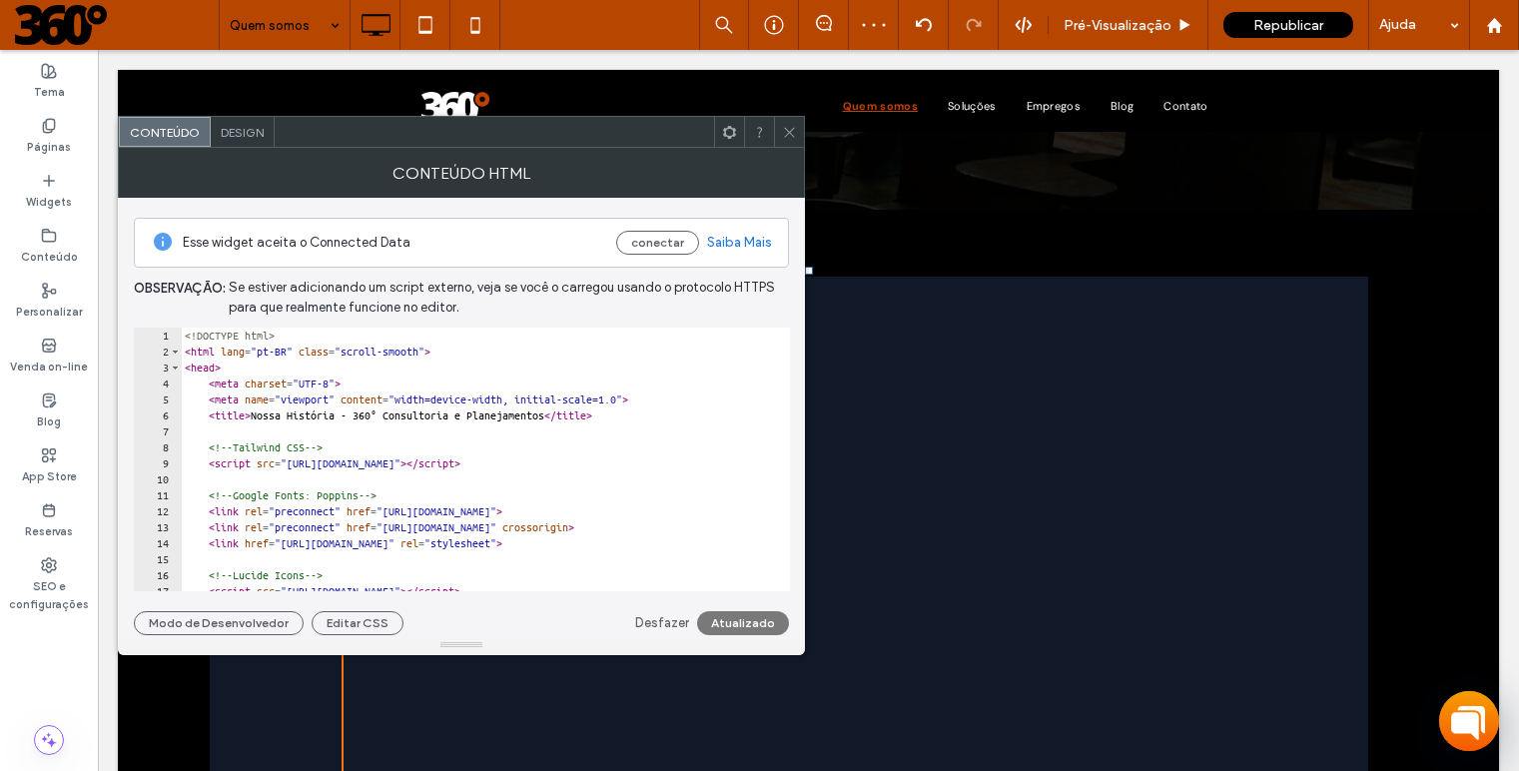
click at [791, 136] on icon at bounding box center [789, 132] width 15 height 15
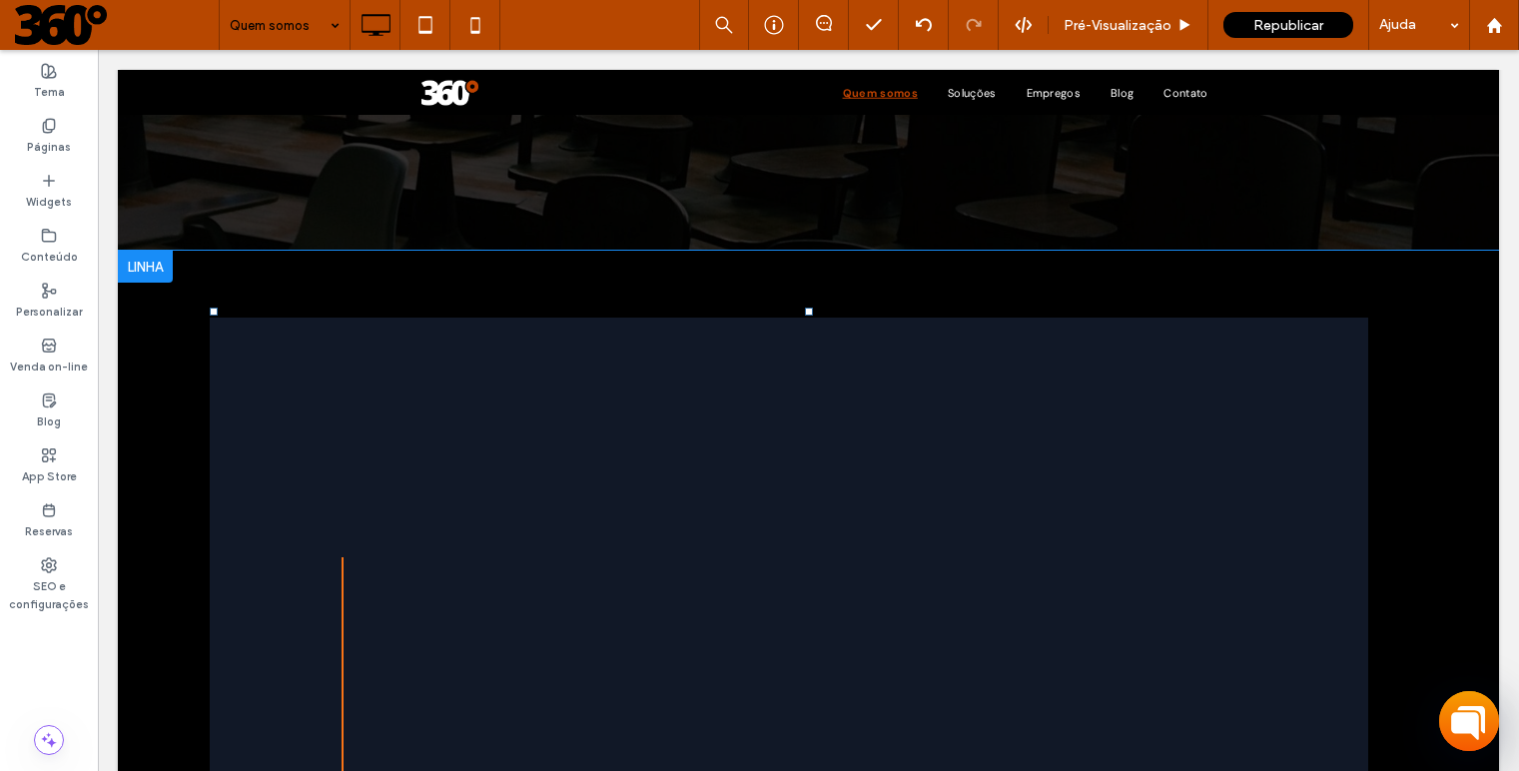
scroll to position [618, 0]
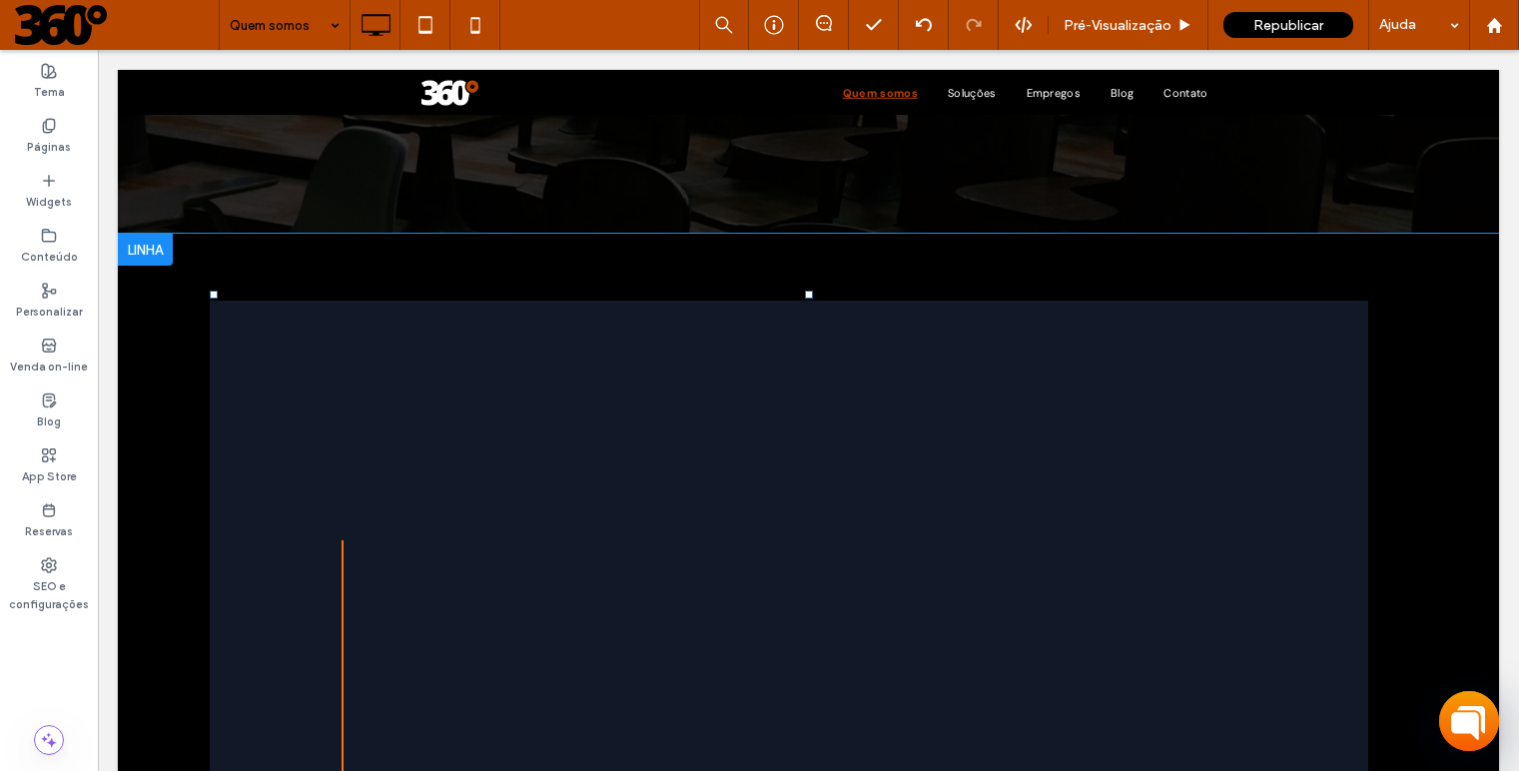
click at [139, 253] on div at bounding box center [145, 250] width 55 height 32
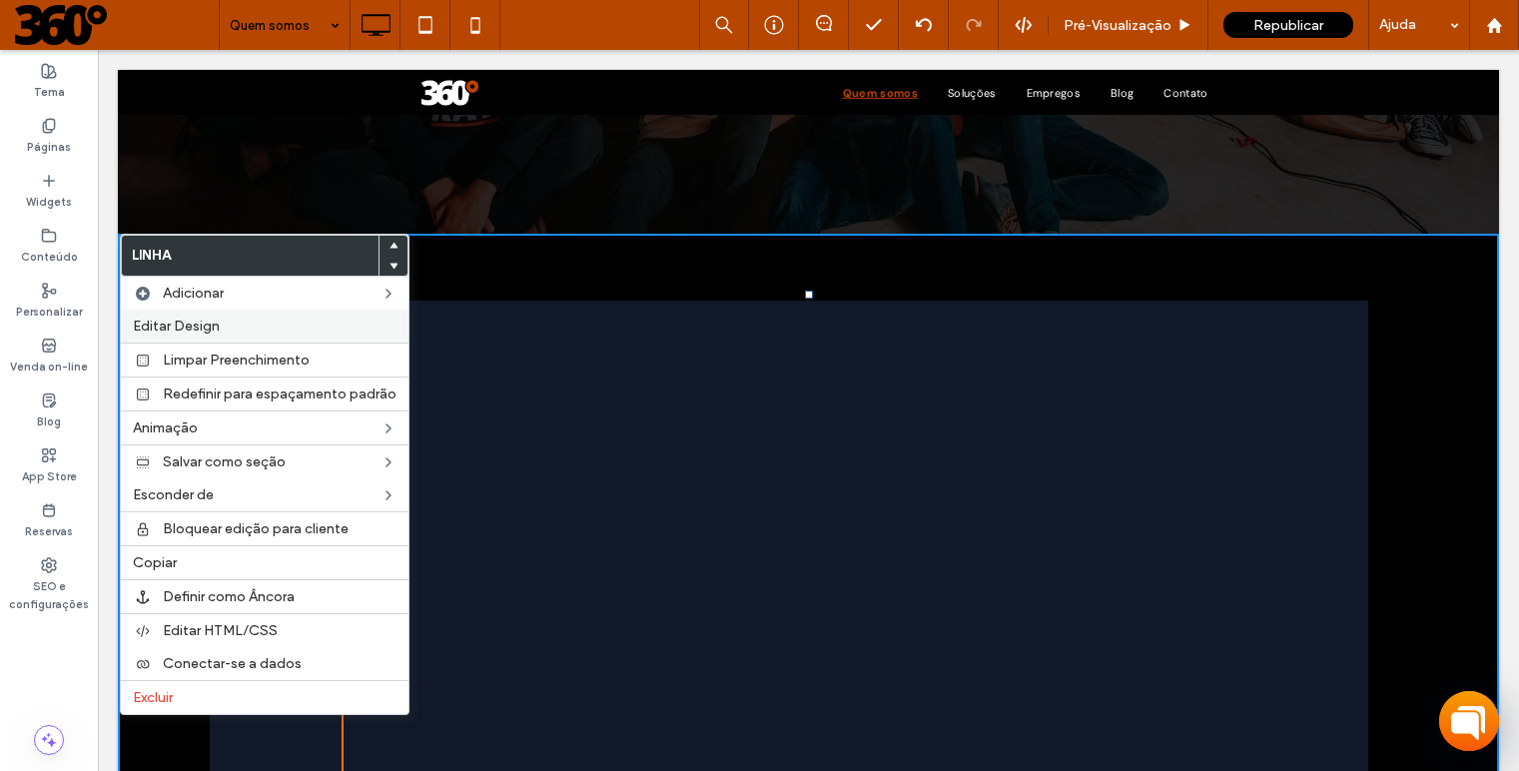
click at [206, 321] on span "Editar Design" at bounding box center [176, 326] width 87 height 17
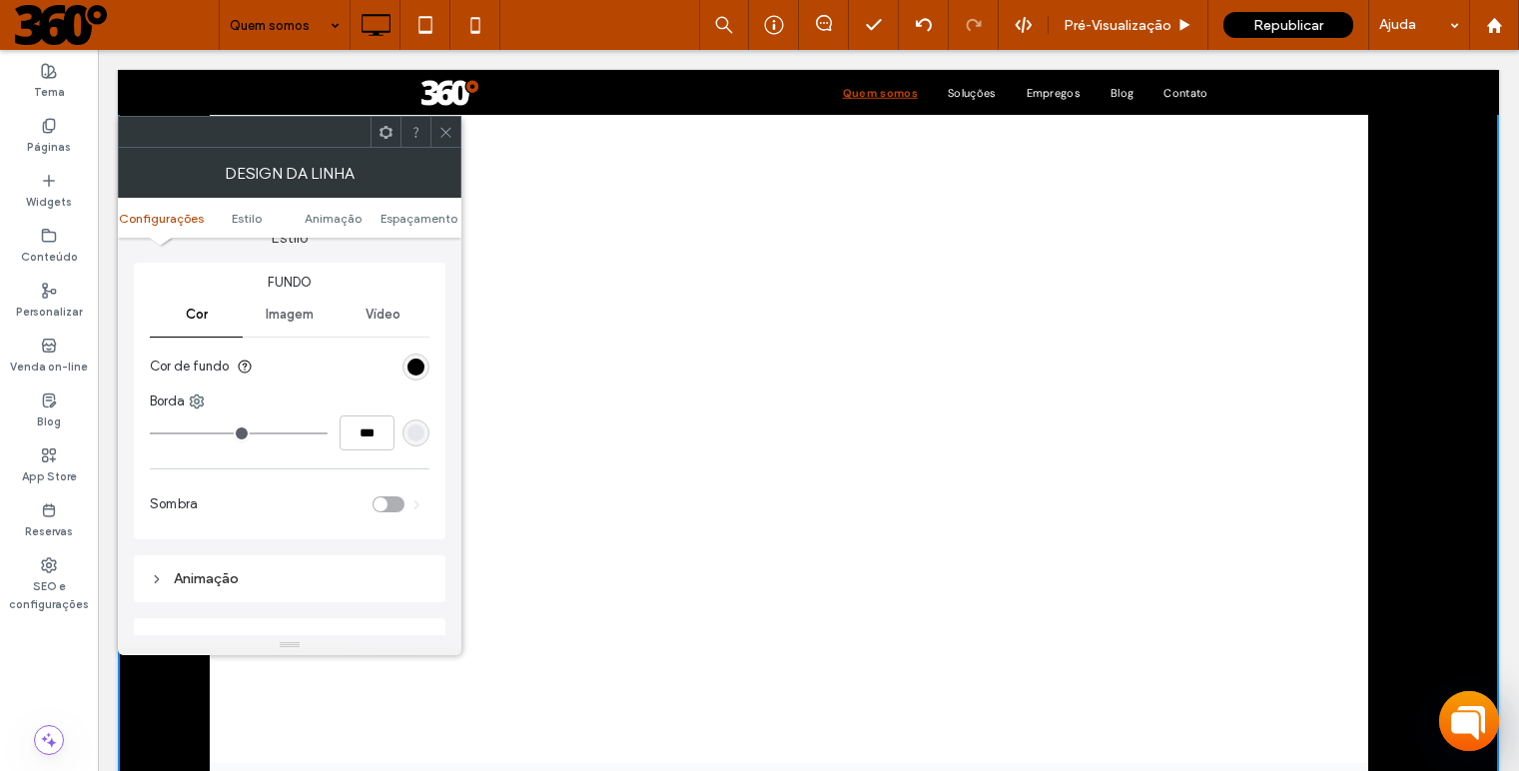
scroll to position [0, 0]
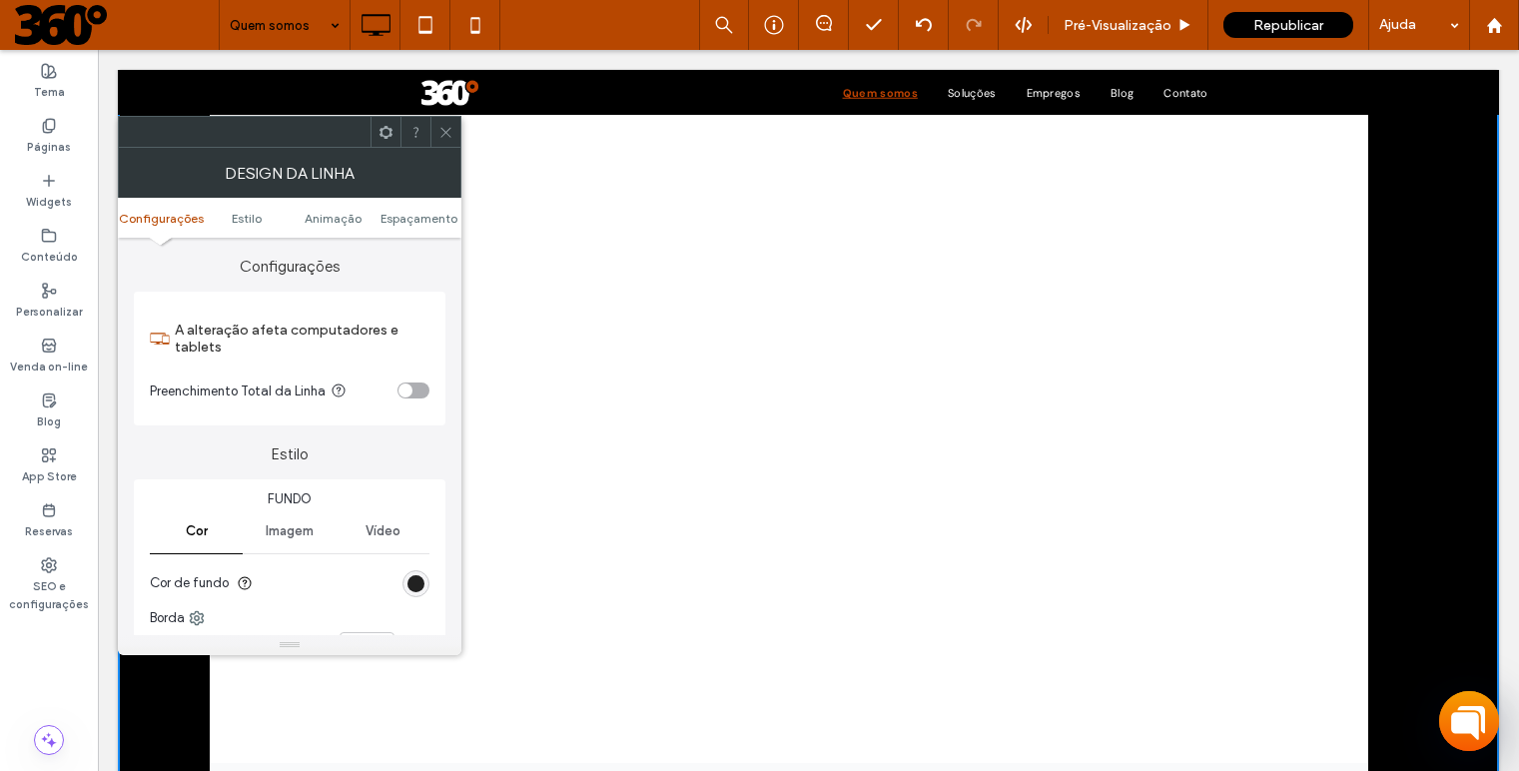
click at [419, 578] on div "rgb(0, 0, 0)" at bounding box center [415, 583] width 17 height 17
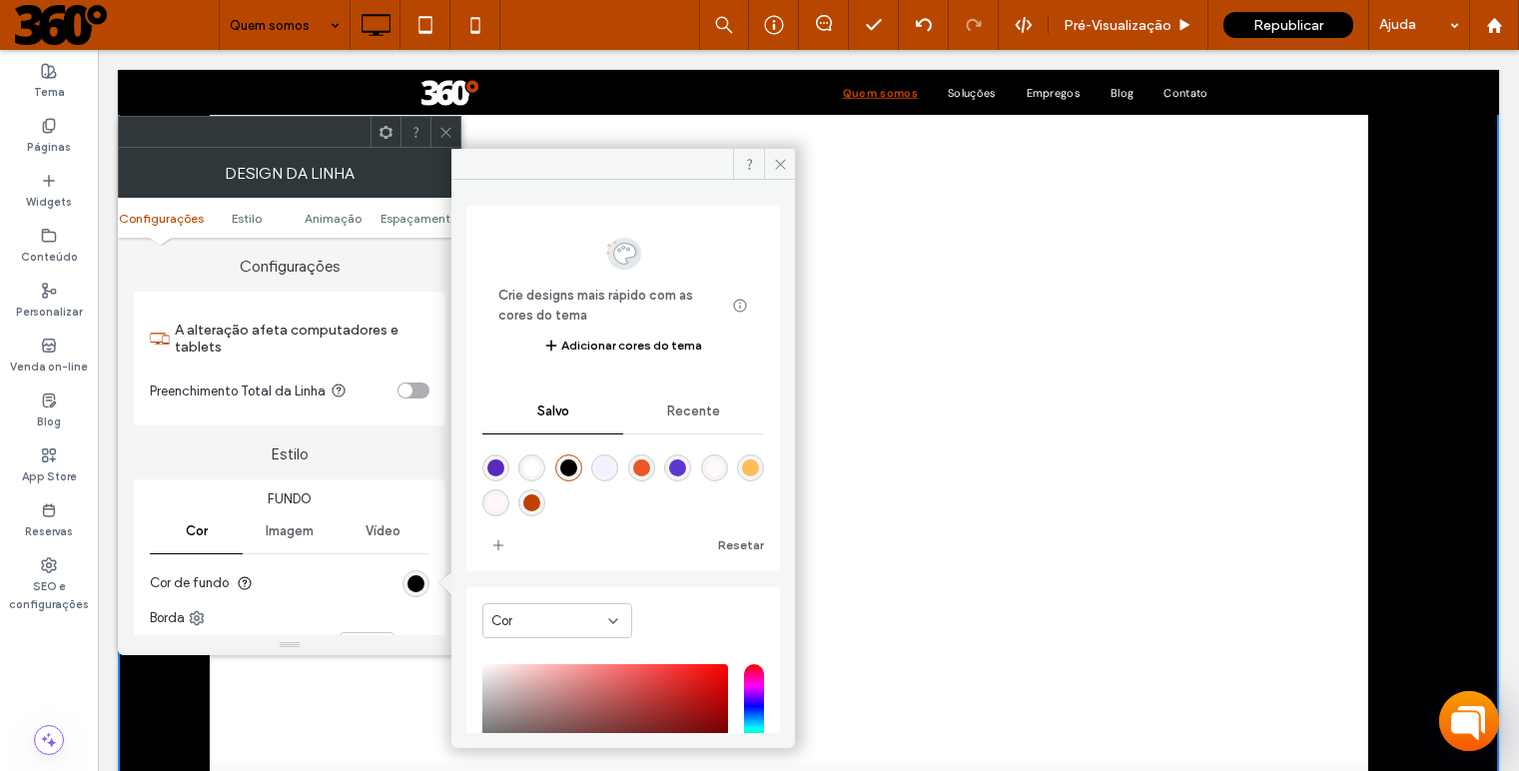
click at [536, 465] on div "rgba(255,255,255,1)" at bounding box center [531, 467] width 17 height 17
type input "*******"
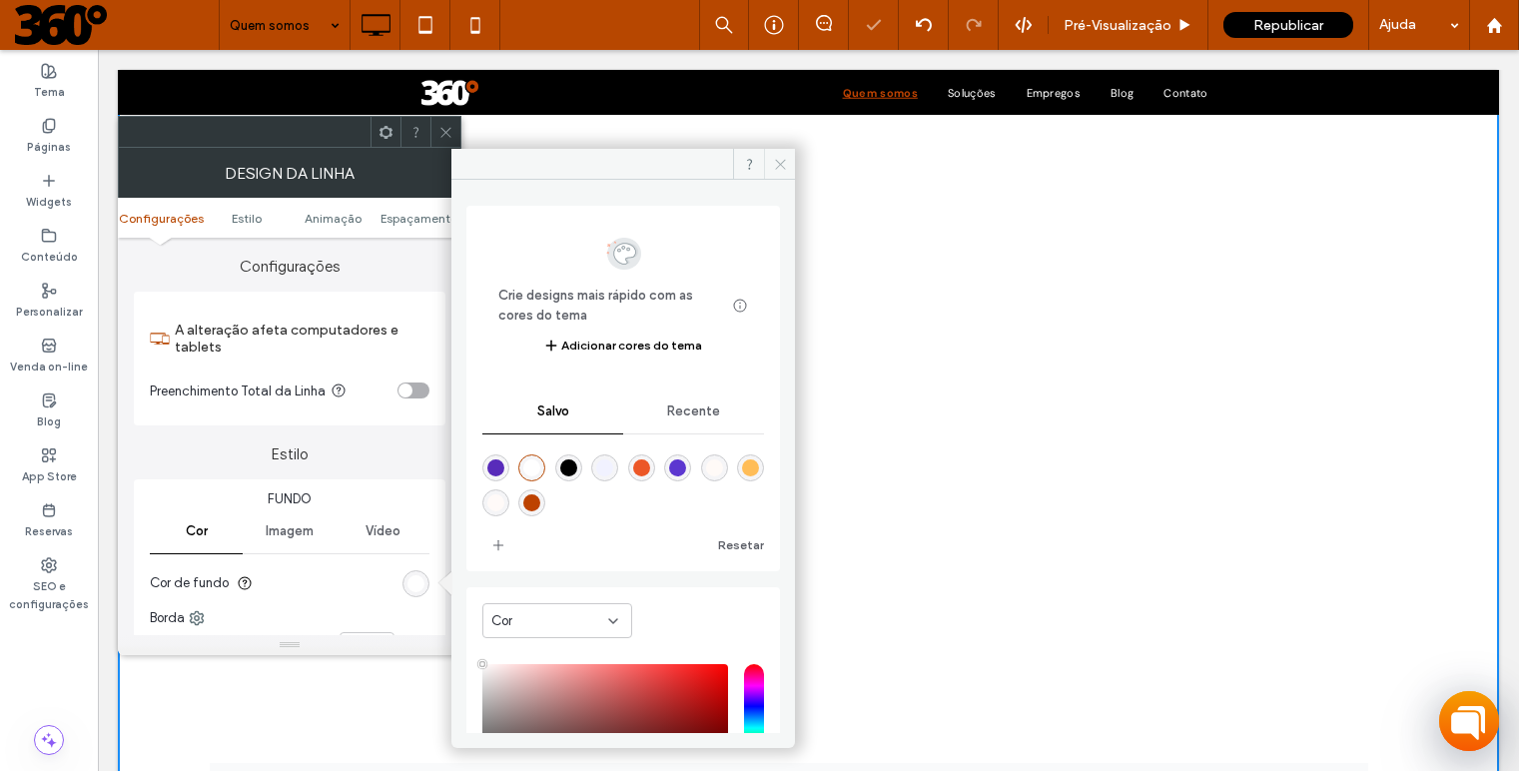
click at [782, 166] on use at bounding box center [780, 164] width 10 height 10
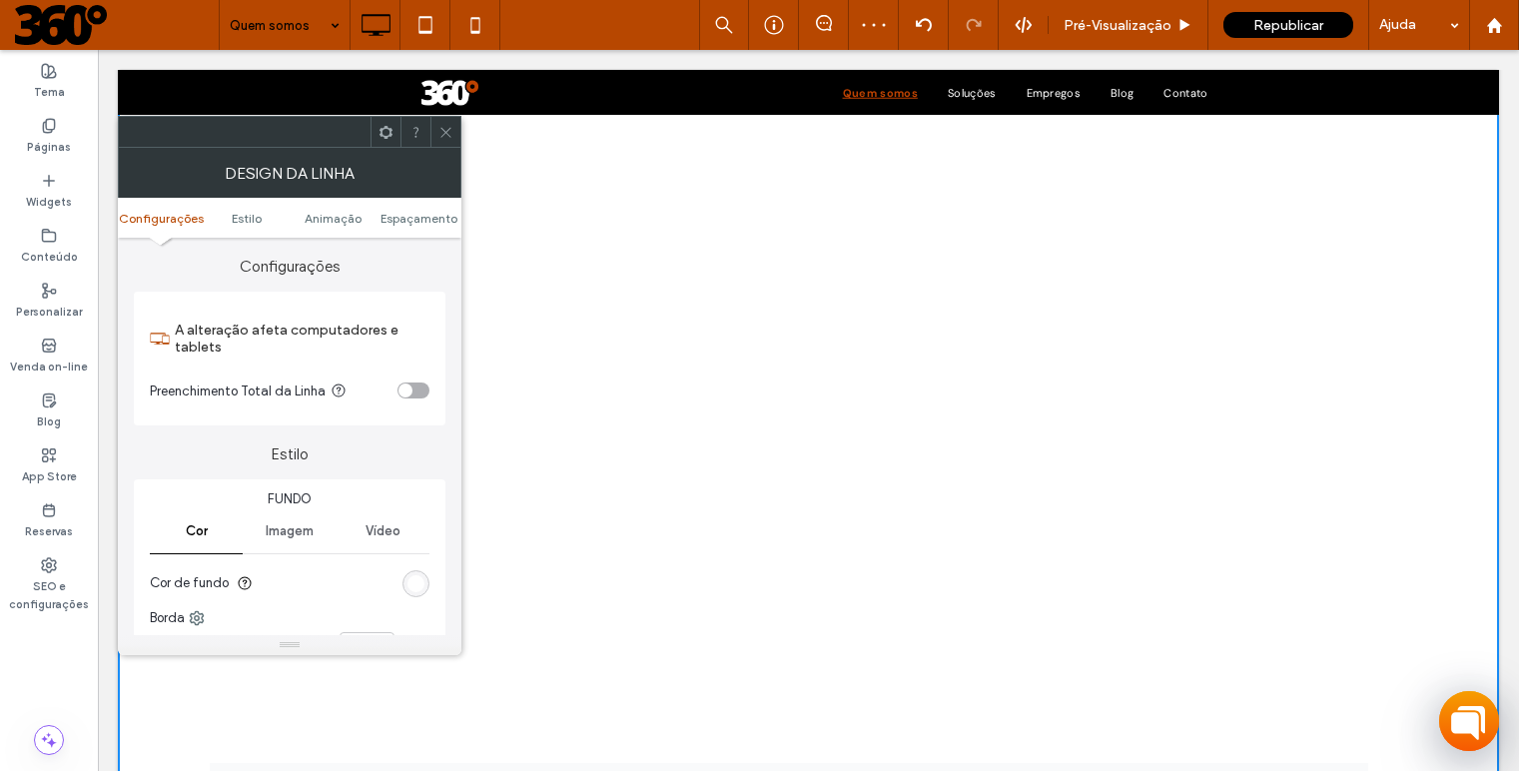
click at [447, 137] on icon at bounding box center [445, 132] width 15 height 15
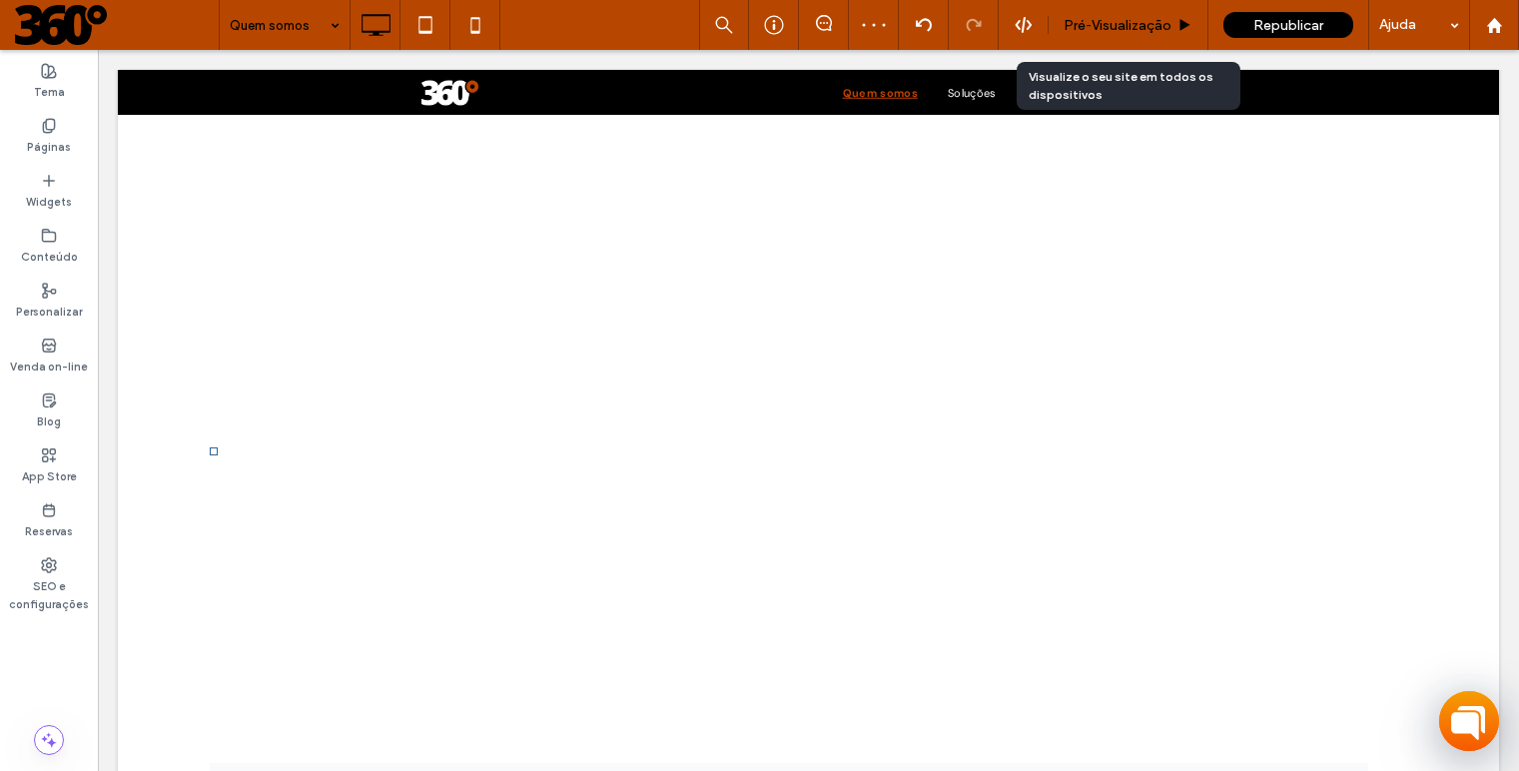
click at [1144, 31] on span "Pré-Visualizaçāo" at bounding box center [1118, 25] width 108 height 17
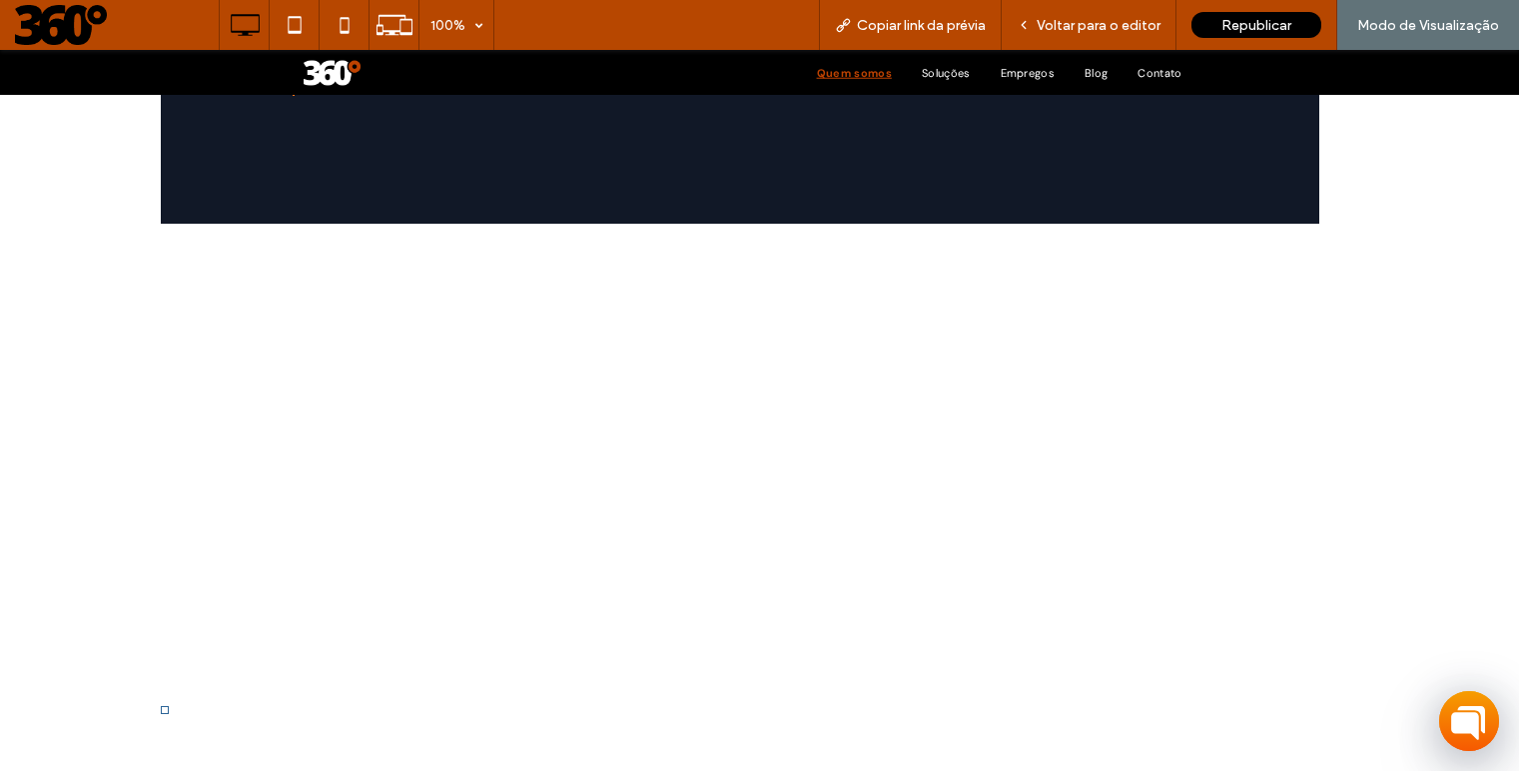
scroll to position [791, 0]
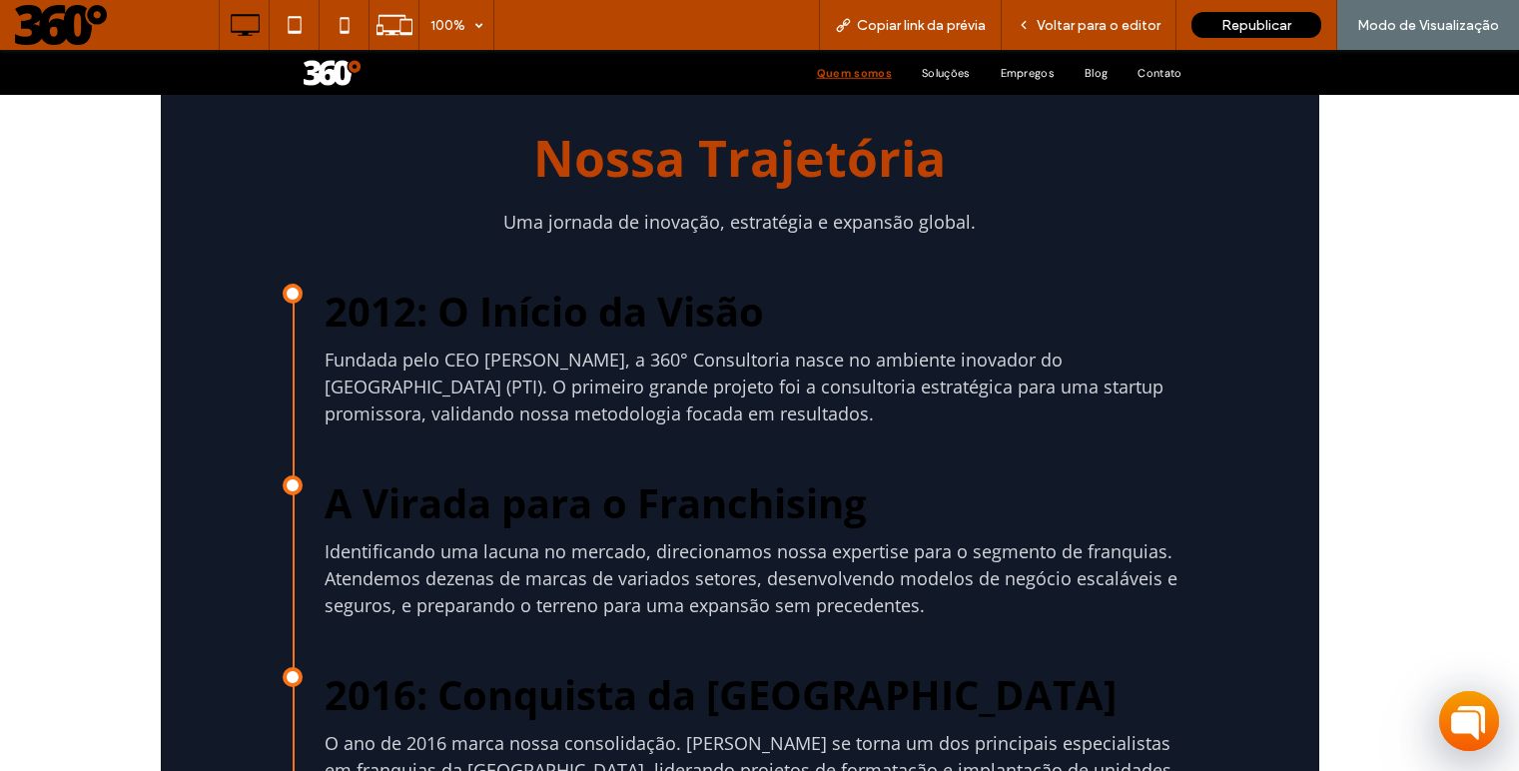
click at [910, 284] on h2 "2012: O Início da Visão" at bounding box center [756, 311] width 863 height 55
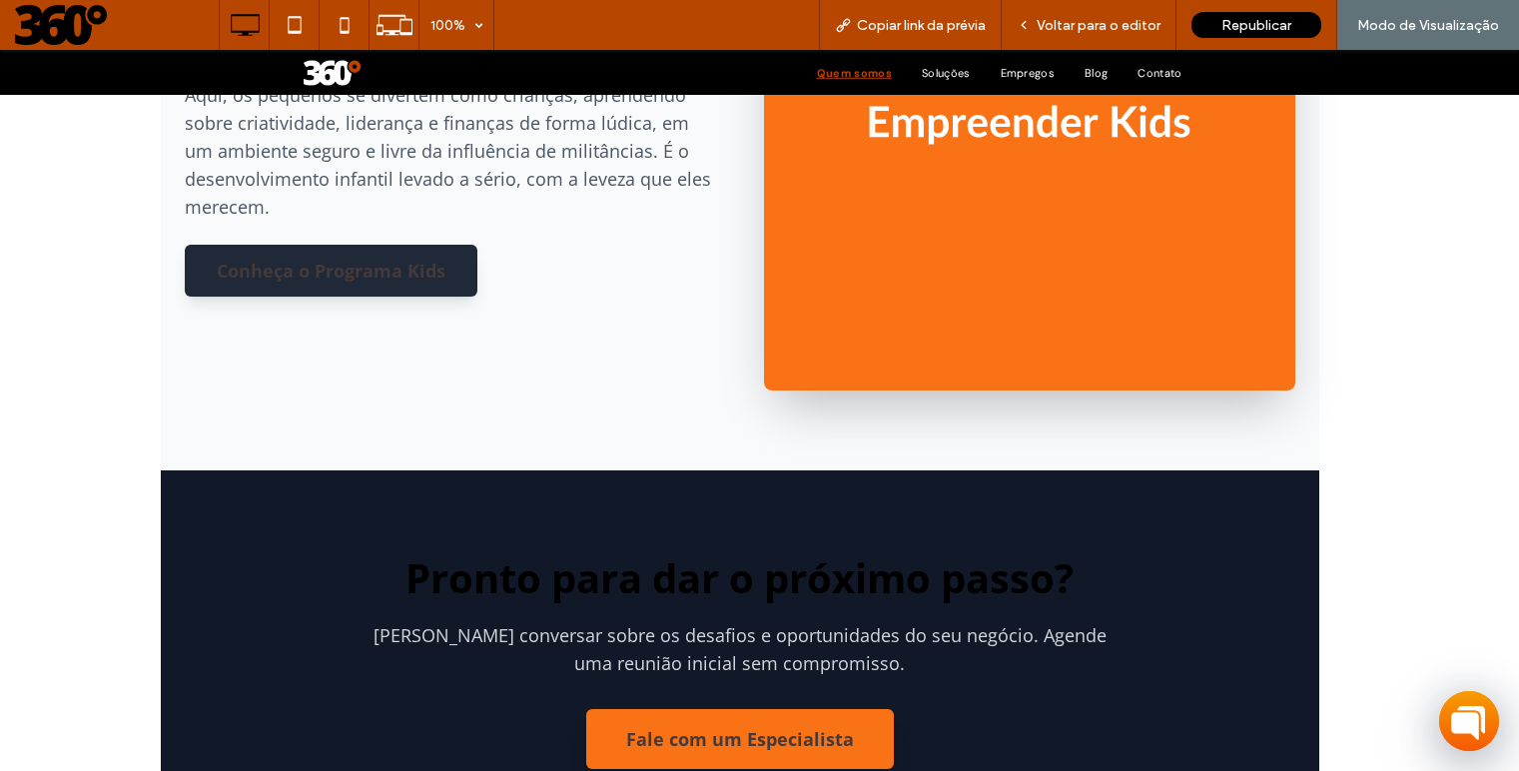
scroll to position [2877, 0]
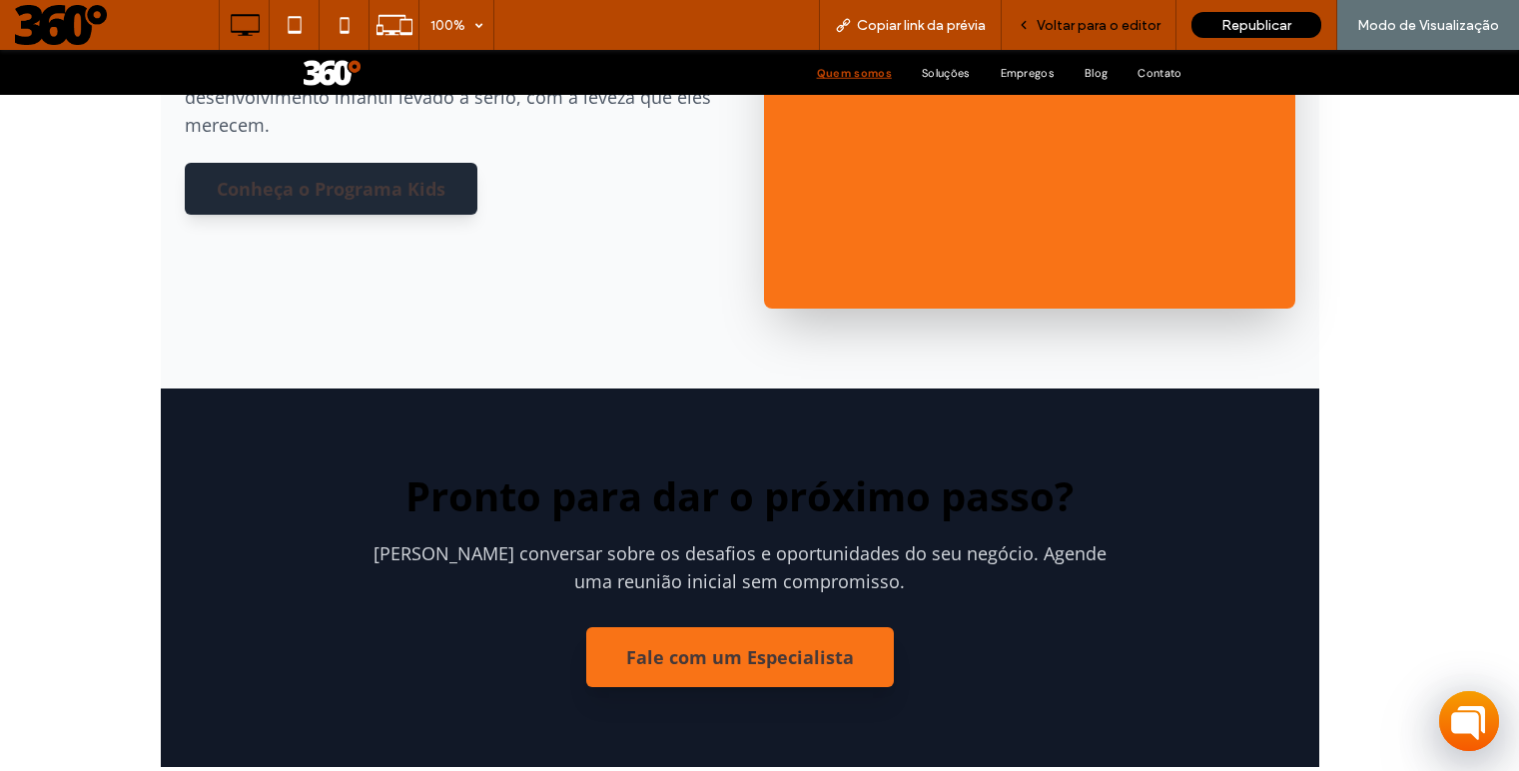
click at [1107, 27] on span "Voltar para o editor" at bounding box center [1099, 25] width 124 height 17
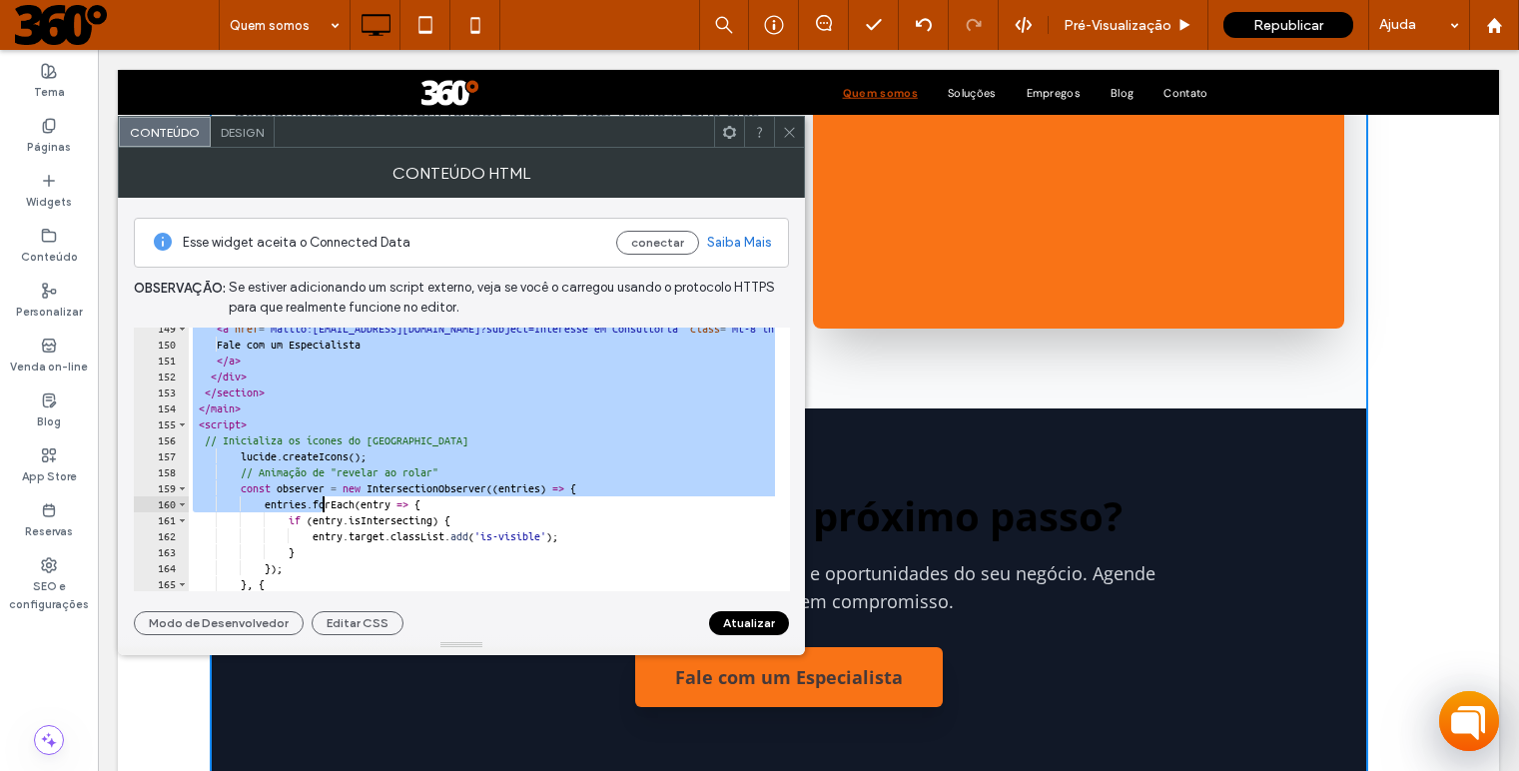
scroll to position [2372, 0]
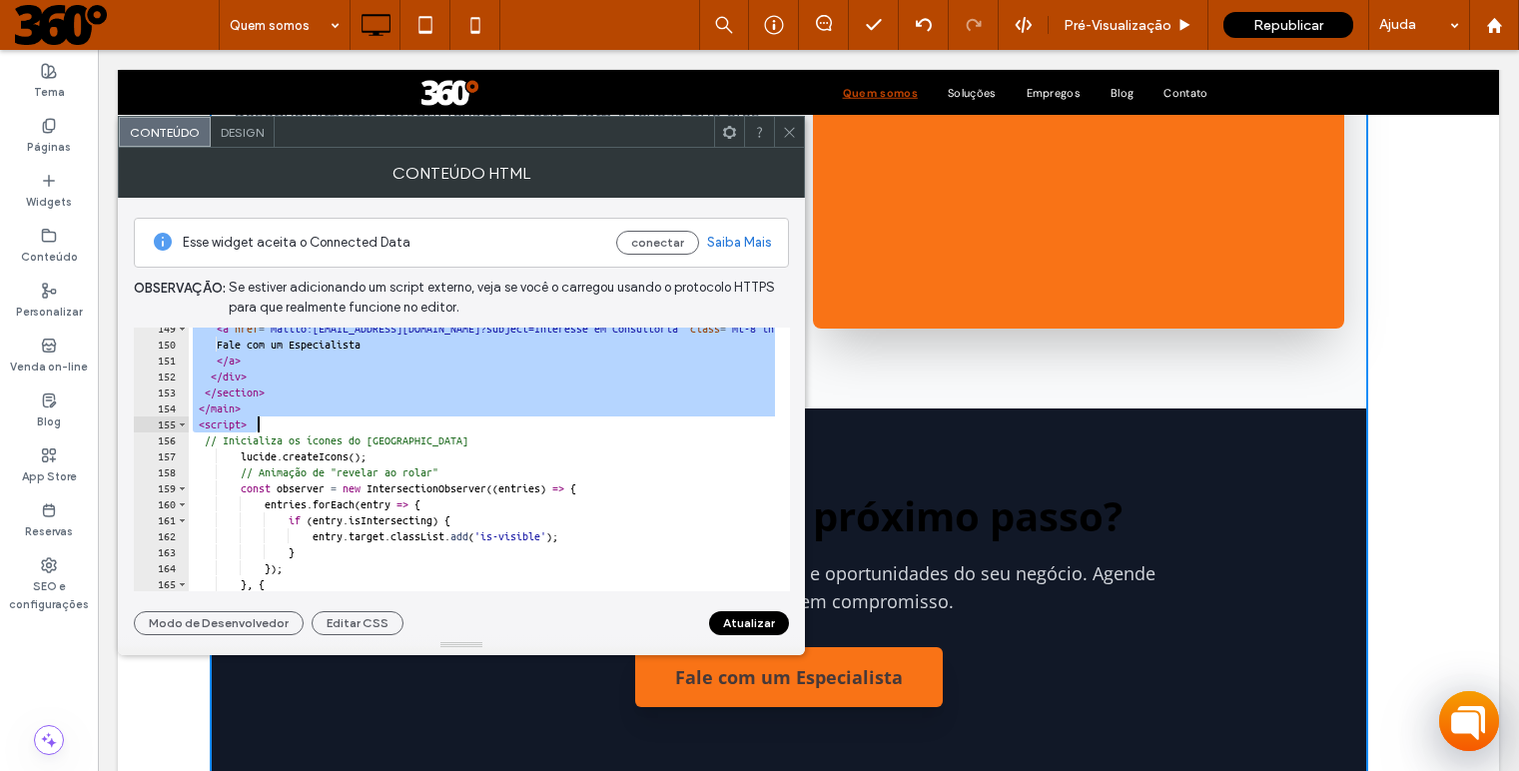
drag, startPoint x: 202, startPoint y: 377, endPoint x: 350, endPoint y: 421, distance: 154.5
type textarea "******* *********"
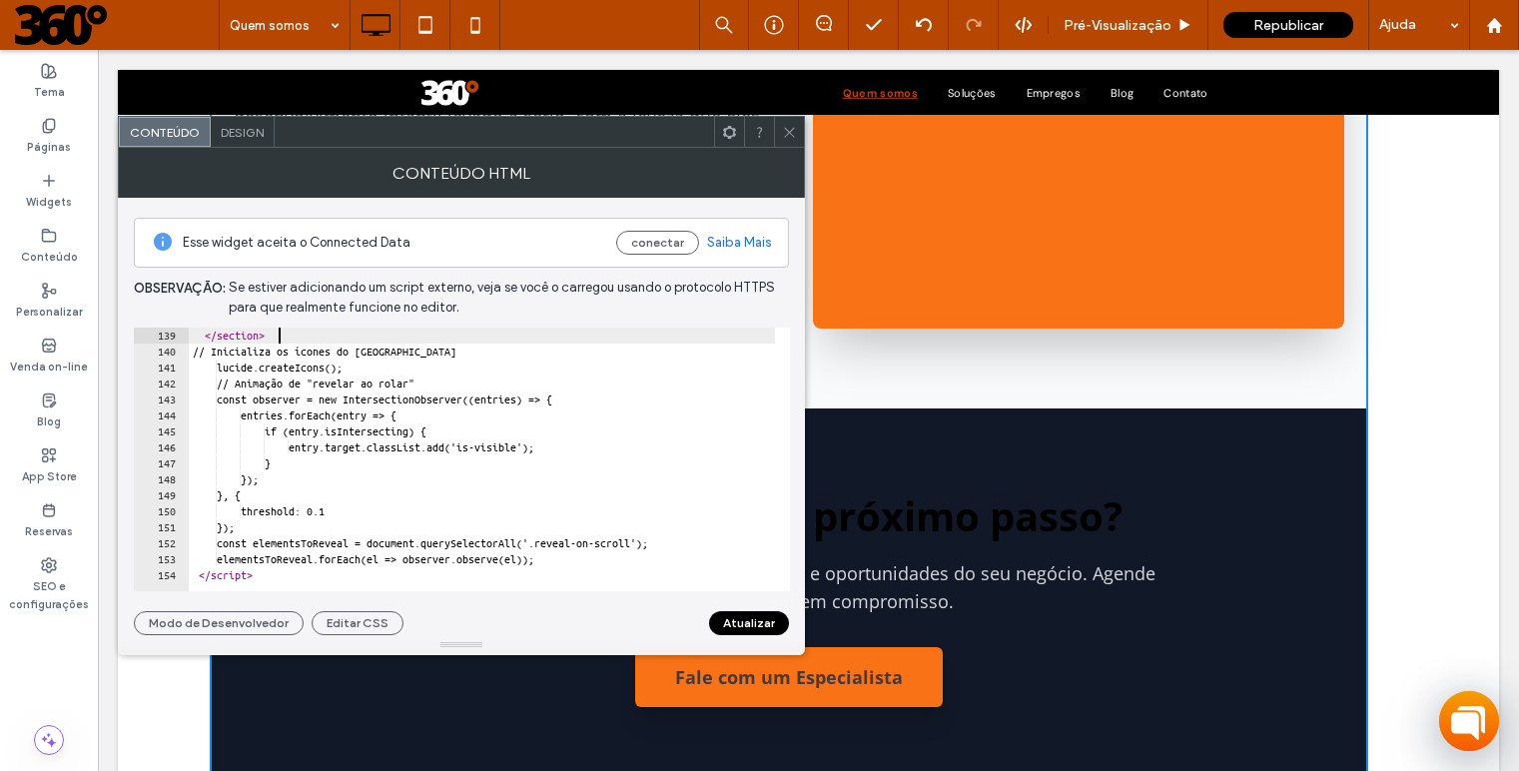
scroll to position [2205, 0]
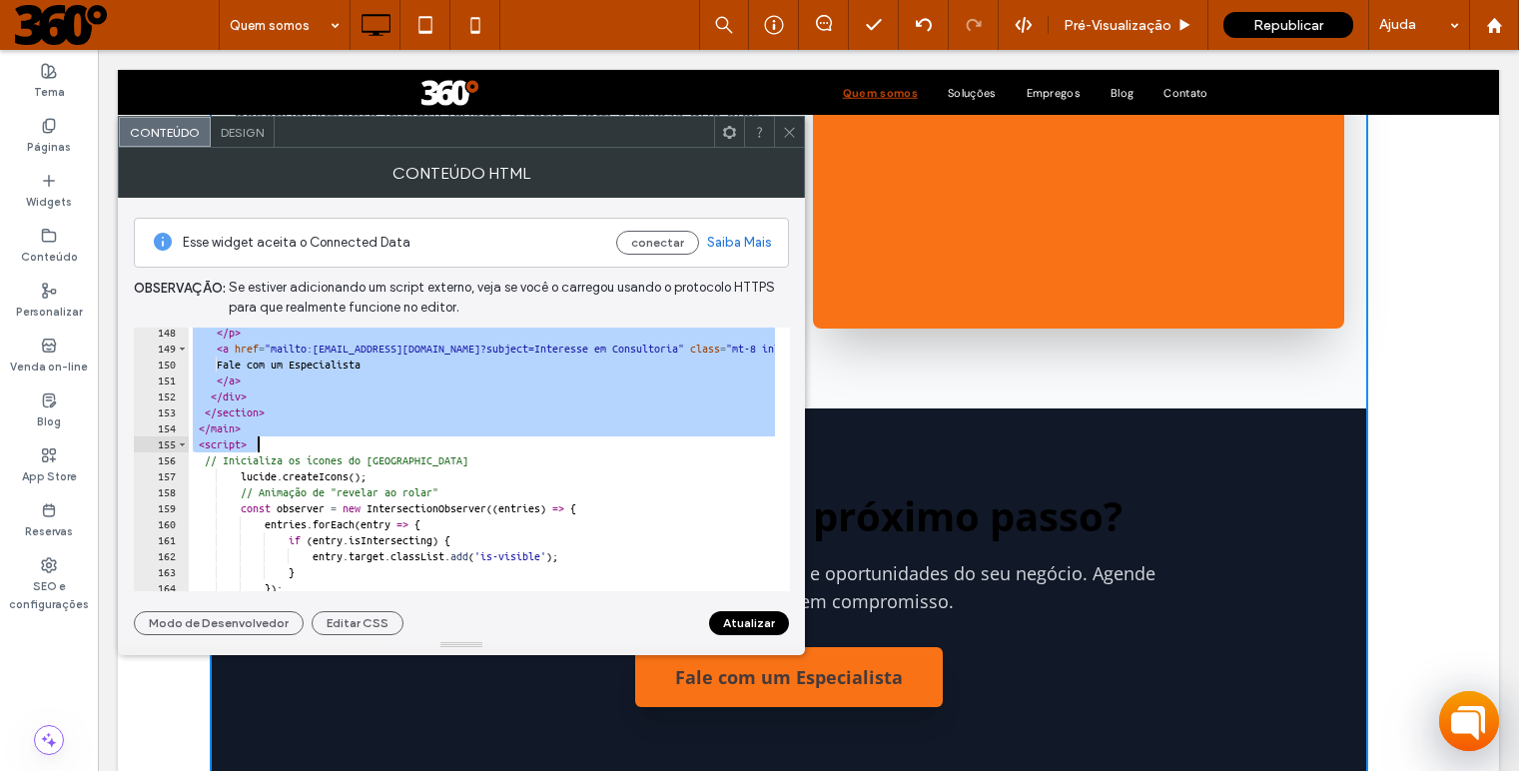
scroll to position [2353, 0]
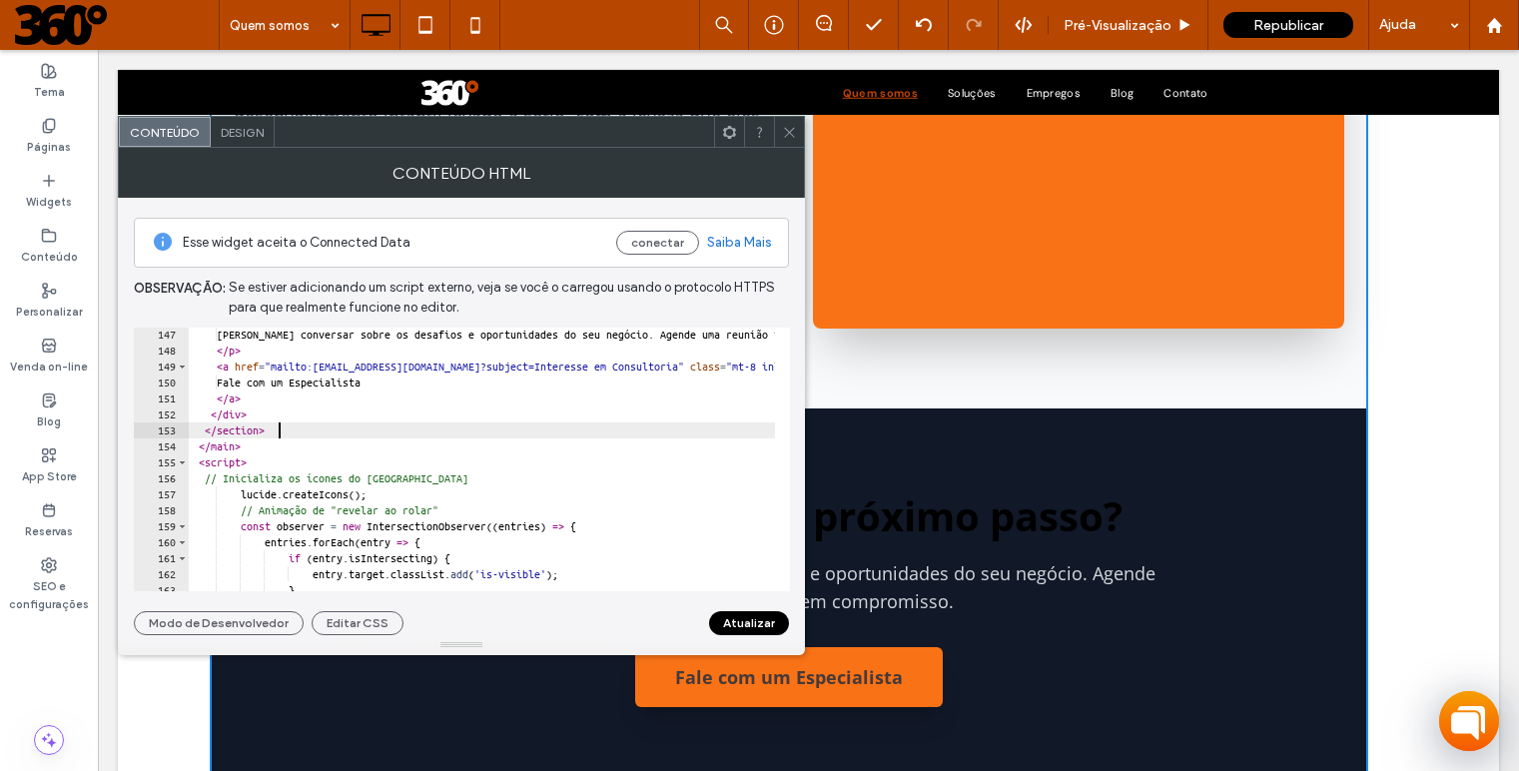
scroll to position [2297, 0]
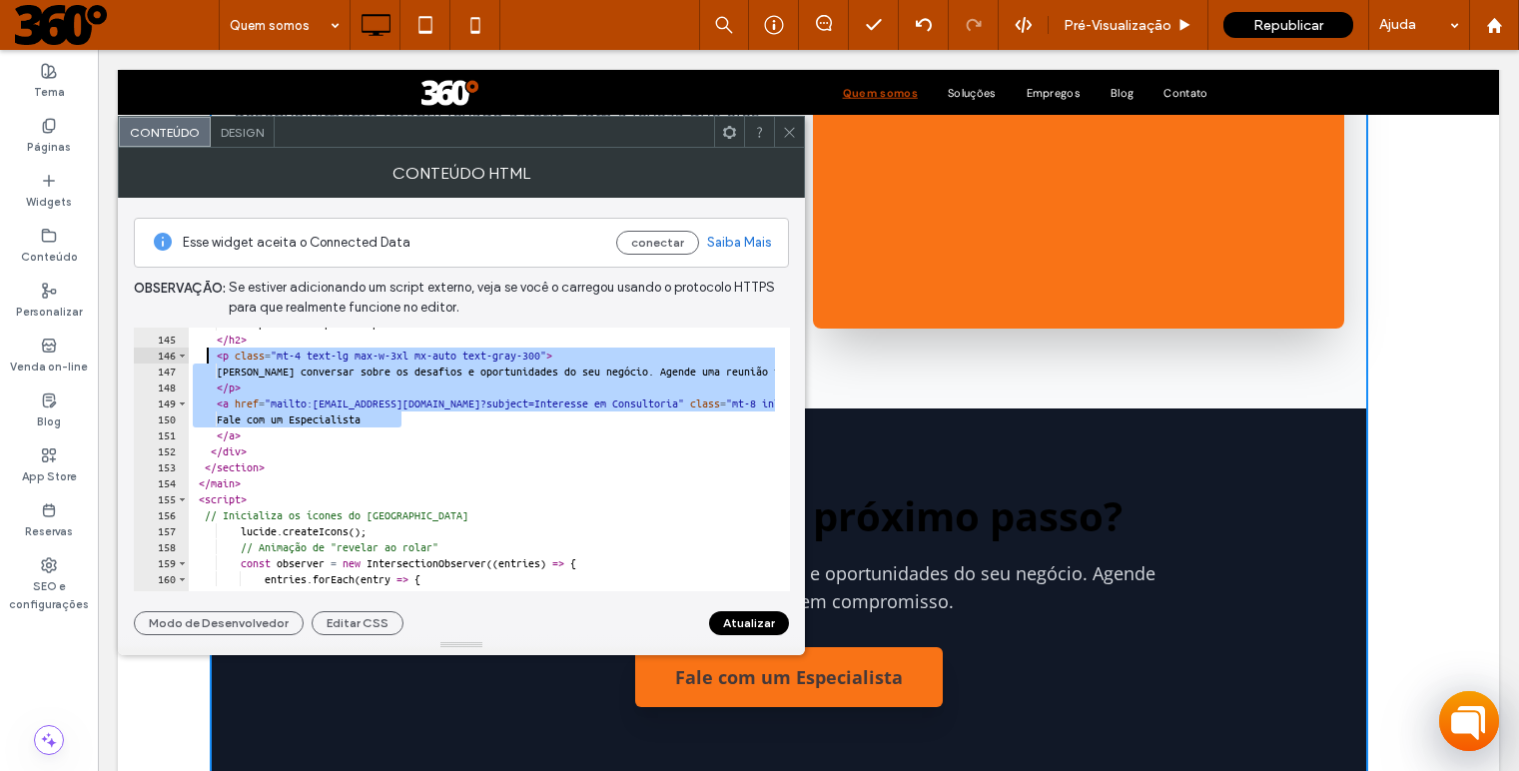
drag, startPoint x: 419, startPoint y: 424, endPoint x: 208, endPoint y: 356, distance: 222.7
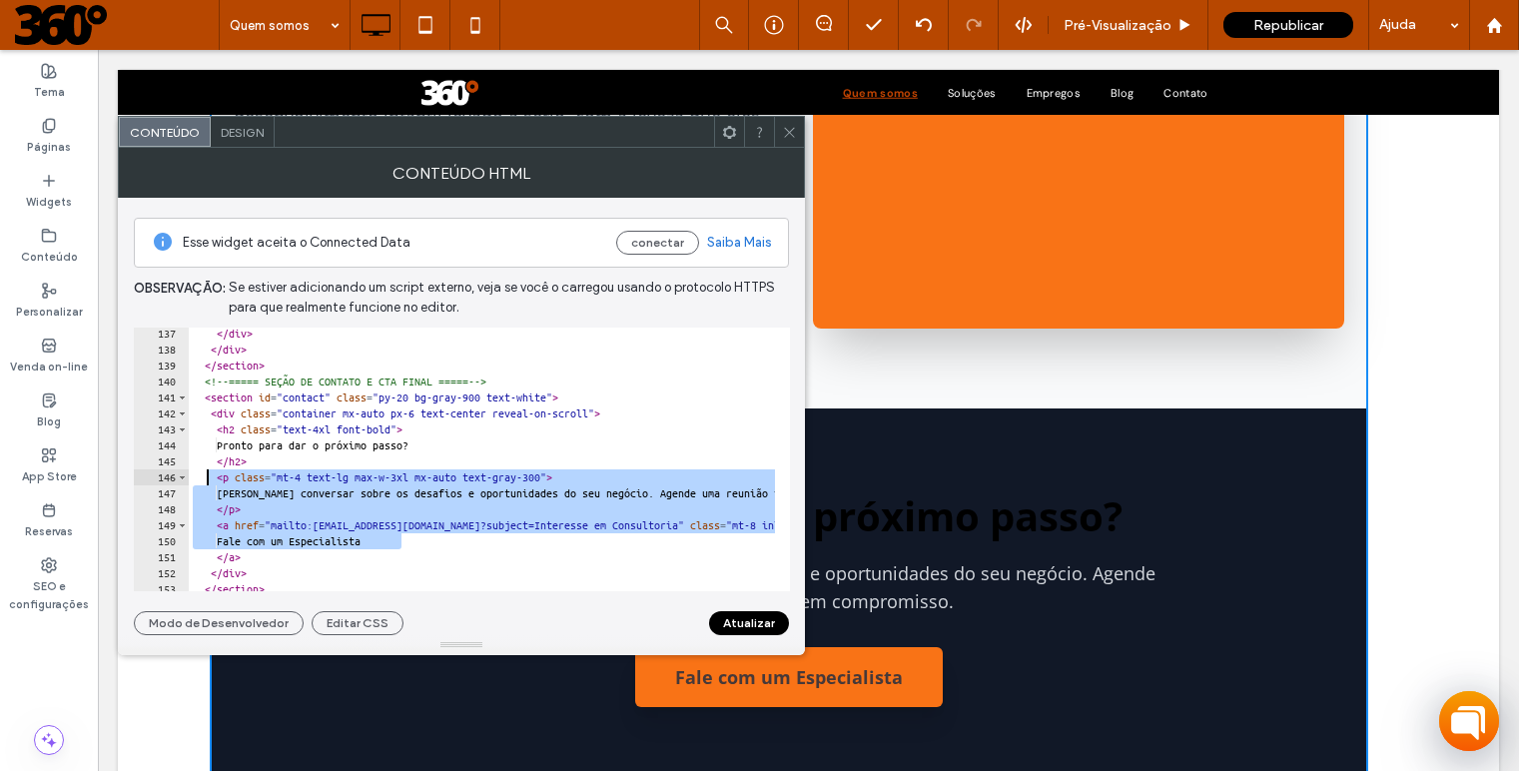
scroll to position [2175, 0]
click at [431, 542] on div "</ div > </ div > </ section > <!-- ===== SEÇÃO DE CONTATO E CTA FINAL ===== --…" at bounding box center [482, 460] width 586 height 264
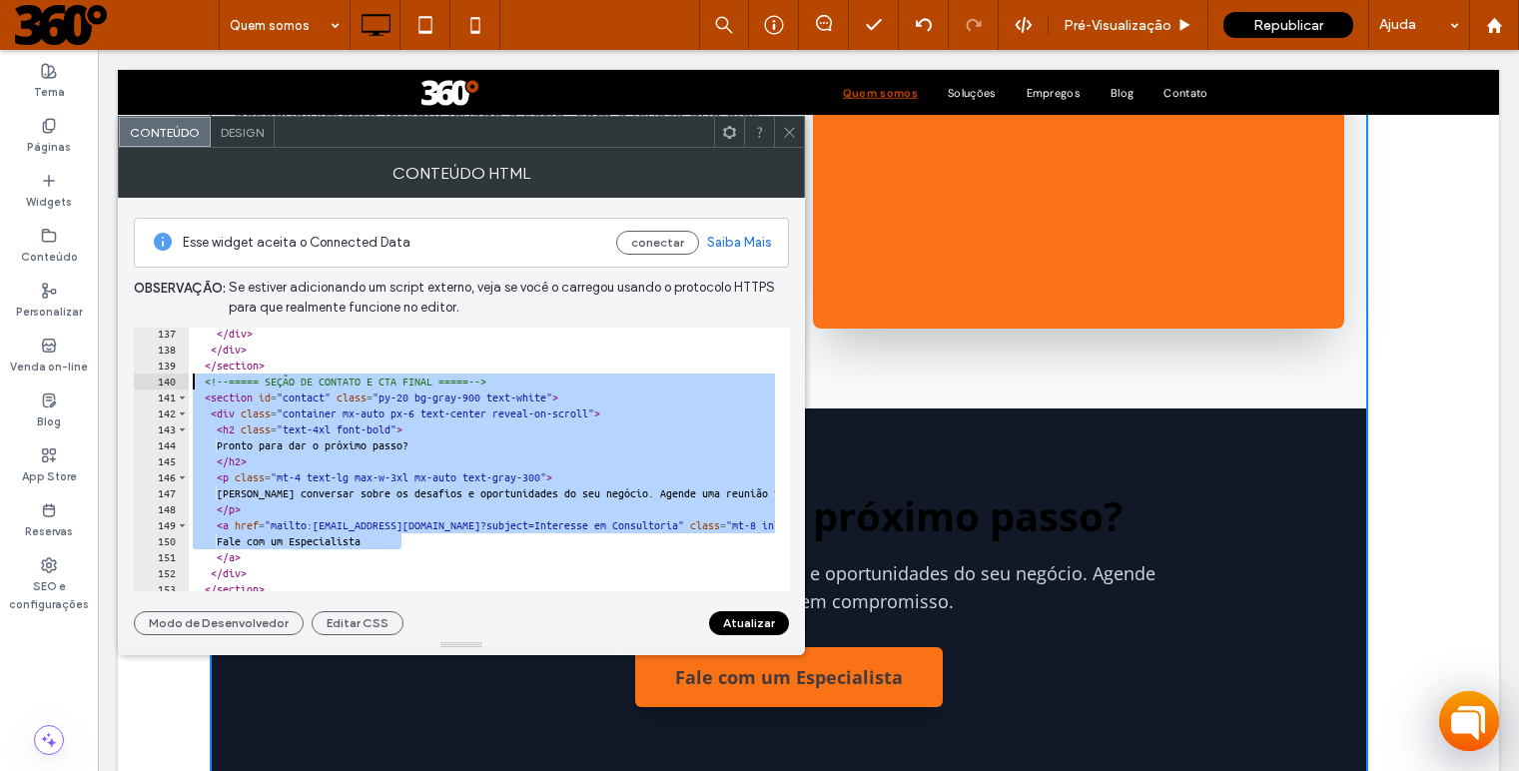
drag, startPoint x: 431, startPoint y: 542, endPoint x: 174, endPoint y: 376, distance: 306.9
click at [174, 376] on div "**********" at bounding box center [462, 460] width 656 height 264
type textarea "**********"
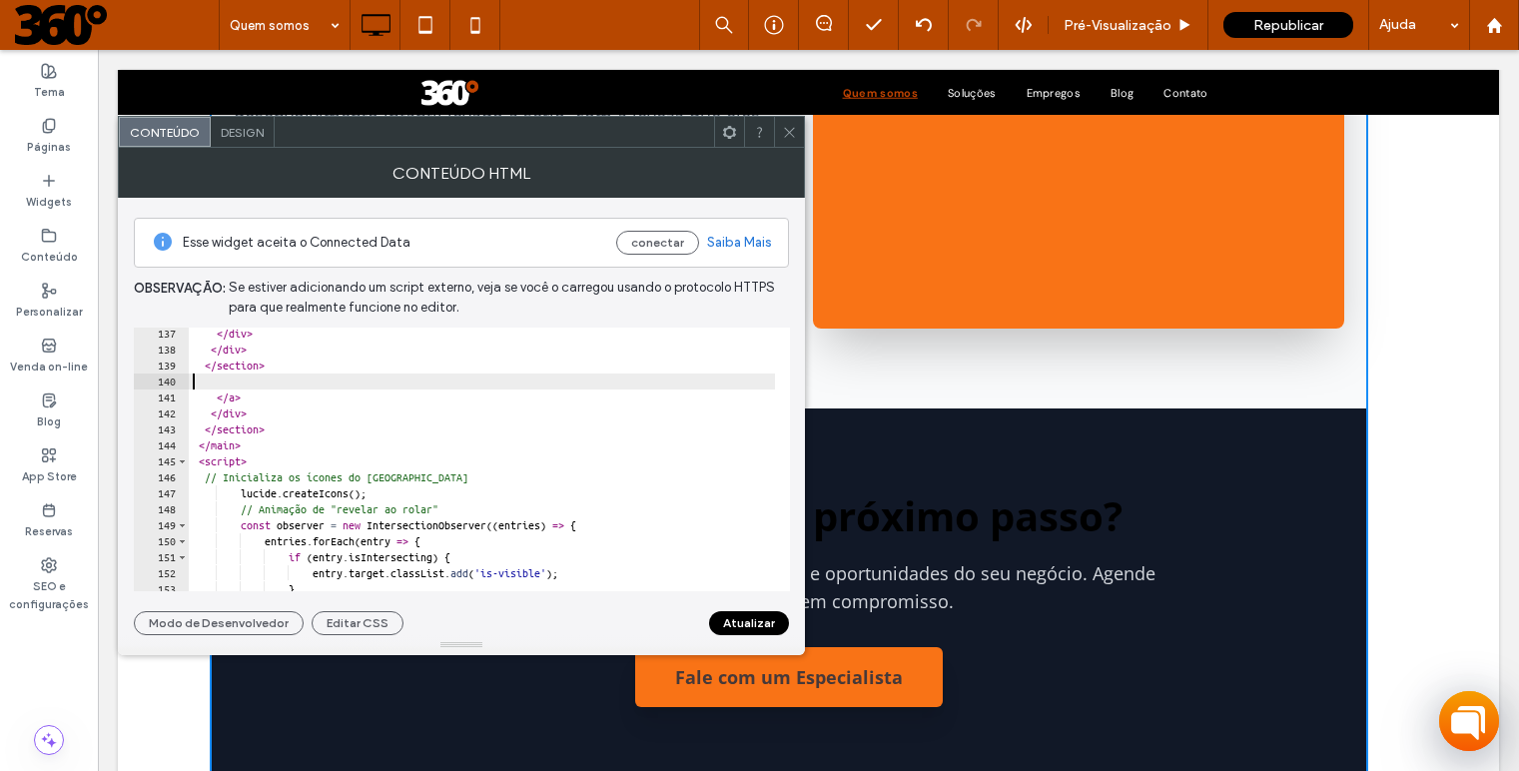
type textarea "**********"
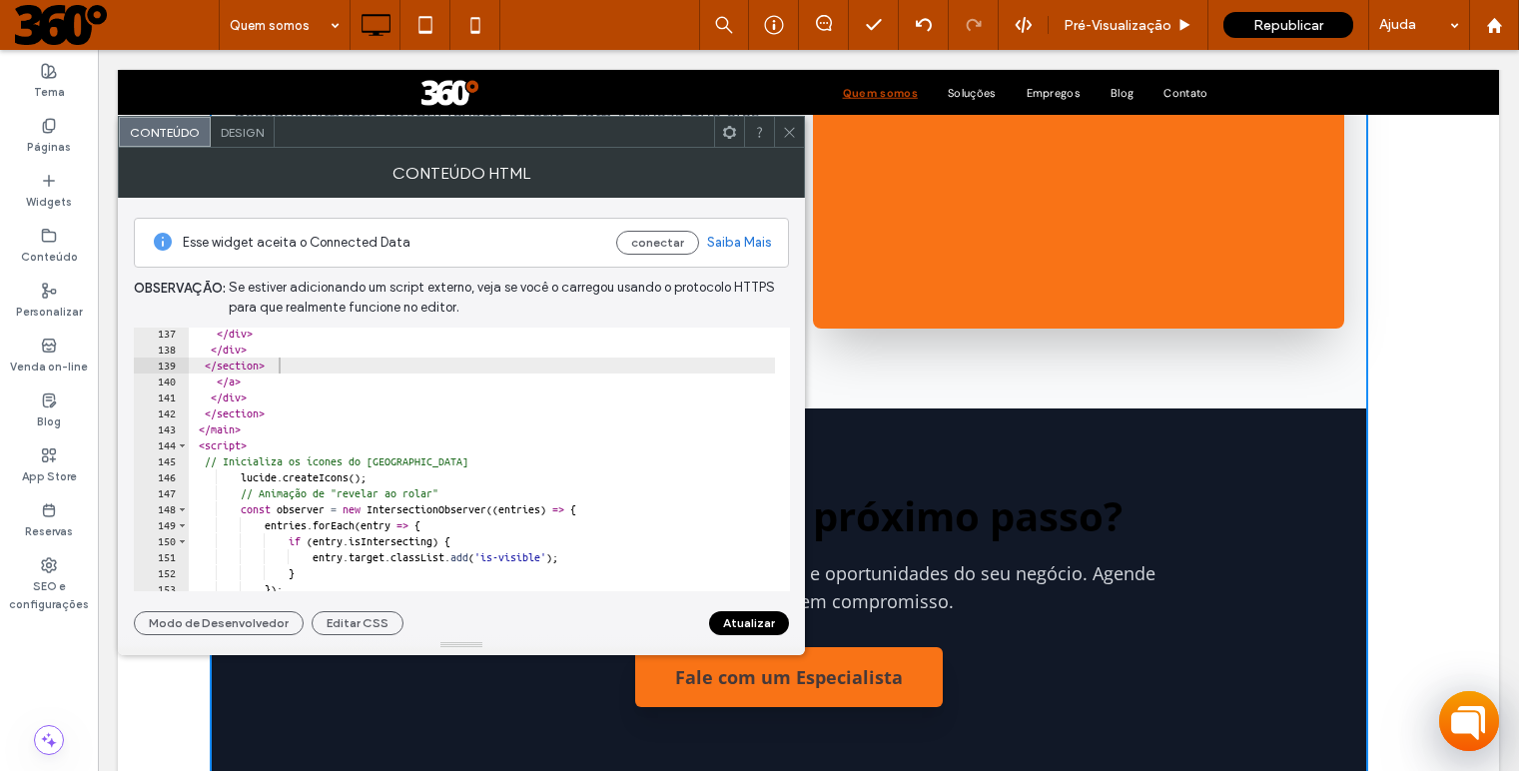
click at [736, 622] on button "Atualizar" at bounding box center [749, 623] width 80 height 24
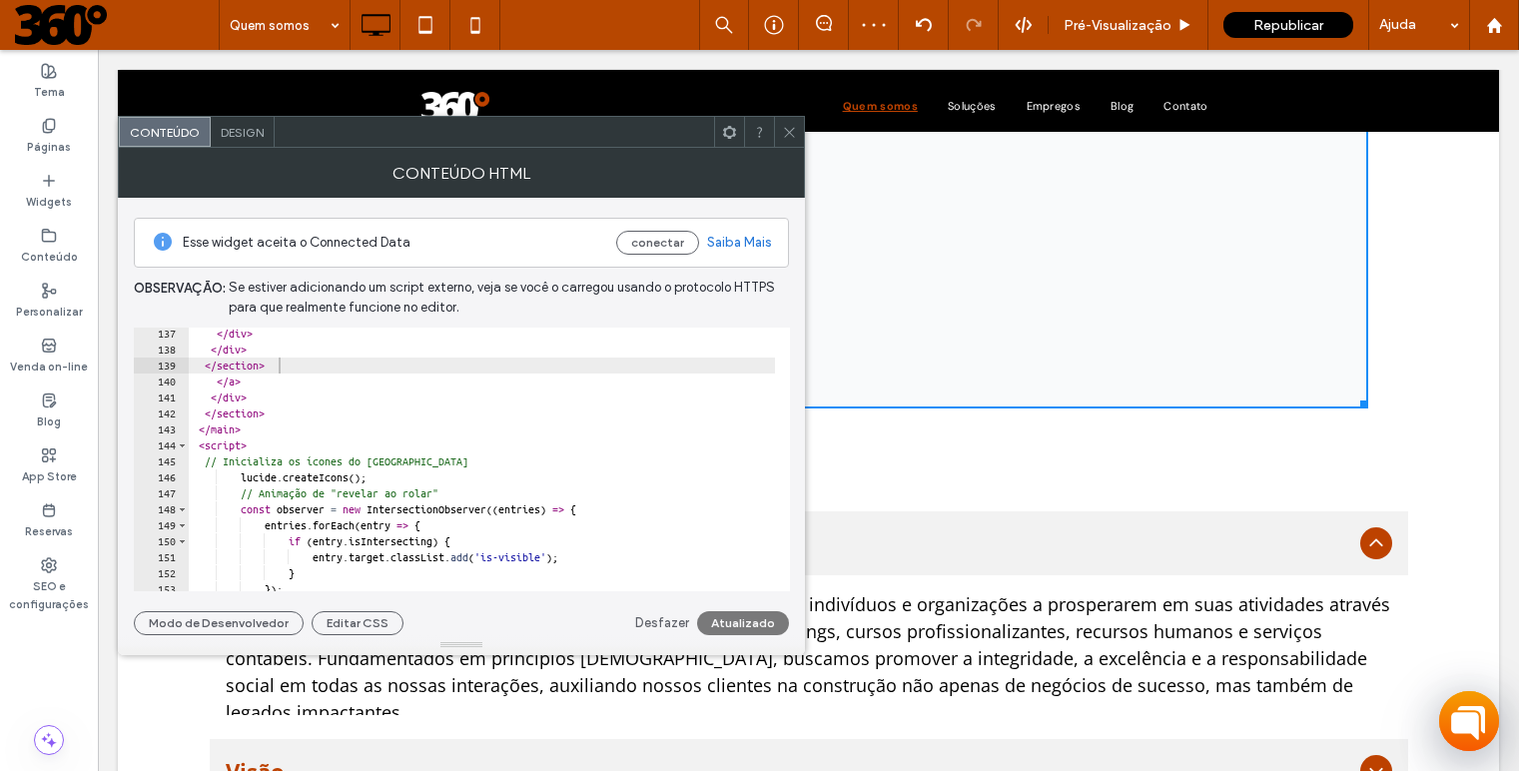
click at [797, 134] on div at bounding box center [789, 132] width 30 height 30
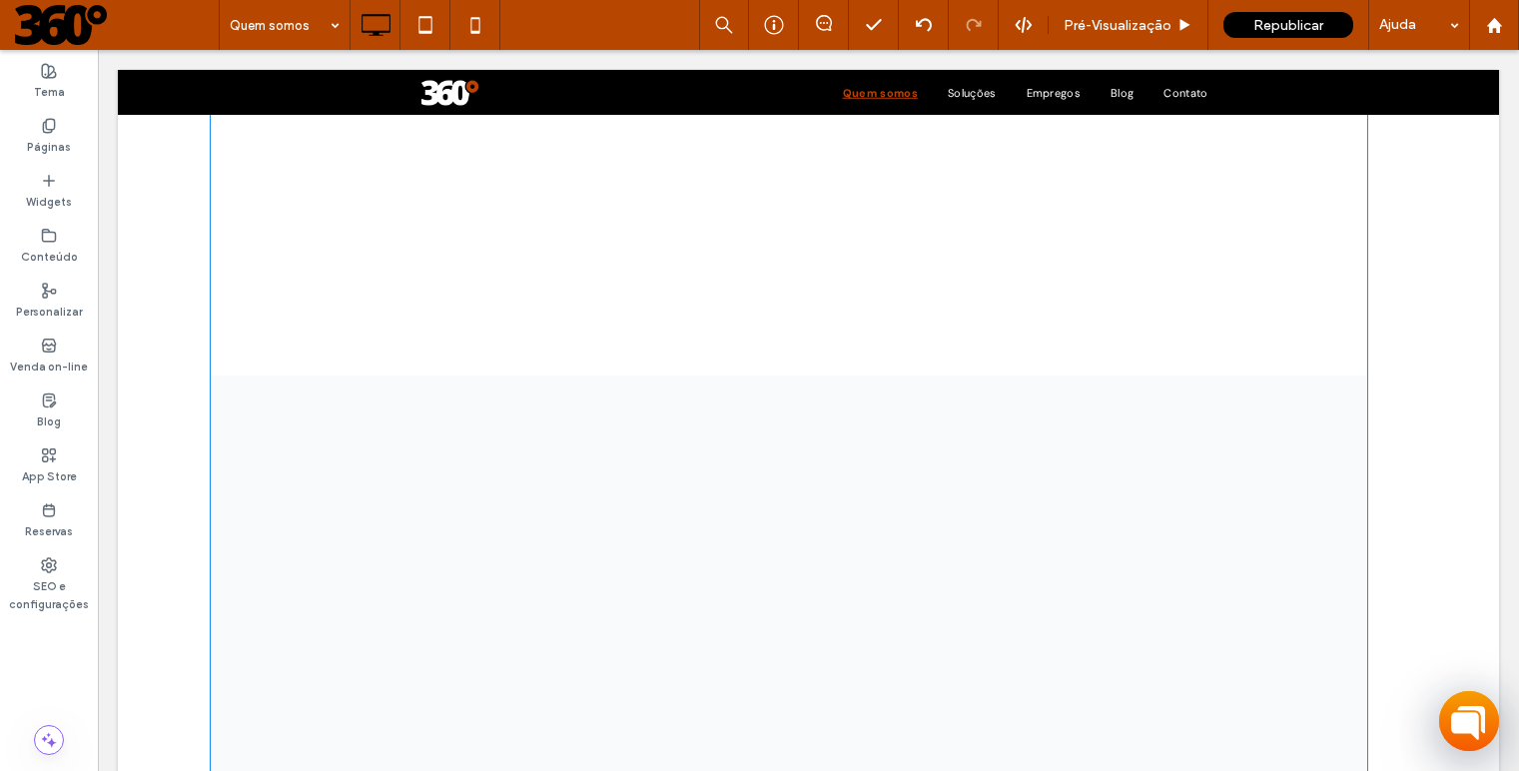
scroll to position [2217, 0]
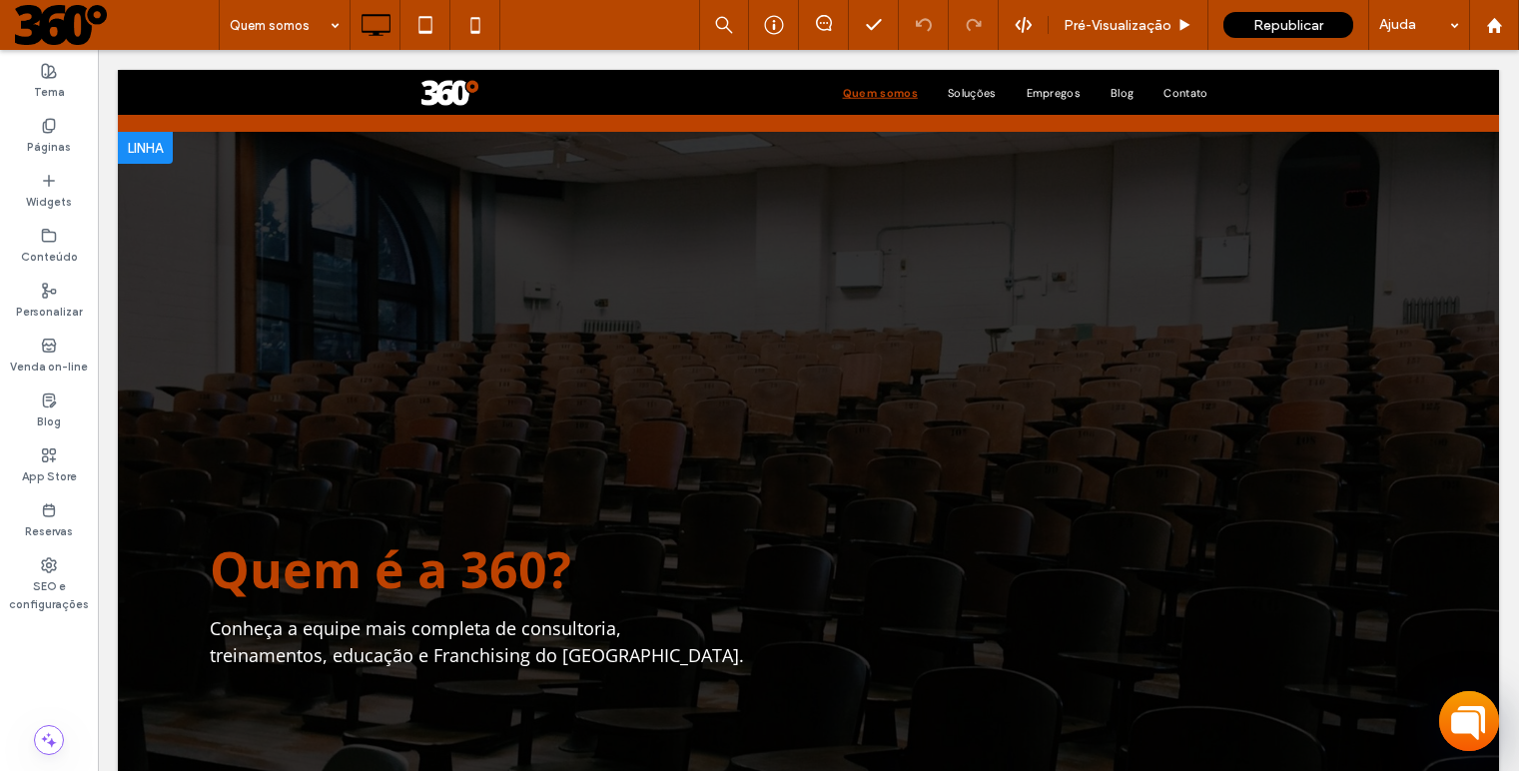
scroll to position [327, 0]
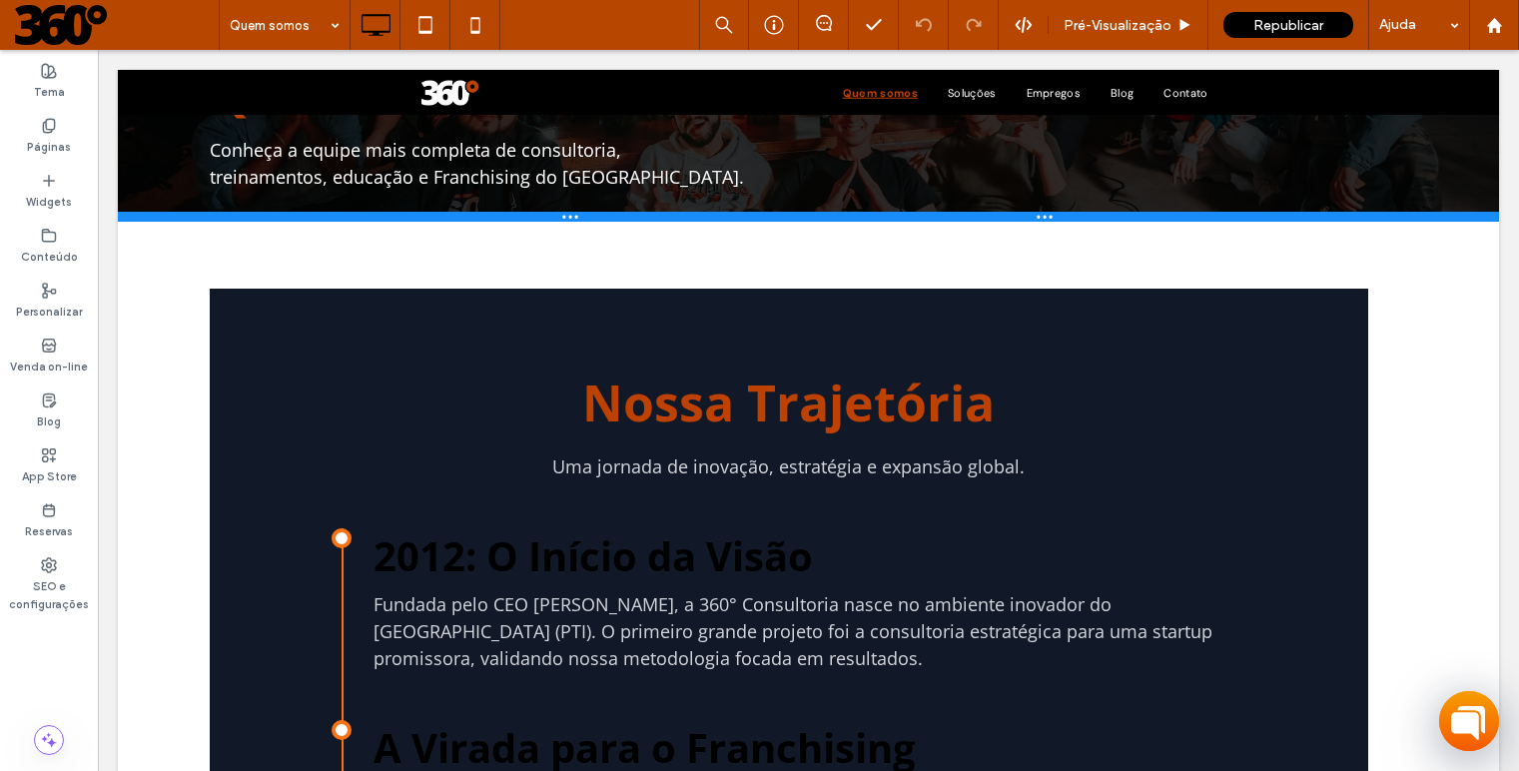
drag, startPoint x: 676, startPoint y: 521, endPoint x: 712, endPoint y: 219, distance: 304.8
click at [712, 219] on div at bounding box center [808, 217] width 1381 height 10
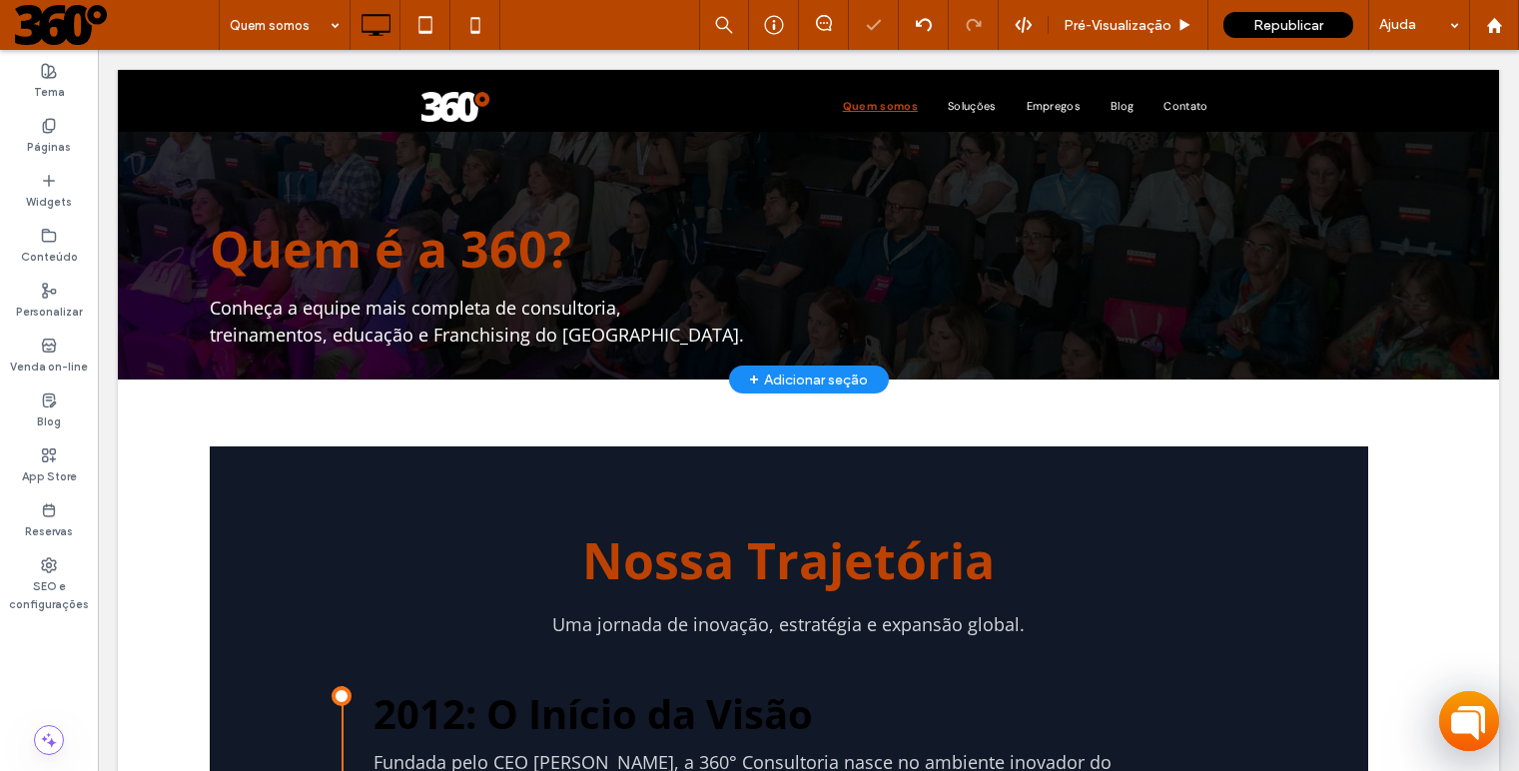
scroll to position [0, 0]
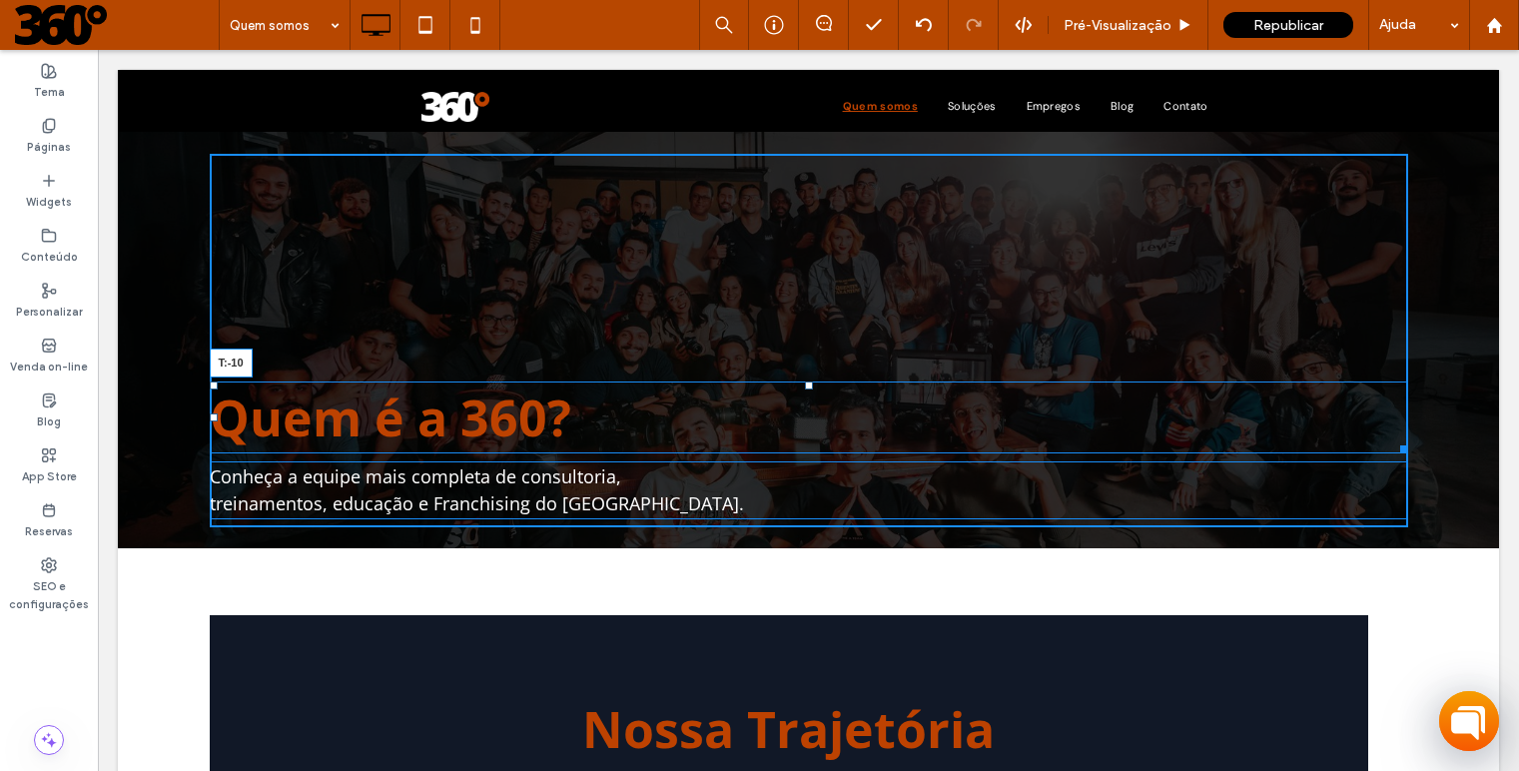
drag, startPoint x: 799, startPoint y: 387, endPoint x: 835, endPoint y: 147, distance: 242.4
click at [835, 147] on div "Quem é a 360? T:-10 Conheça a equipe mais completa de consultoria, treinamentos…" at bounding box center [808, 340] width 1381 height 416
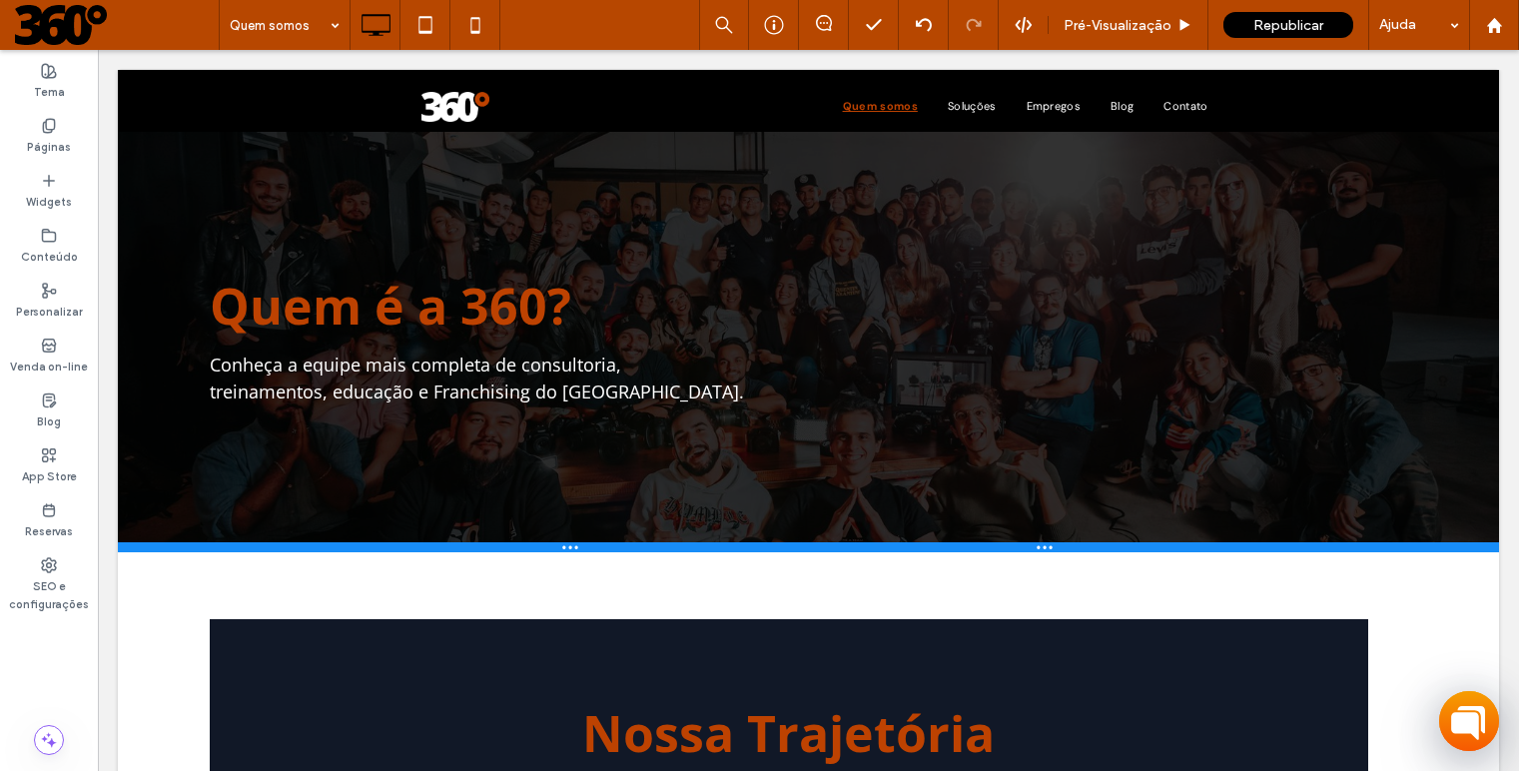
drag, startPoint x: 914, startPoint y: 319, endPoint x: 936, endPoint y: 551, distance: 233.7
click at [936, 551] on div at bounding box center [808, 547] width 1381 height 10
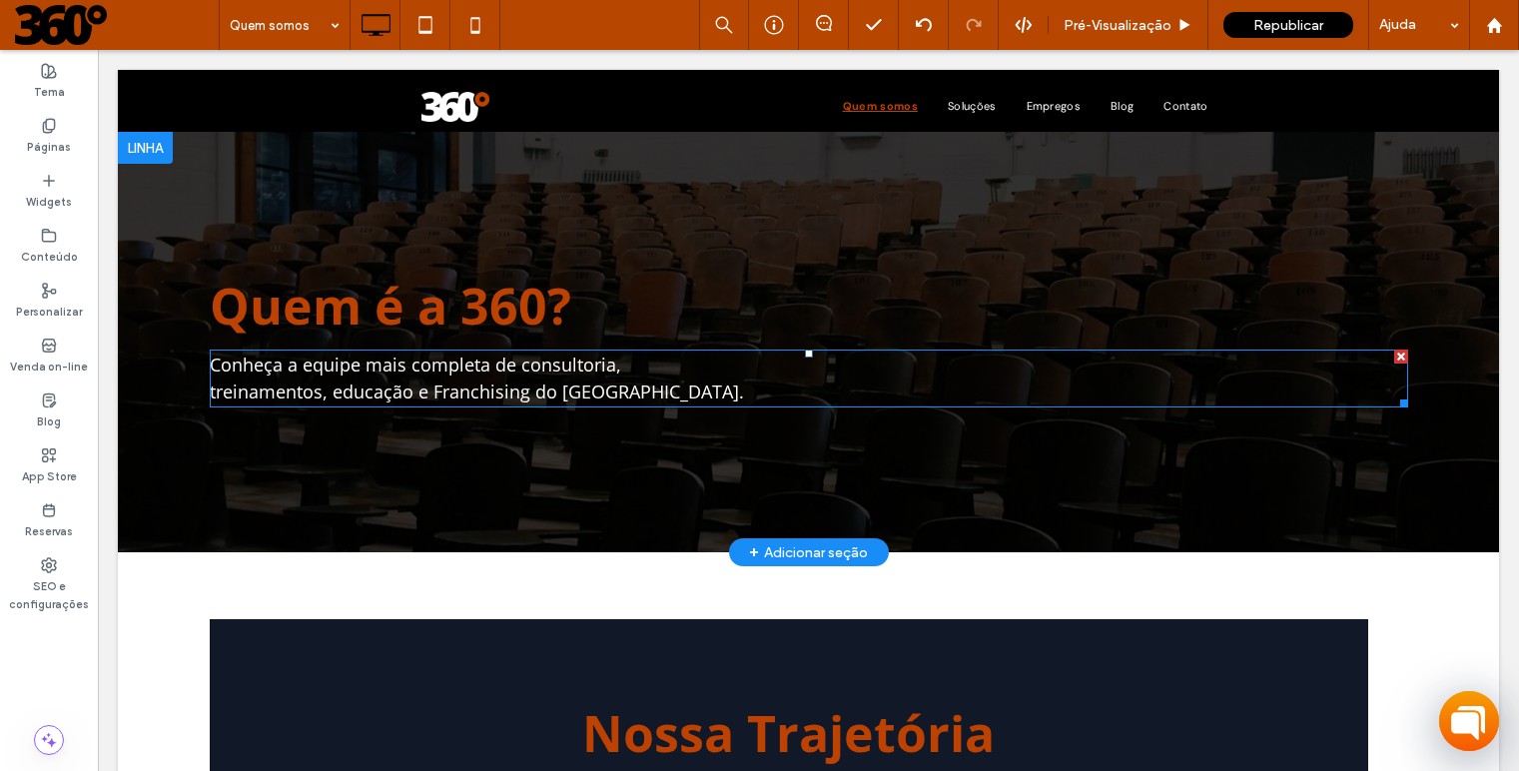
click at [541, 389] on span "treinamentos, educação e Franchising do [GEOGRAPHIC_DATA]." at bounding box center [477, 392] width 534 height 24
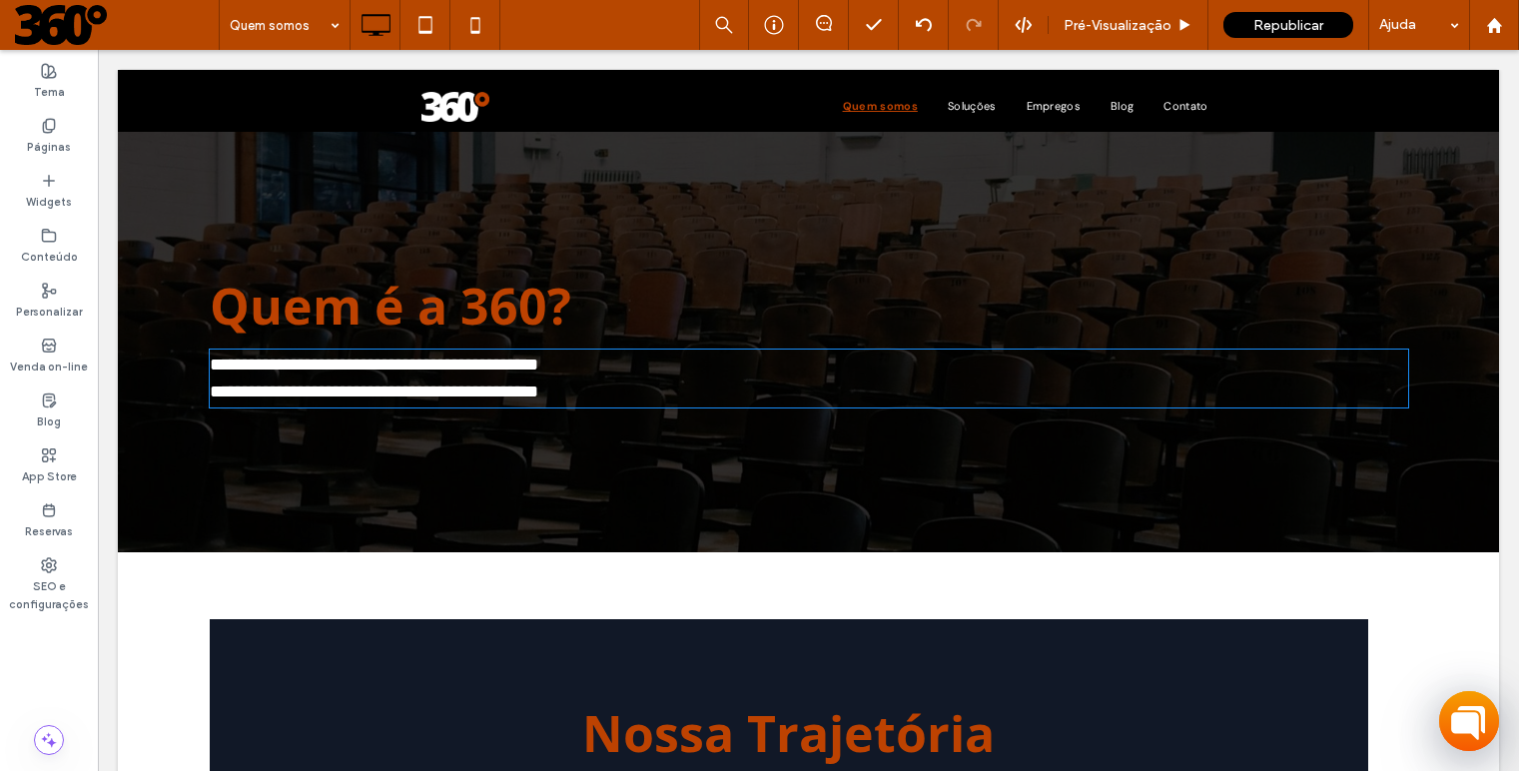
type input "*********"
type input "**"
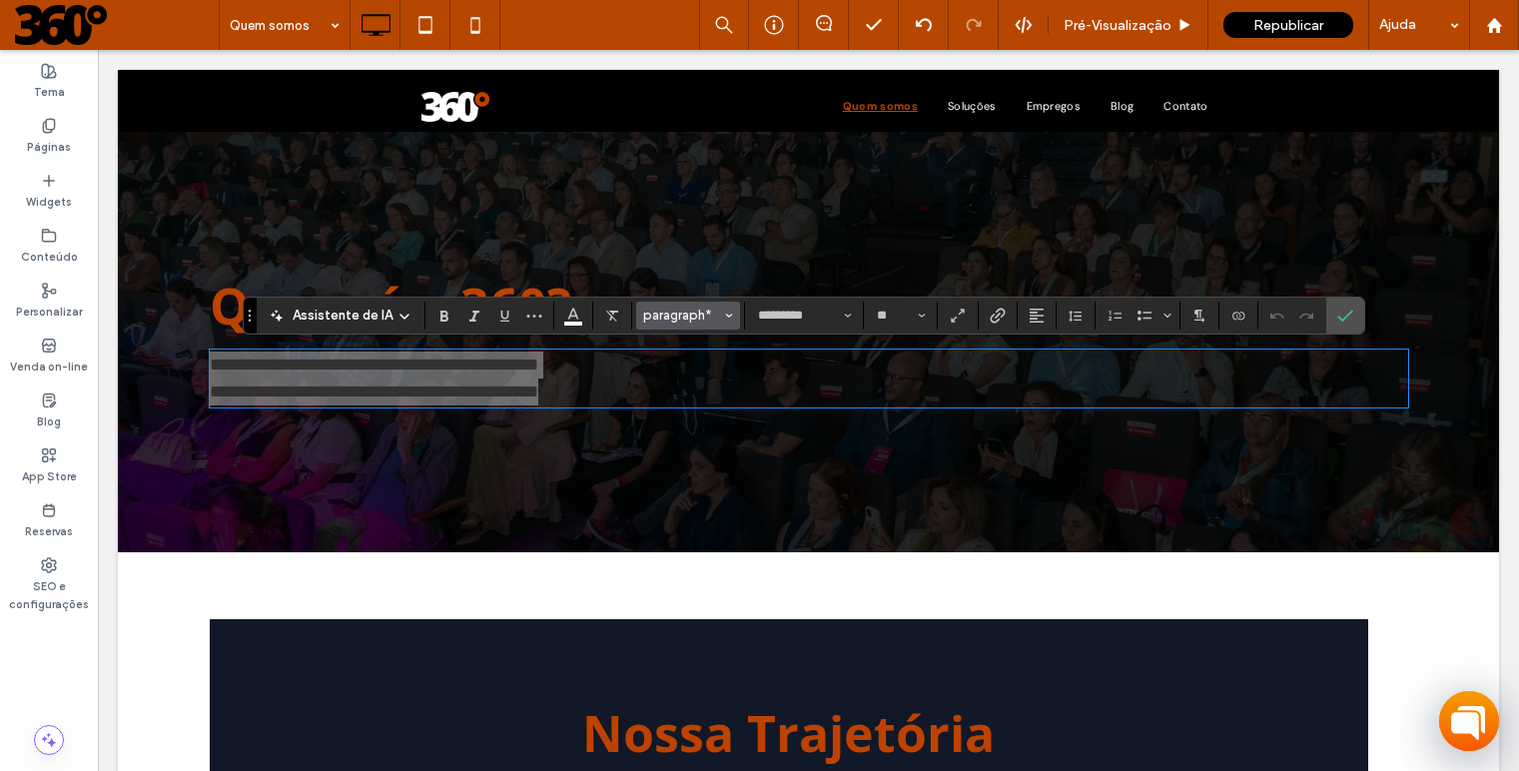
click at [687, 317] on span "paragraph*" at bounding box center [682, 315] width 78 height 15
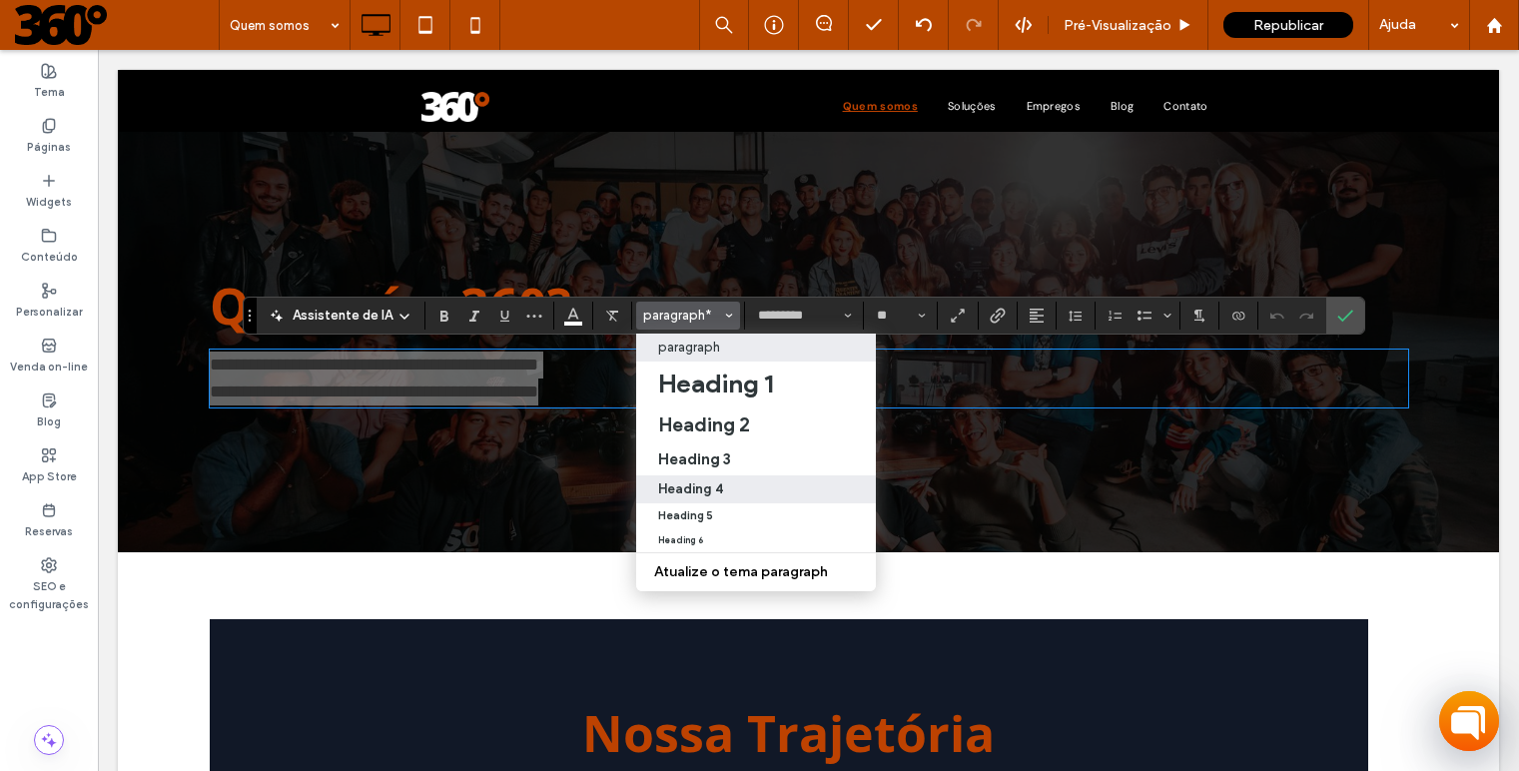
click at [692, 481] on div "Heading 4" at bounding box center [756, 488] width 196 height 15
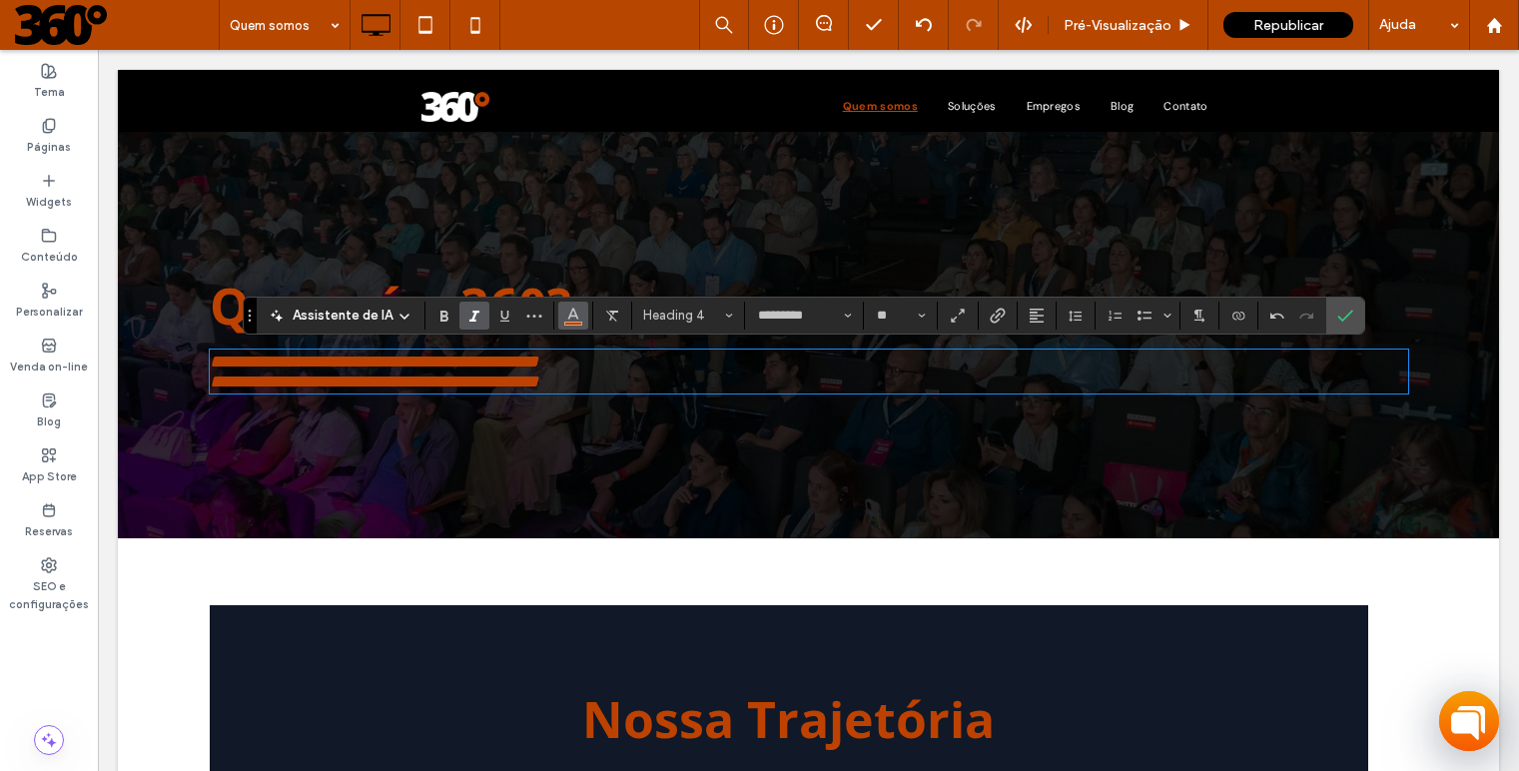
click at [573, 320] on icon "Cor" at bounding box center [573, 314] width 16 height 16
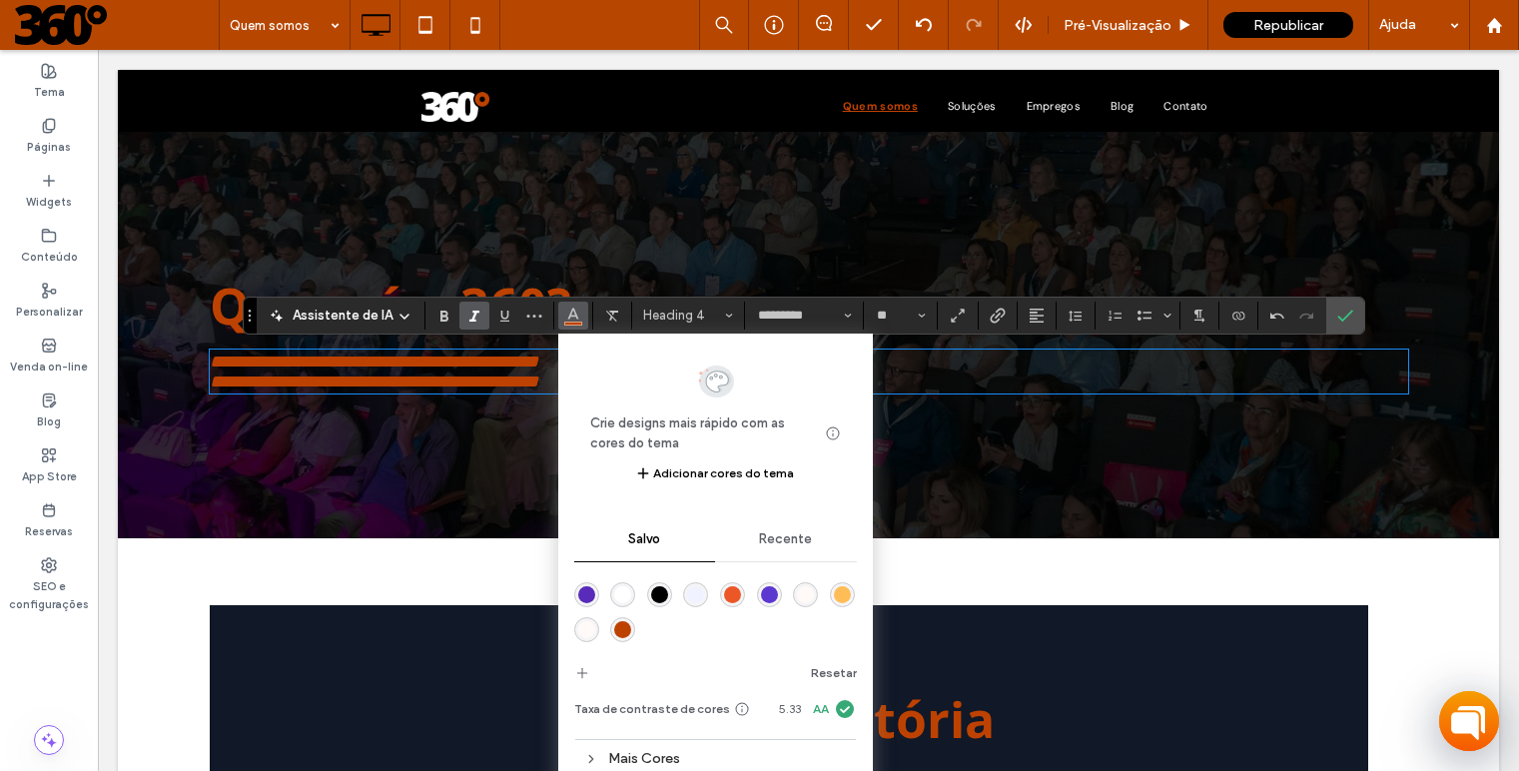
drag, startPoint x: 623, startPoint y: 598, endPoint x: 525, endPoint y: 547, distance: 110.3
click at [623, 598] on div "rgba(255,255,255,1)" at bounding box center [622, 594] width 17 height 17
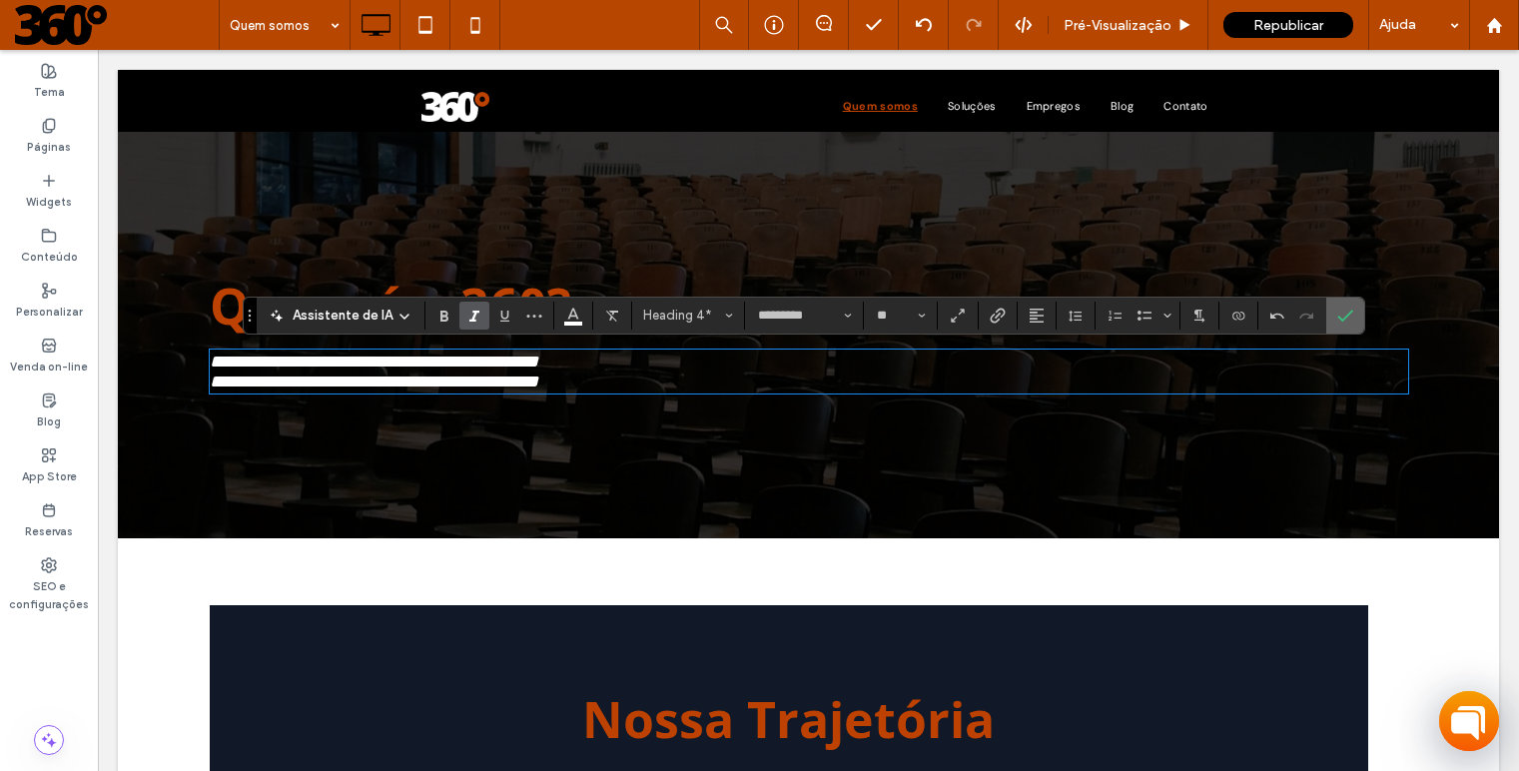
click at [1337, 323] on icon "Confirmar" at bounding box center [1345, 316] width 16 height 16
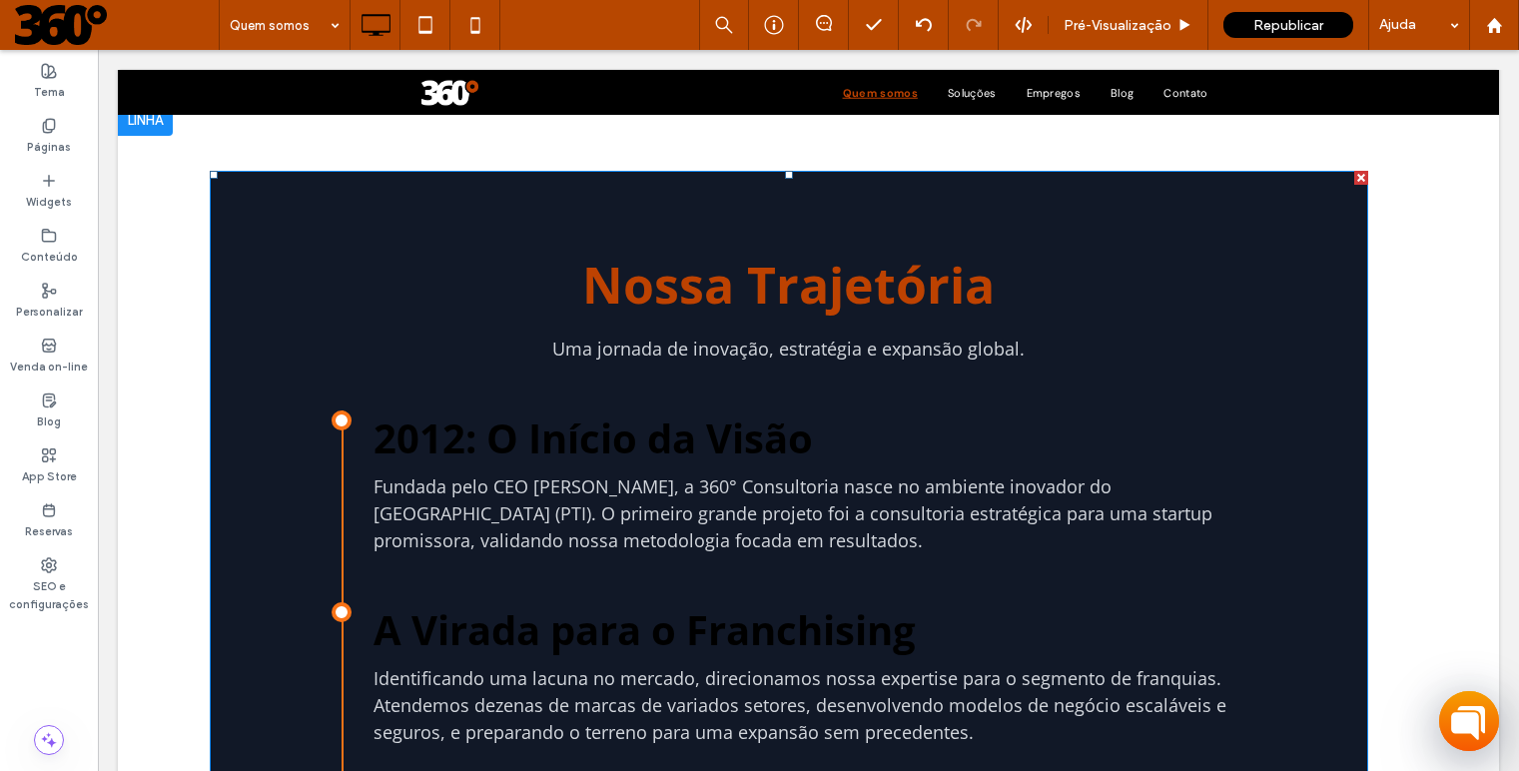
scroll to position [427, 0]
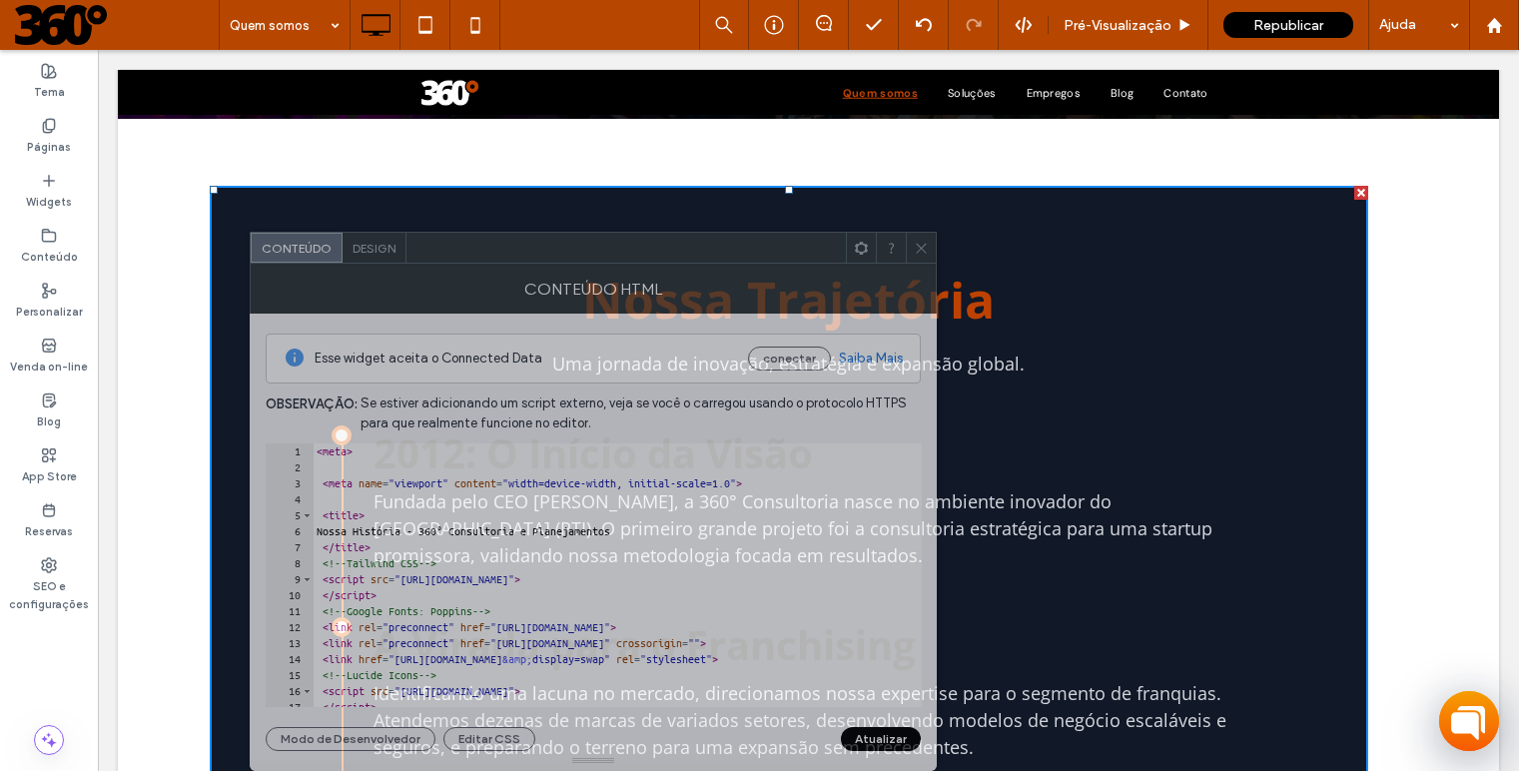
drag, startPoint x: 595, startPoint y: 138, endPoint x: 727, endPoint y: 522, distance: 406.5
click at [727, 522] on div "Conteúdo Design Conteúdo HTML Esse widget aceita o Connected Data conectar Saib…" at bounding box center [593, 501] width 687 height 539
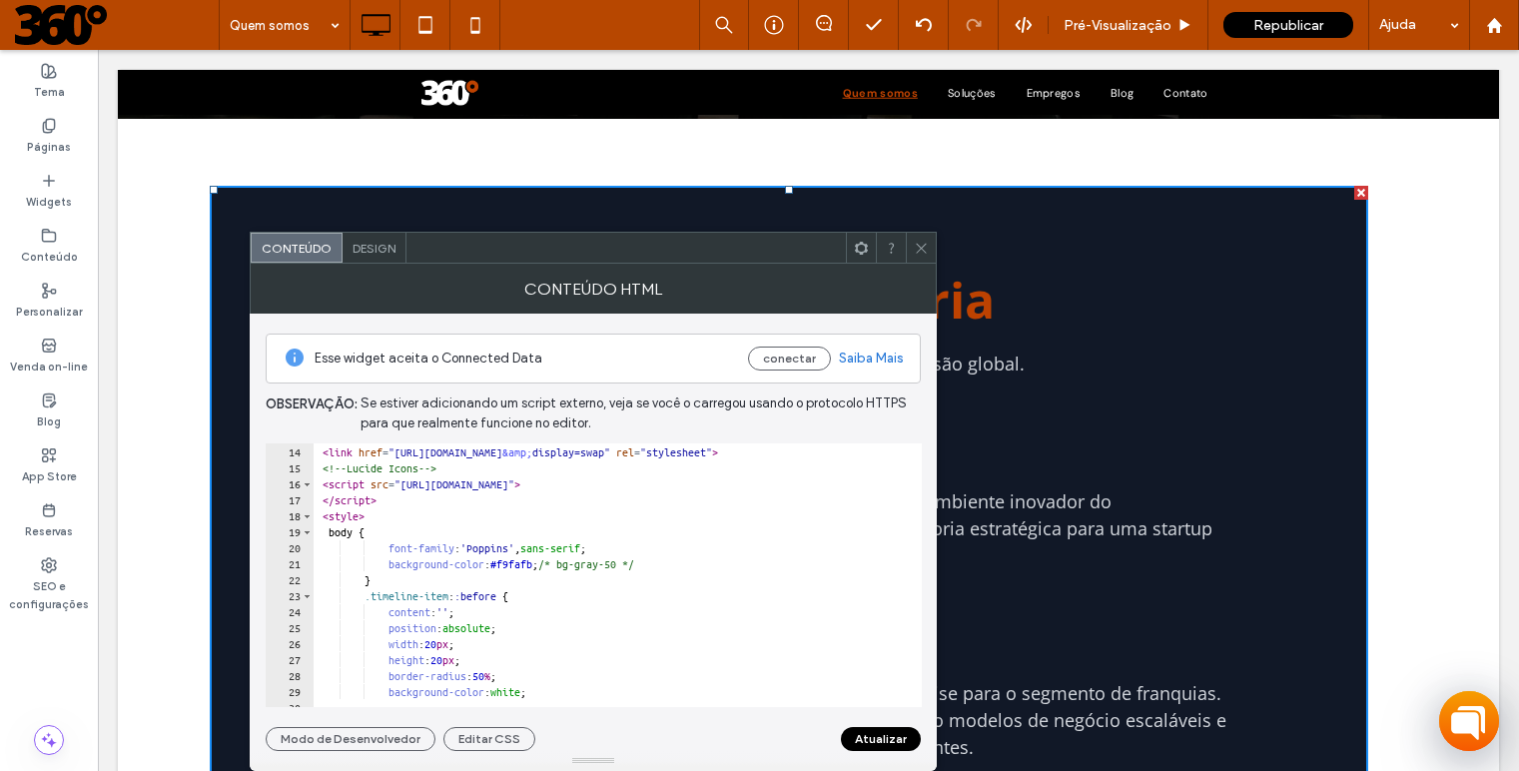
scroll to position [271, 0]
